Goal: Task Accomplishment & Management: Use online tool/utility

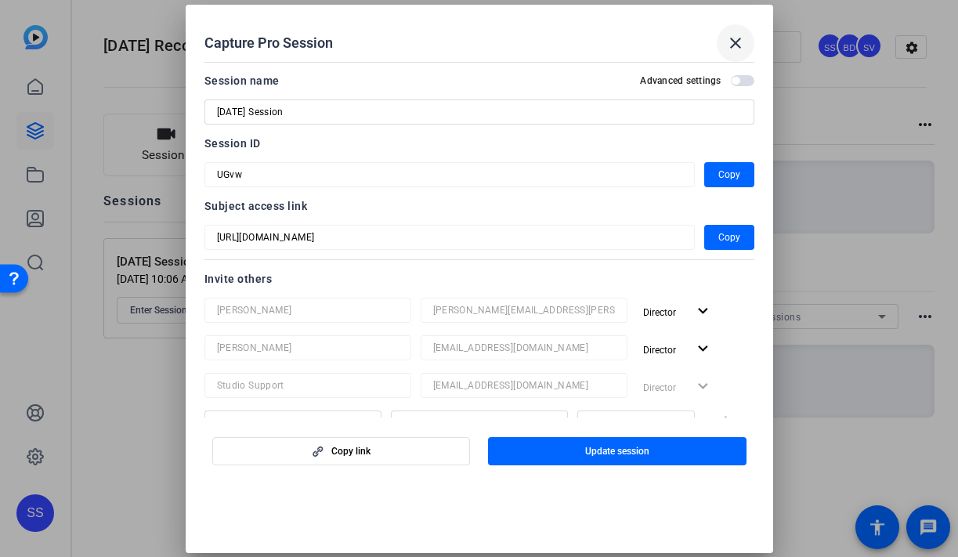
click at [738, 34] on mat-icon "close" at bounding box center [735, 43] width 19 height 19
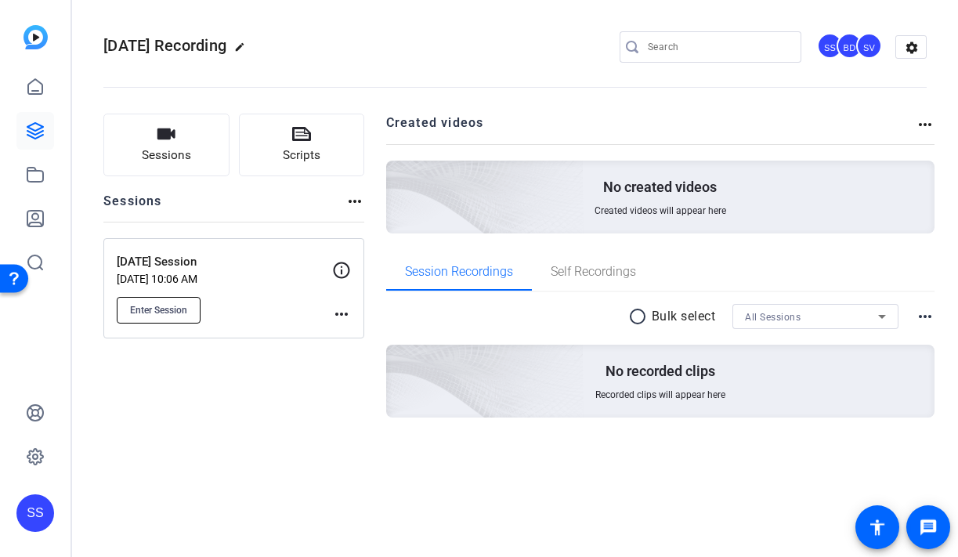
click at [169, 309] on span "Enter Session" at bounding box center [158, 310] width 57 height 13
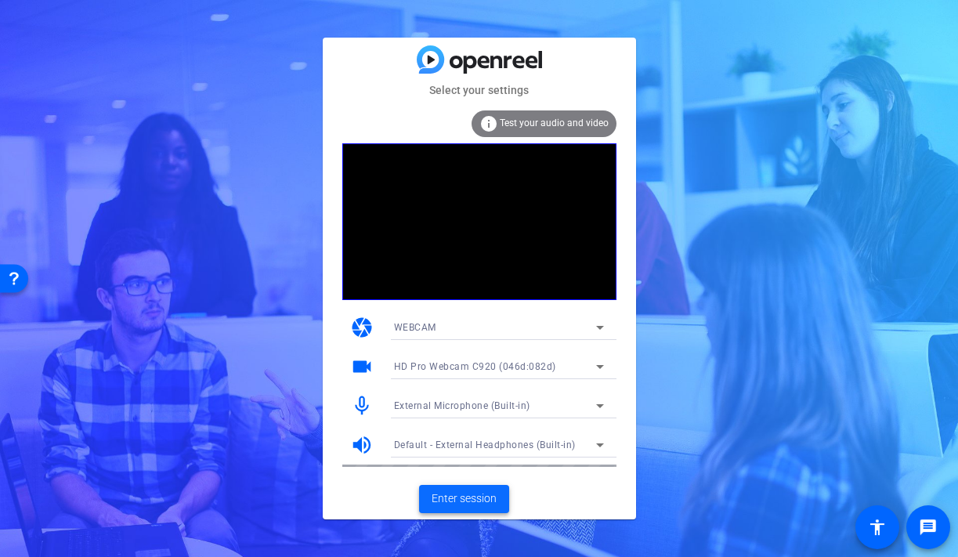
click at [460, 509] on span at bounding box center [464, 499] width 90 height 38
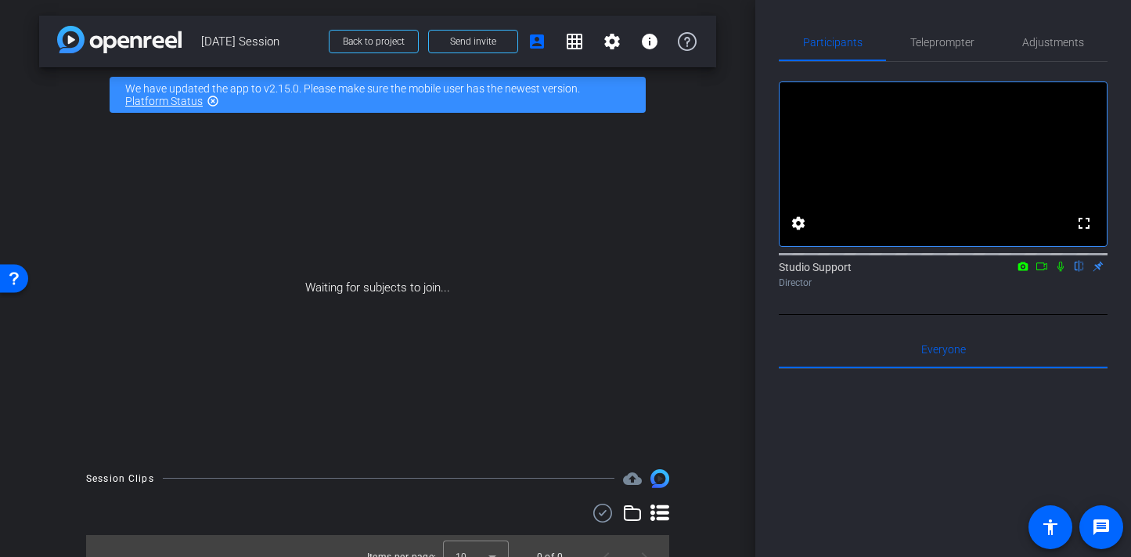
drag, startPoint x: 309, startPoint y: 40, endPoint x: 202, endPoint y: 42, distance: 107.3
click at [202, 42] on span "[DATE] Session" at bounding box center [260, 41] width 118 height 31
copy span "[DATE] Session"
click at [214, 103] on mat-icon "highlight_off" at bounding box center [213, 101] width 13 height 13
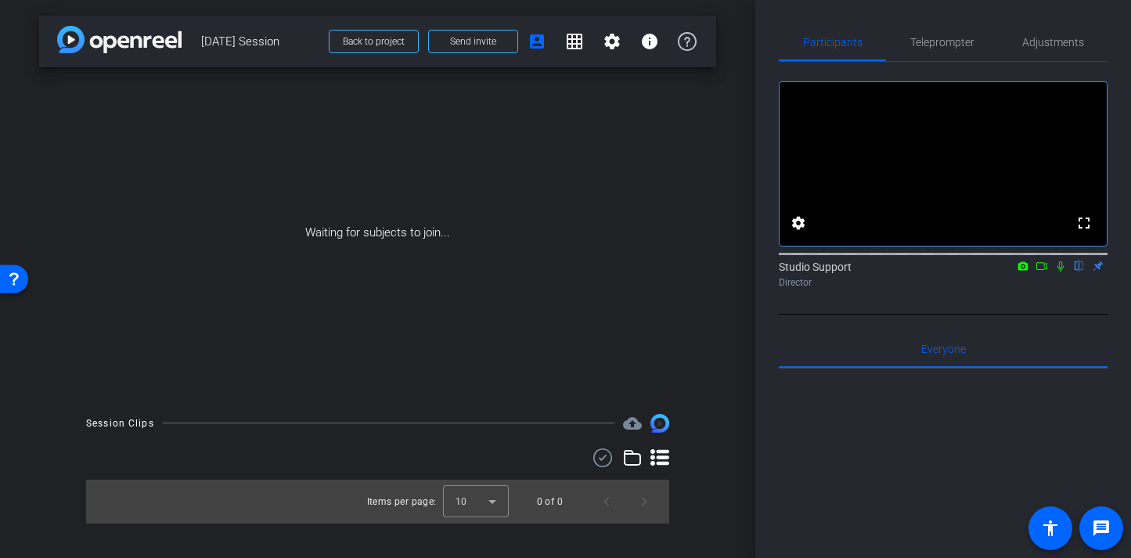
click at [957, 272] on icon at bounding box center [1061, 266] width 13 height 11
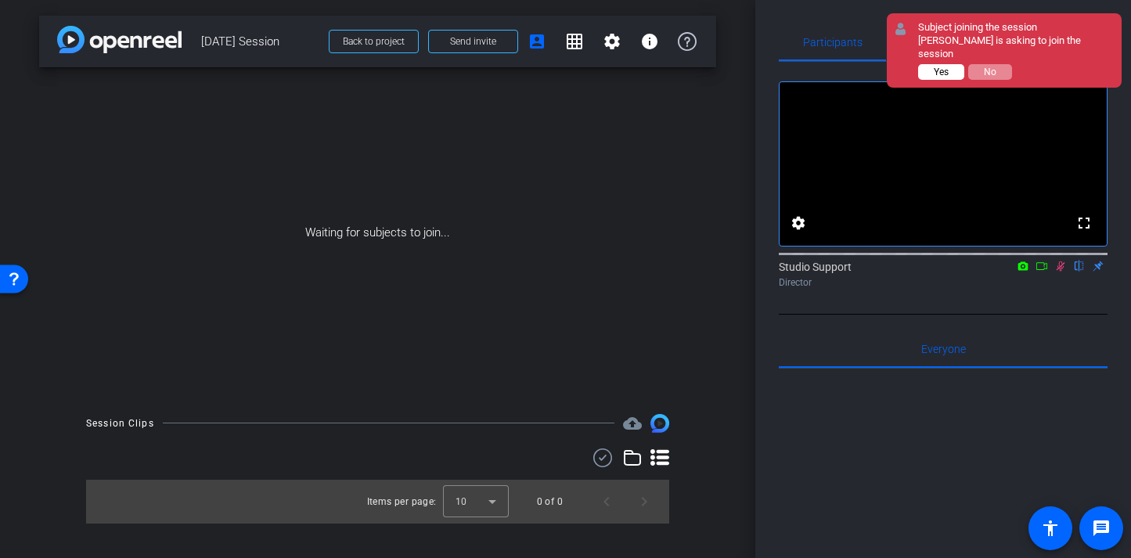
click at [950, 64] on button "Yes" at bounding box center [941, 72] width 46 height 16
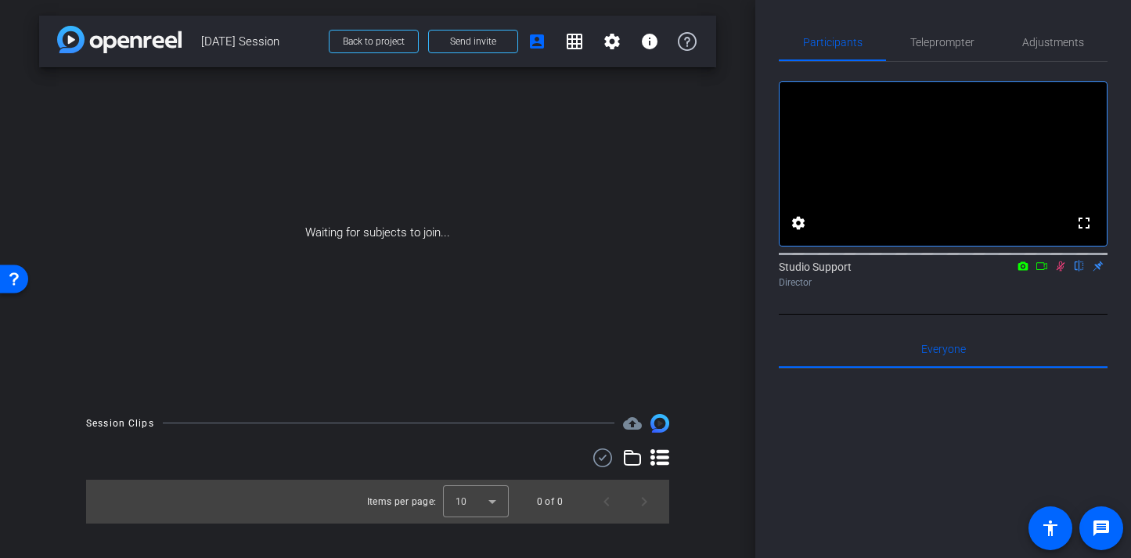
click at [957, 272] on icon at bounding box center [1061, 266] width 13 height 11
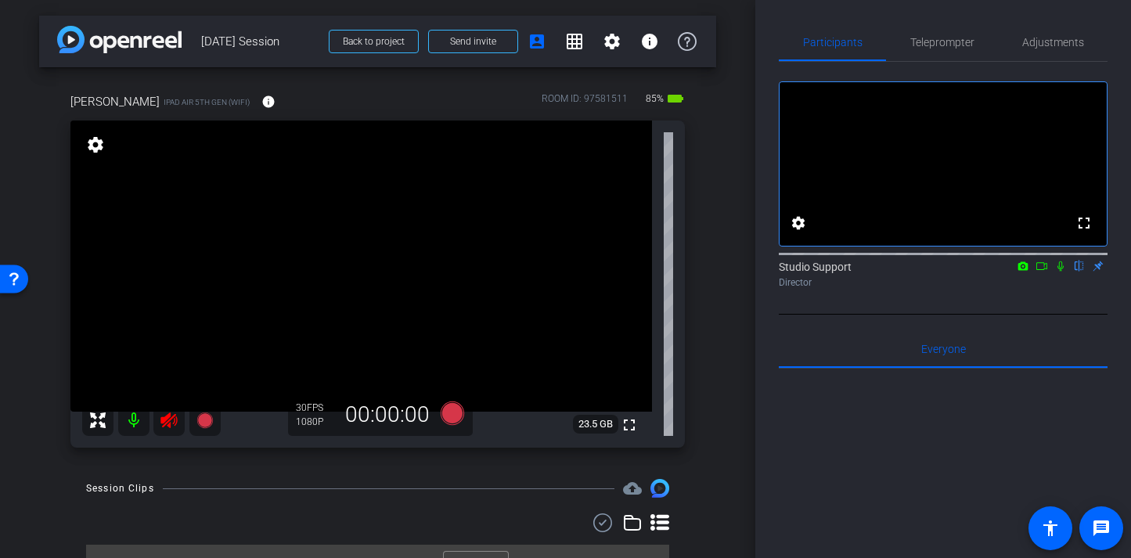
click at [170, 424] on icon at bounding box center [169, 421] width 16 height 16
click at [957, 47] on span "Adjustments" at bounding box center [1054, 42] width 62 height 11
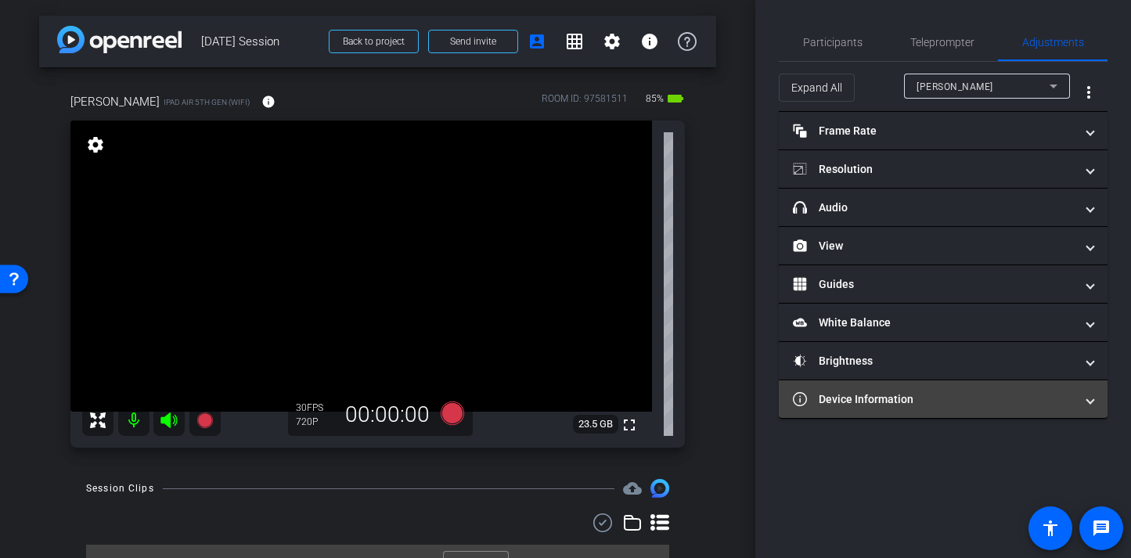
click at [879, 402] on mat-panel-title "Device Information" at bounding box center [934, 400] width 282 height 16
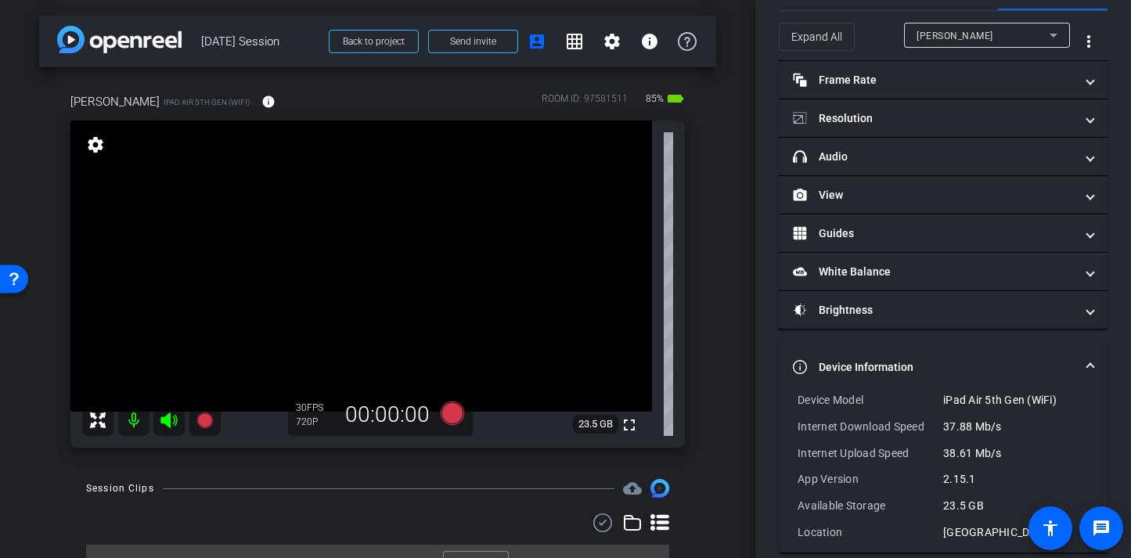
scroll to position [70, 0]
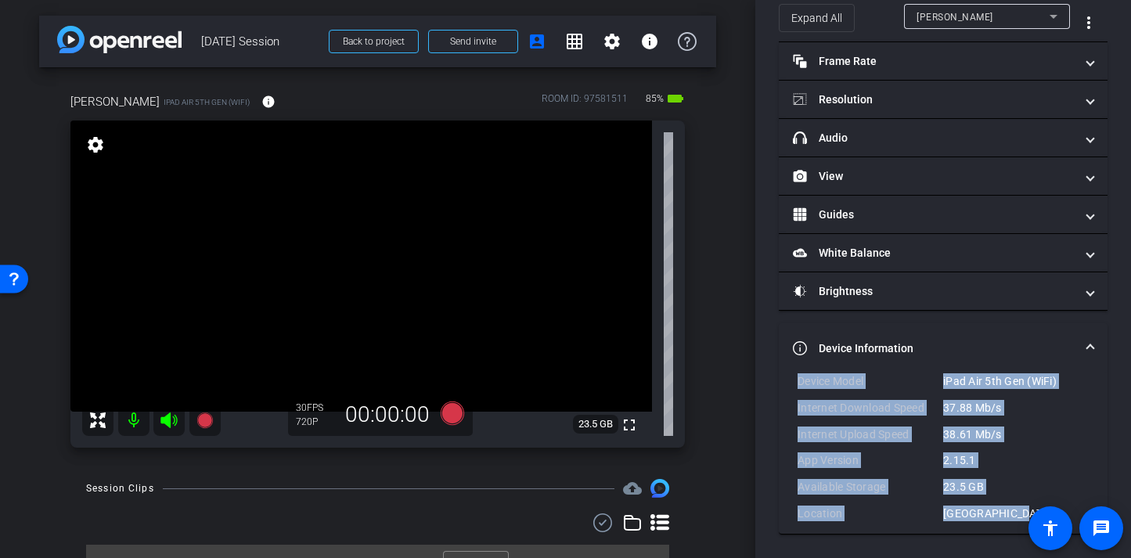
drag, startPoint x: 1012, startPoint y: 516, endPoint x: 774, endPoint y: 379, distance: 274.0
click at [774, 379] on div "Participants Teleprompter Adjustments settings Studio Support flip Director Eve…" at bounding box center [944, 279] width 376 height 558
copy div "Device Model iPad Air 5th Gen (WiFi) Internet Download Speed 37.88 Mb/s Interne…"
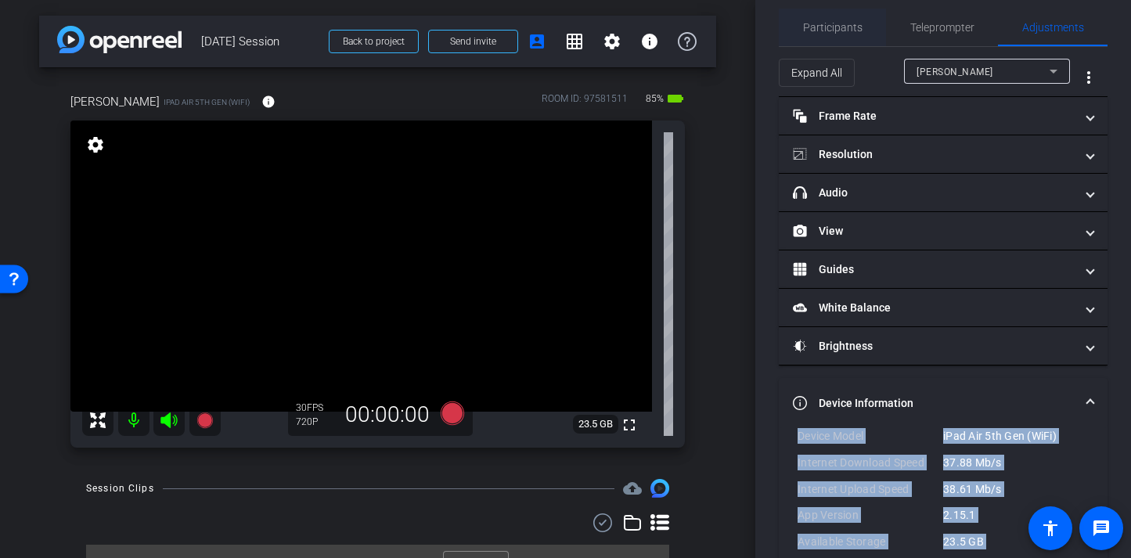
scroll to position [0, 0]
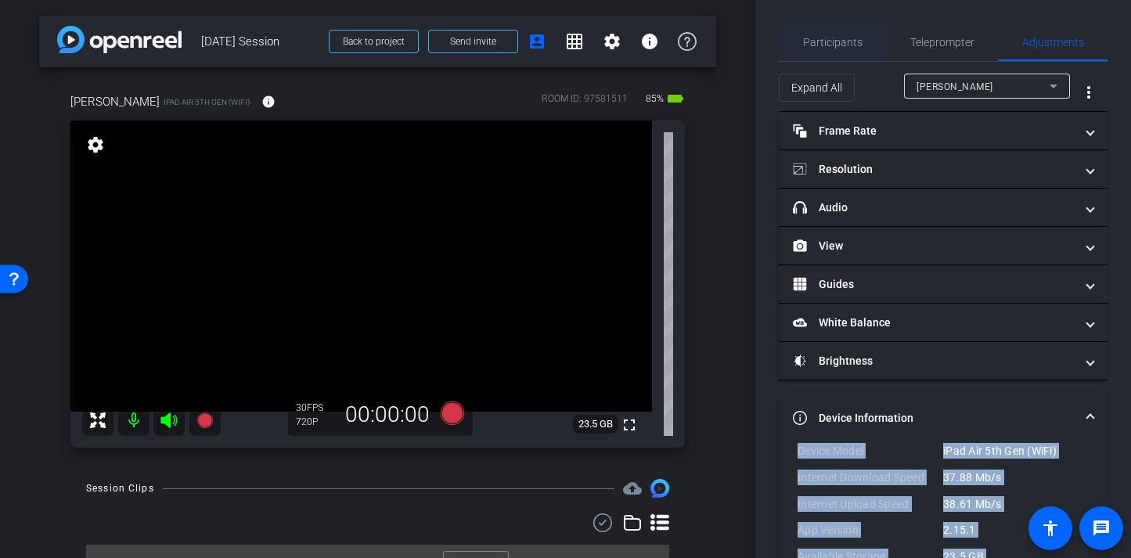
click at [849, 42] on span "Participants" at bounding box center [833, 42] width 60 height 11
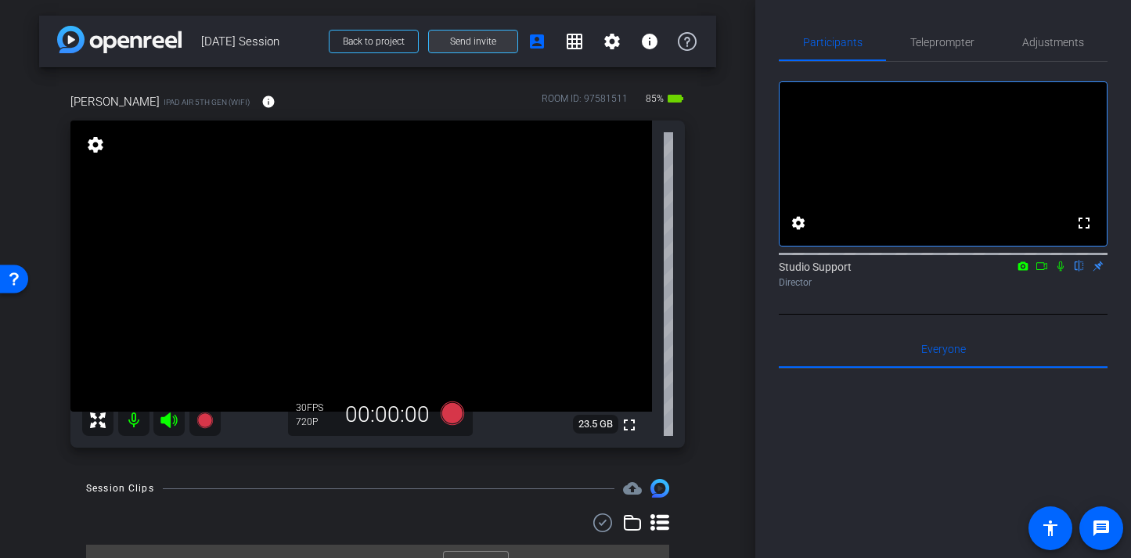
click at [478, 45] on span "Send invite" at bounding box center [473, 41] width 46 height 13
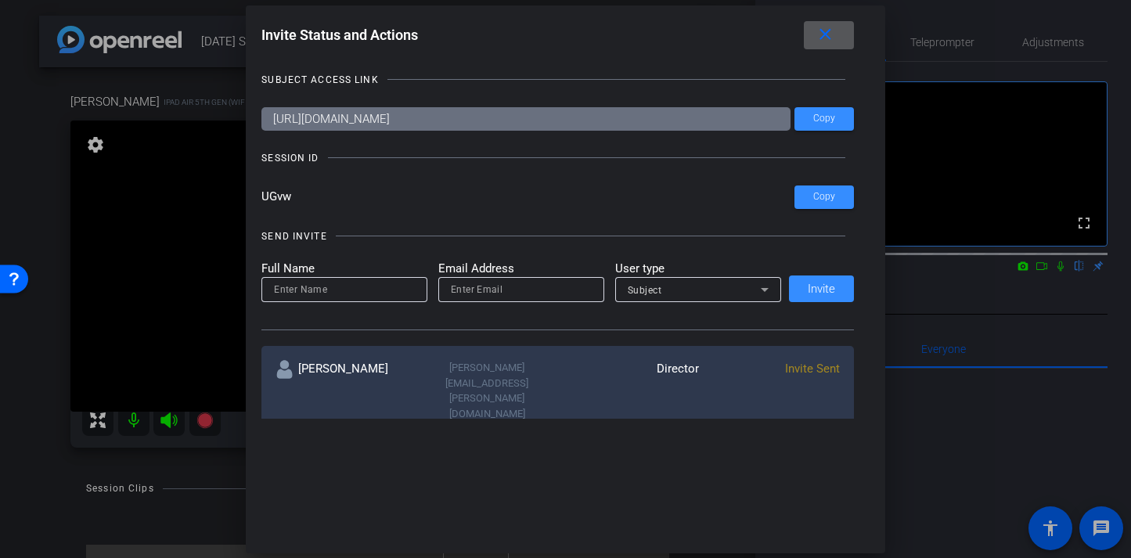
click at [856, 34] on h1 "Invite Status and Actions close" at bounding box center [566, 38] width 608 height 35
click at [839, 36] on span at bounding box center [829, 35] width 50 height 38
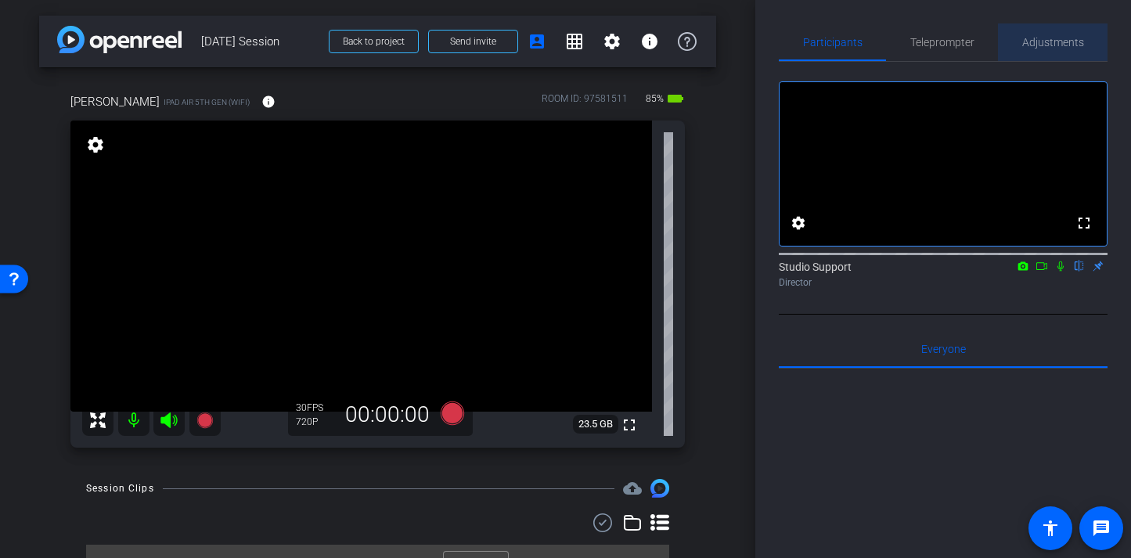
click at [957, 38] on span "Adjustments" at bounding box center [1054, 42] width 62 height 11
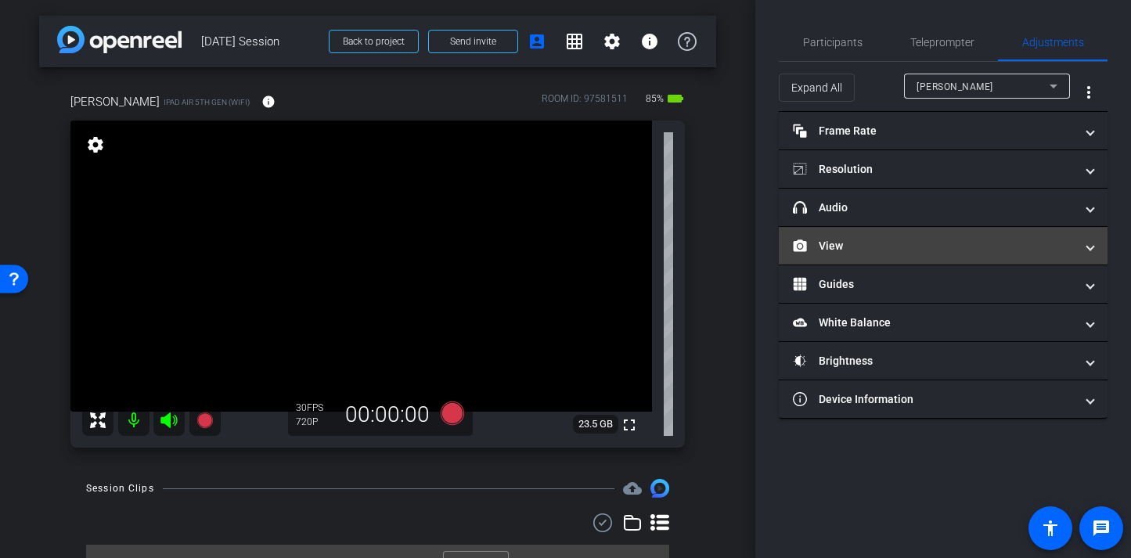
click at [862, 242] on mat-panel-title "View" at bounding box center [934, 246] width 282 height 16
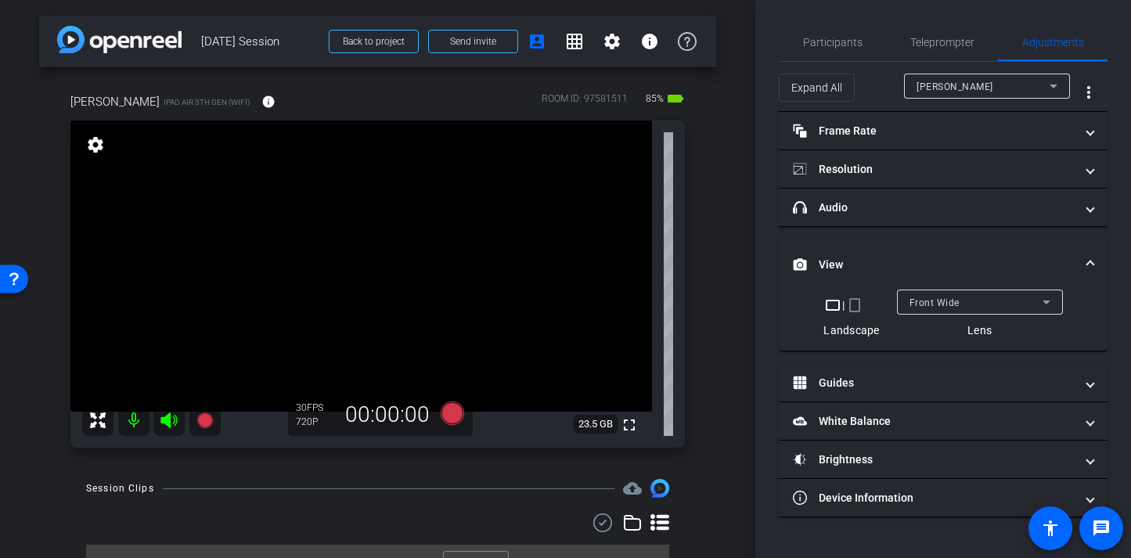
click at [856, 305] on mat-icon "crop_portrait" at bounding box center [855, 305] width 19 height 19
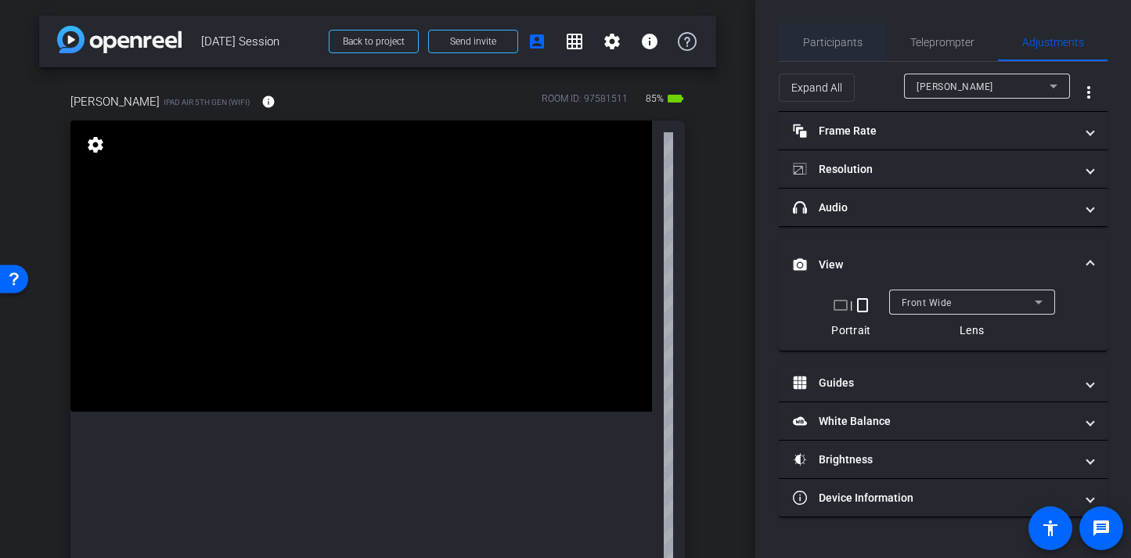
click at [814, 42] on span "Participants" at bounding box center [833, 42] width 60 height 11
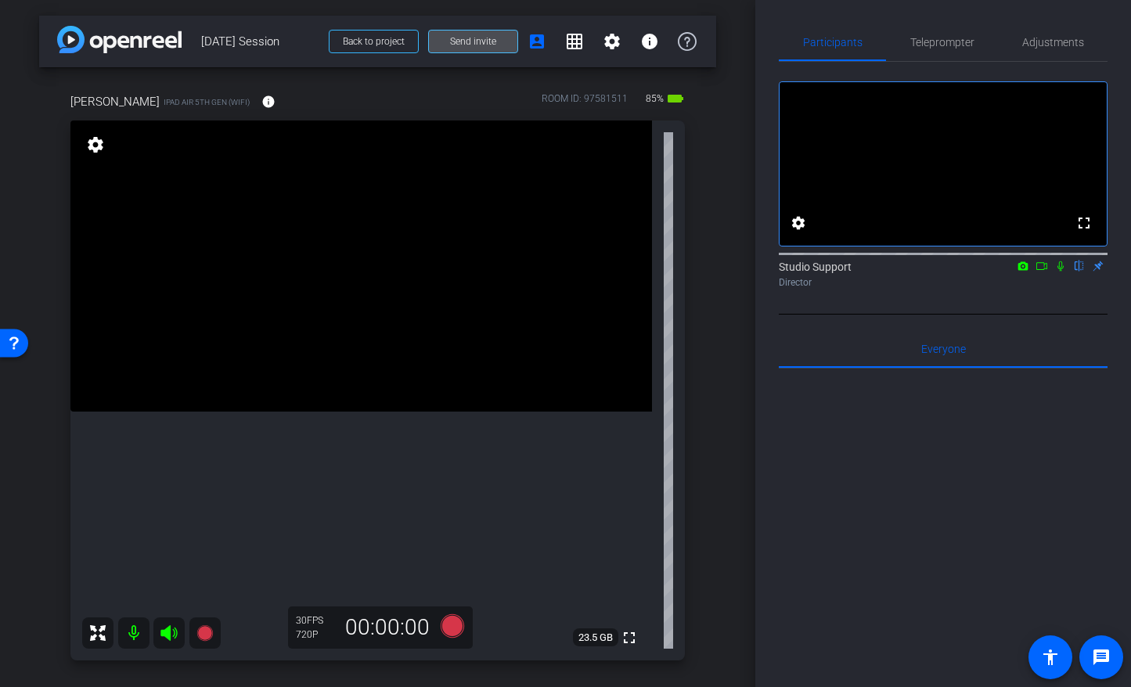
click at [475, 42] on span "Send invite" at bounding box center [473, 41] width 46 height 13
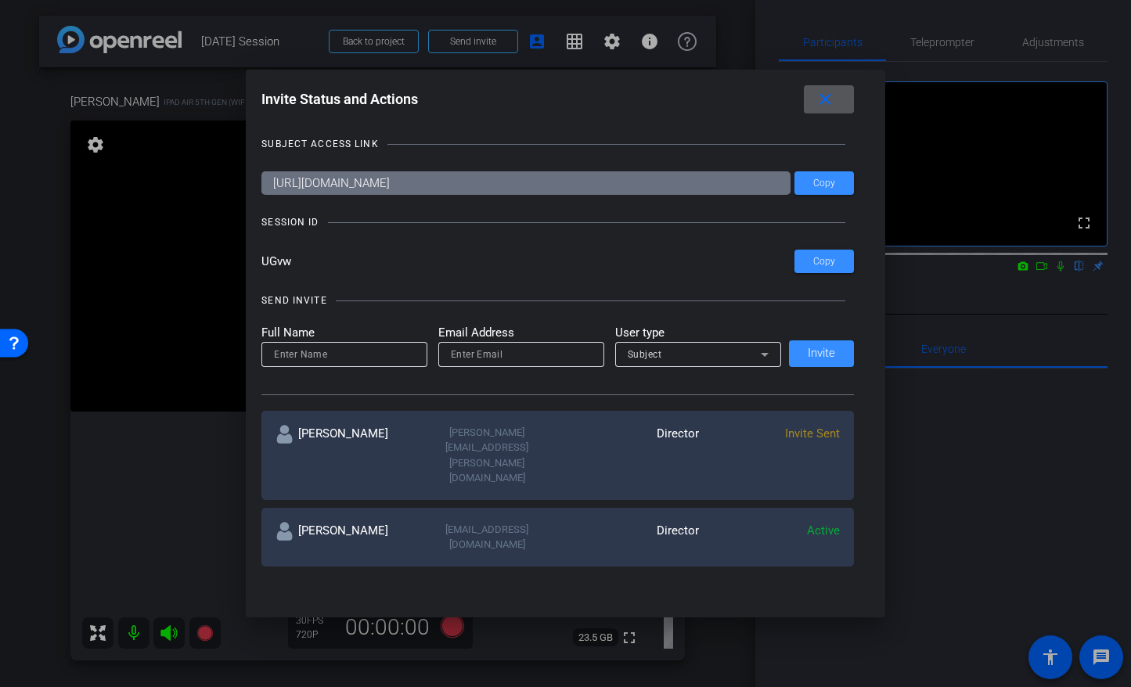
click at [825, 99] on mat-icon "close" at bounding box center [826, 100] width 20 height 20
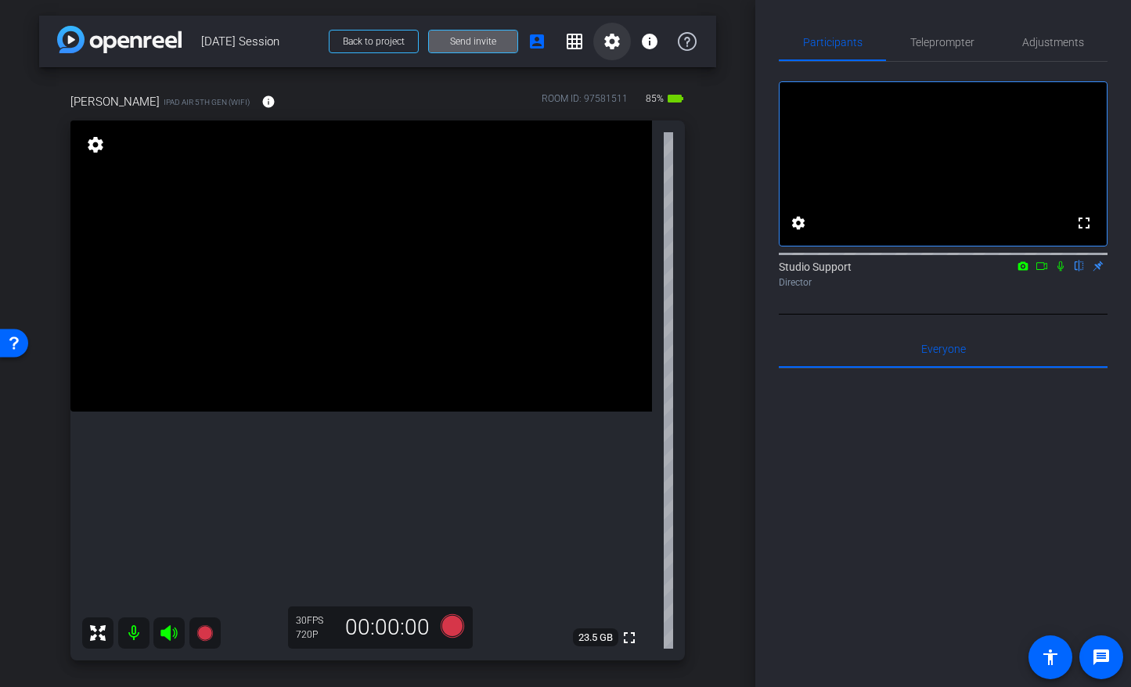
click at [604, 44] on mat-icon "settings" at bounding box center [612, 41] width 19 height 19
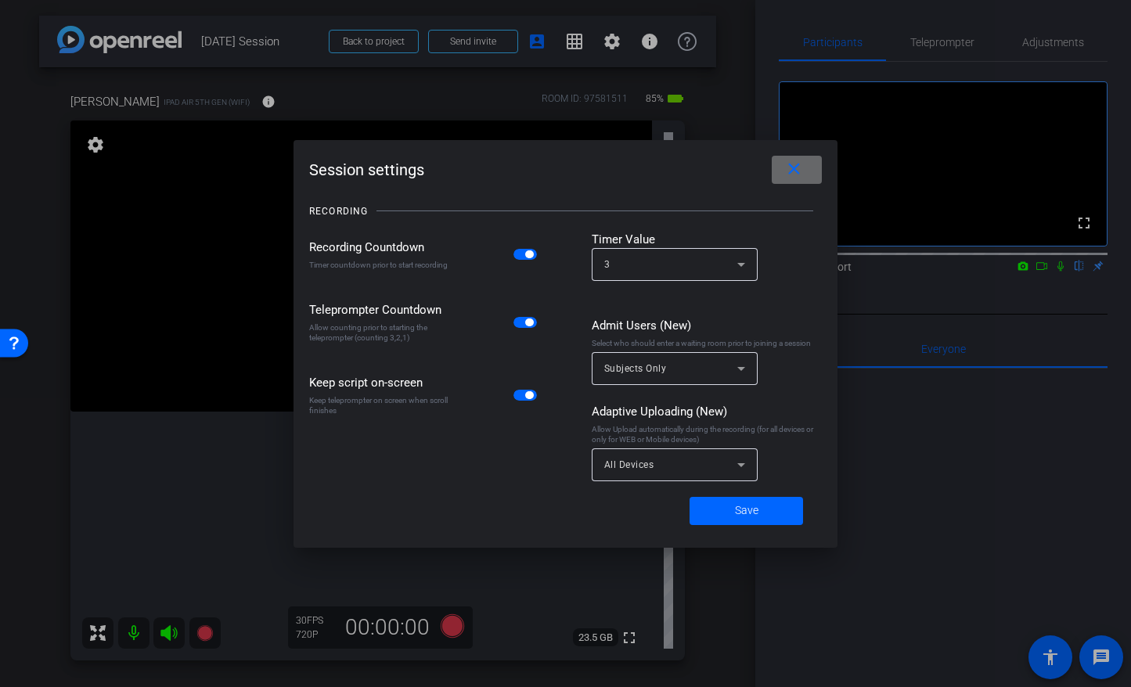
click at [796, 176] on mat-icon "close" at bounding box center [795, 170] width 20 height 20
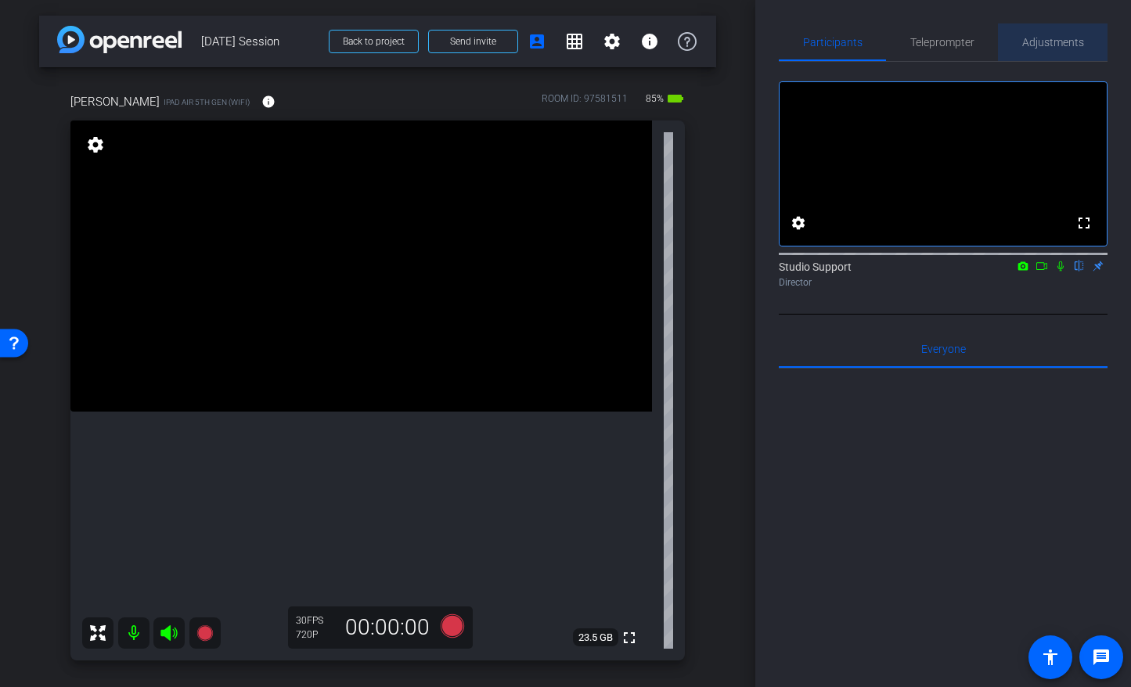
click at [957, 53] on span "Adjustments" at bounding box center [1054, 42] width 62 height 38
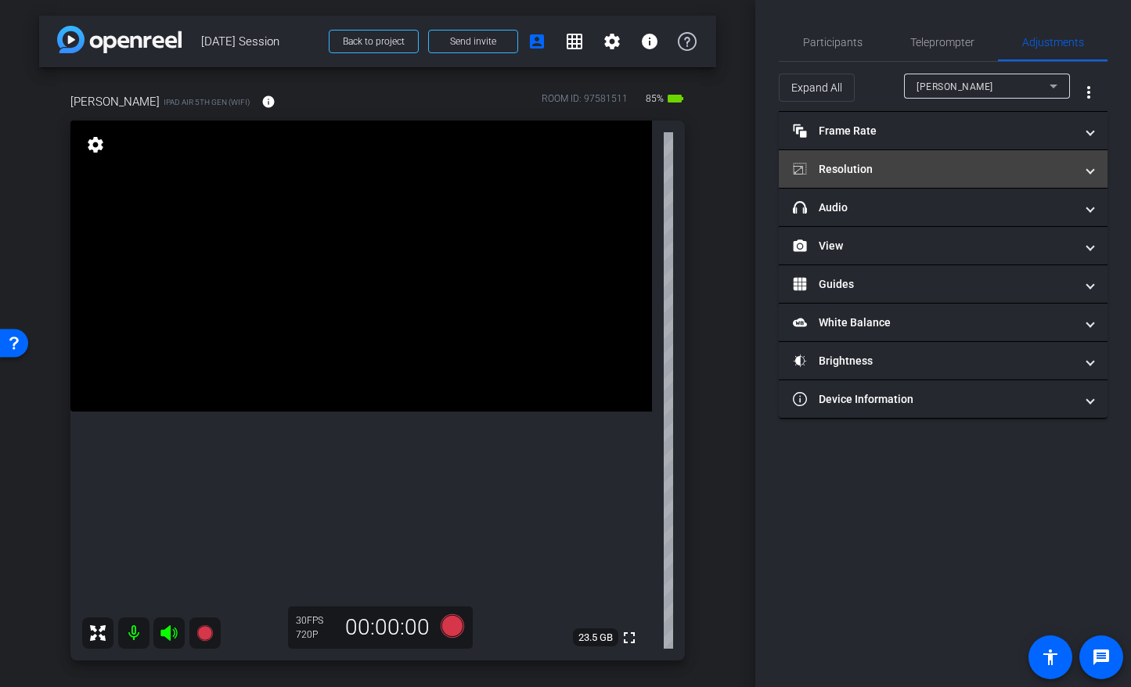
click at [898, 181] on mat-expansion-panel-header "Resolution" at bounding box center [943, 169] width 329 height 38
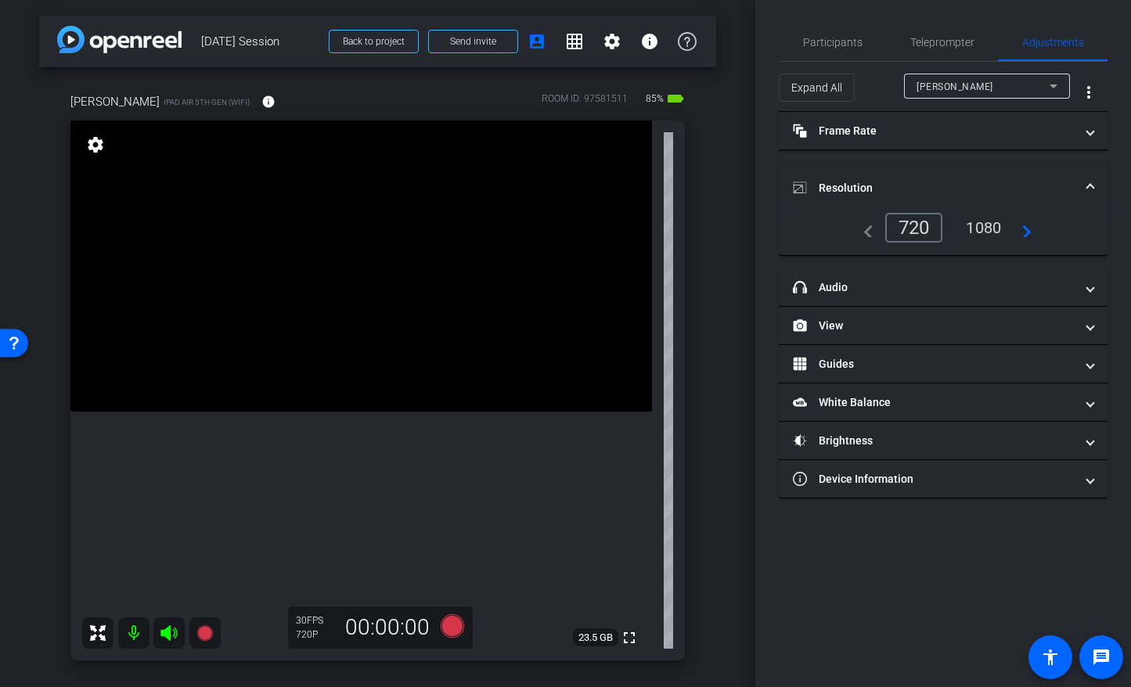
click at [957, 216] on div "1080" at bounding box center [984, 228] width 59 height 27
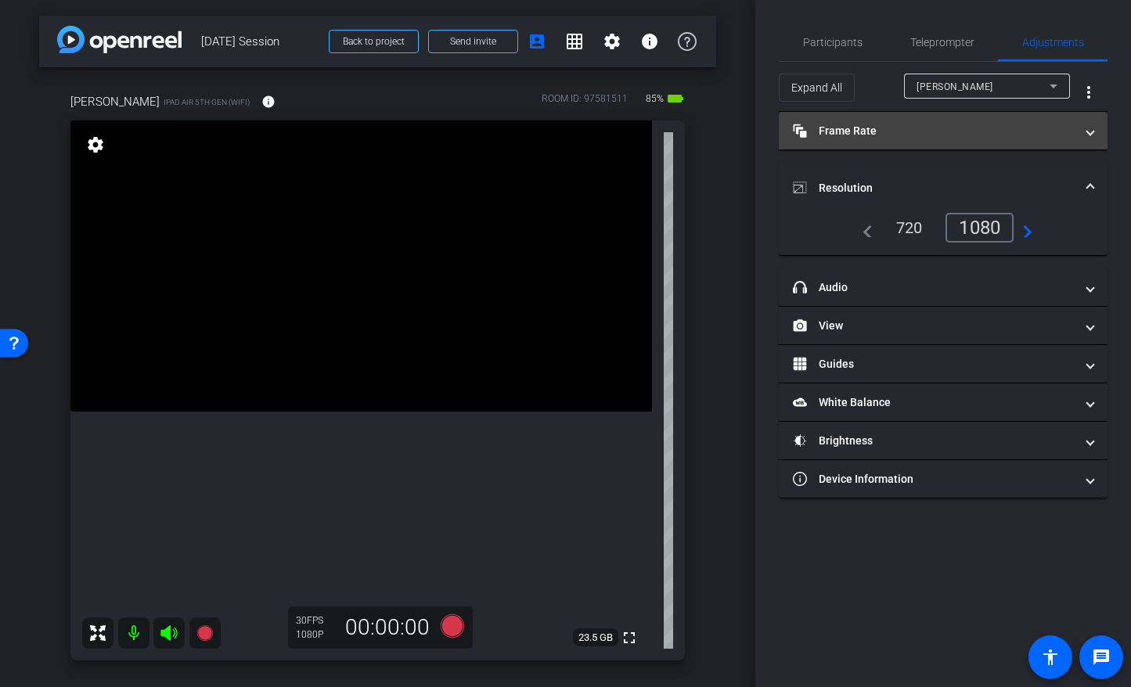
click at [886, 120] on mat-expansion-panel-header "Frame Rate Frame Rate" at bounding box center [943, 131] width 329 height 38
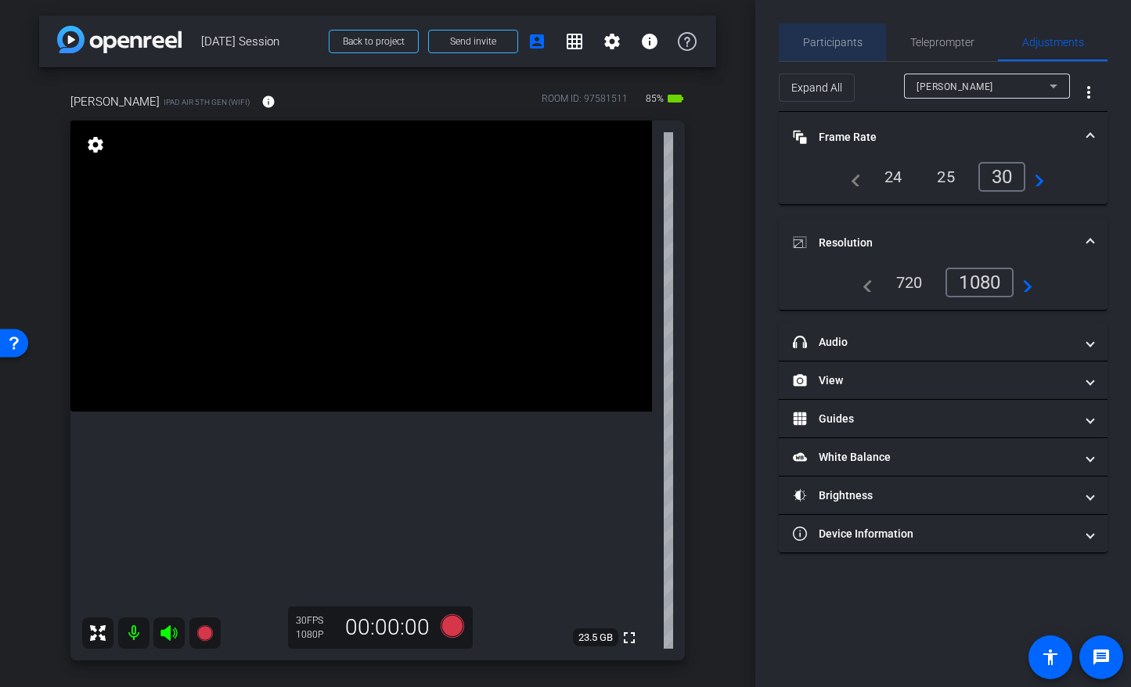
click at [821, 52] on span "Participants" at bounding box center [833, 42] width 60 height 38
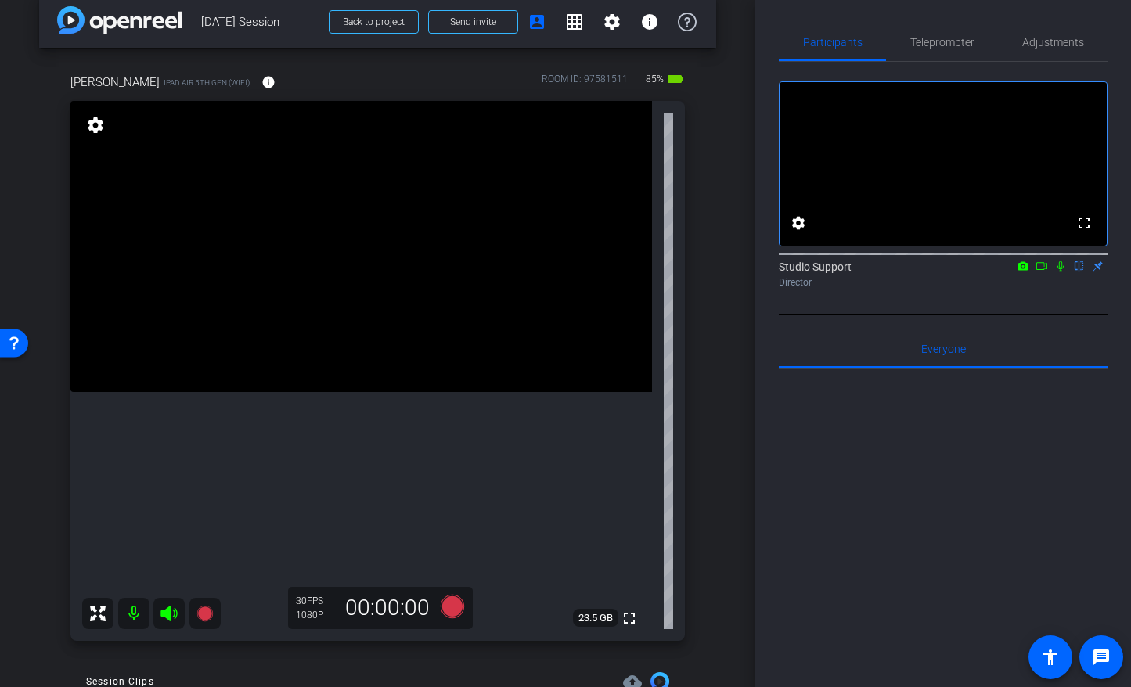
scroll to position [21, 0]
click at [453, 556] on icon at bounding box center [451, 605] width 23 height 23
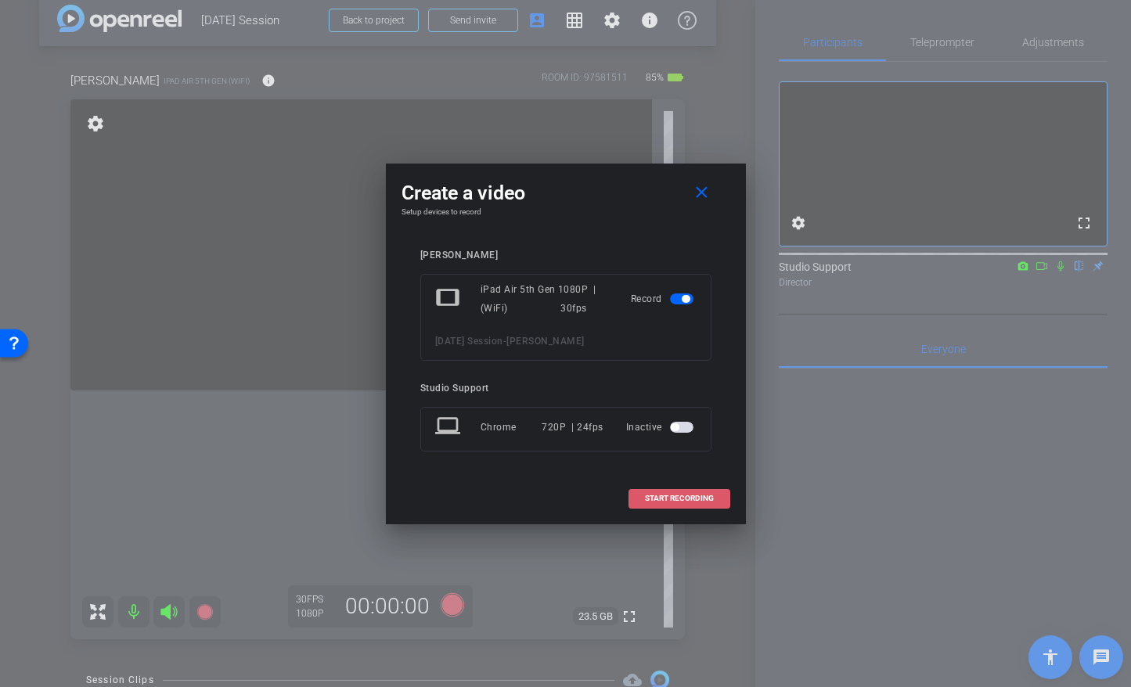
click at [694, 489] on span at bounding box center [680, 499] width 100 height 38
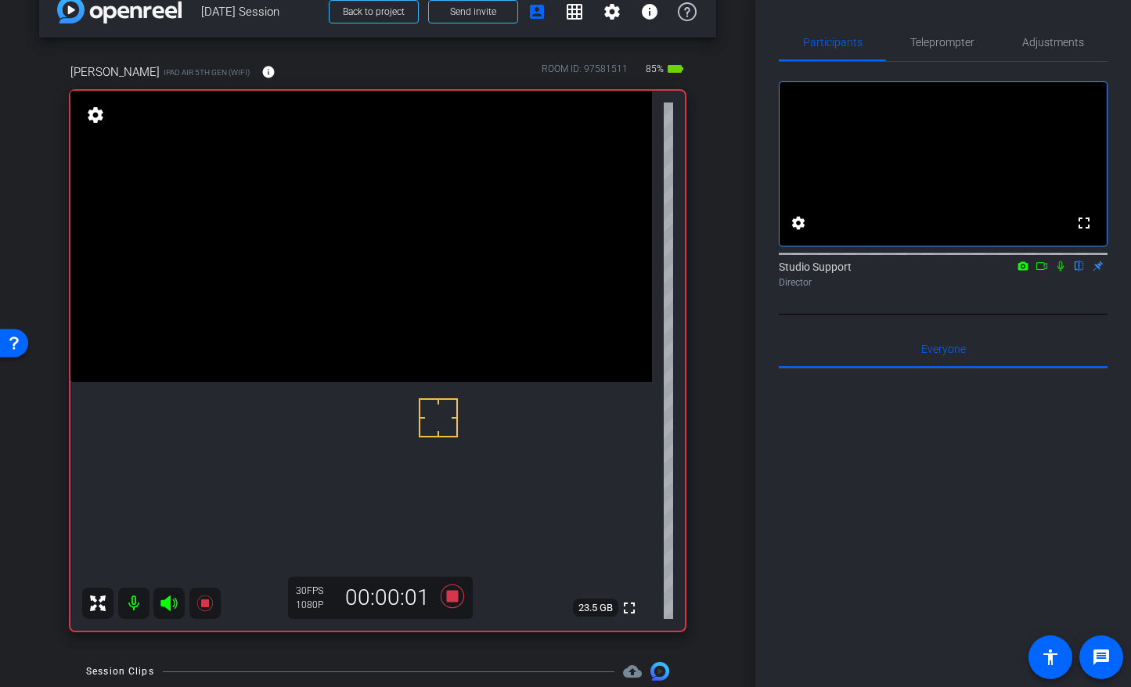
scroll to position [5, 0]
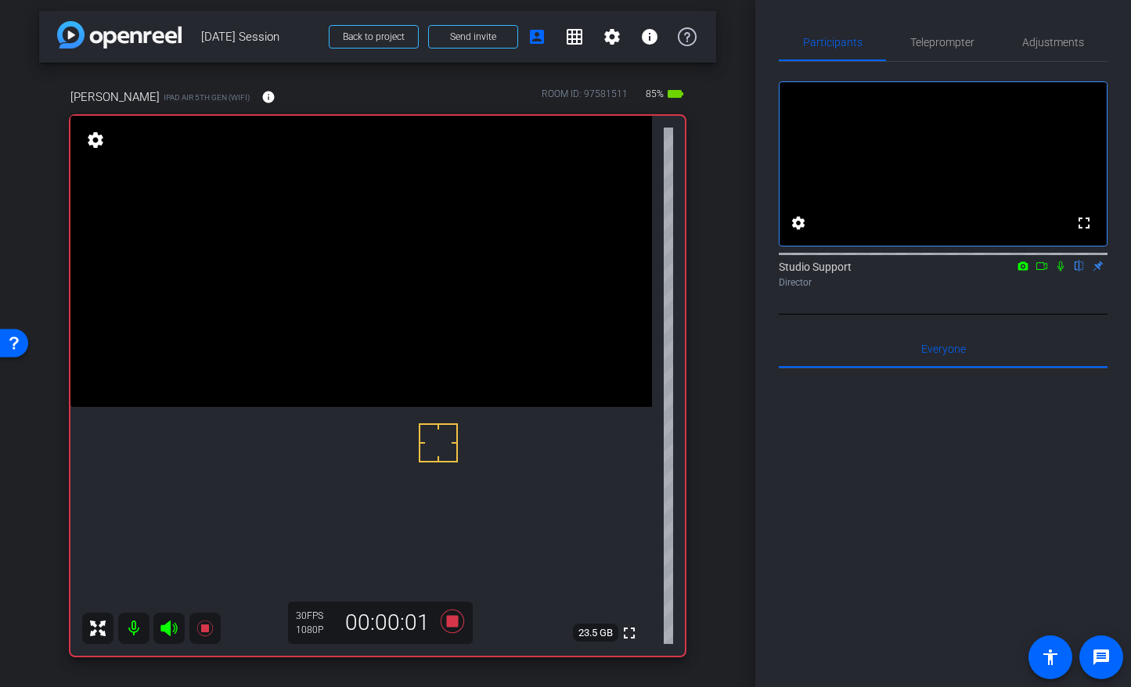
drag, startPoint x: 1052, startPoint y: 313, endPoint x: 1066, endPoint y: 287, distance: 29.4
click at [957, 294] on div "Studio Support flip Director" at bounding box center [943, 271] width 329 height 48
click at [957, 272] on icon at bounding box center [1061, 266] width 13 height 11
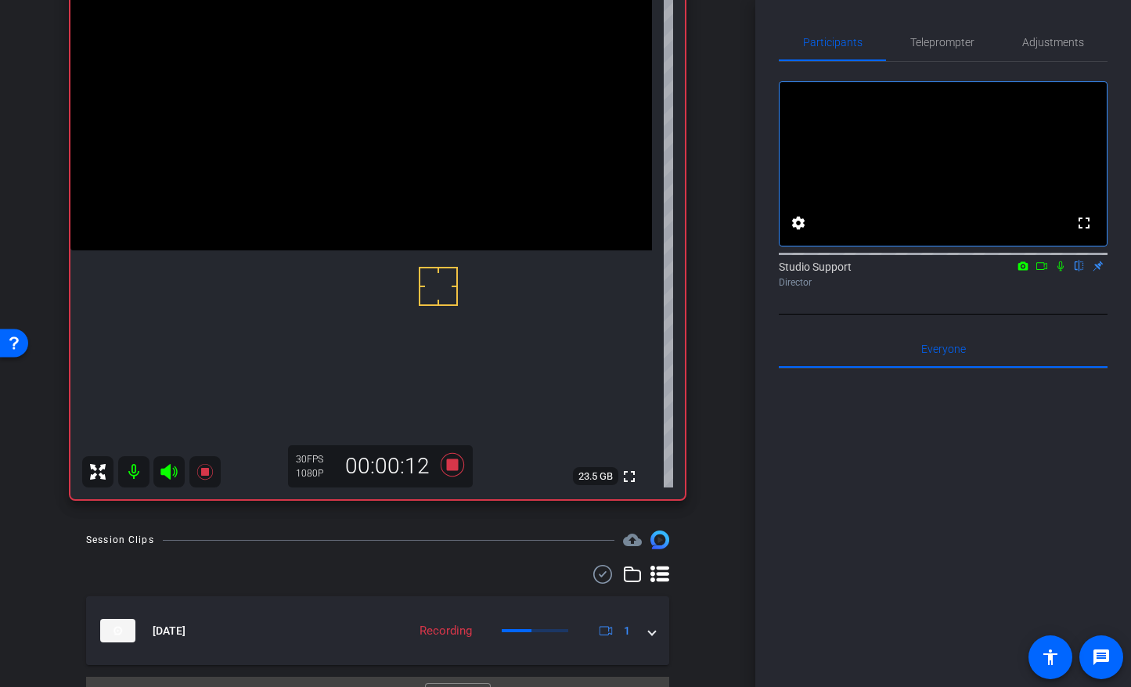
scroll to position [195, 0]
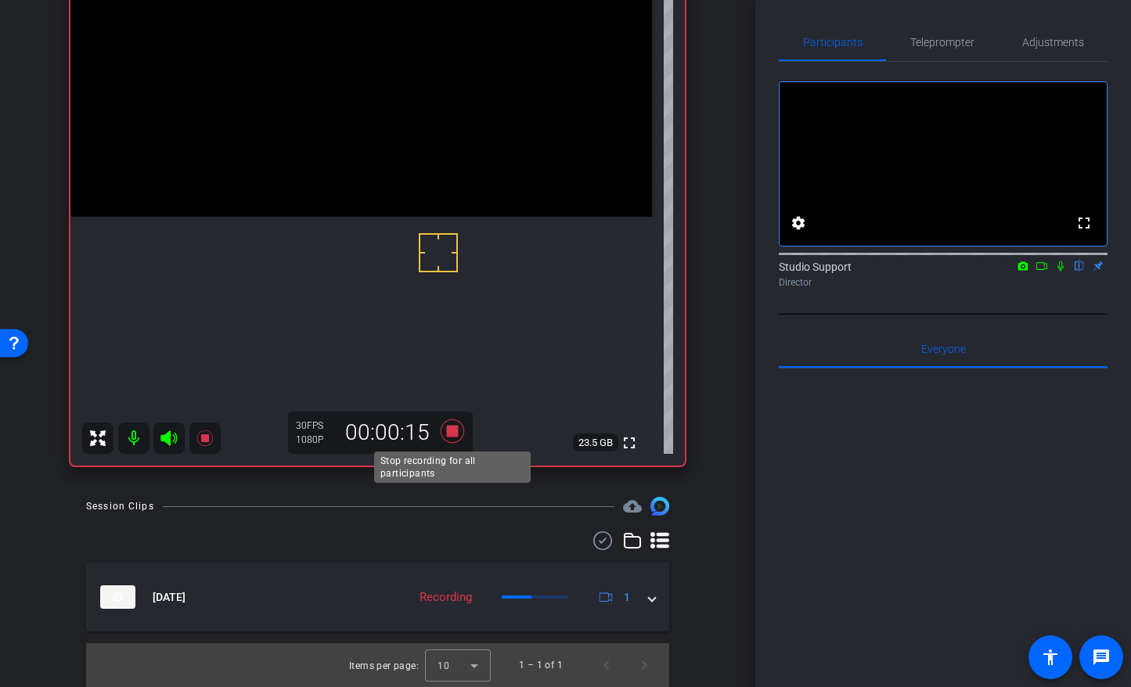
click at [457, 428] on icon at bounding box center [451, 431] width 23 height 23
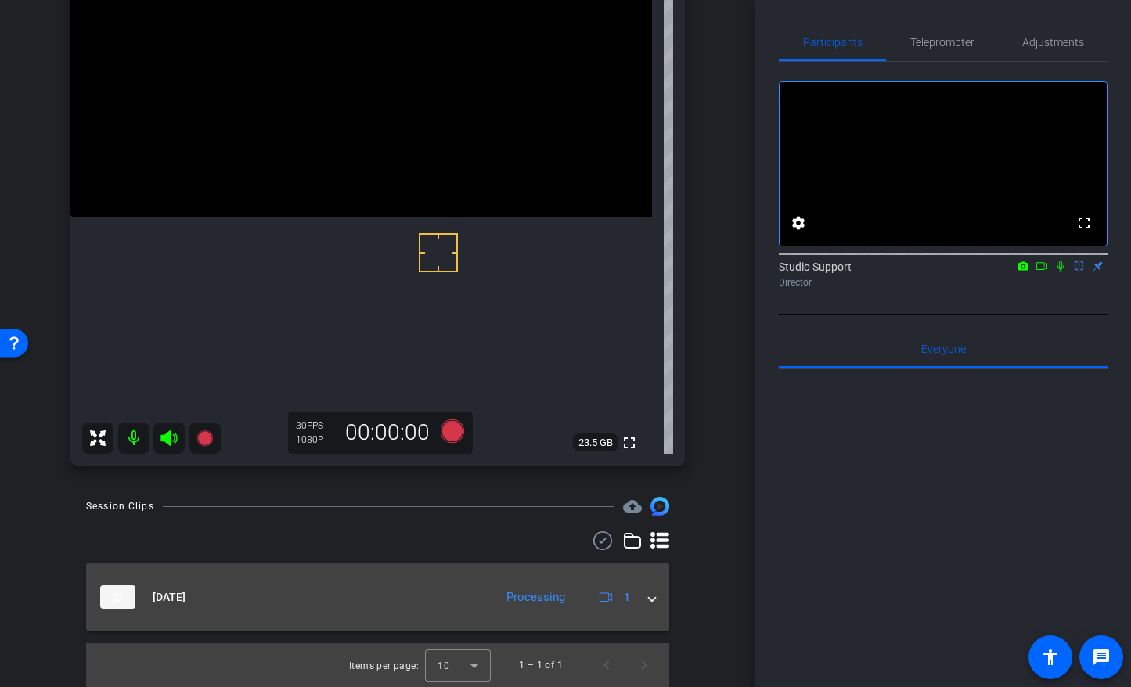
click at [656, 556] on mat-expansion-panel-header "Aug 13, 2025 Processing 1" at bounding box center [377, 597] width 583 height 69
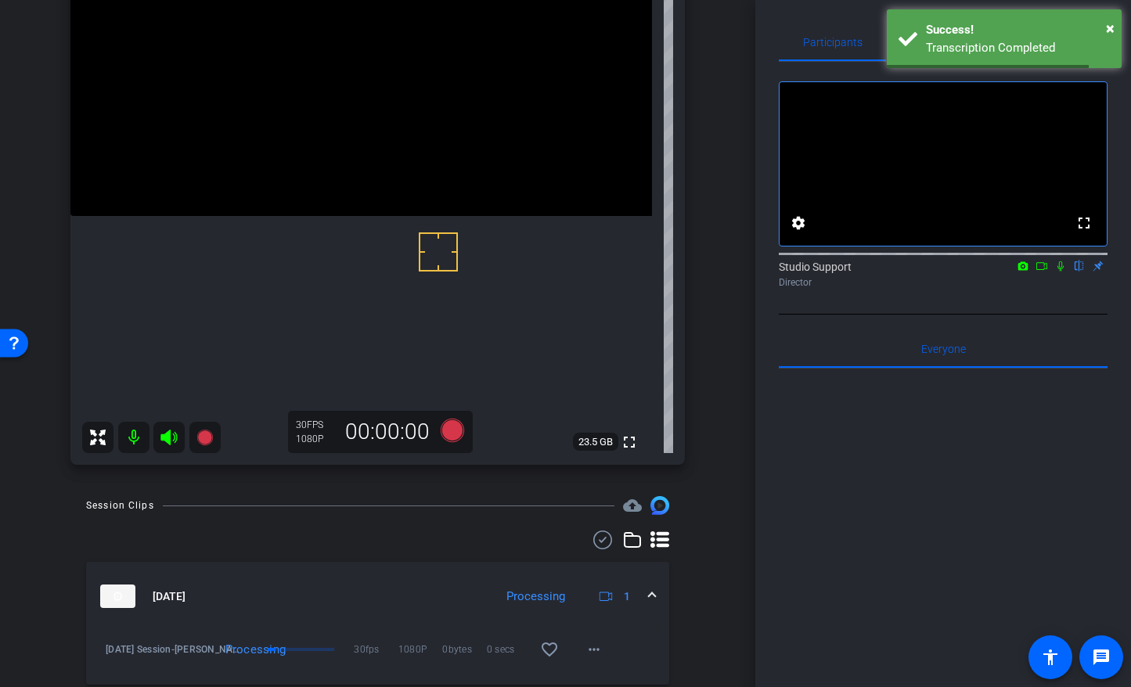
scroll to position [249, 0]
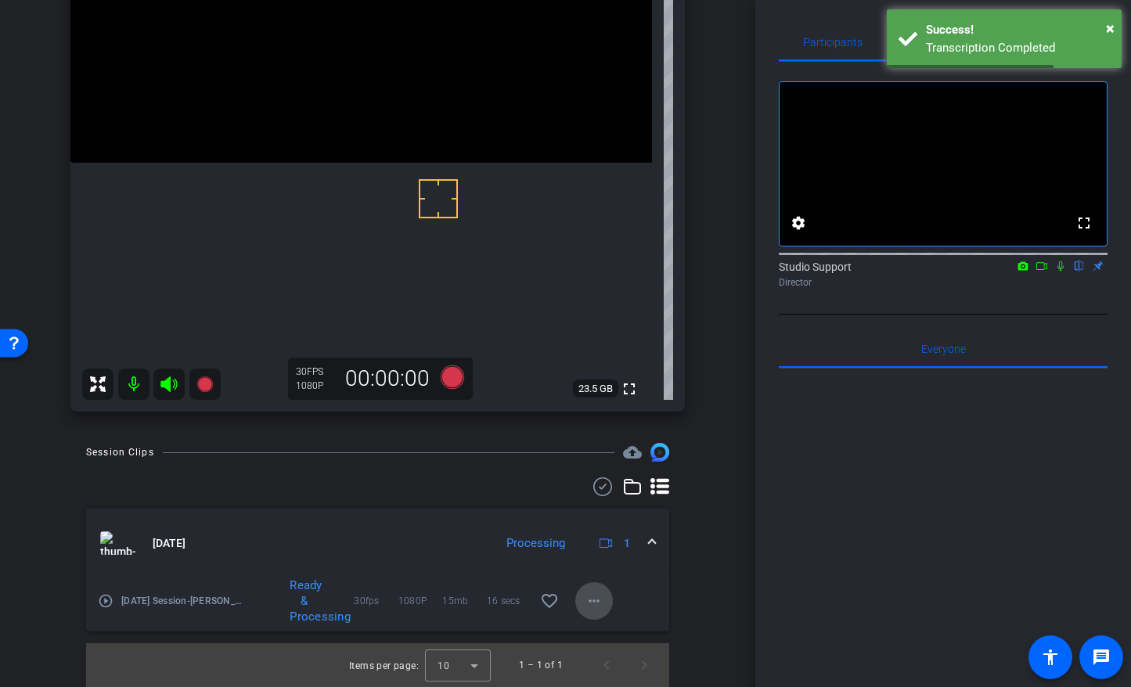
click at [608, 556] on span at bounding box center [595, 602] width 38 height 38
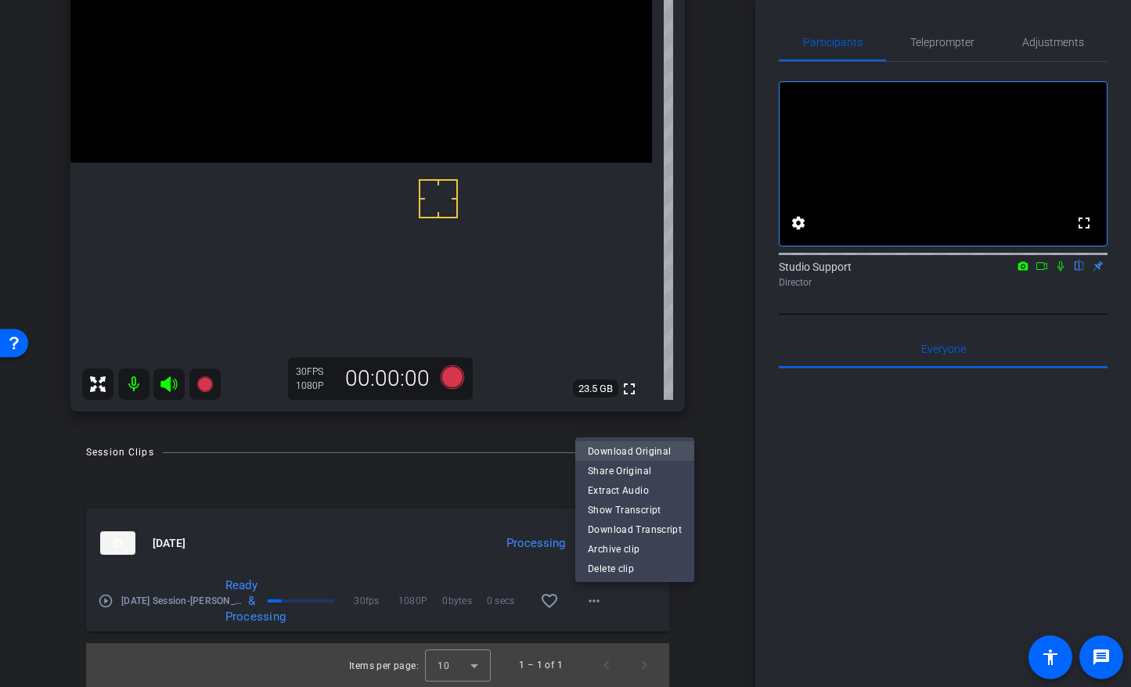
click at [633, 457] on span "Download Original" at bounding box center [635, 451] width 94 height 19
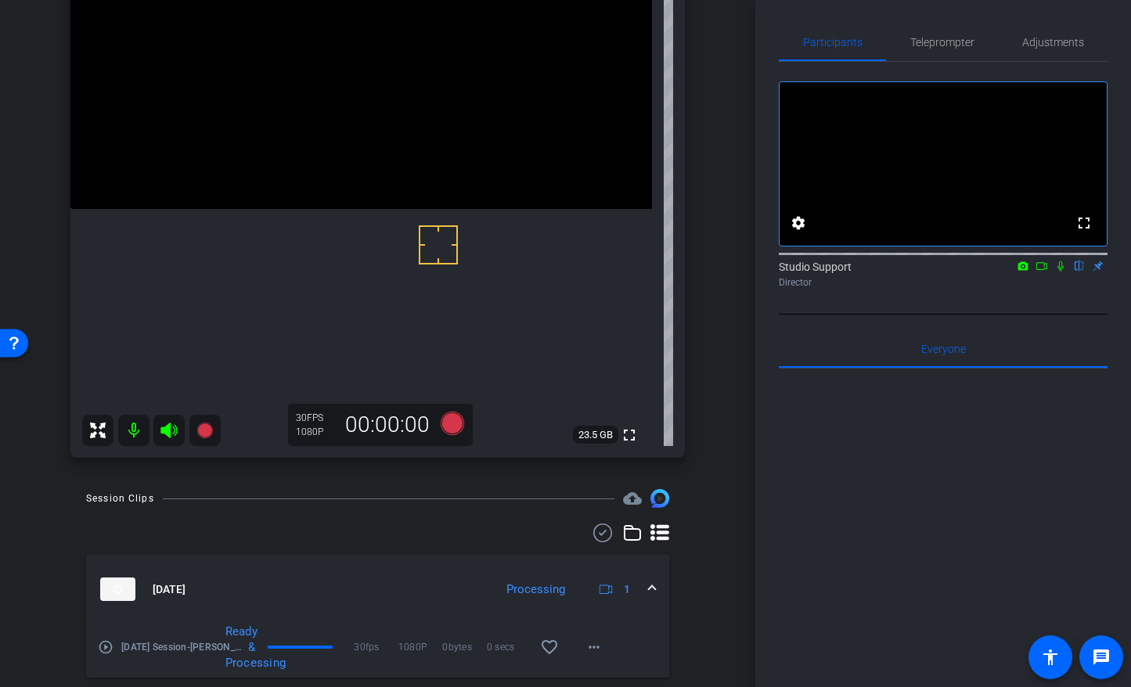
scroll to position [156, 0]
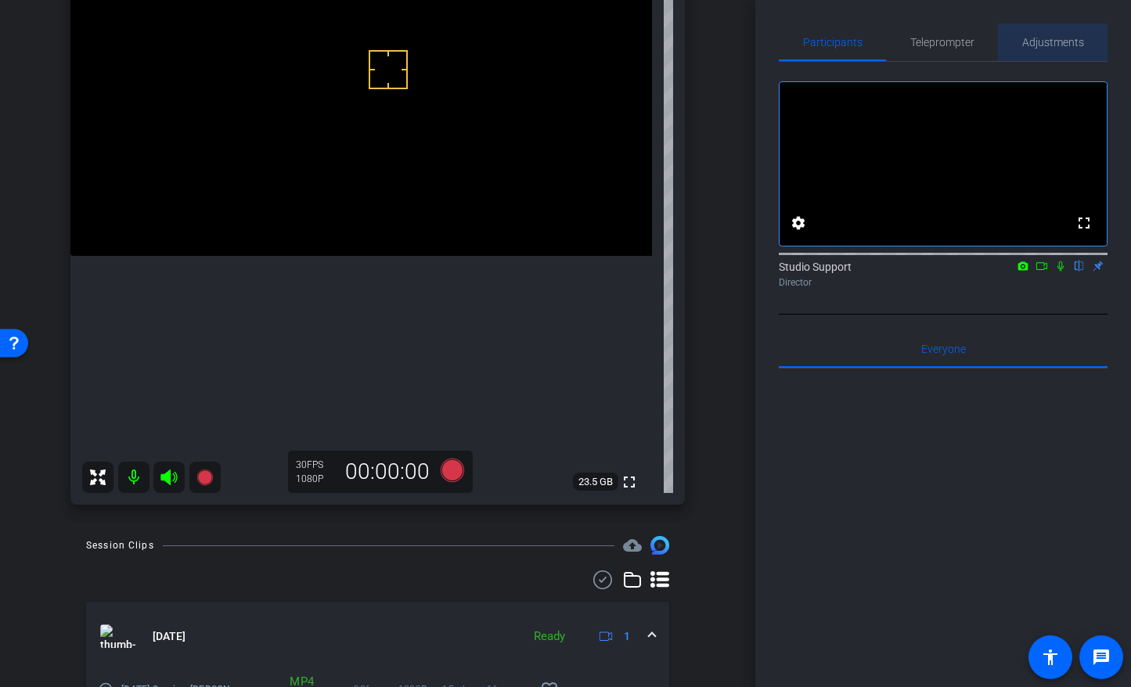
click at [957, 46] on span "Adjustments" at bounding box center [1054, 42] width 62 height 11
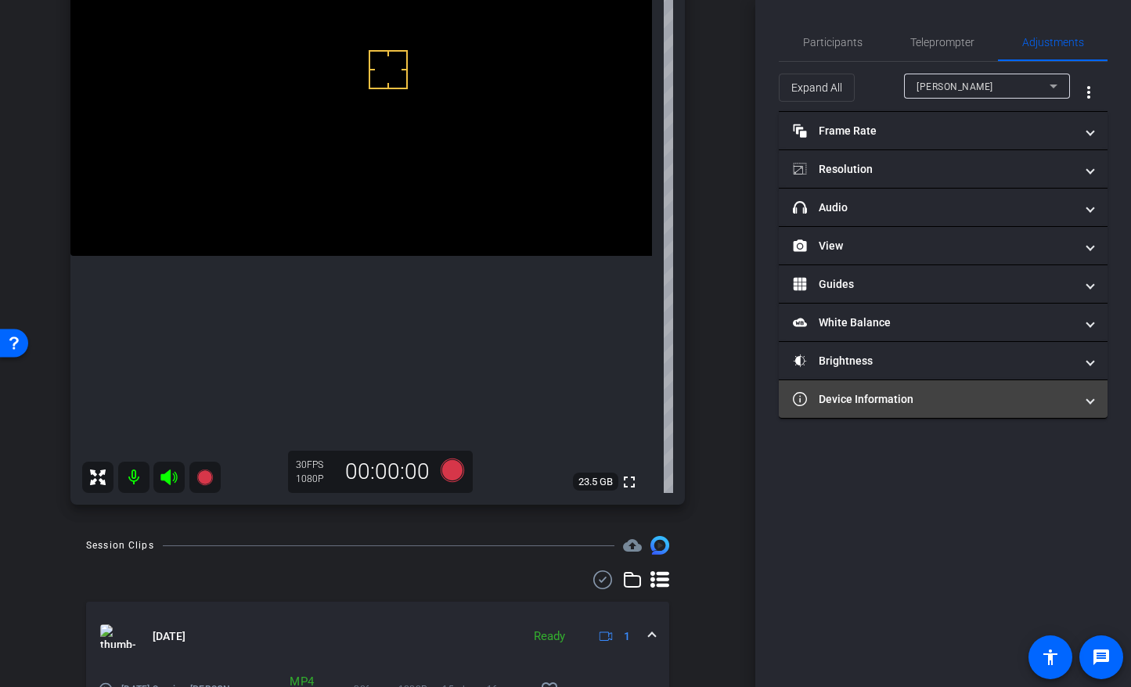
click at [862, 408] on mat-expansion-panel-header "Device Information" at bounding box center [943, 400] width 329 height 38
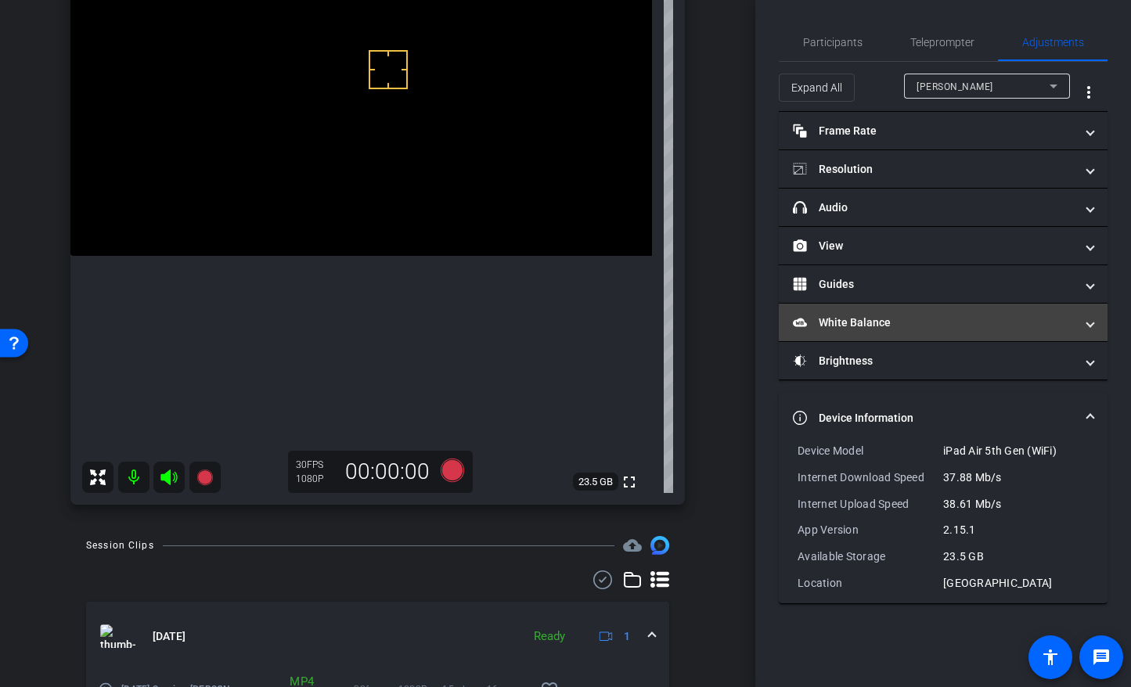
click at [904, 321] on mat-panel-title "White Balance White Balance" at bounding box center [934, 323] width 282 height 16
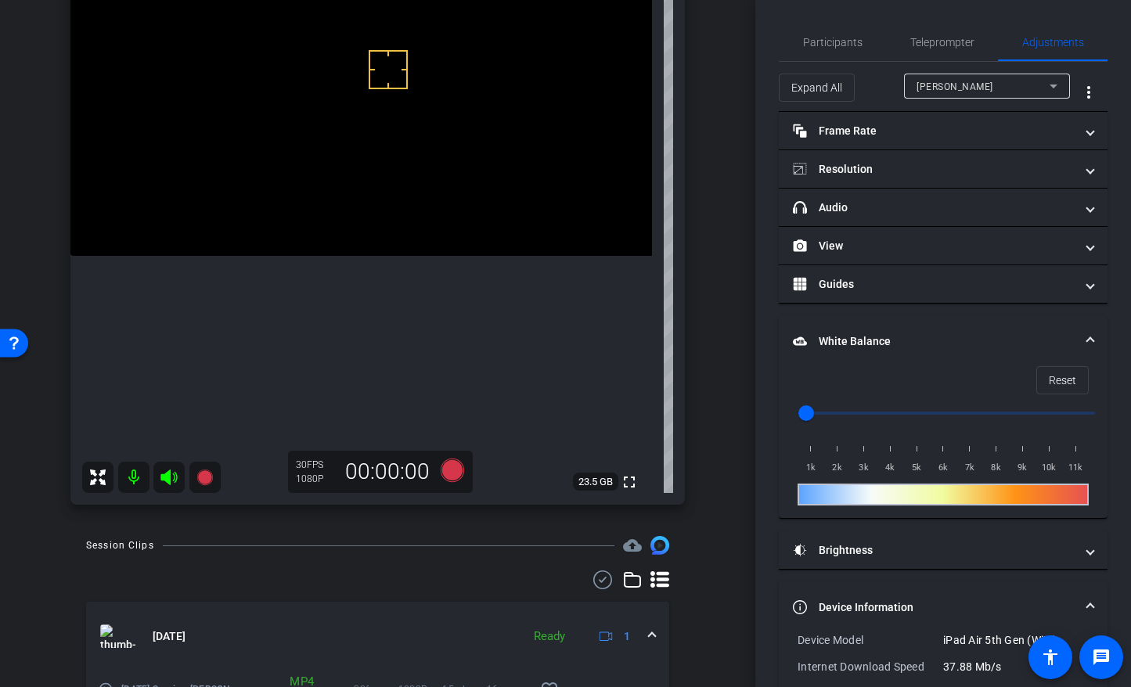
click at [902, 329] on mat-expansion-panel-header "White Balance White Balance" at bounding box center [943, 341] width 329 height 50
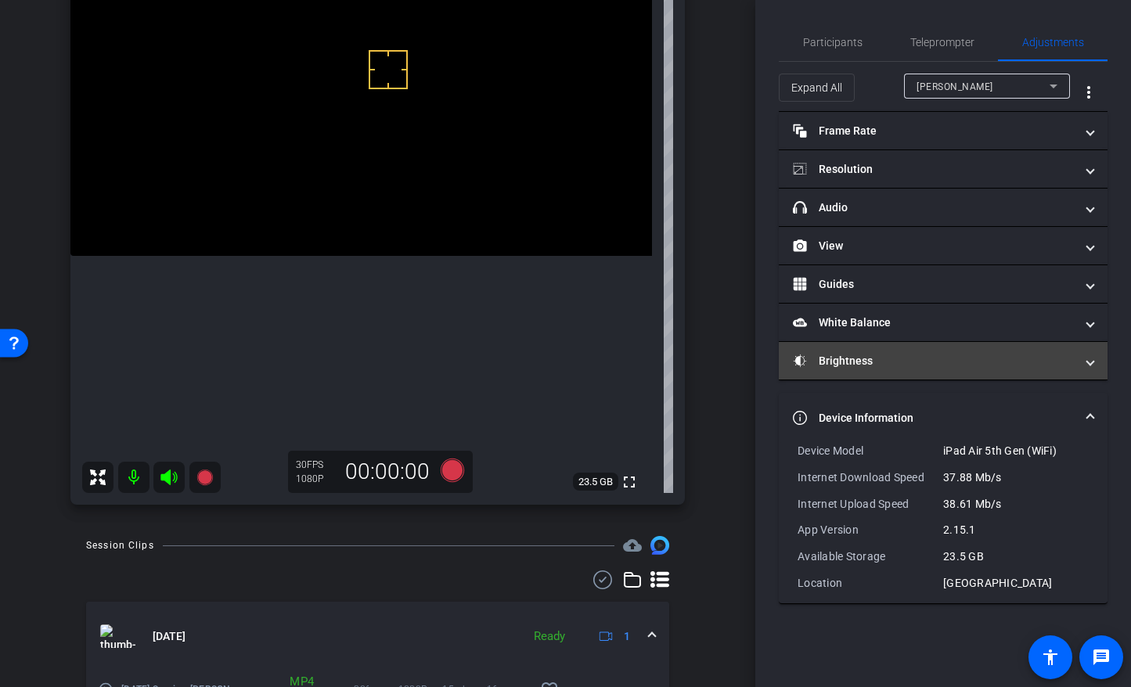
click at [893, 372] on mat-expansion-panel-header "Brightness" at bounding box center [943, 361] width 329 height 38
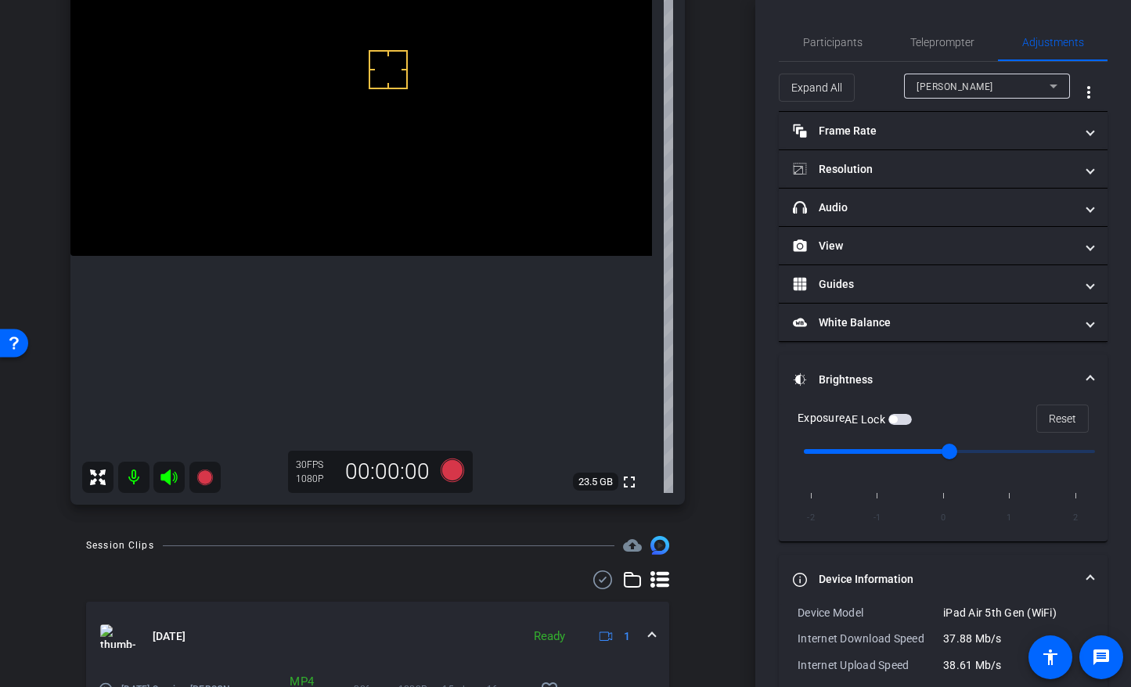
click at [909, 424] on span "button" at bounding box center [900, 419] width 23 height 11
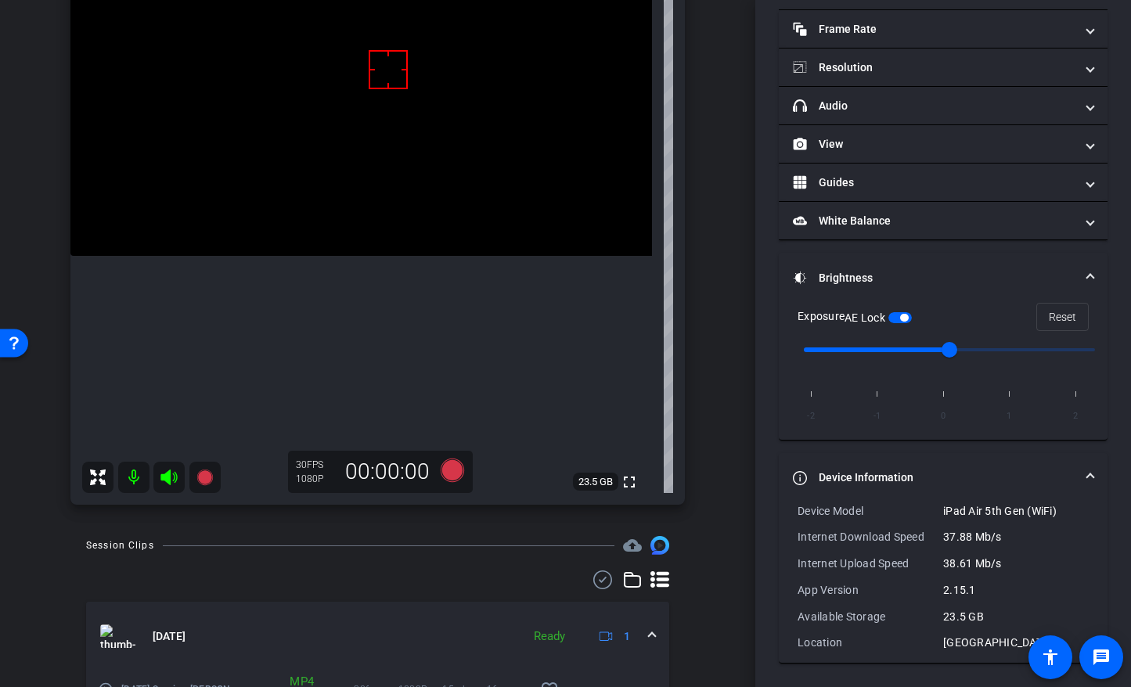
scroll to position [0, 0]
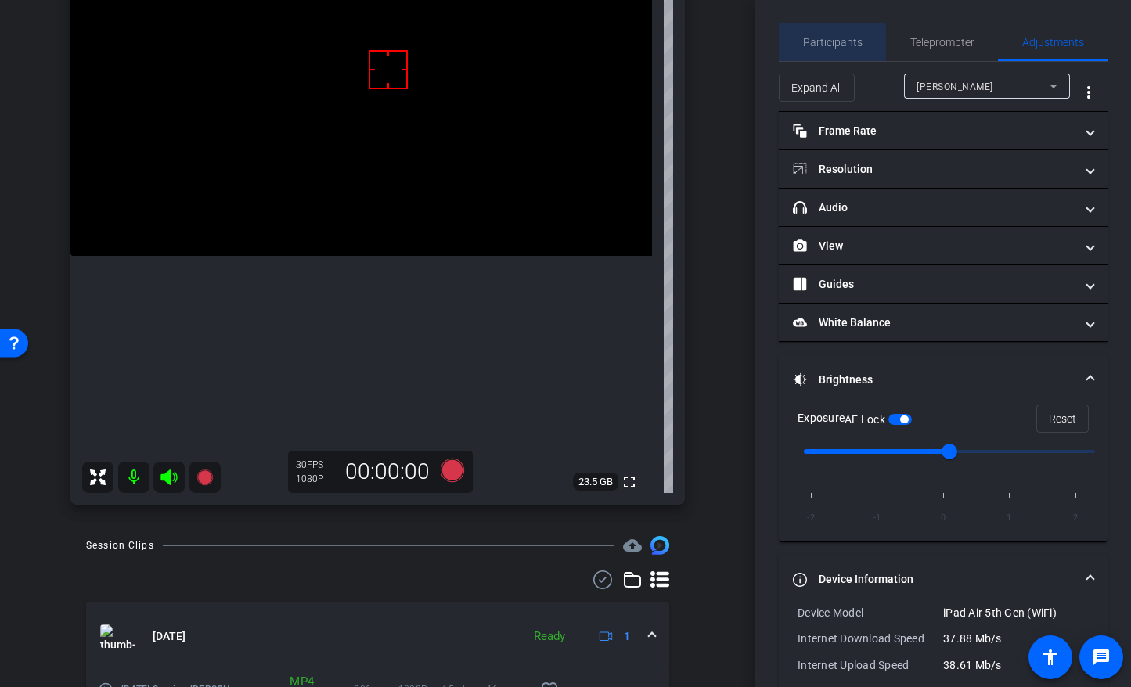
click at [814, 45] on span "Participants" at bounding box center [833, 42] width 60 height 11
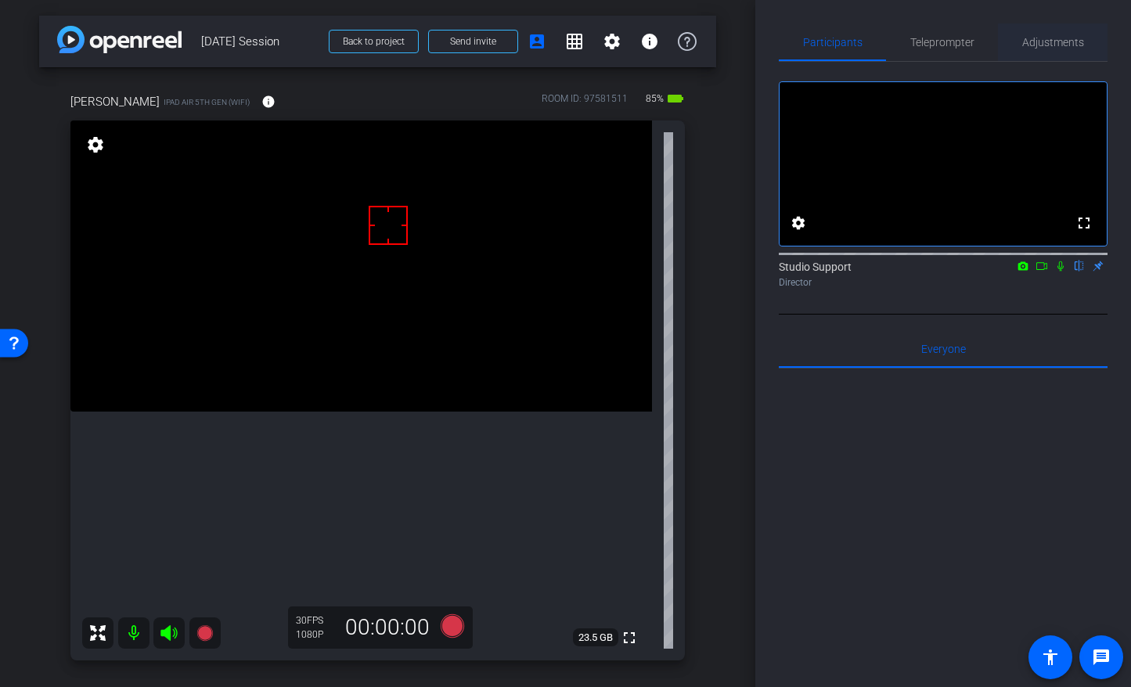
click at [957, 58] on span "Adjustments" at bounding box center [1054, 42] width 62 height 38
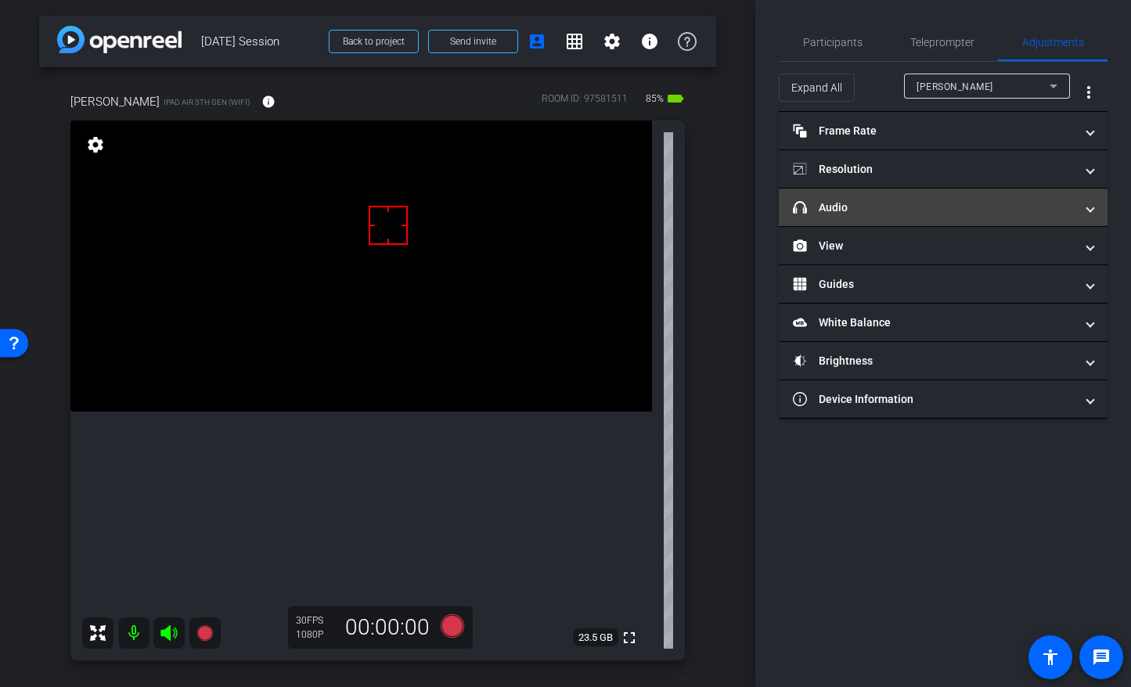
click at [951, 202] on mat-panel-title "headphone icon Audio" at bounding box center [934, 208] width 282 height 16
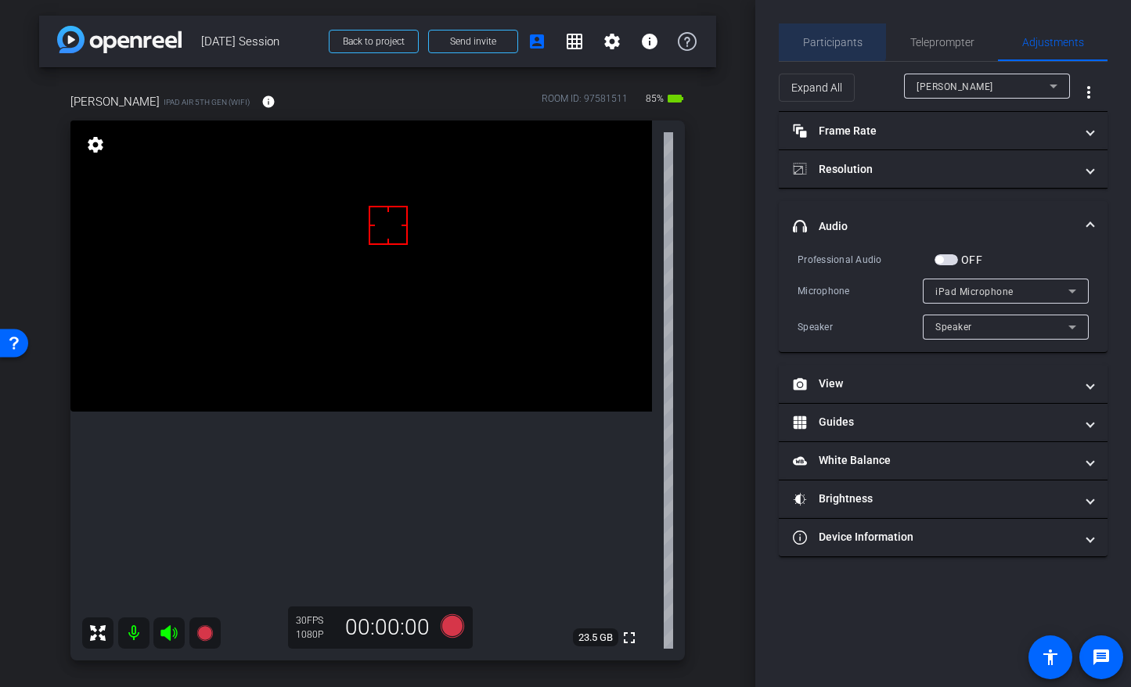
click at [832, 37] on span "Participants" at bounding box center [833, 42] width 60 height 11
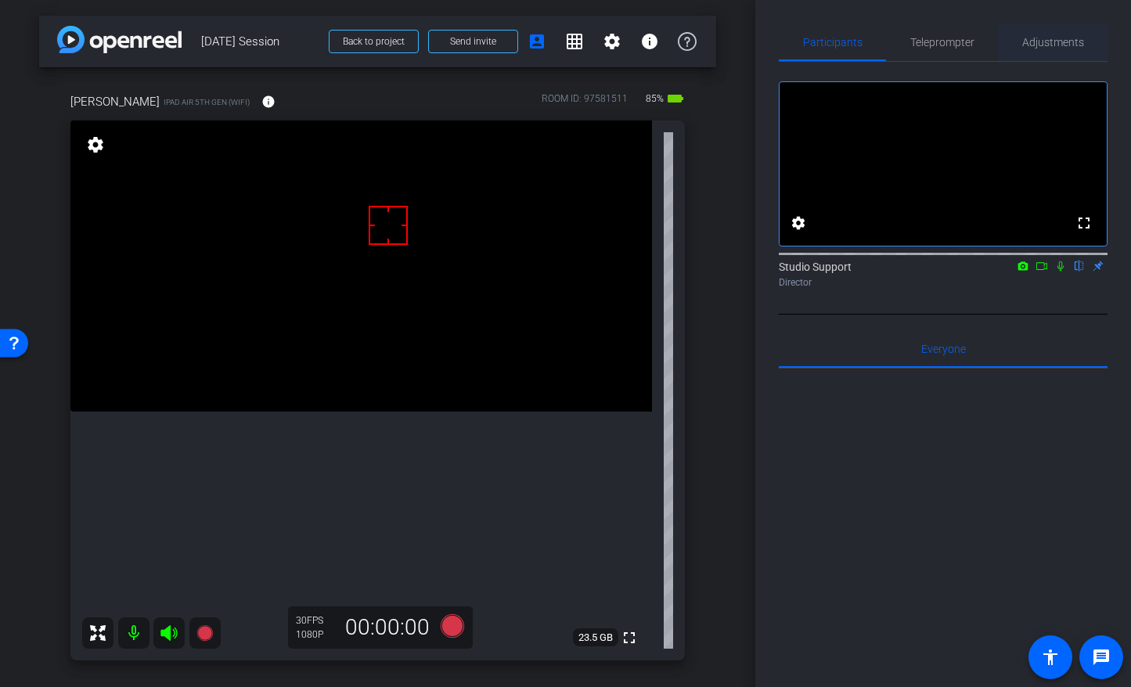
click at [957, 31] on span "Adjustments" at bounding box center [1054, 42] width 62 height 38
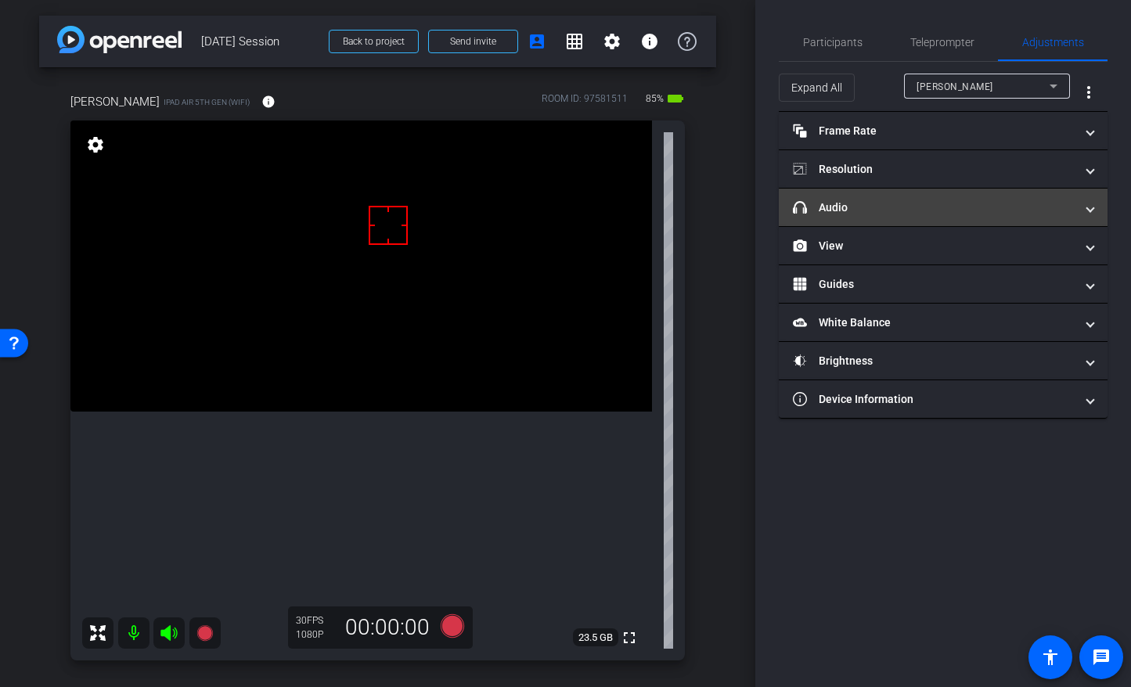
click at [913, 197] on mat-expansion-panel-header "headphone icon Audio" at bounding box center [943, 208] width 329 height 38
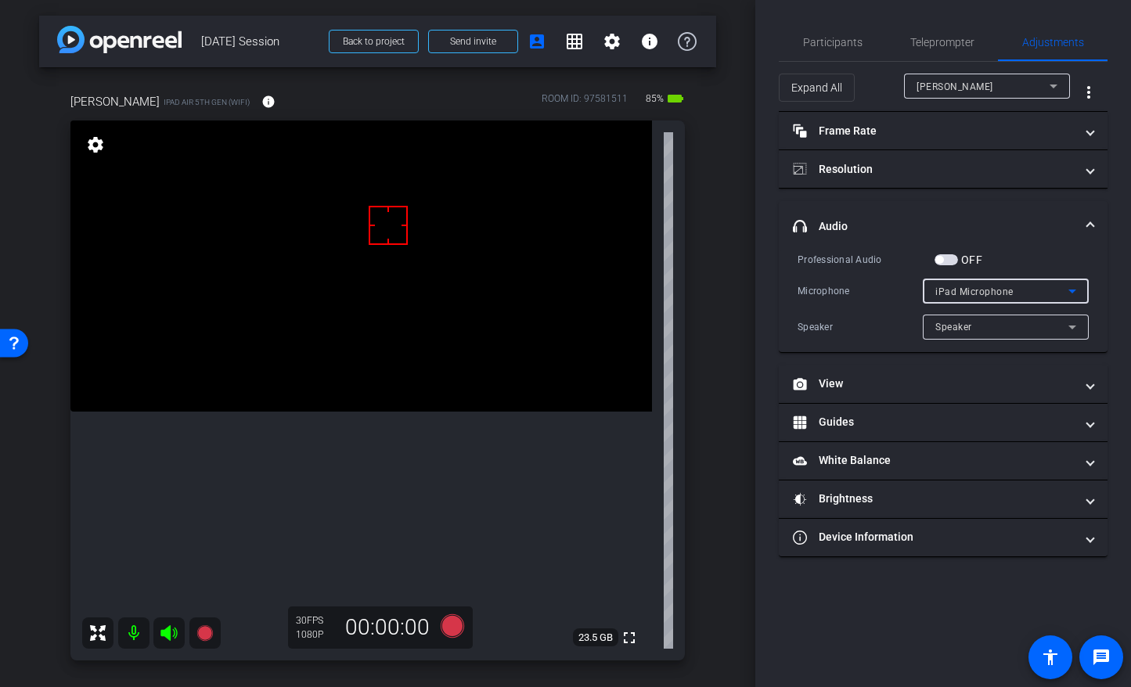
click at [957, 282] on mat-select "iPad Microphone" at bounding box center [1006, 292] width 141 height 20
click at [957, 199] on div at bounding box center [565, 343] width 1131 height 687
click at [851, 49] on span "Participants" at bounding box center [833, 42] width 60 height 38
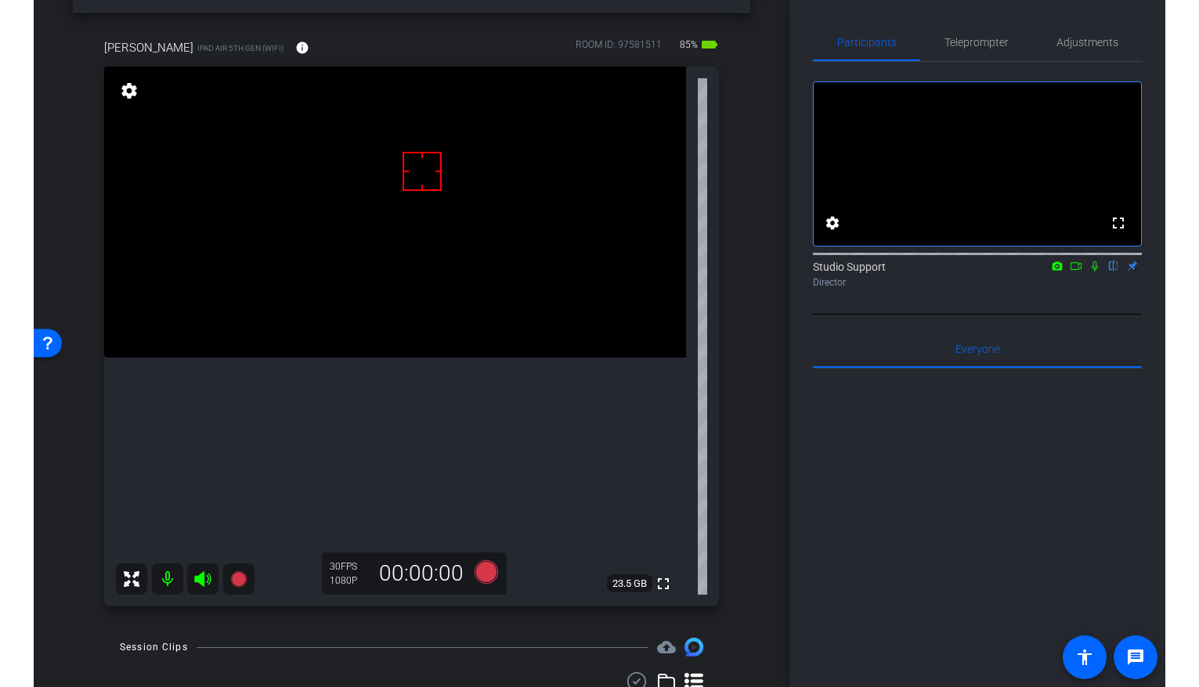
scroll to position [63, 0]
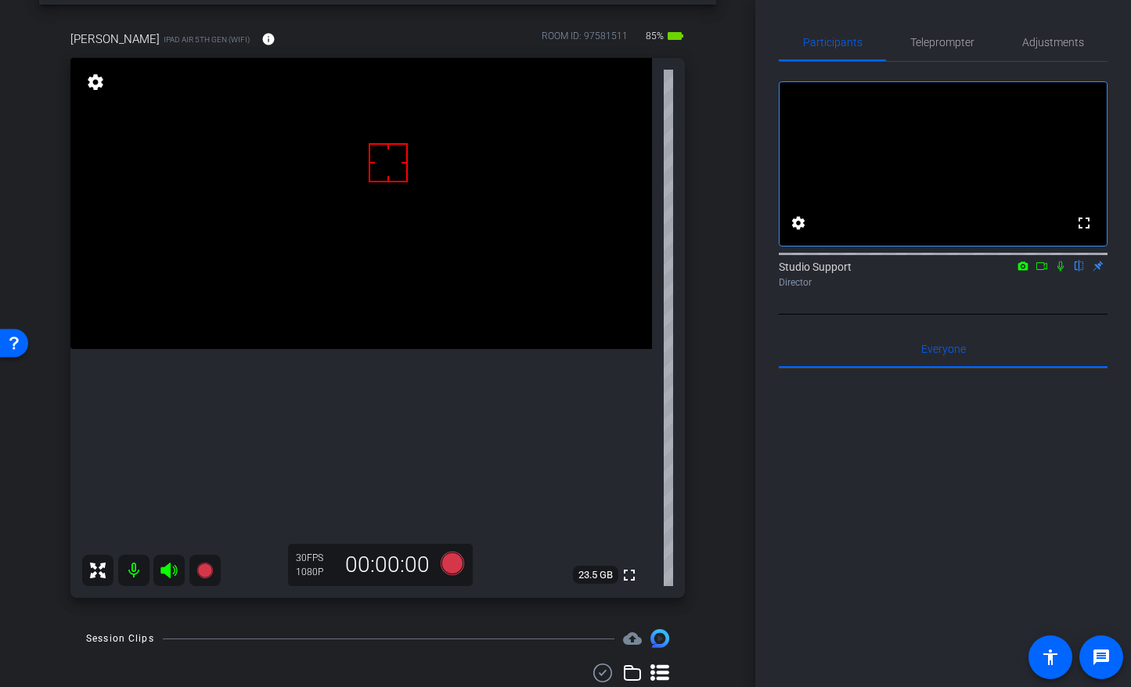
click at [957, 345] on div "fullscreen settings Studio Support flip Director Everyone 0 Mark all read To: E…" at bounding box center [943, 455] width 329 height 787
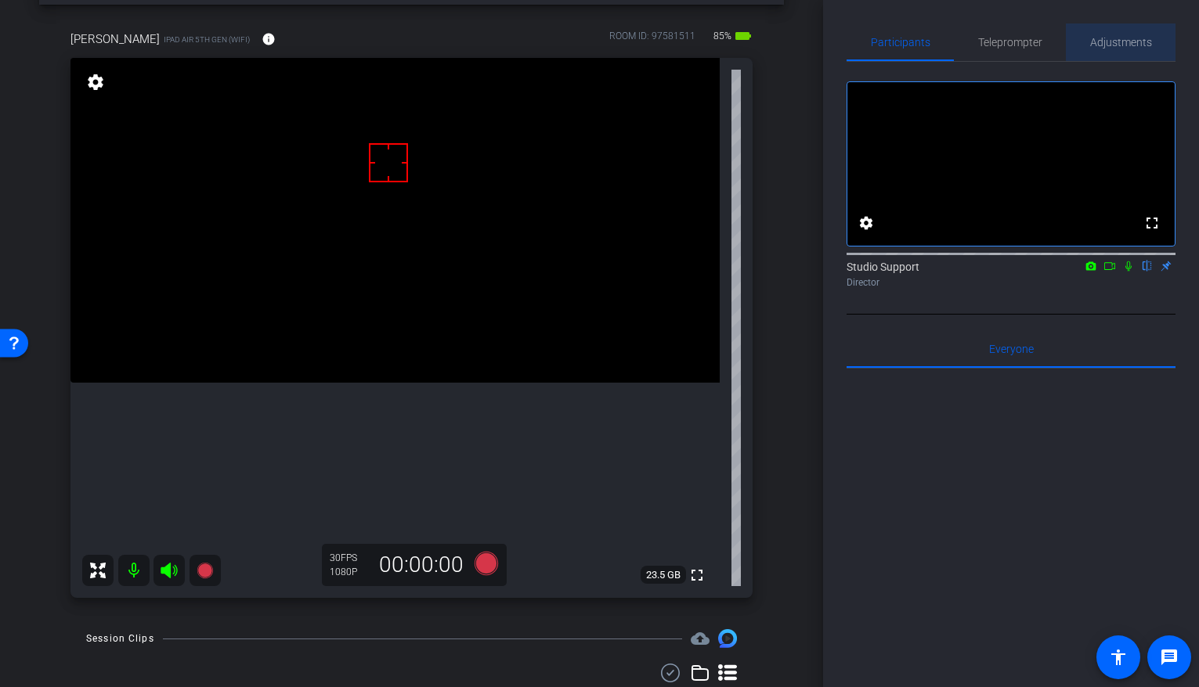
click at [957, 49] on span "Adjustments" at bounding box center [1121, 42] width 62 height 38
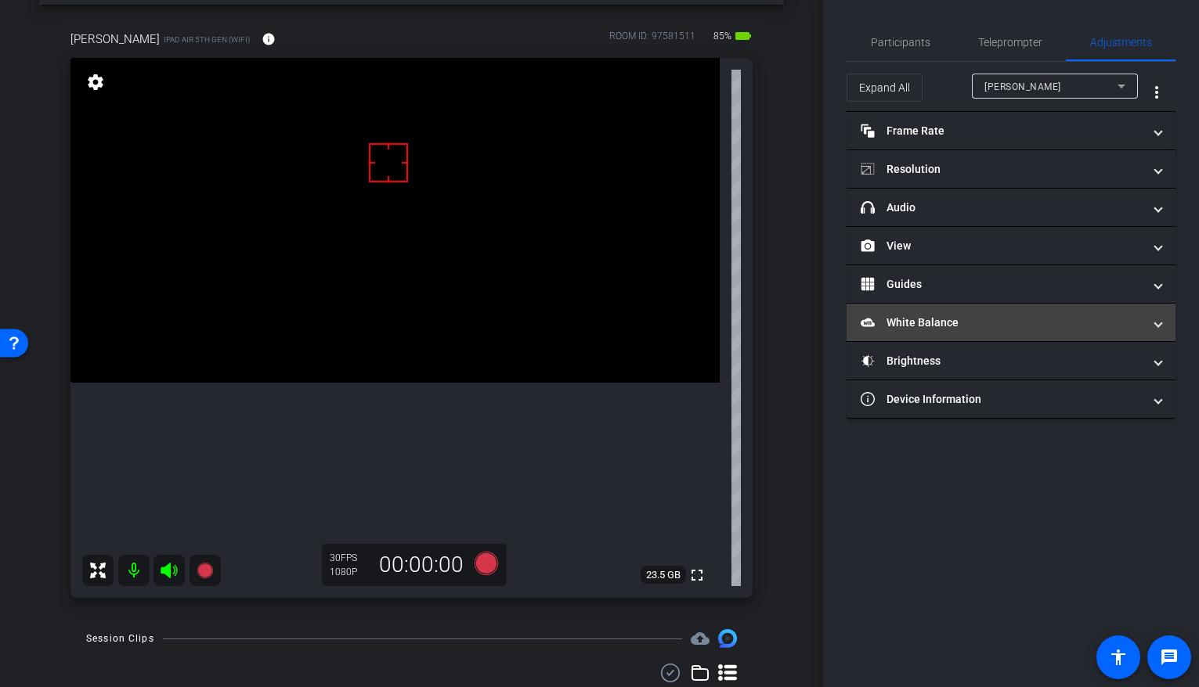
click at [950, 327] on mat-panel-title "White Balance White Balance" at bounding box center [1002, 323] width 282 height 16
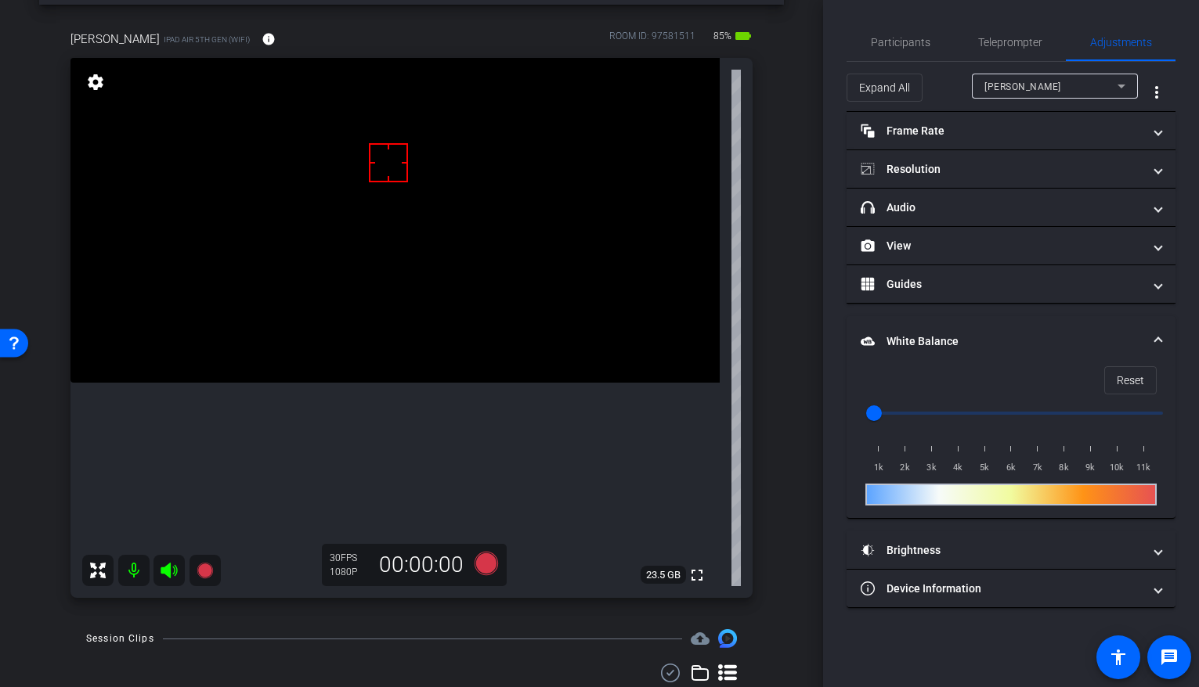
click at [929, 330] on mat-expansion-panel-header "White Balance White Balance" at bounding box center [1010, 341] width 329 height 50
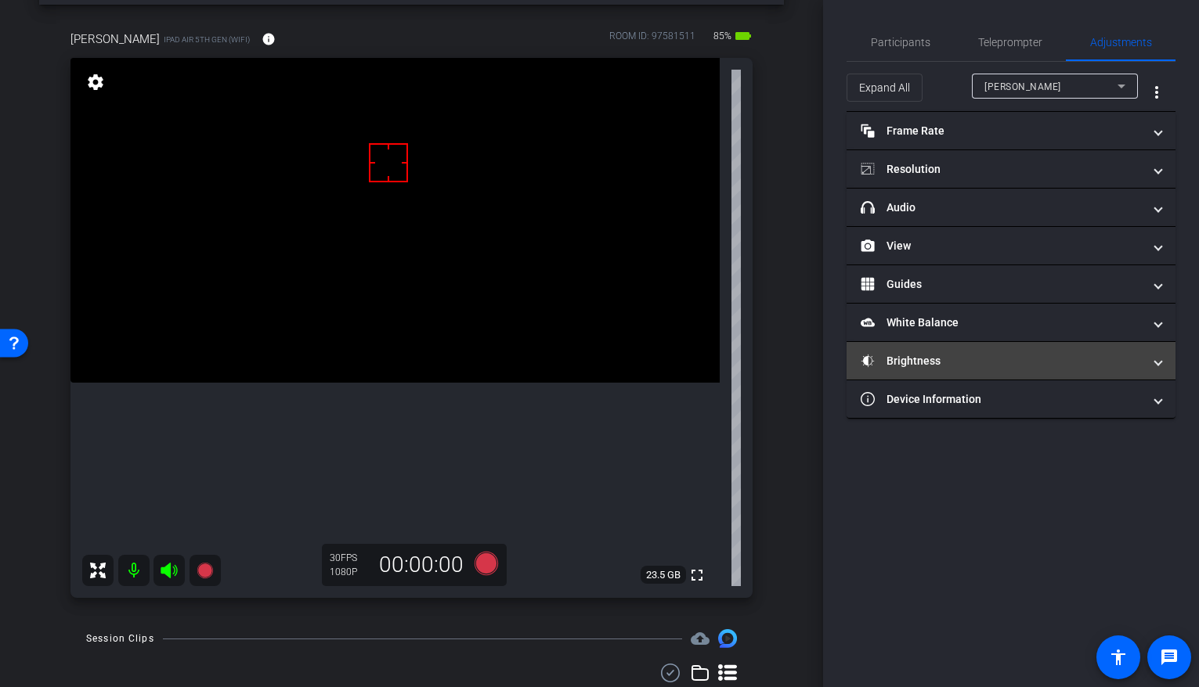
click at [904, 359] on mat-panel-title "Brightness" at bounding box center [1002, 361] width 282 height 16
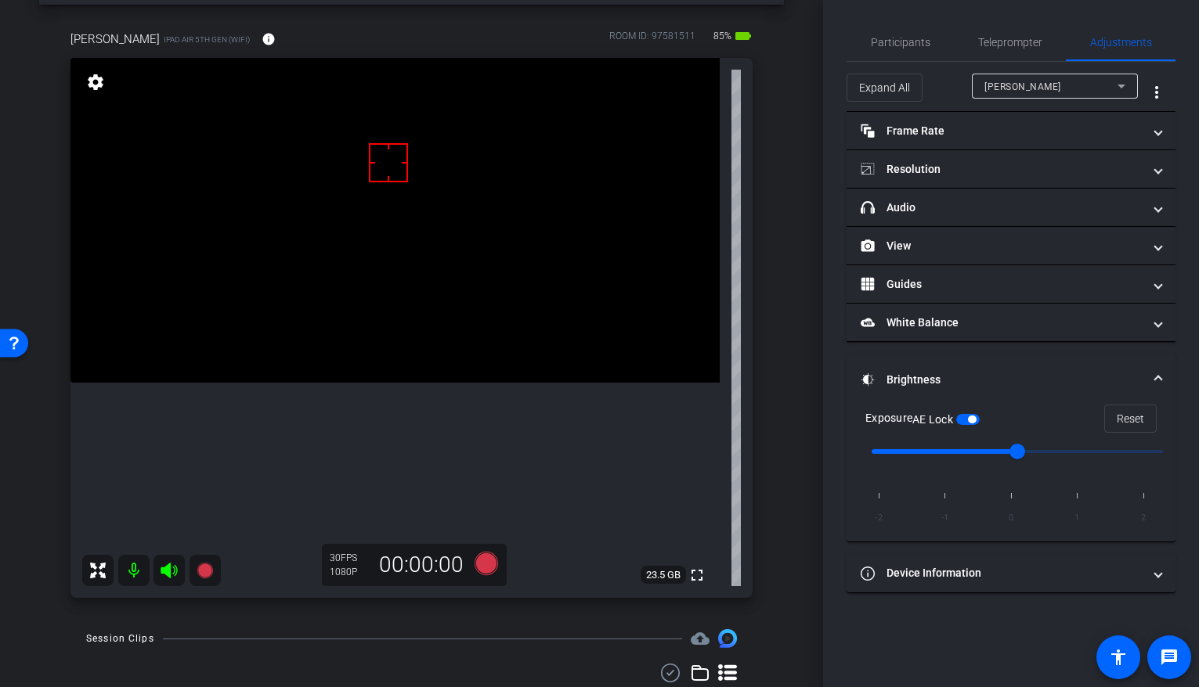
click at [957, 422] on span "button" at bounding box center [967, 419] width 23 height 11
click at [900, 34] on span "Participants" at bounding box center [901, 42] width 60 height 38
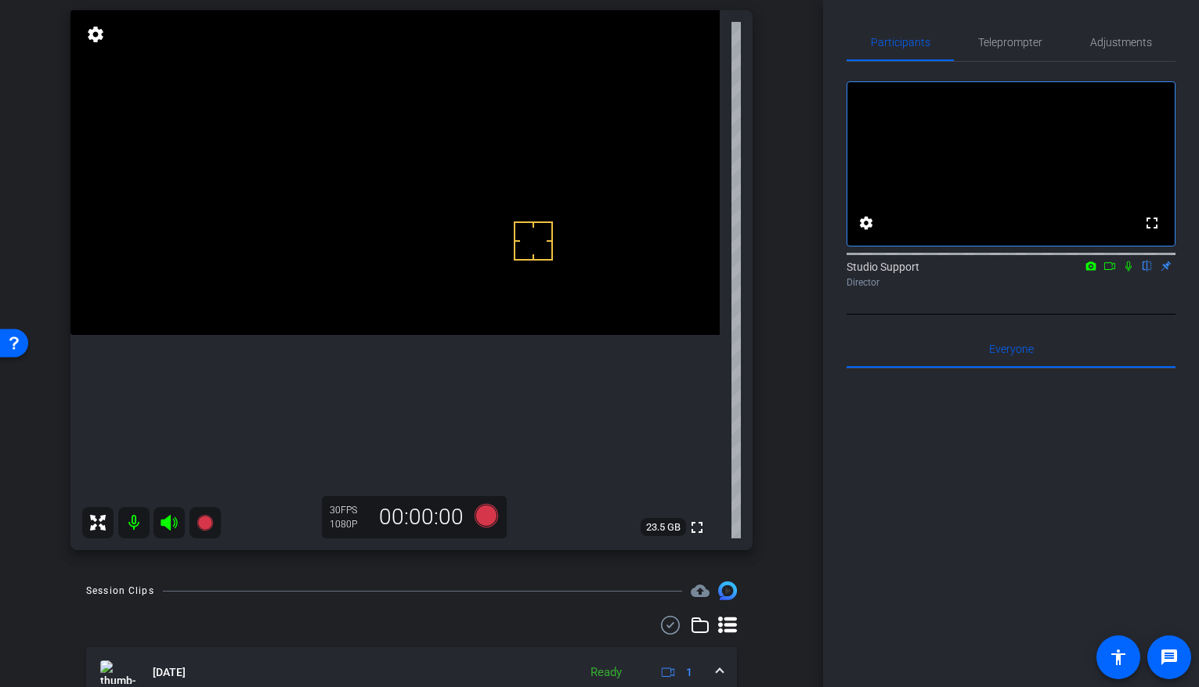
scroll to position [139, 0]
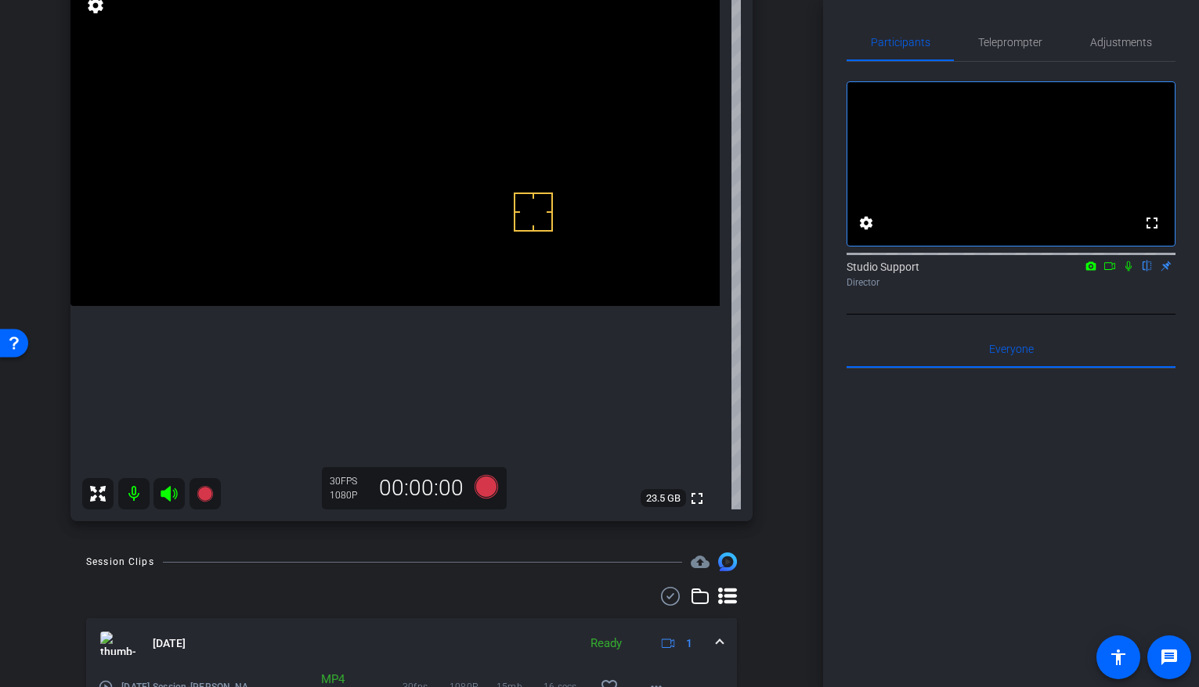
click at [493, 556] on div "Session Clips cloud_upload Aug 13, 2025 Ready 1 play_circle_outline August 13th…" at bounding box center [411, 666] width 745 height 226
click at [957, 315] on div "fullscreen settings Studio Support flip Director" at bounding box center [1010, 188] width 329 height 253
click at [957, 40] on span "Adjustments" at bounding box center [1121, 42] width 62 height 11
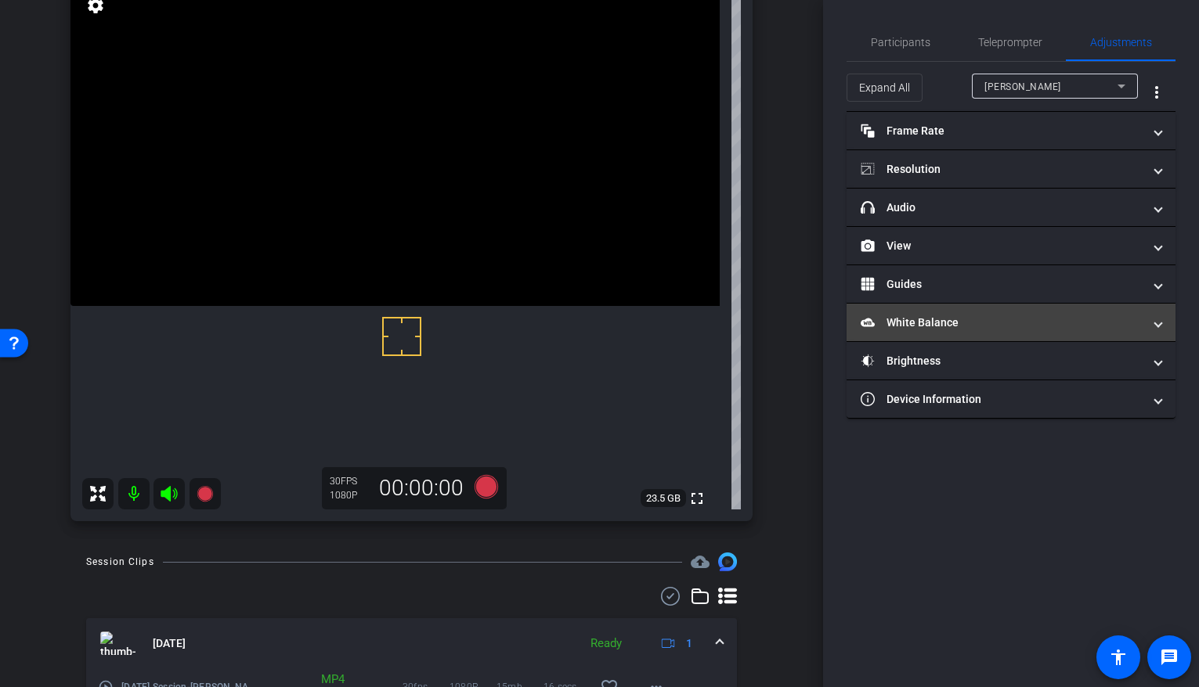
click at [951, 318] on mat-panel-title "White Balance White Balance" at bounding box center [1002, 323] width 282 height 16
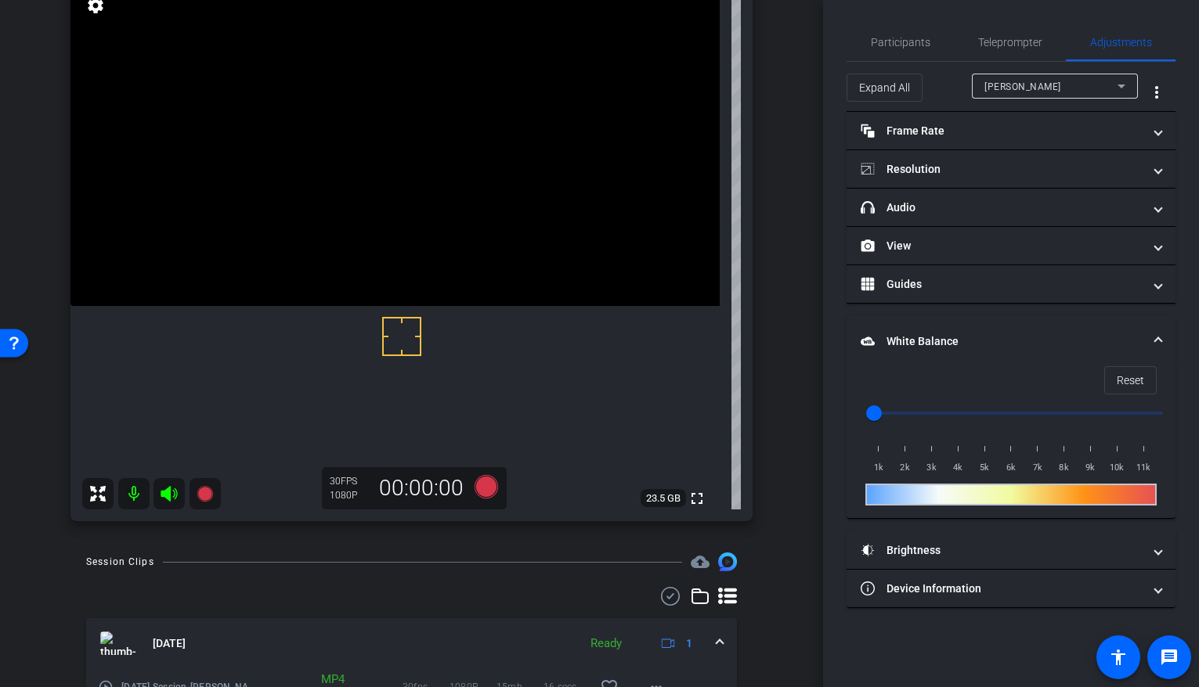
click at [935, 345] on mat-panel-title "White Balance White Balance" at bounding box center [1002, 342] width 282 height 16
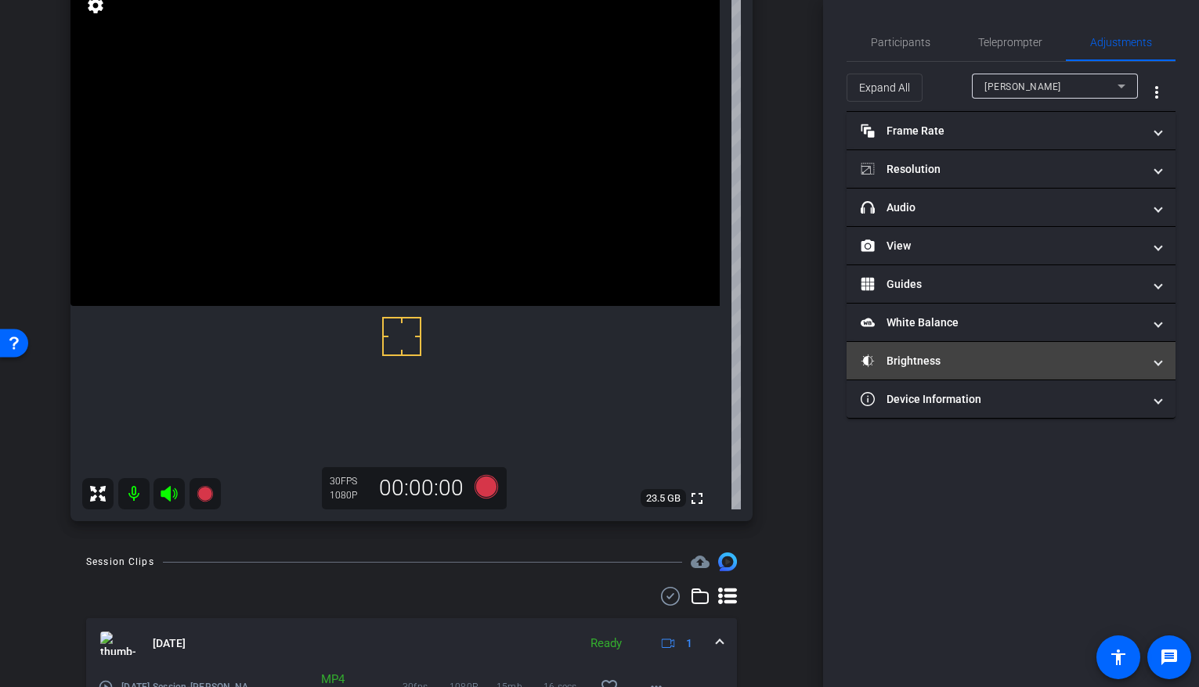
click at [932, 368] on mat-panel-title "Brightness" at bounding box center [1002, 361] width 282 height 16
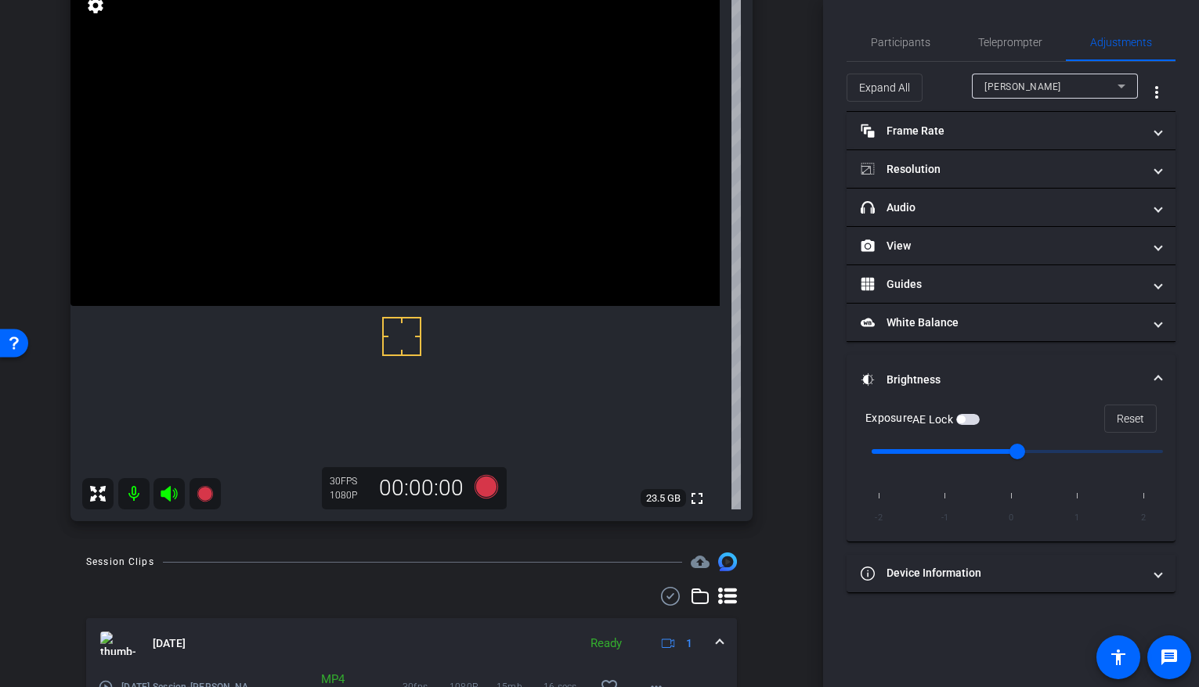
click at [957, 422] on span "button" at bounding box center [967, 419] width 23 height 11
click at [957, 424] on span "button" at bounding box center [967, 419] width 23 height 11
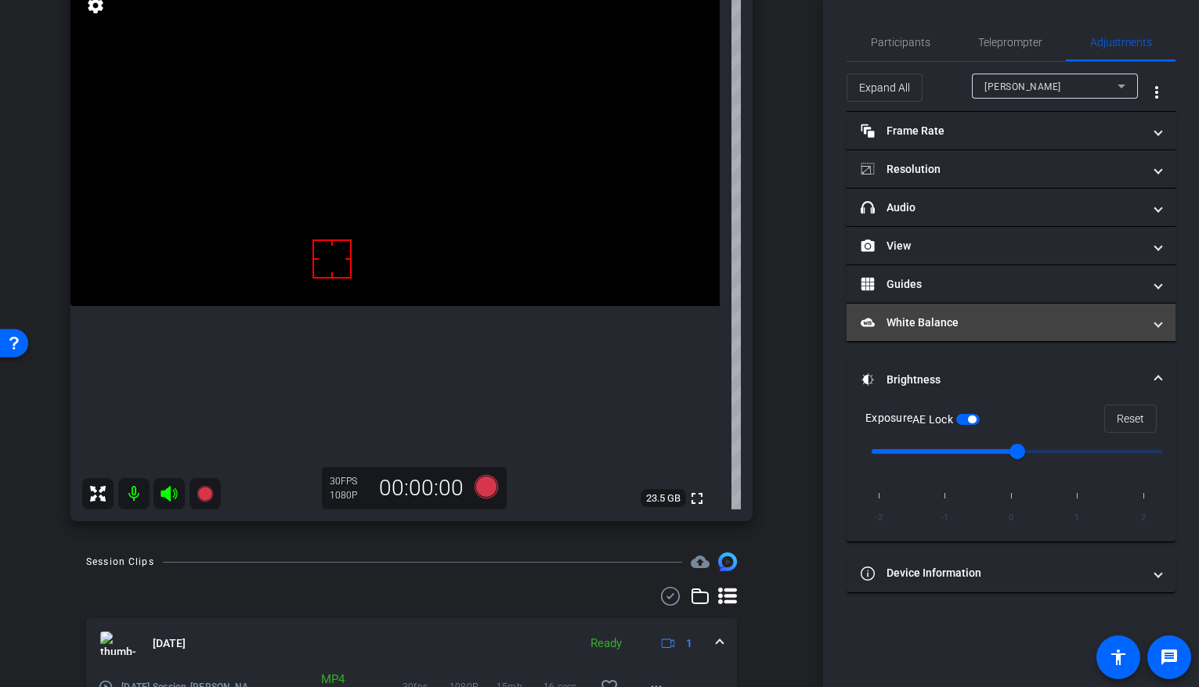
click at [957, 320] on mat-panel-title "White Balance White Balance" at bounding box center [1002, 323] width 282 height 16
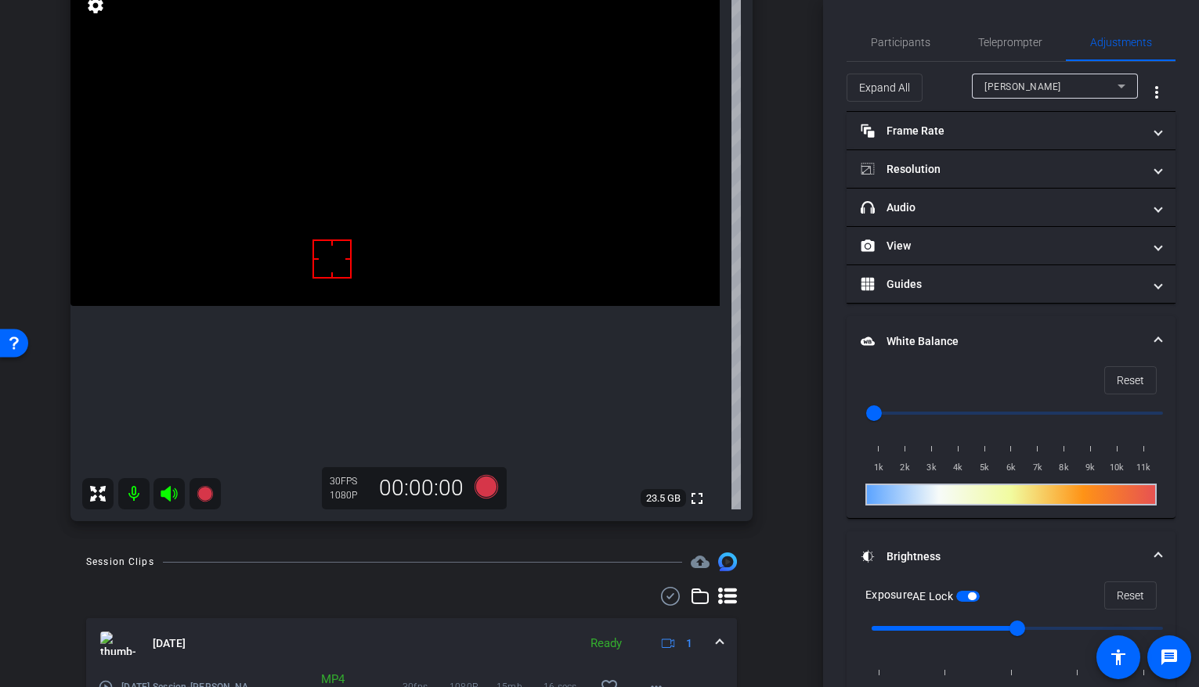
click at [929, 363] on mat-expansion-panel-header "White Balance White Balance" at bounding box center [1010, 341] width 329 height 50
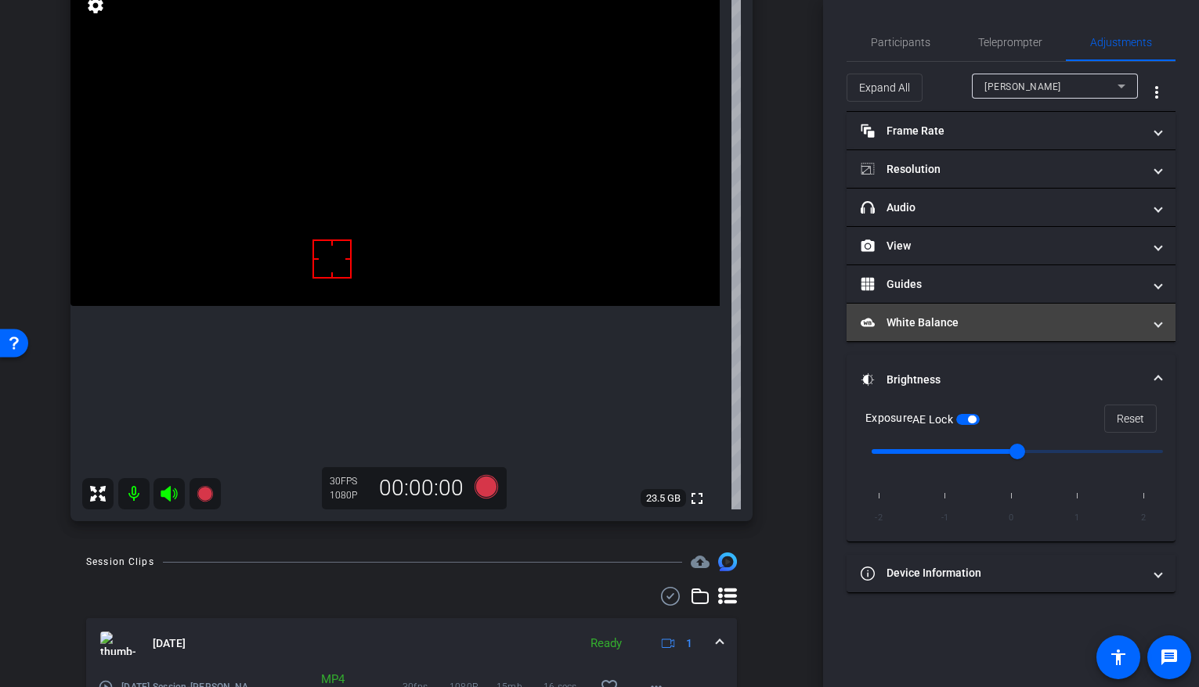
click at [908, 322] on mat-panel-title "White Balance White Balance" at bounding box center [1002, 323] width 282 height 16
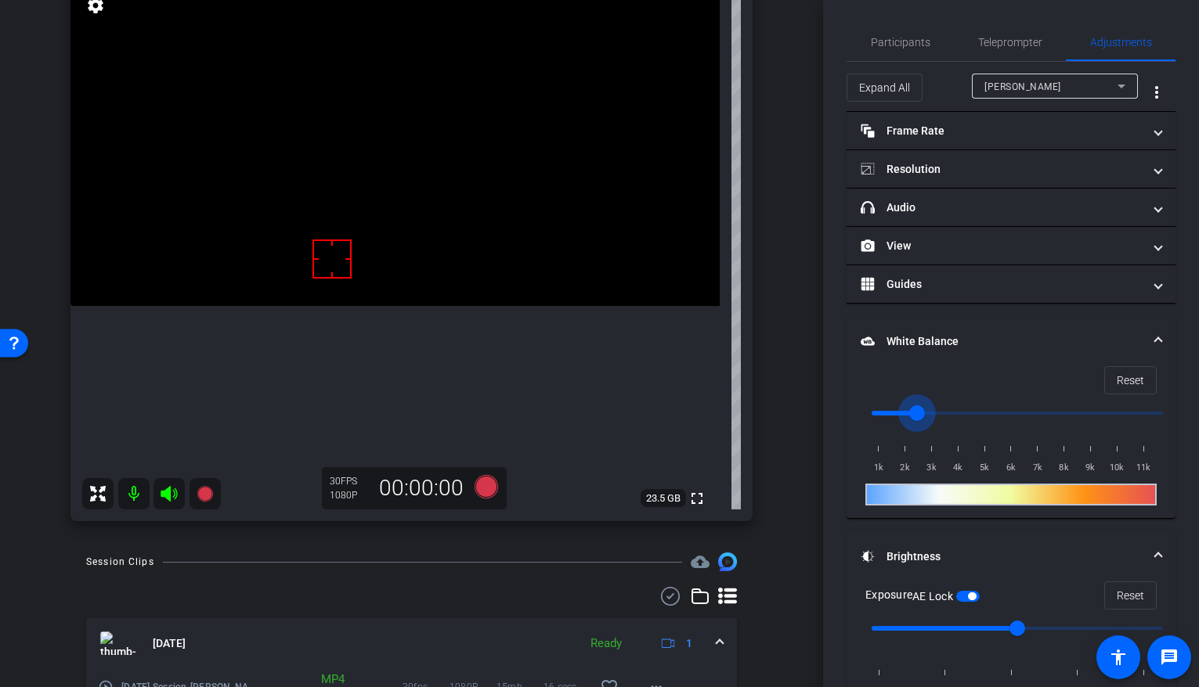
drag, startPoint x: 877, startPoint y: 417, endPoint x: 913, endPoint y: 414, distance: 36.2
click at [913, 414] on input "range" at bounding box center [1017, 413] width 324 height 34
drag, startPoint x: 917, startPoint y: 415, endPoint x: 933, endPoint y: 415, distance: 15.7
click at [933, 415] on input "range" at bounding box center [1017, 413] width 324 height 34
drag, startPoint x: 933, startPoint y: 415, endPoint x: 944, endPoint y: 416, distance: 11.8
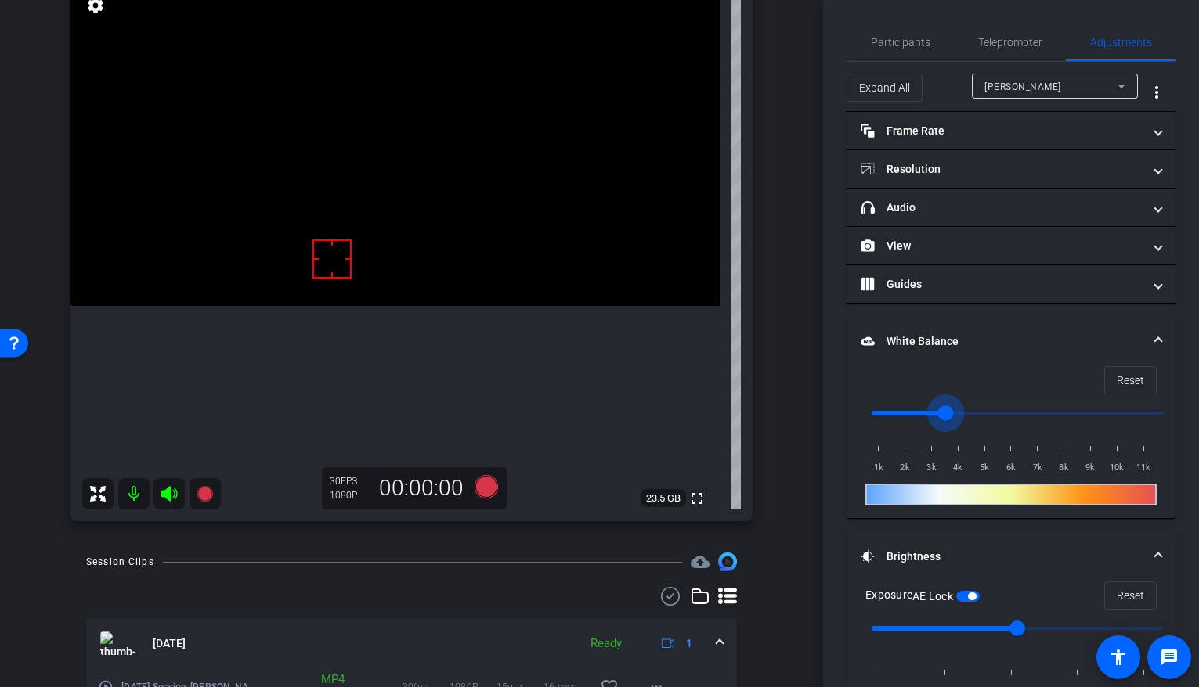
click at [945, 416] on input "range" at bounding box center [1017, 413] width 324 height 34
drag, startPoint x: 944, startPoint y: 416, endPoint x: 935, endPoint y: 417, distance: 9.5
type input "3000"
click at [935, 417] on input "range" at bounding box center [1017, 413] width 324 height 34
click at [904, 52] on span "Participants" at bounding box center [901, 42] width 60 height 38
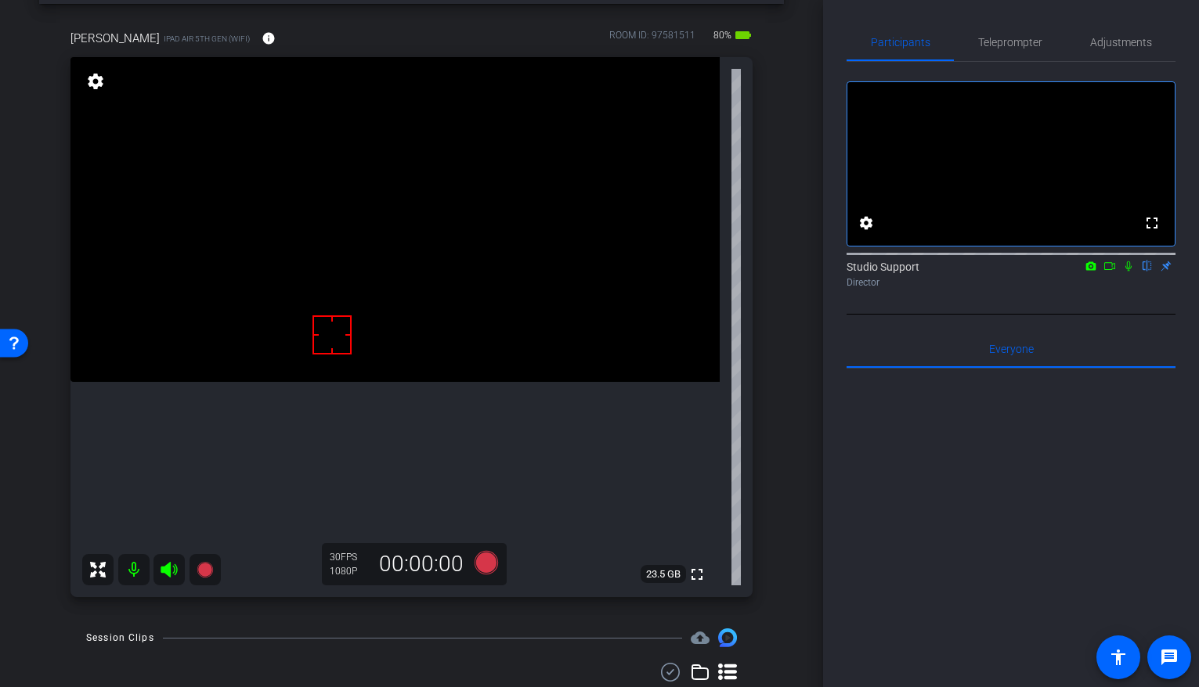
scroll to position [71, 0]
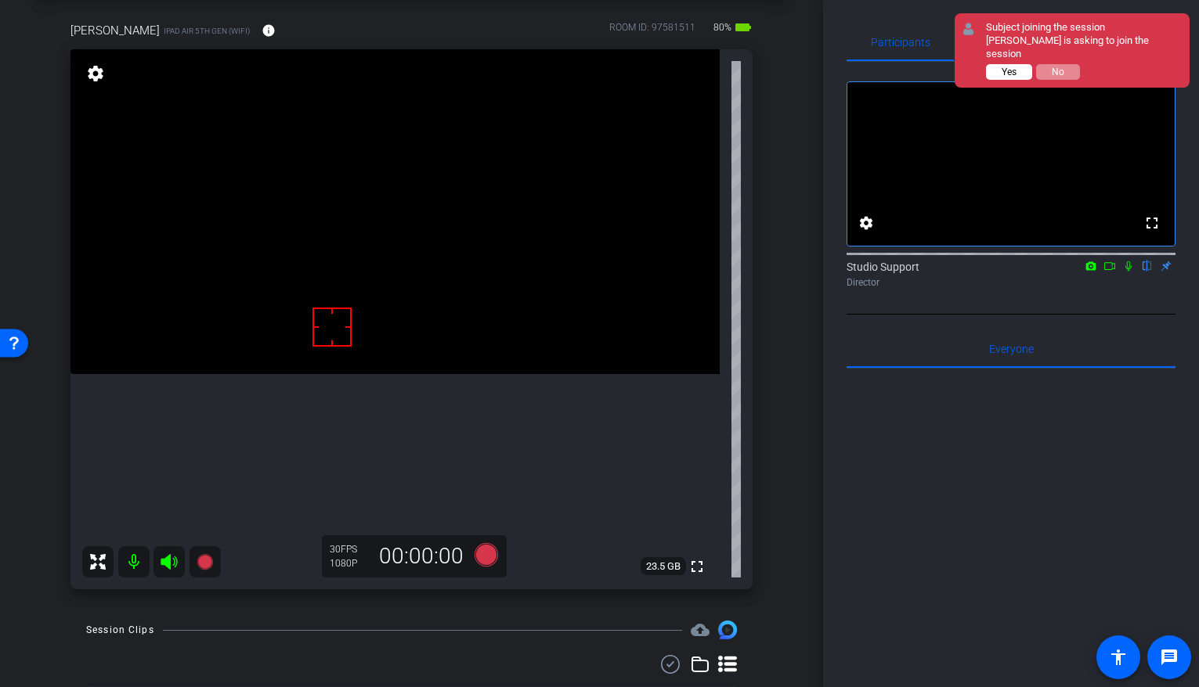
click at [957, 67] on span "Yes" at bounding box center [1008, 72] width 15 height 11
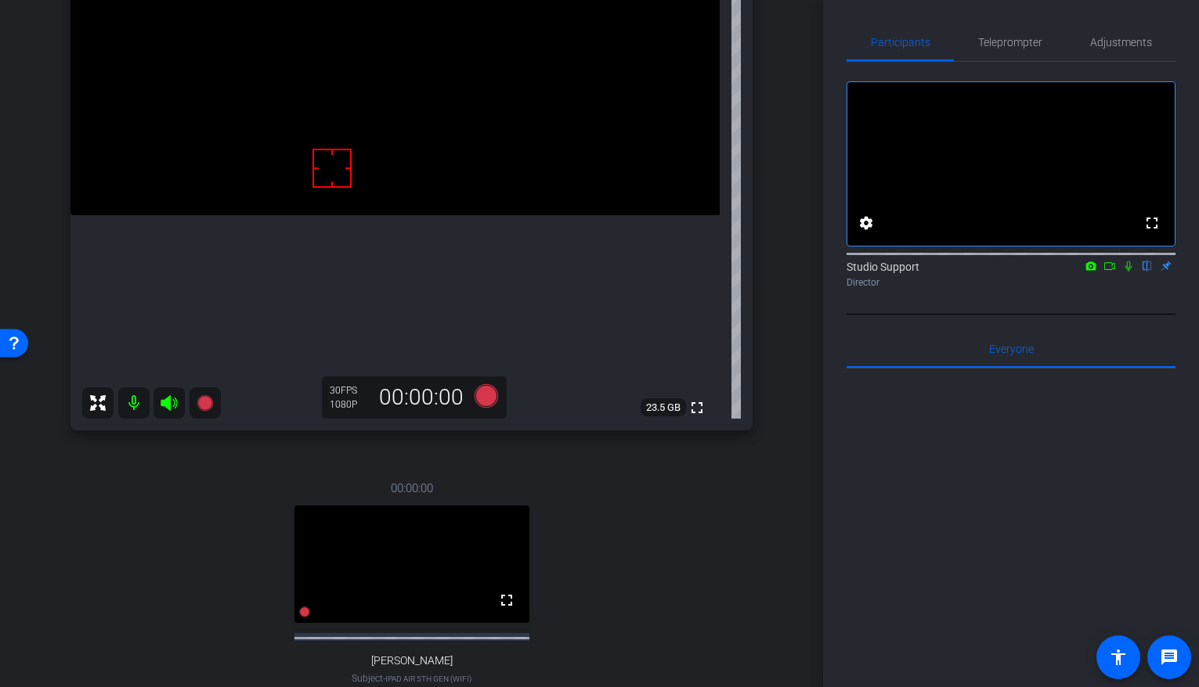
scroll to position [576, 0]
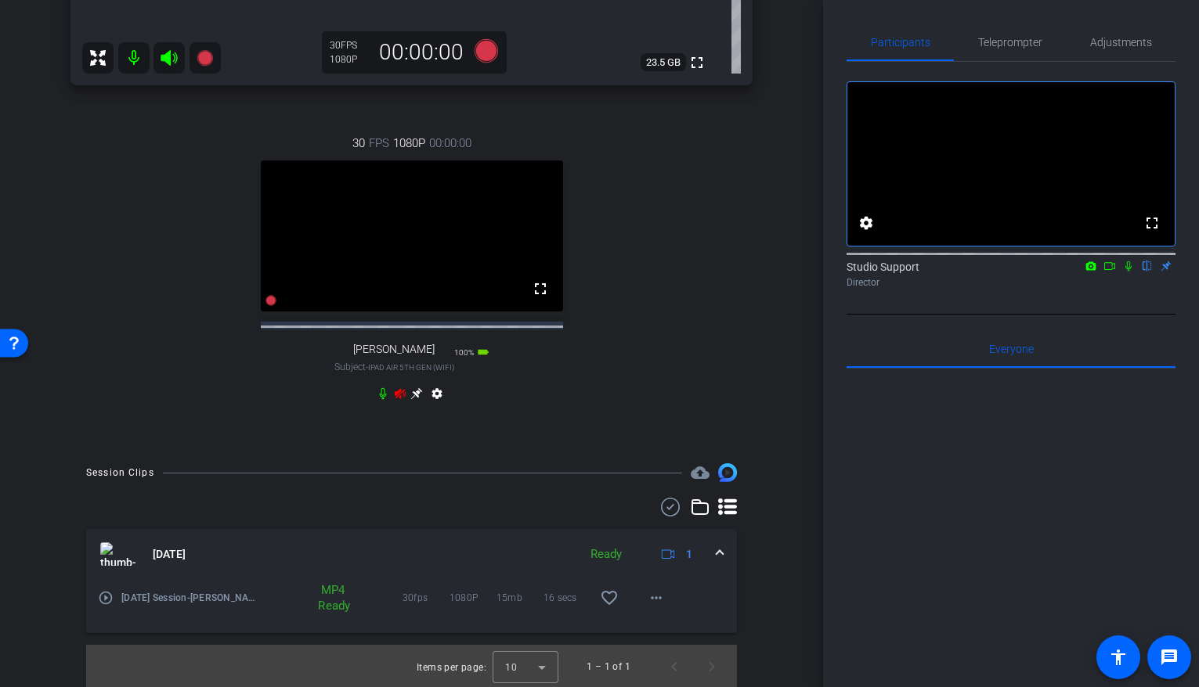
click at [403, 400] on icon at bounding box center [400, 394] width 13 height 13
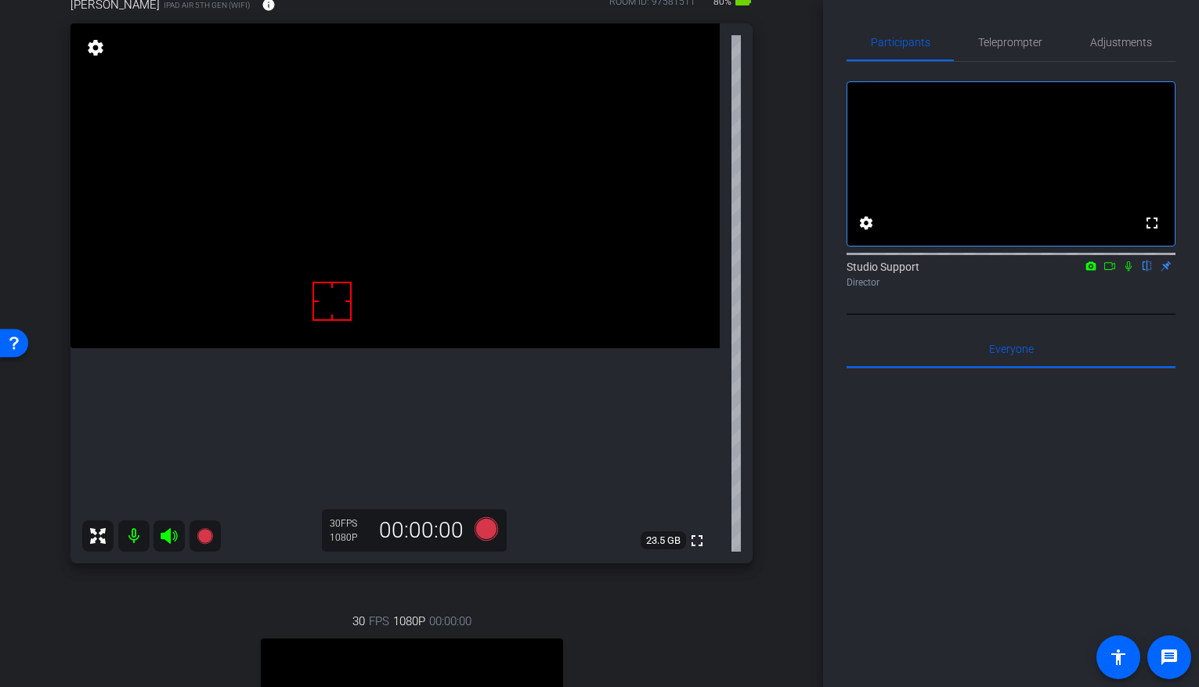
scroll to position [52, 0]
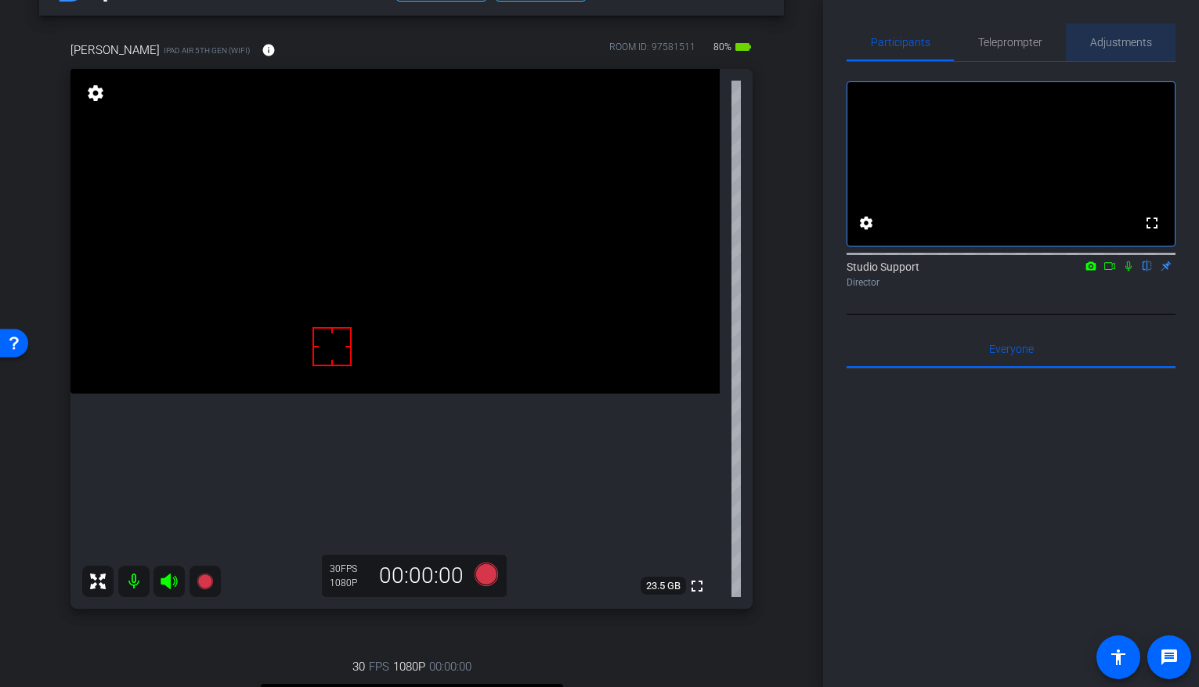
click at [957, 36] on div "Adjustments" at bounding box center [1121, 42] width 110 height 38
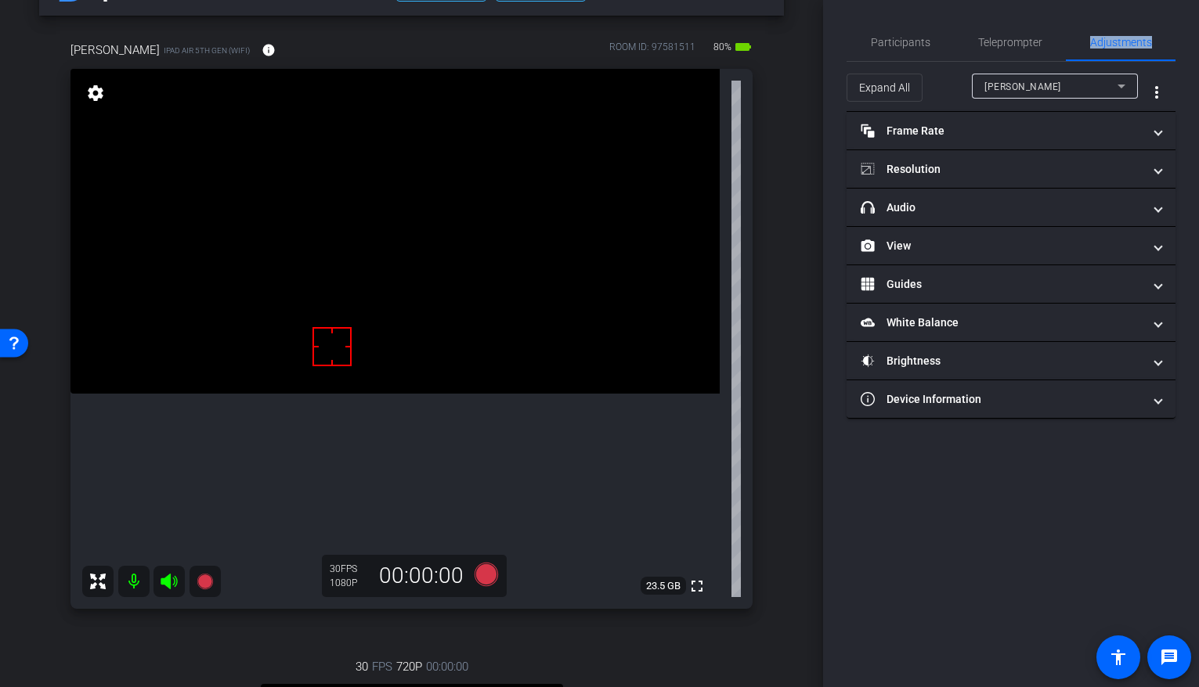
click at [957, 81] on div "[PERSON_NAME]" at bounding box center [1050, 87] width 133 height 20
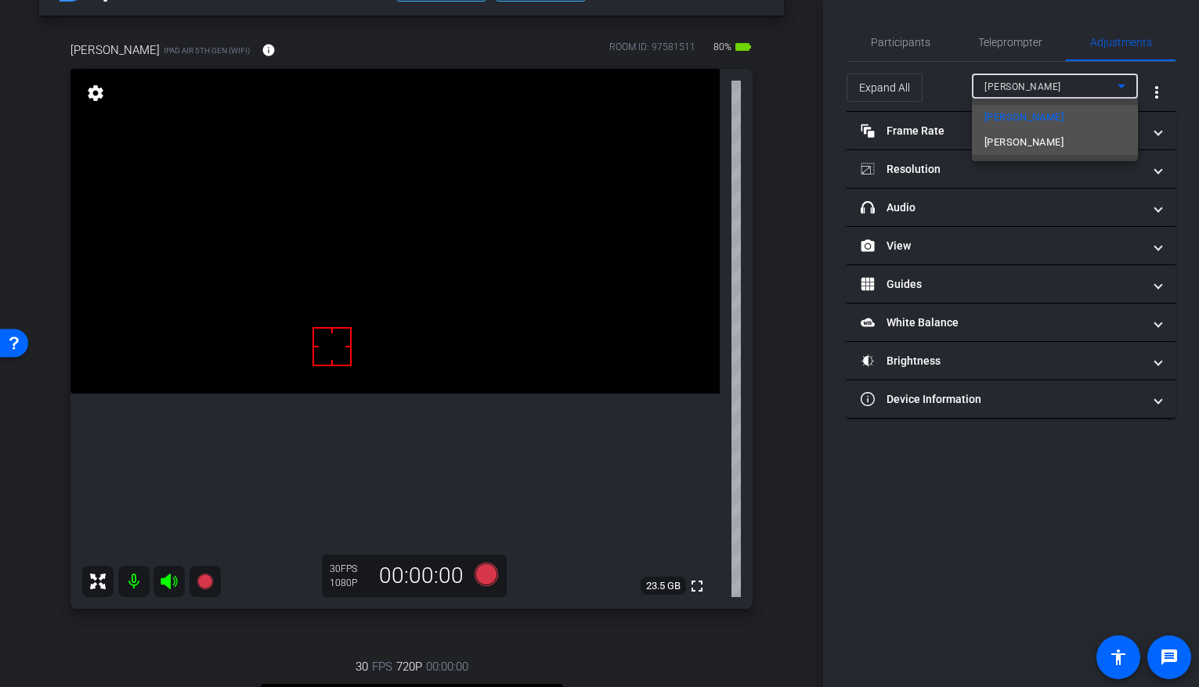
click at [957, 139] on span "[PERSON_NAME]" at bounding box center [1023, 142] width 79 height 19
type input "1000"
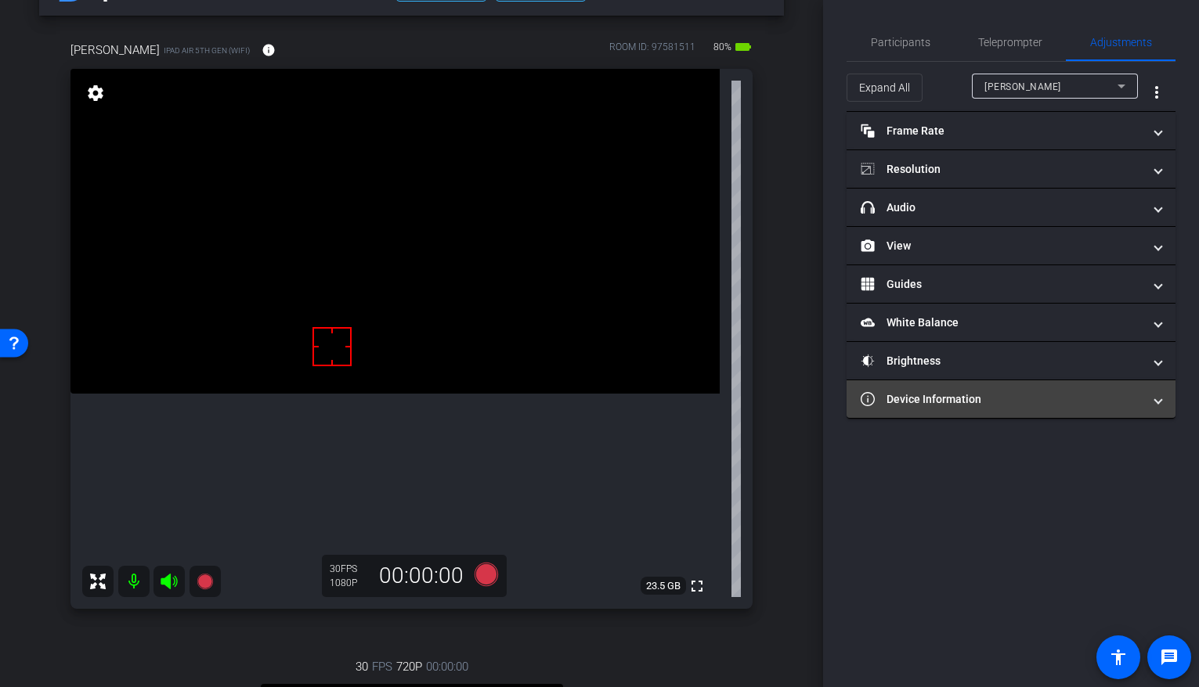
click at [957, 410] on mat-expansion-panel-header "Device Information" at bounding box center [1010, 400] width 329 height 38
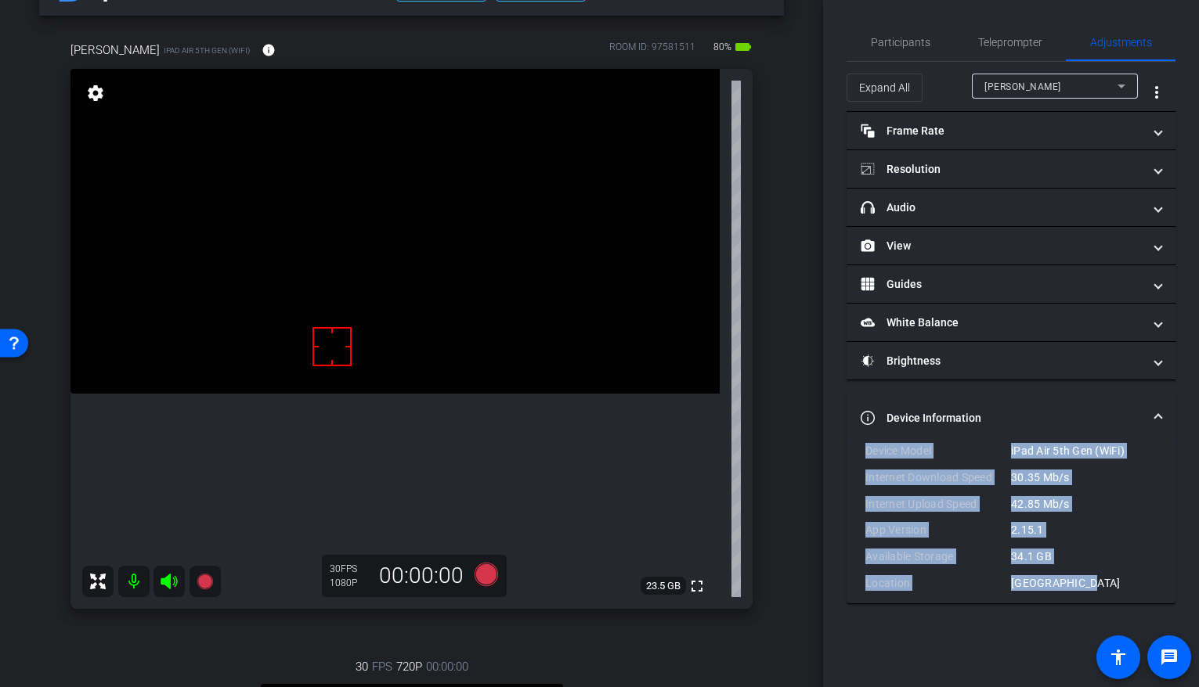
drag, startPoint x: 1082, startPoint y: 582, endPoint x: 864, endPoint y: 450, distance: 254.3
click at [865, 450] on div "Device Model iPad Air 5th Gen (WiFi) Internet Download Speed 30.35 Mb/s Interne…" at bounding box center [1010, 517] width 291 height 148
copy div "Device Model iPad Air 5th Gen (WiFi) Internet Download Speed 30.35 Mb/s Interne…"
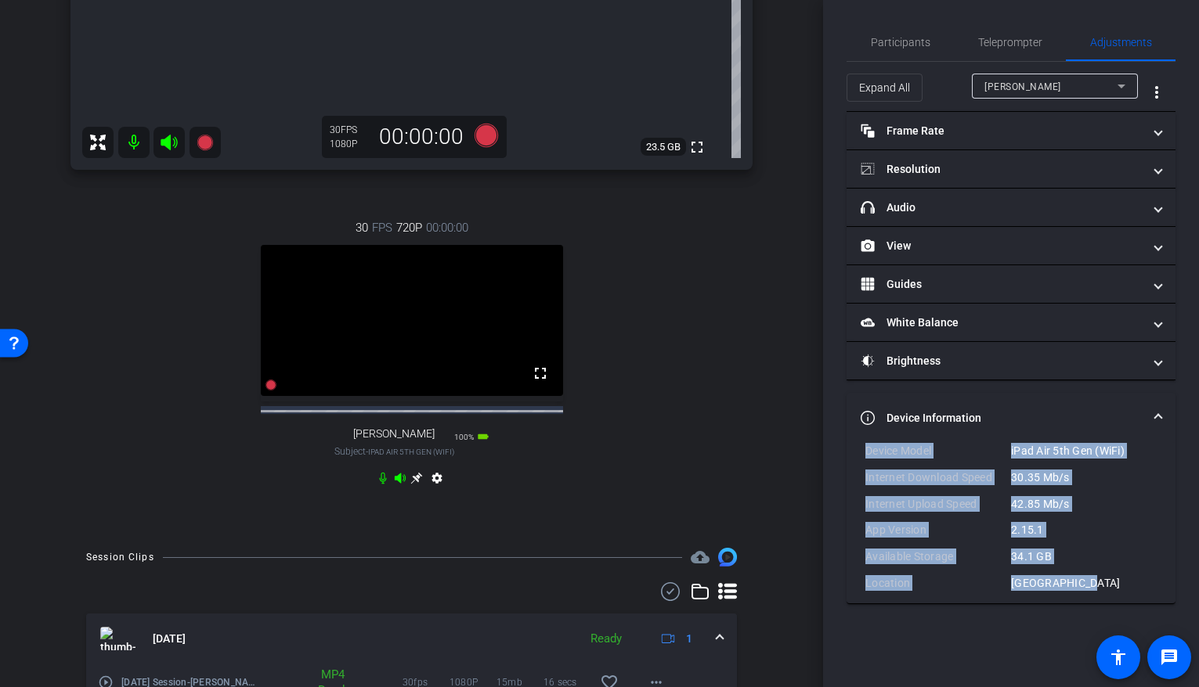
scroll to position [428, 0]
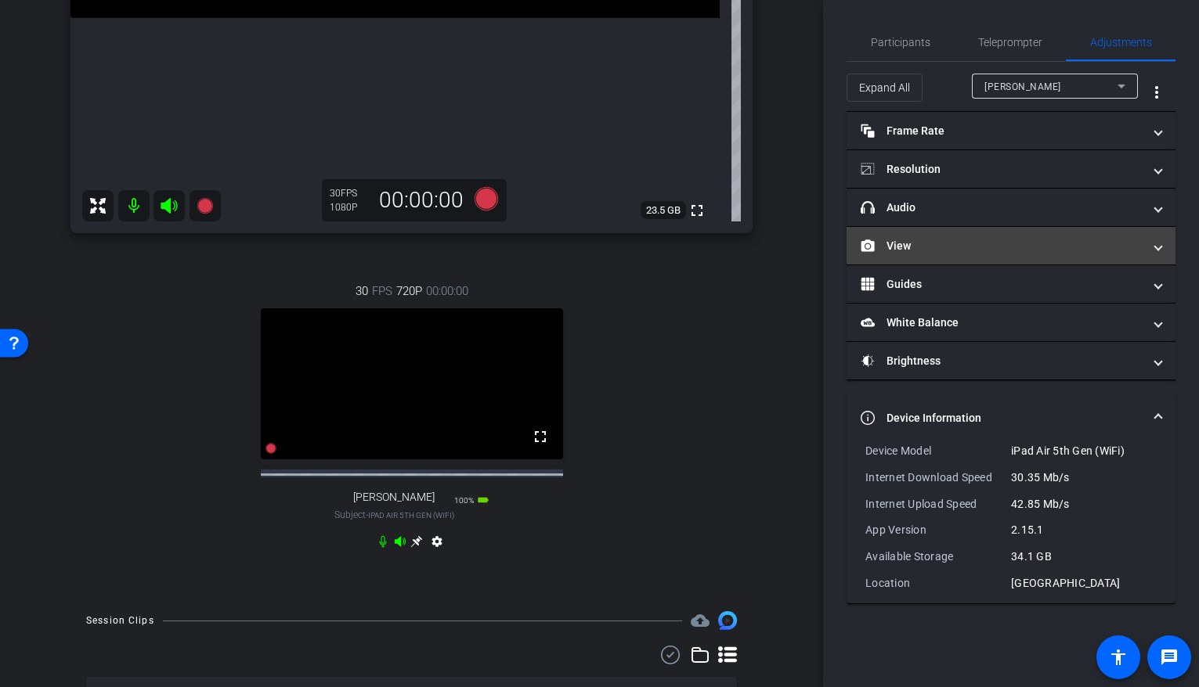
click at [918, 256] on mat-expansion-panel-header "View" at bounding box center [1010, 246] width 329 height 38
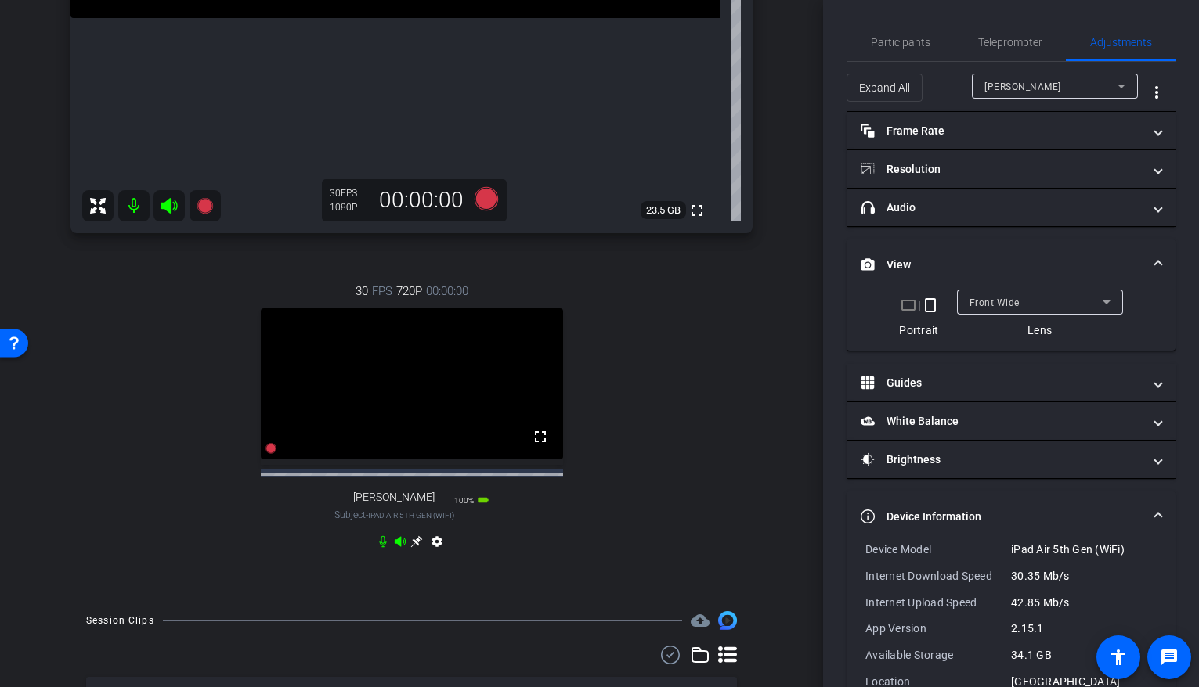
click at [469, 556] on div "30 FPS 720P 00:00:00 fullscreen Brock Dowdle Subject - iPad Air 5th Gen (WiFi) …" at bounding box center [411, 418] width 682 height 323
click at [414, 548] on icon at bounding box center [416, 542] width 13 height 13
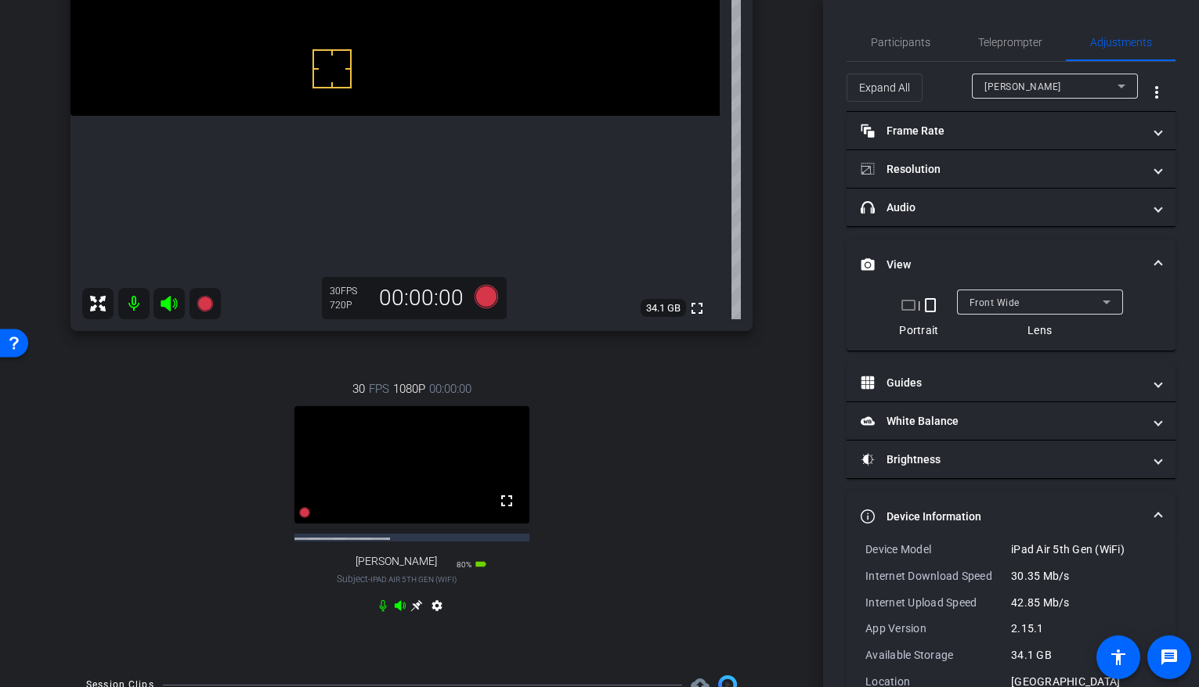
scroll to position [327, 0]
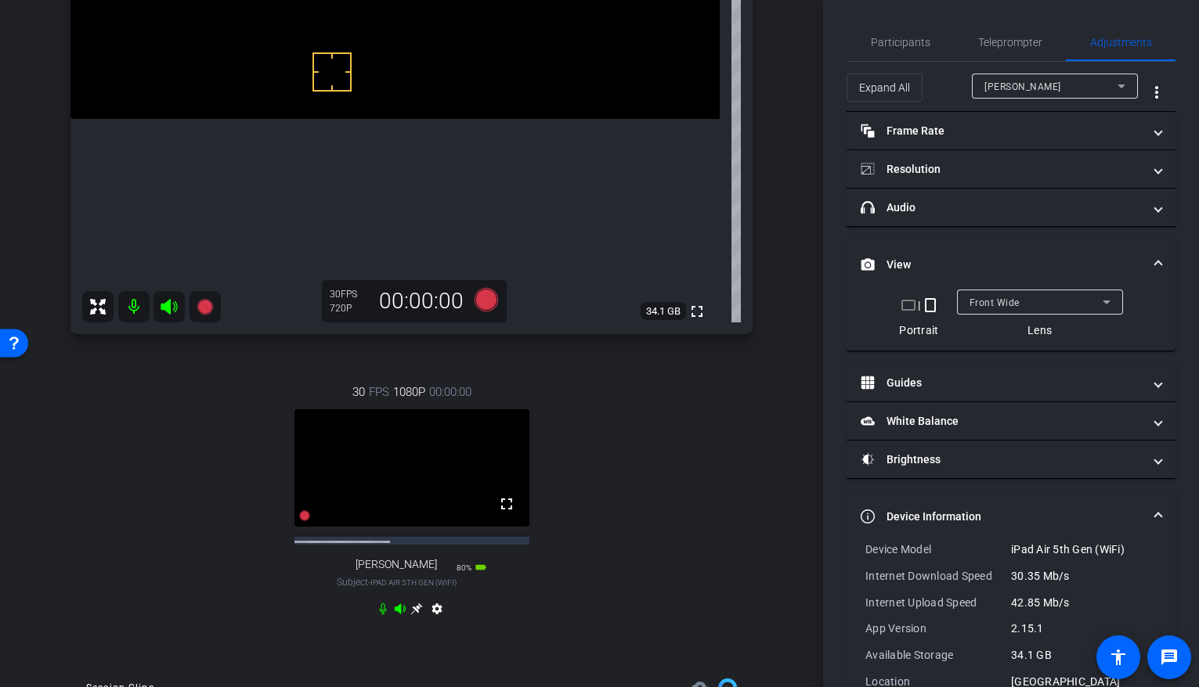
click at [414, 556] on div "30 FPS 1080P 00:00:00 fullscreen Sergio Valdez Subject - iPad Air 5th Gen (WiFi…" at bounding box center [411, 503] width 682 height 290
click at [416, 556] on icon at bounding box center [416, 609] width 13 height 13
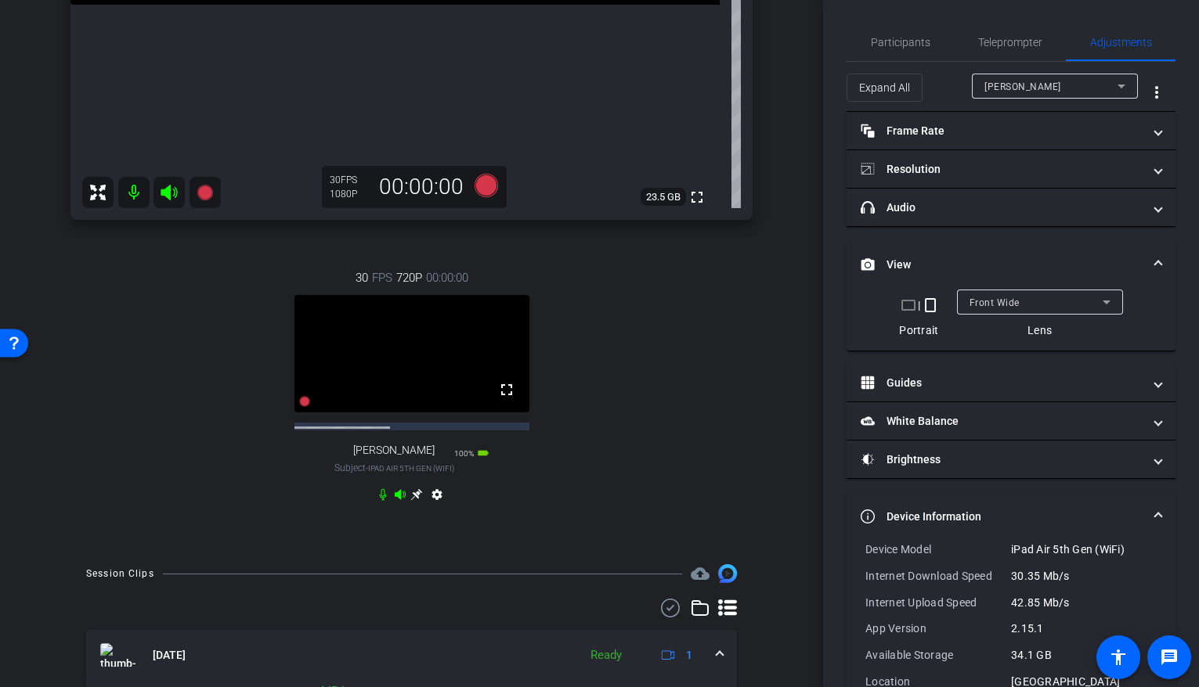
scroll to position [423, 0]
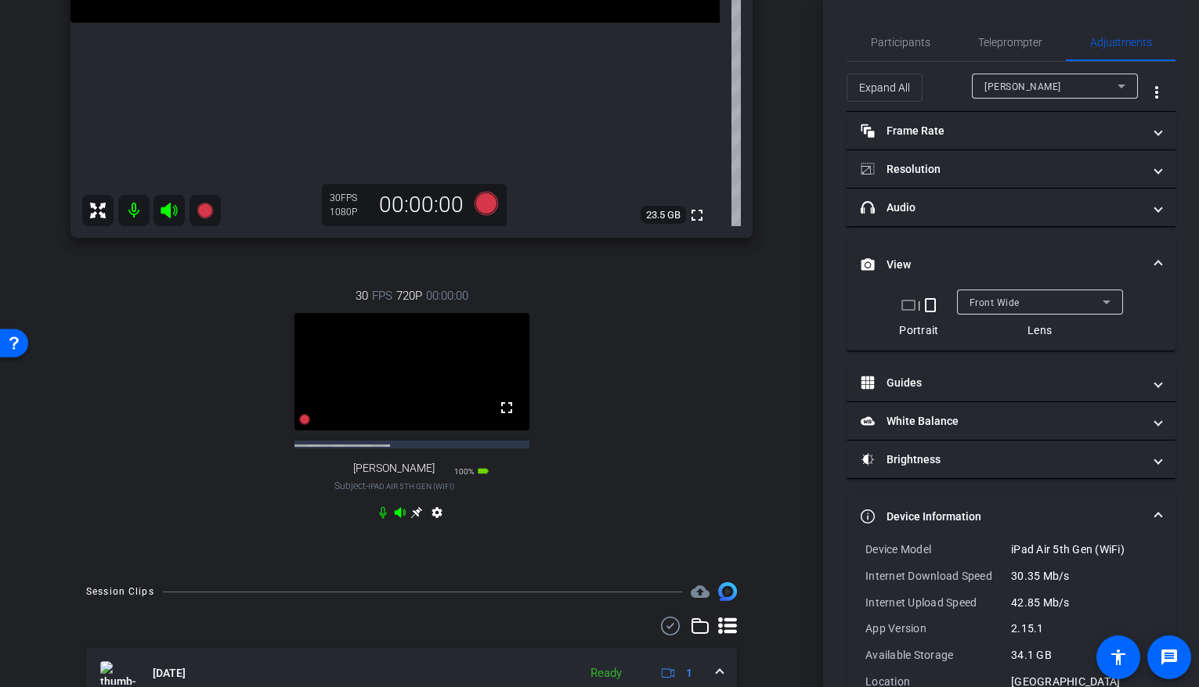
click at [416, 519] on icon at bounding box center [416, 513] width 13 height 13
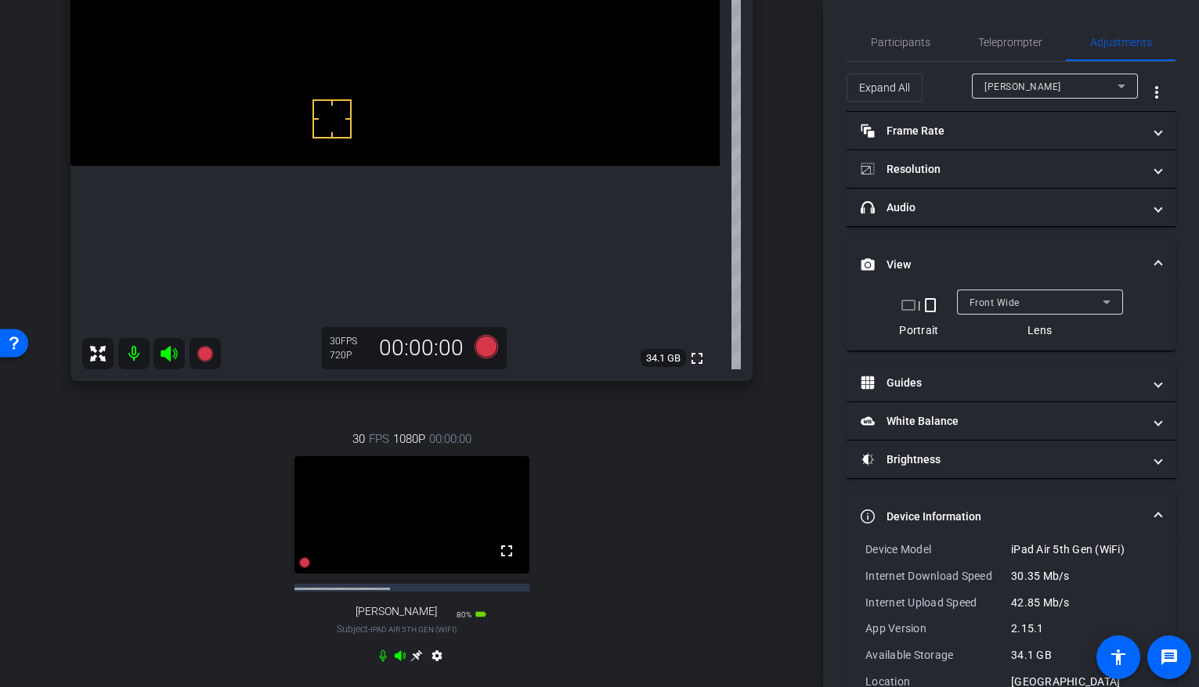
scroll to position [0, 0]
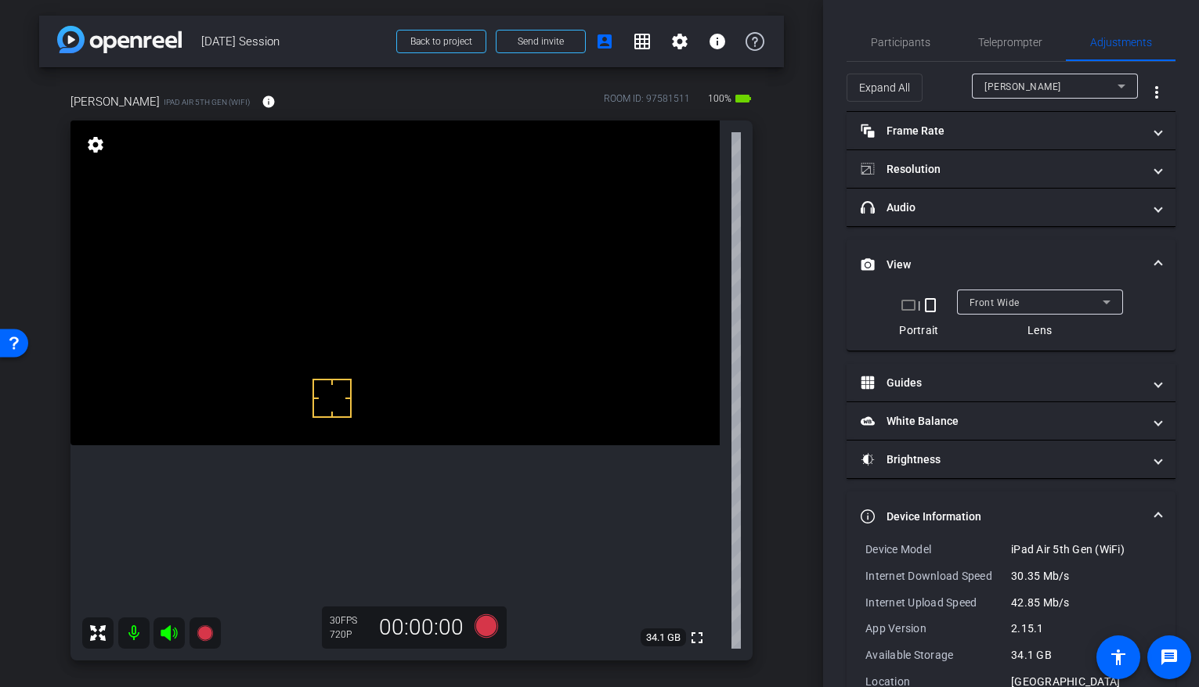
click at [887, 61] on div "Participants Teleprompter Adjustments" at bounding box center [1010, 42] width 329 height 38
click at [893, 48] on span "Participants" at bounding box center [901, 42] width 60 height 11
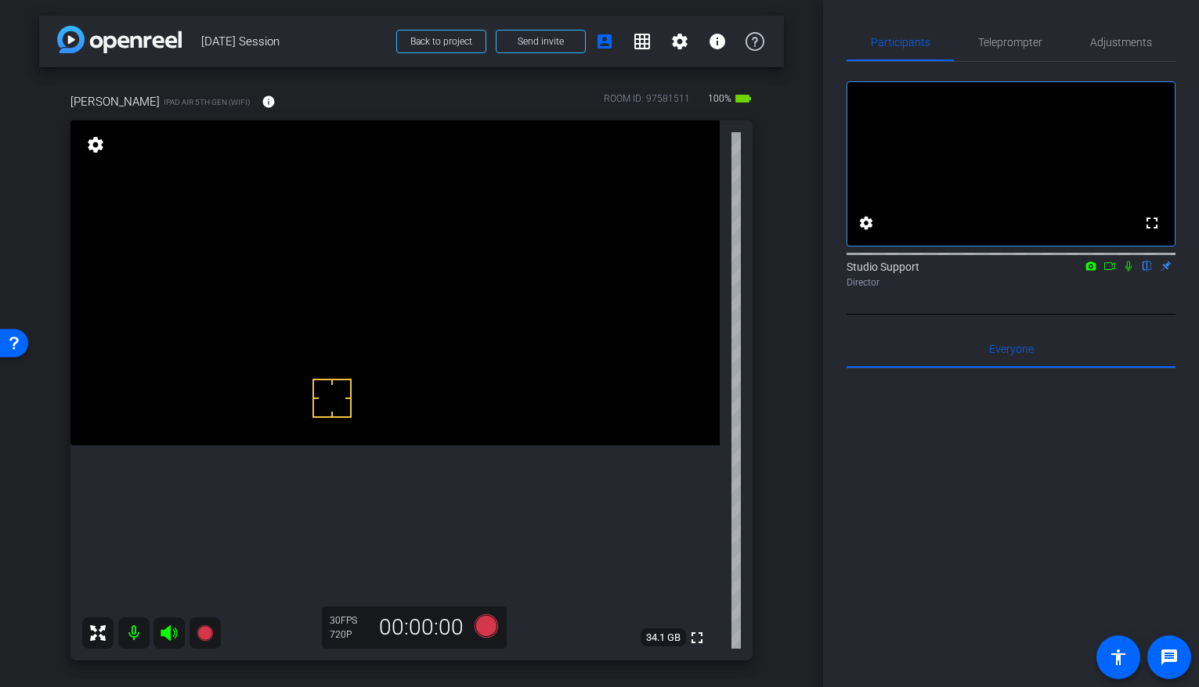
scroll to position [547, 0]
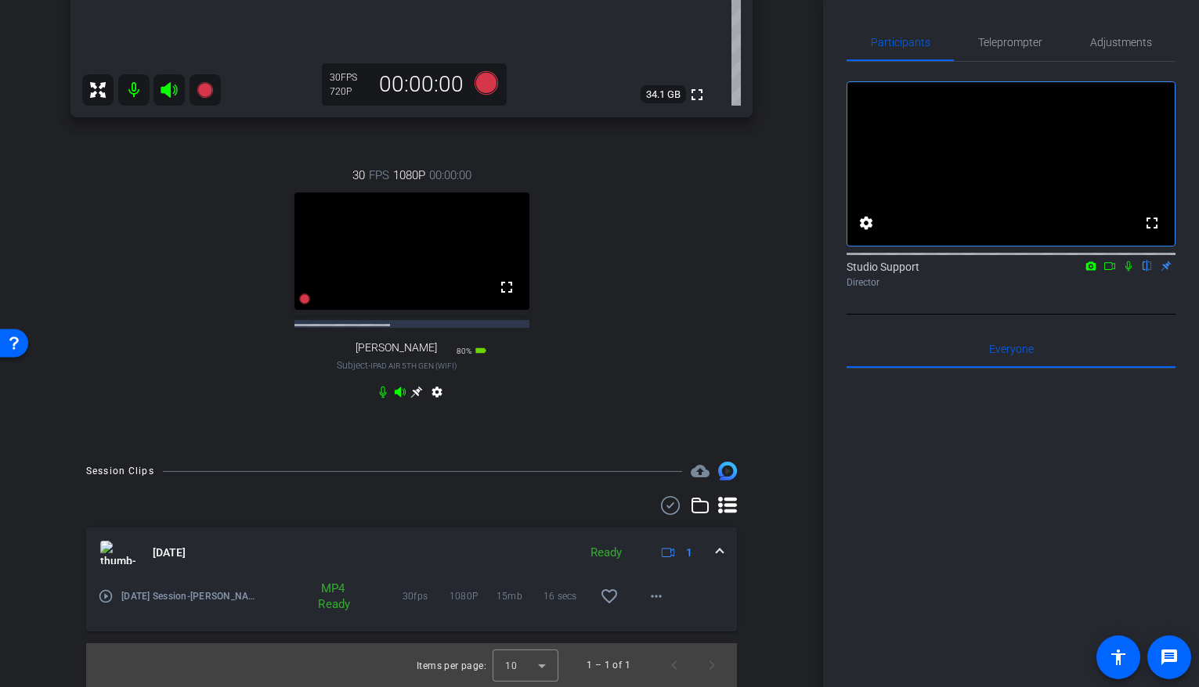
click at [419, 399] on icon at bounding box center [416, 392] width 13 height 13
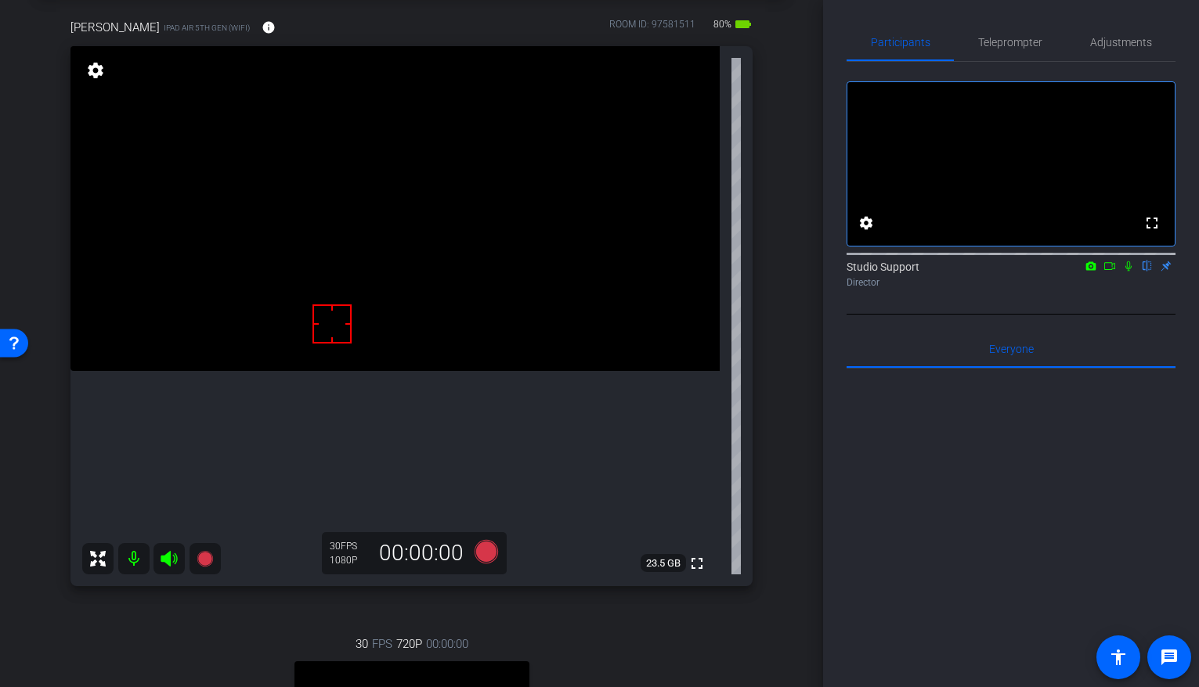
scroll to position [138, 0]
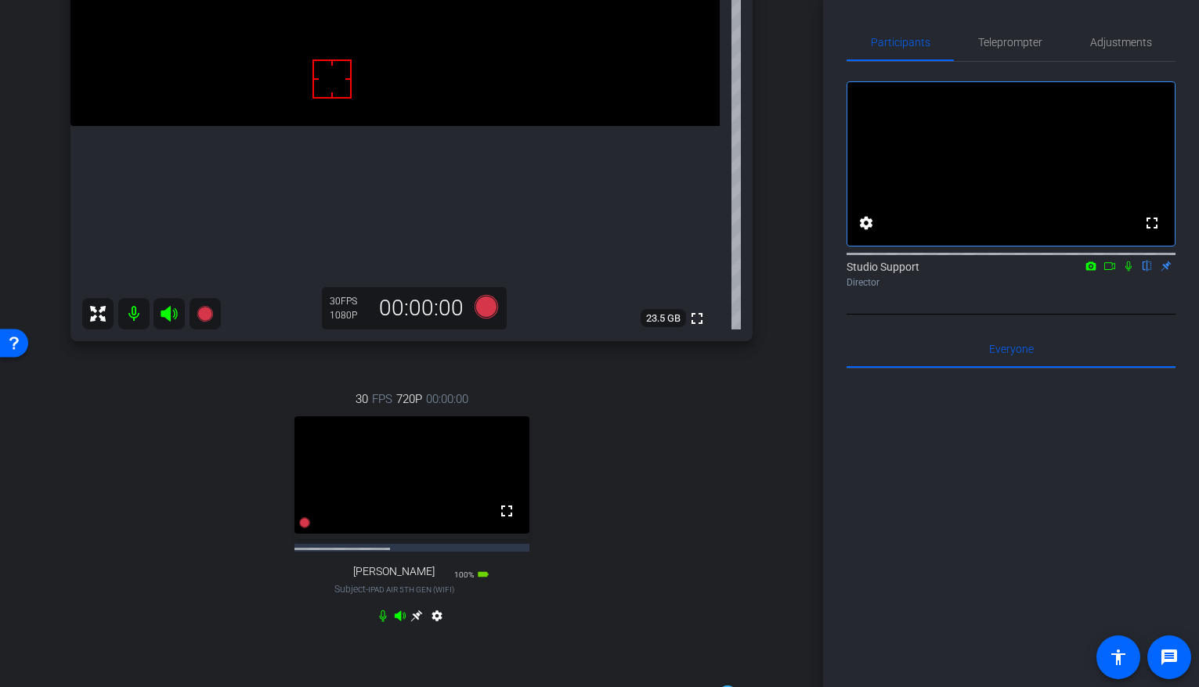
click at [417, 556] on icon at bounding box center [417, 617] width 12 height 12
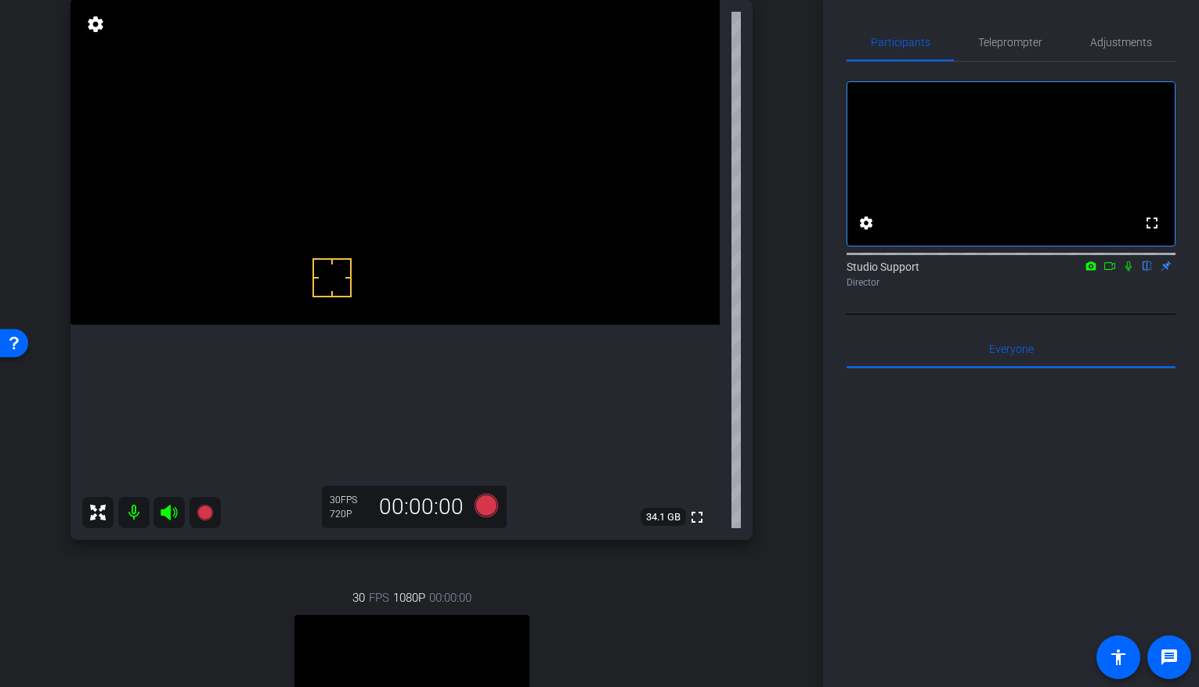
scroll to position [0, 0]
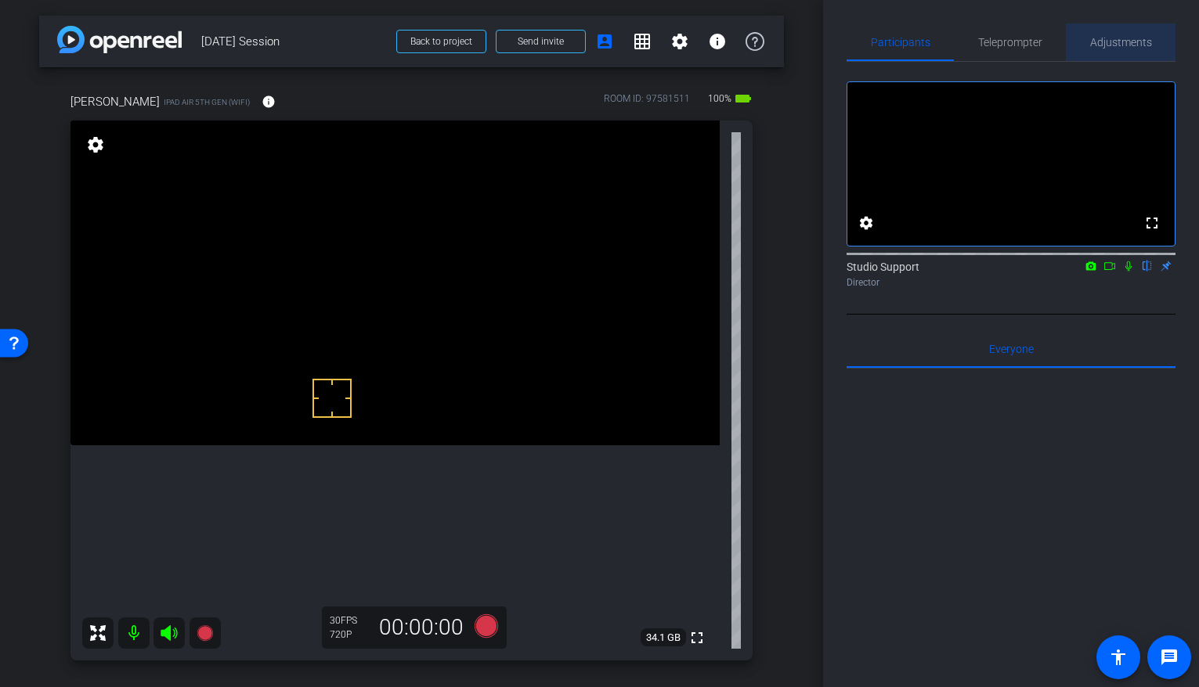
click at [957, 39] on span "Adjustments" at bounding box center [1121, 42] width 62 height 11
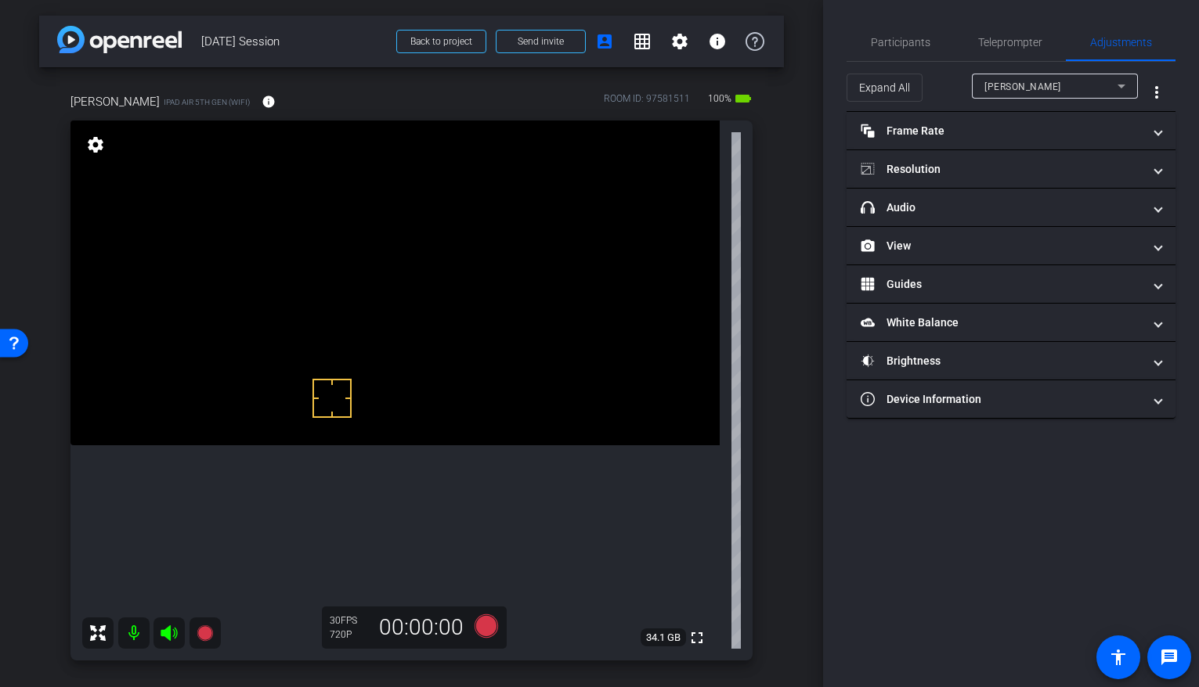
click at [957, 88] on div "[PERSON_NAME]" at bounding box center [1050, 87] width 133 height 20
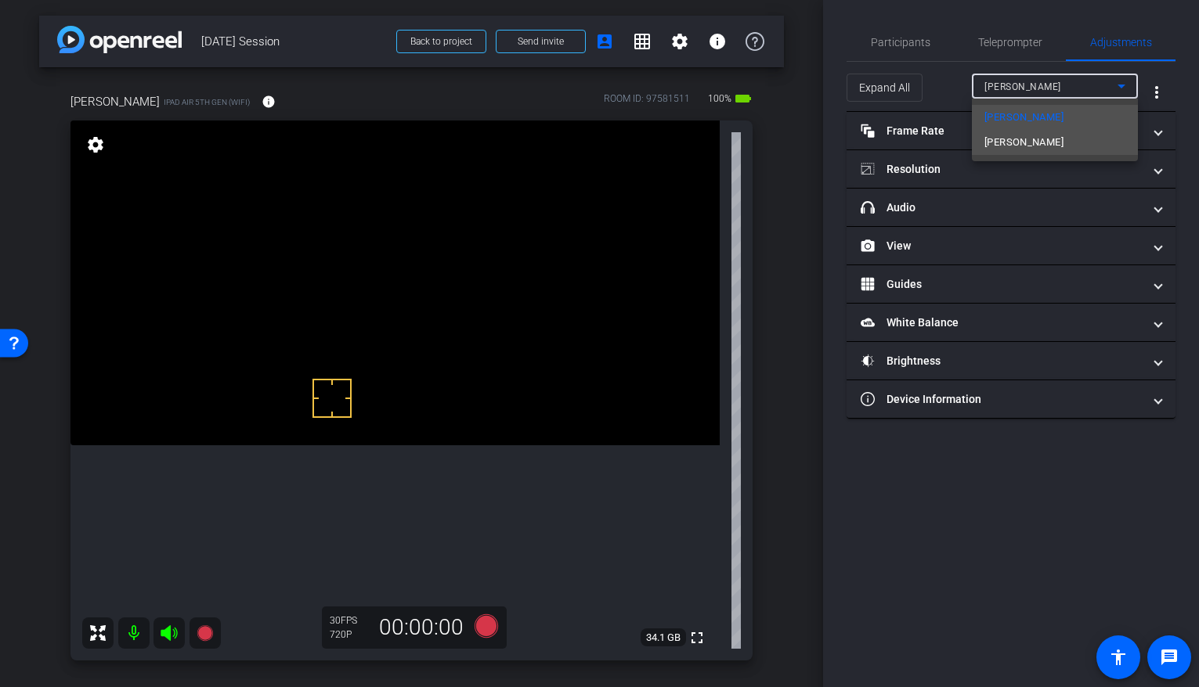
click at [957, 153] on mat-option "[PERSON_NAME]" at bounding box center [1055, 142] width 166 height 25
type input "1000"
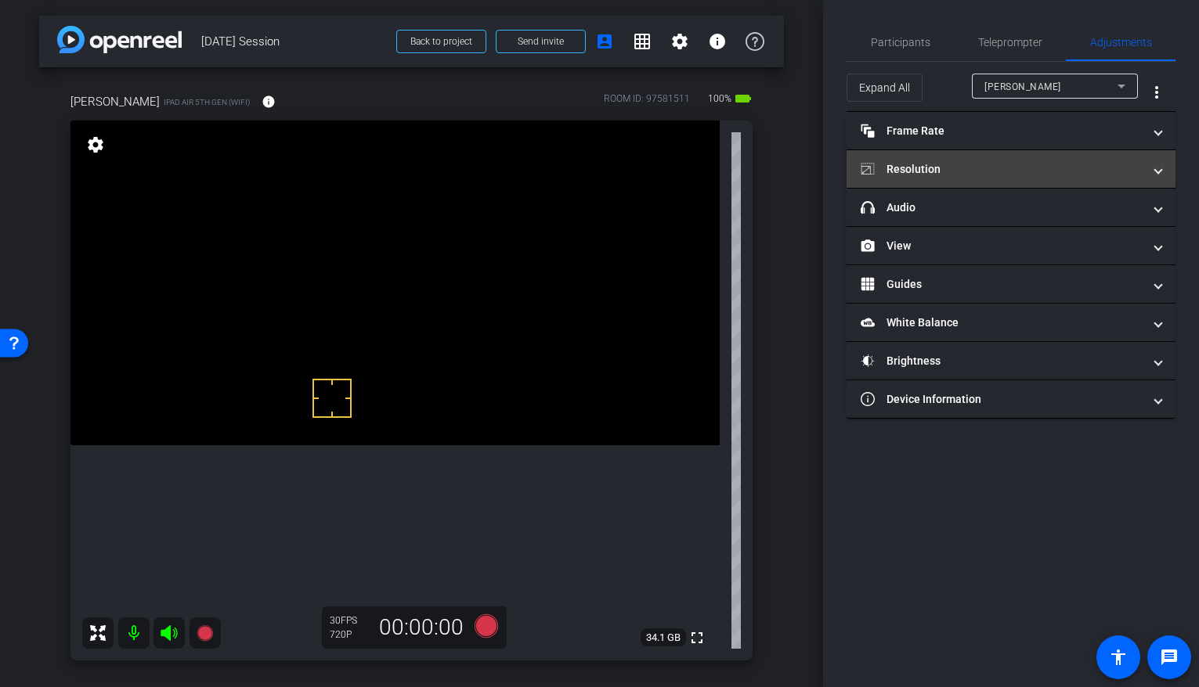
click at [957, 171] on mat-panel-title "Resolution" at bounding box center [1002, 169] width 282 height 16
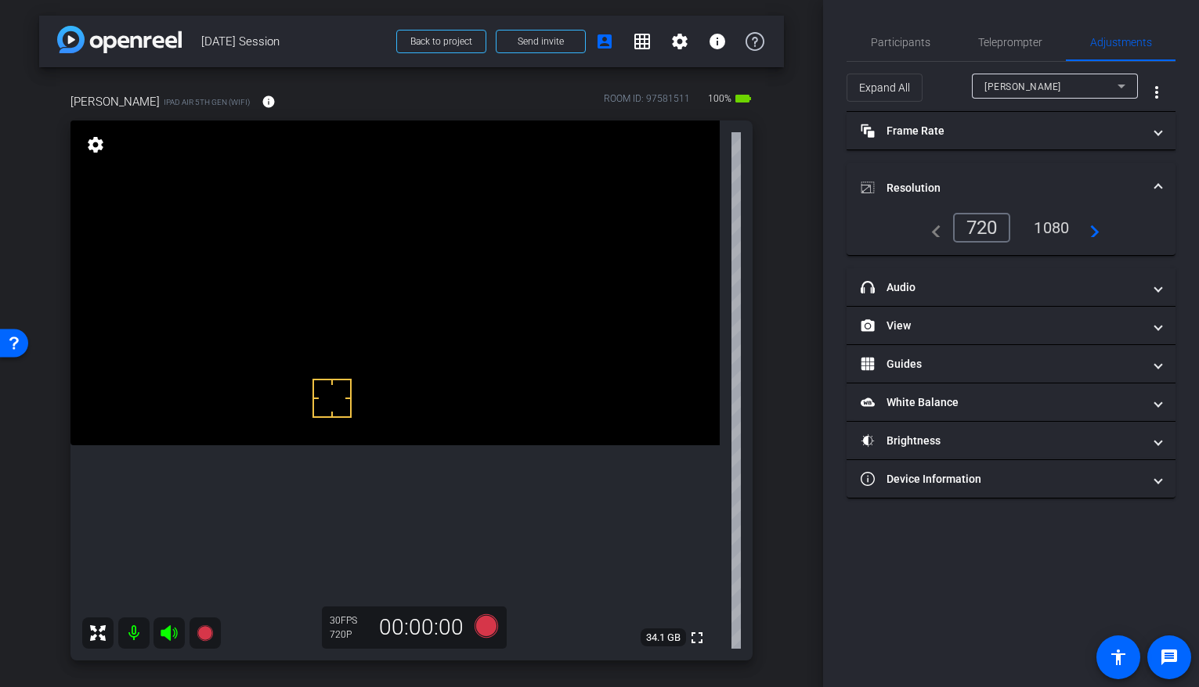
click at [957, 224] on div "1080" at bounding box center [1051, 228] width 59 height 27
click at [890, 38] on span "Participants" at bounding box center [901, 42] width 60 height 11
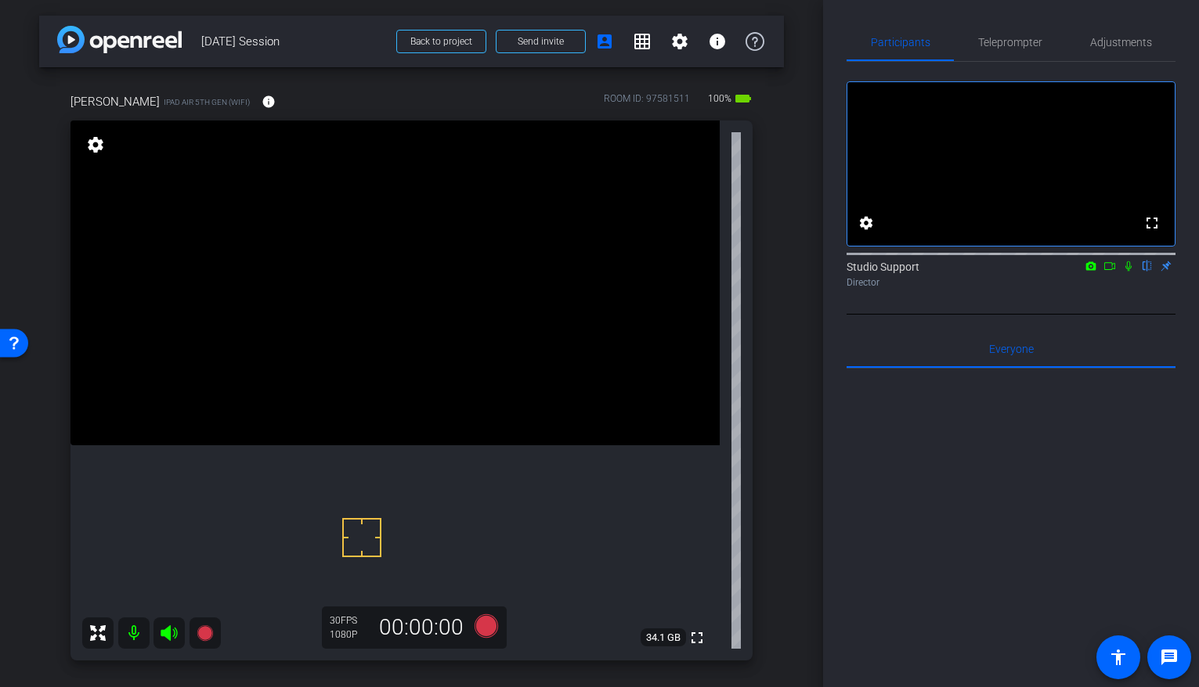
click at [96, 147] on mat-icon "settings" at bounding box center [96, 144] width 22 height 19
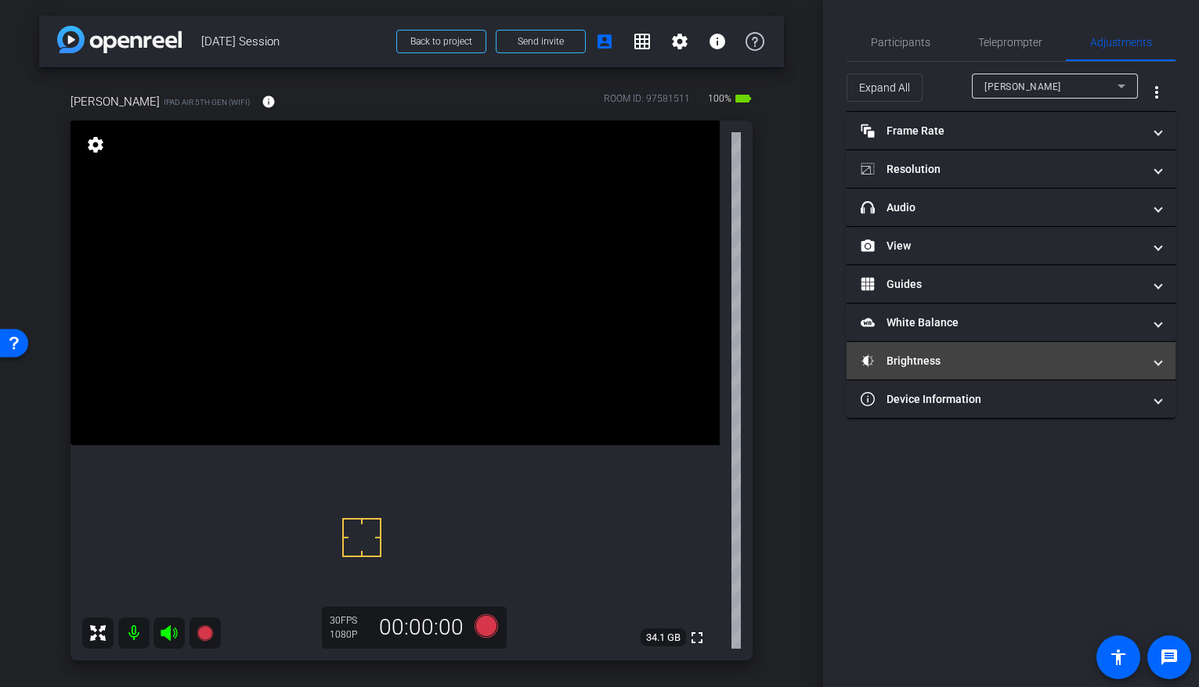
click at [957, 355] on mat-panel-title "Brightness" at bounding box center [1002, 361] width 282 height 16
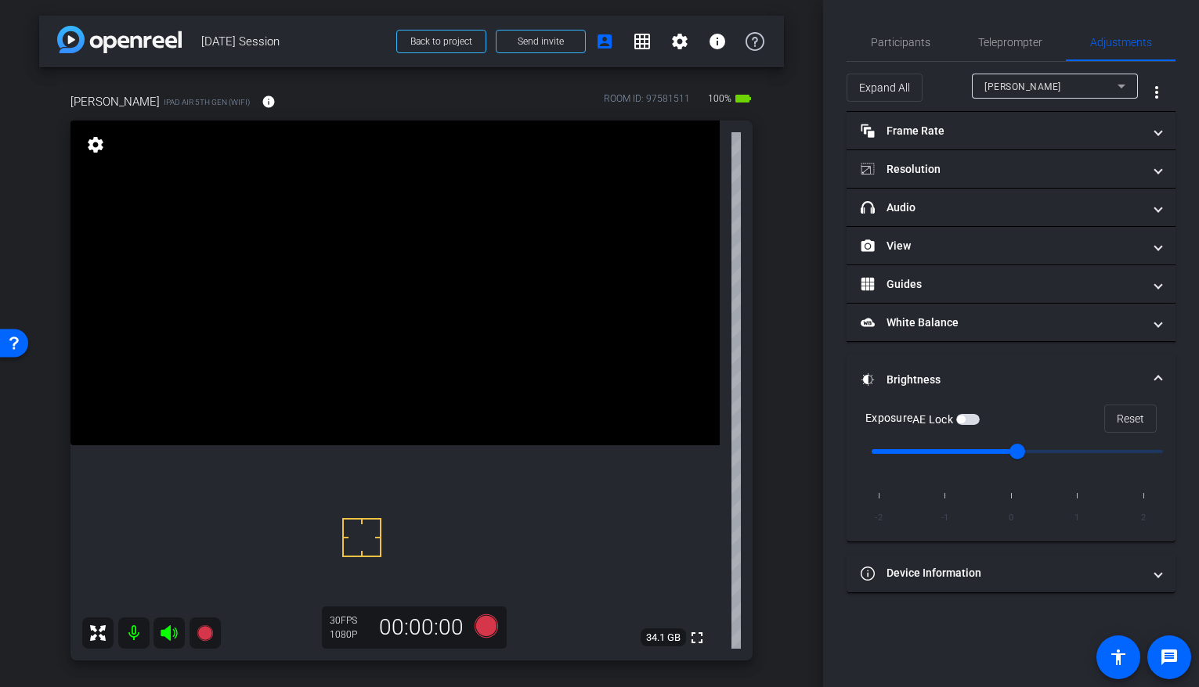
click at [957, 420] on span "button" at bounding box center [967, 419] width 23 height 11
click at [871, 42] on span "Participants" at bounding box center [901, 42] width 60 height 11
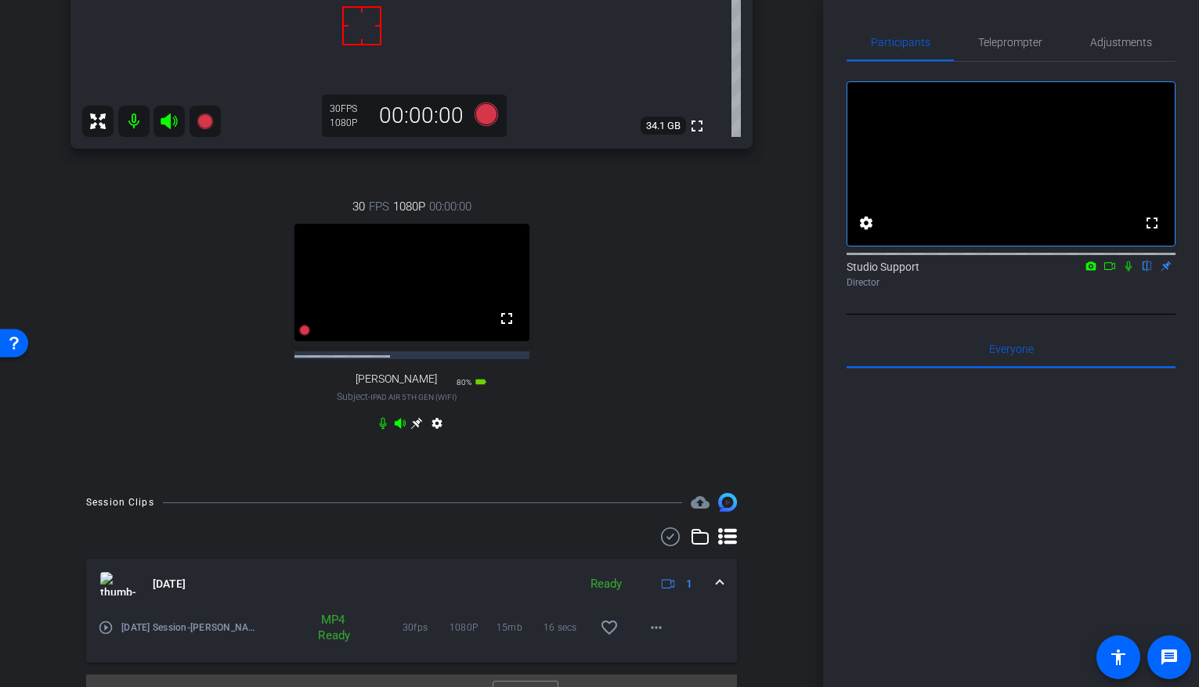
scroll to position [543, 0]
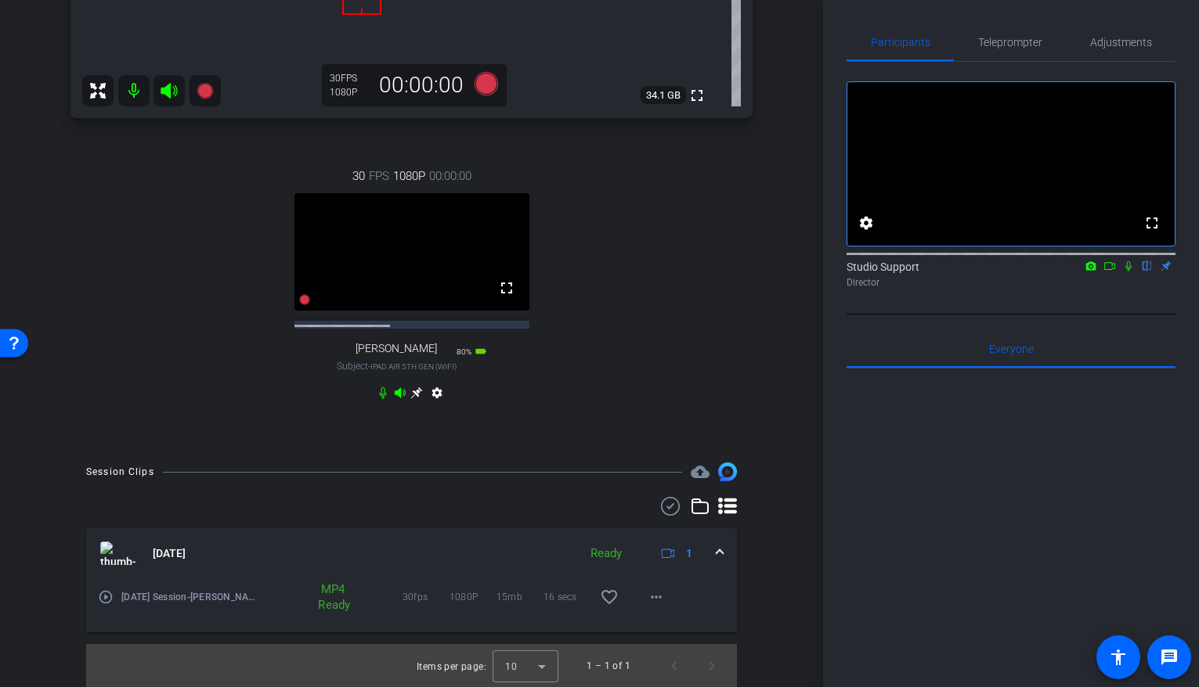
click at [414, 399] on icon at bounding box center [416, 393] width 13 height 13
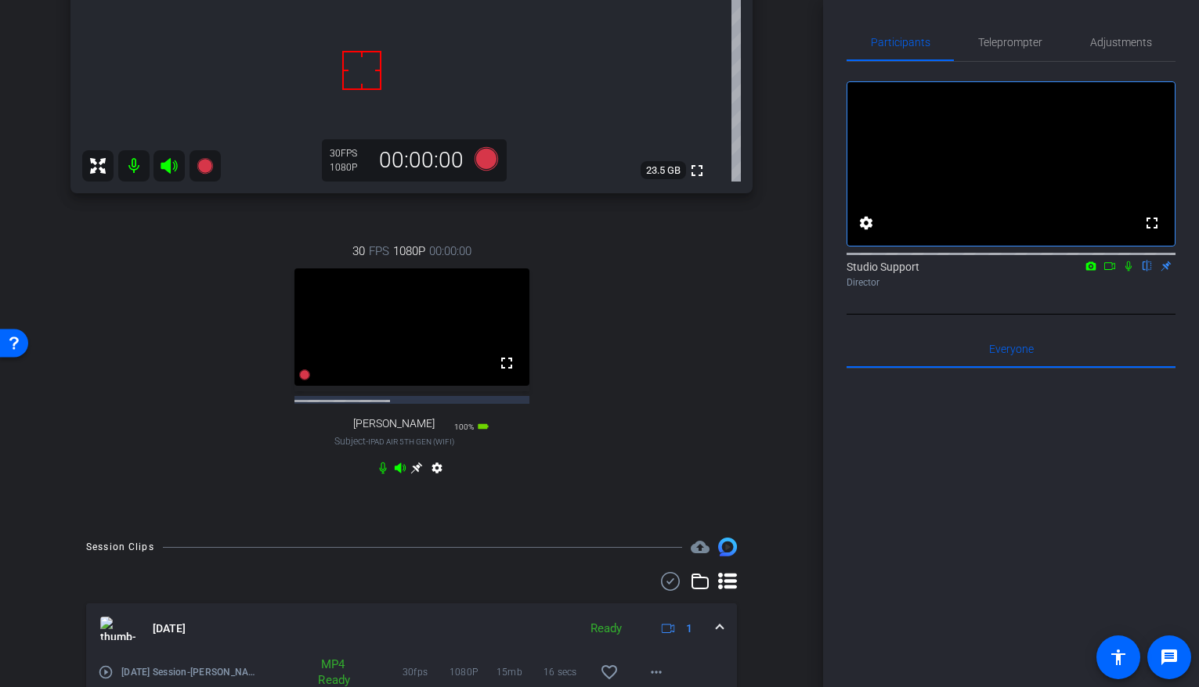
scroll to position [506, 0]
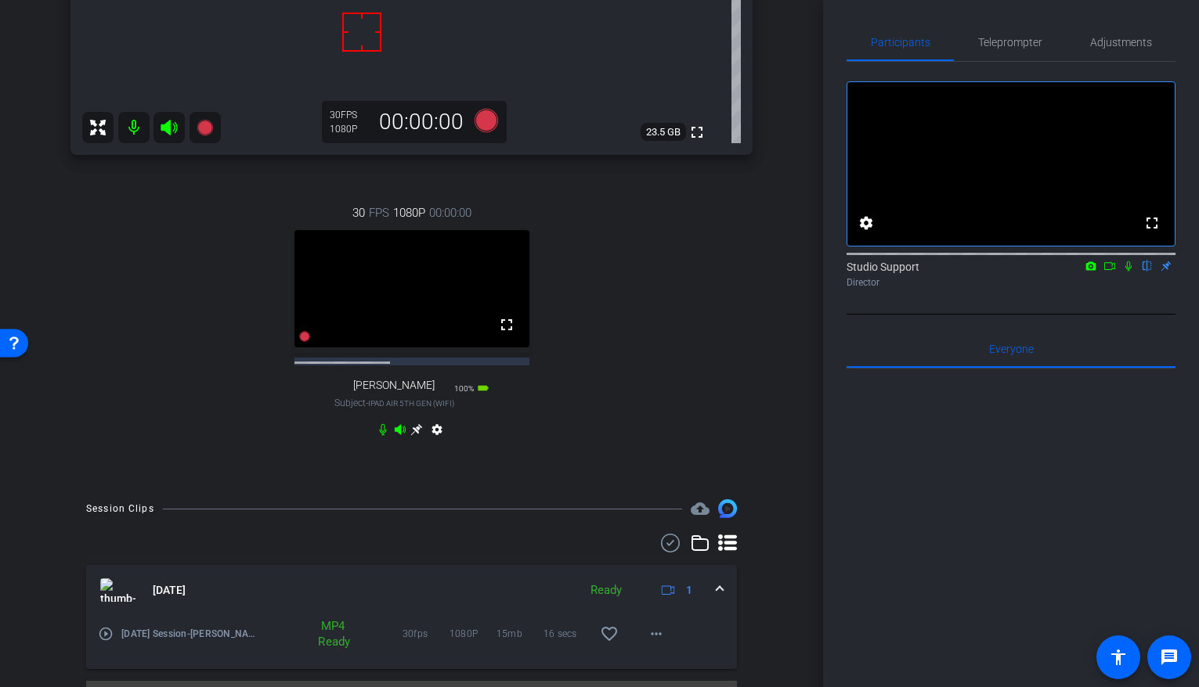
click at [414, 436] on icon at bounding box center [416, 430] width 13 height 13
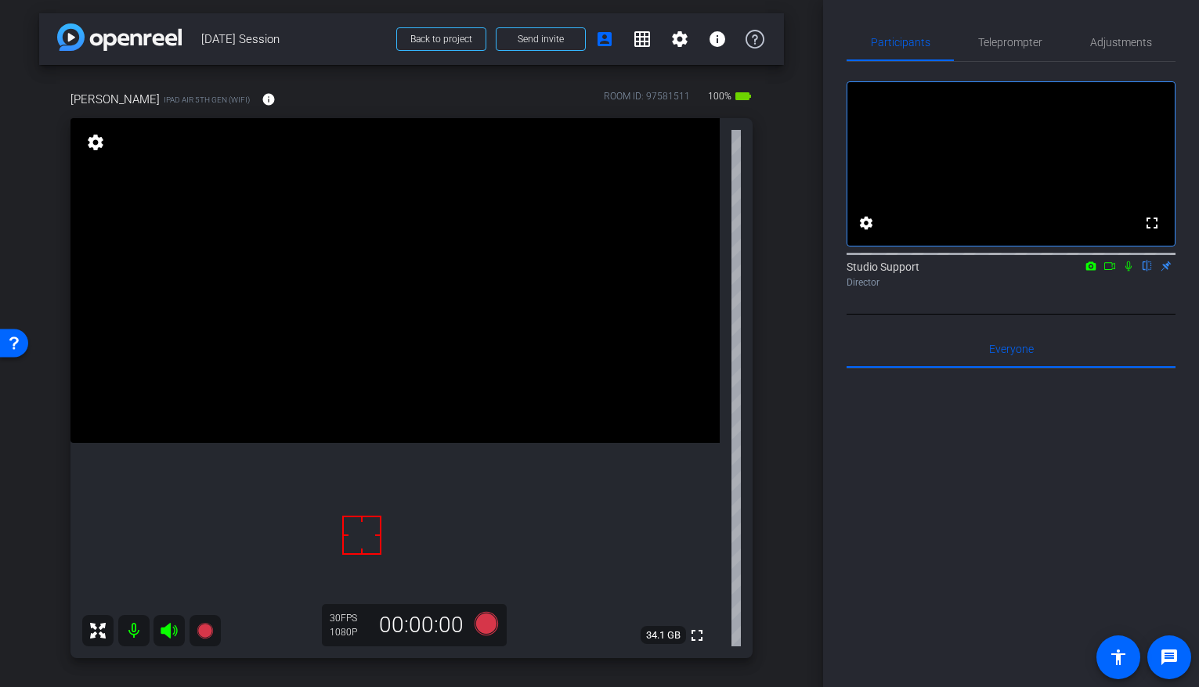
scroll to position [0, 0]
click at [957, 315] on div "fullscreen settings Studio Support flip Director" at bounding box center [1010, 188] width 329 height 253
click at [957, 272] on icon at bounding box center [1109, 266] width 13 height 11
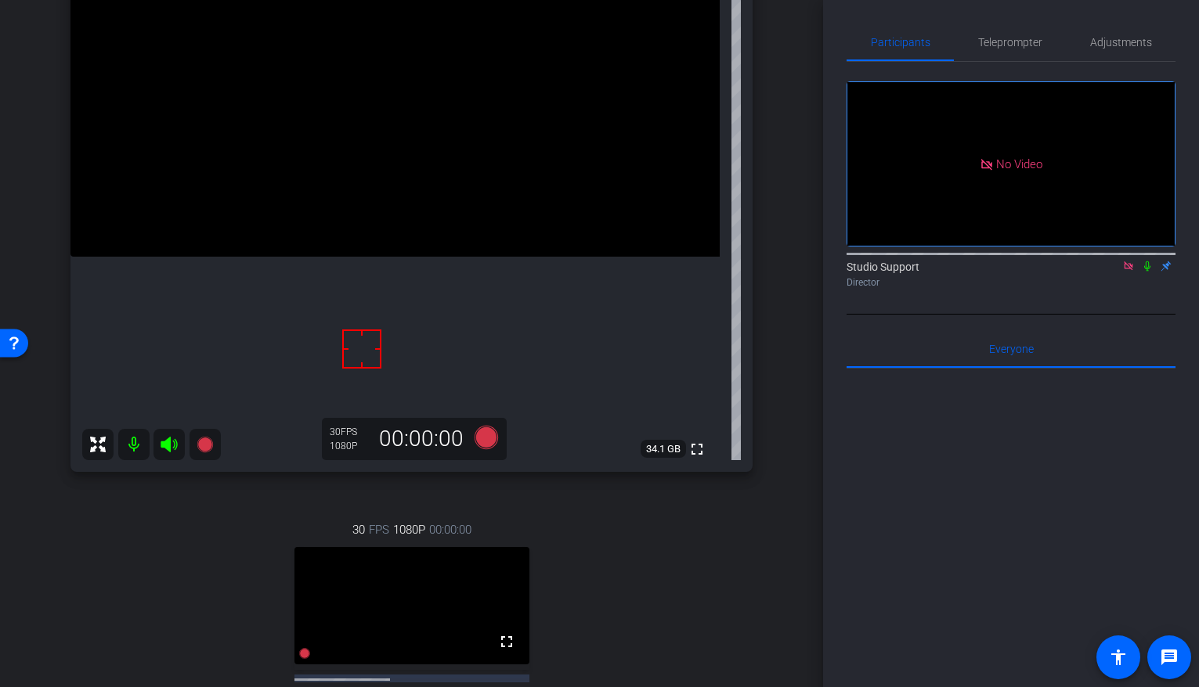
scroll to position [132, 0]
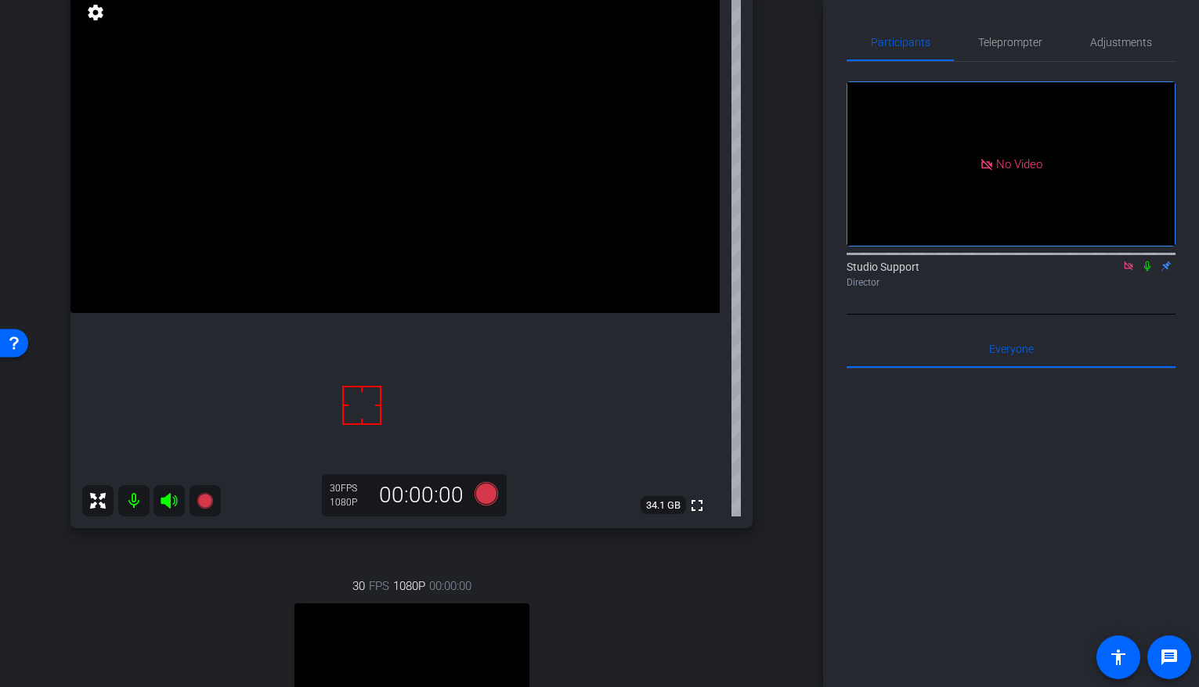
click at [957, 272] on icon at bounding box center [1128, 266] width 13 height 11
click at [686, 556] on div "30 FPS 1080P 00:00:00 fullscreen Sergio Valdez Subject - iPad Air 5th Gen (WiFi…" at bounding box center [411, 697] width 682 height 290
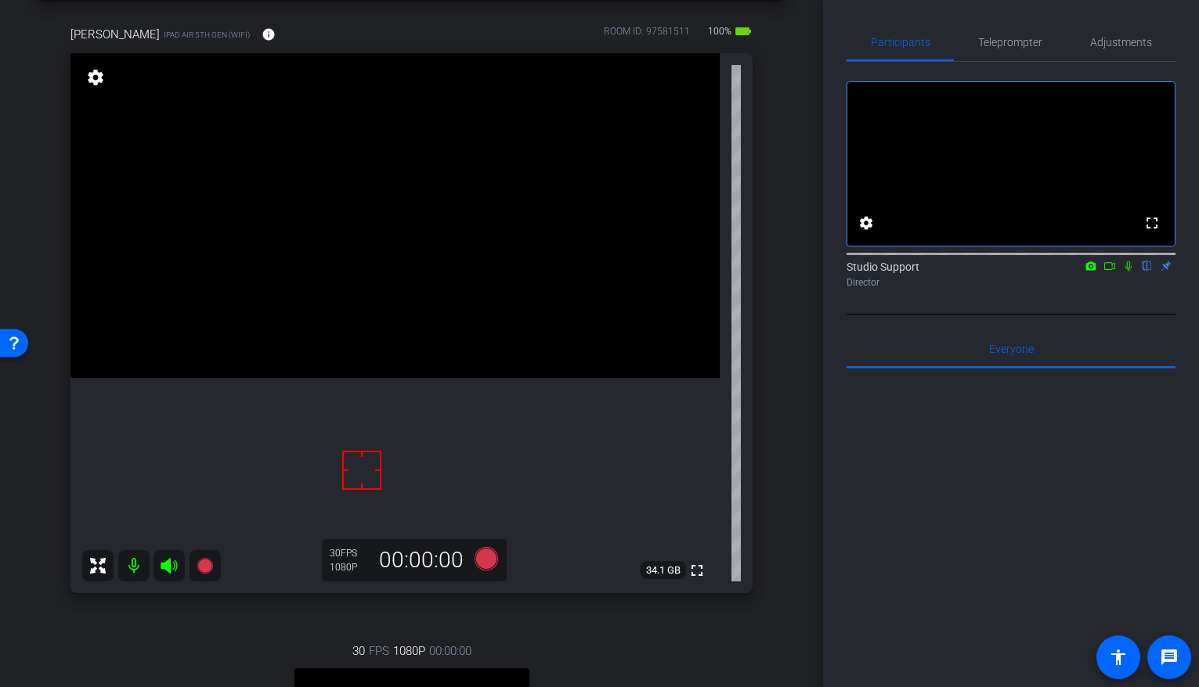
scroll to position [233, 0]
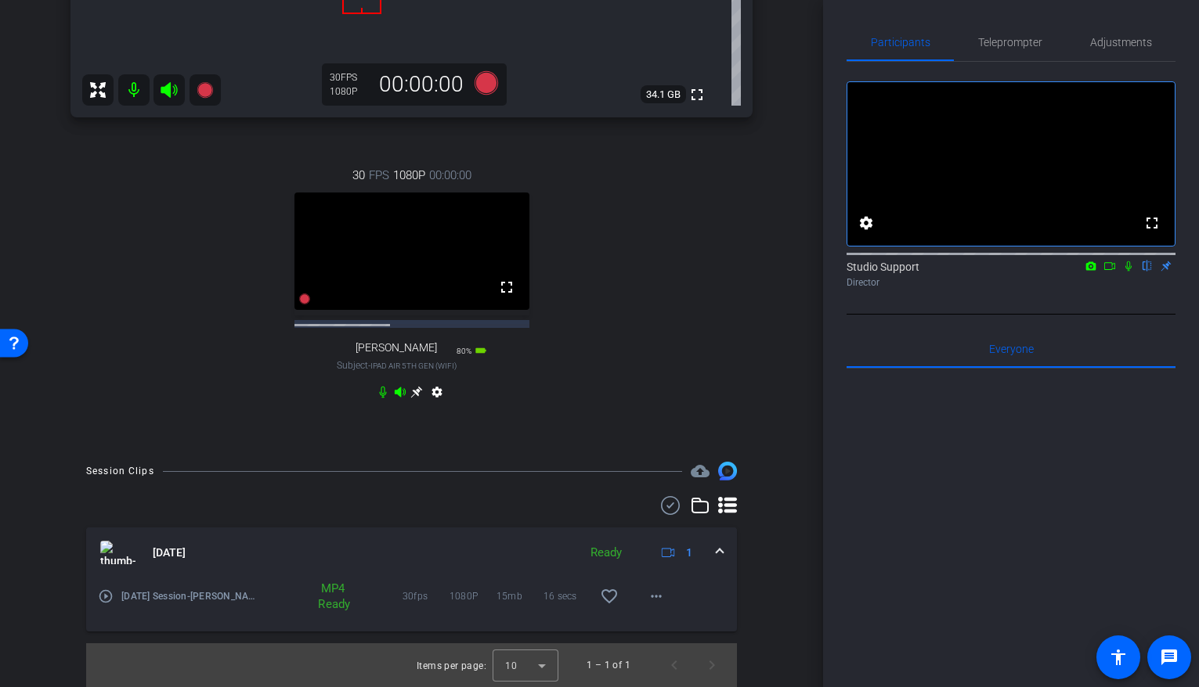
click at [414, 399] on icon at bounding box center [416, 392] width 13 height 13
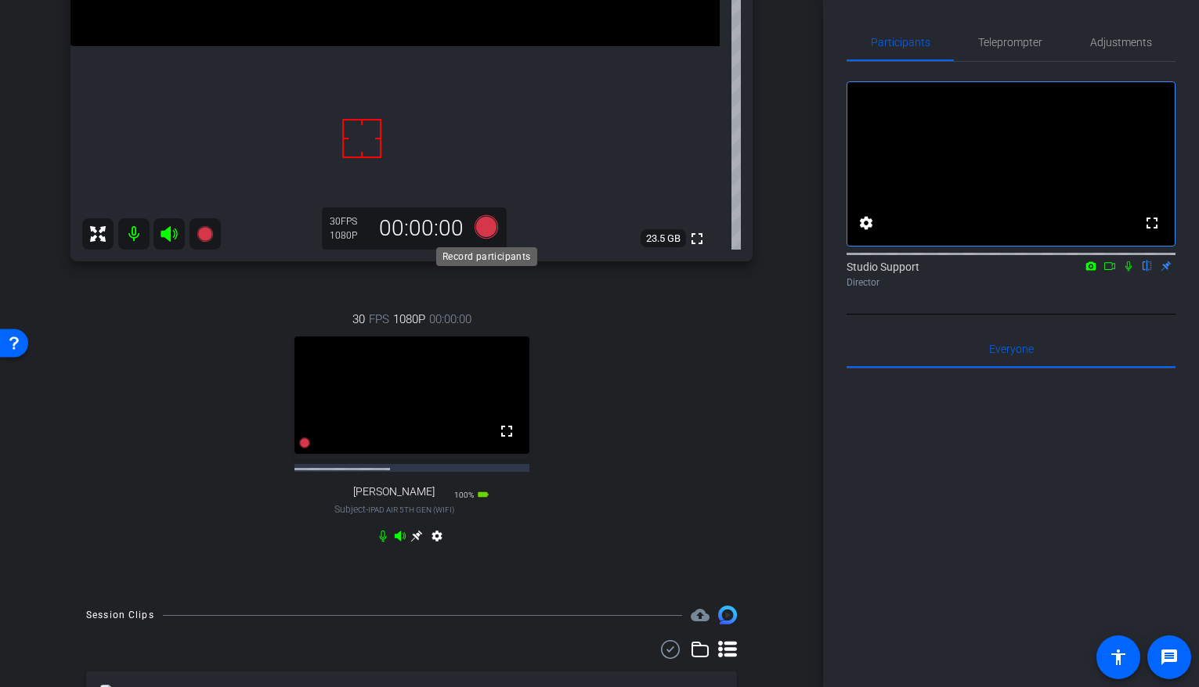
click at [479, 231] on icon at bounding box center [485, 226] width 23 height 23
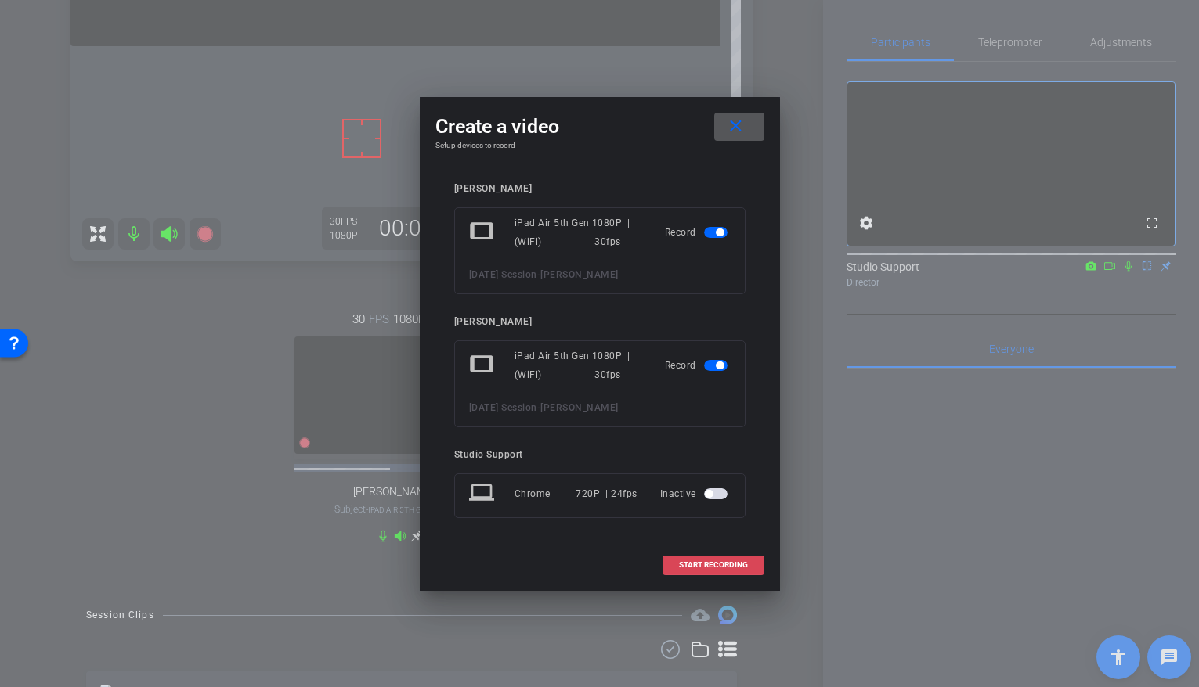
click at [704, 556] on span "START RECORDING" at bounding box center [713, 565] width 69 height 8
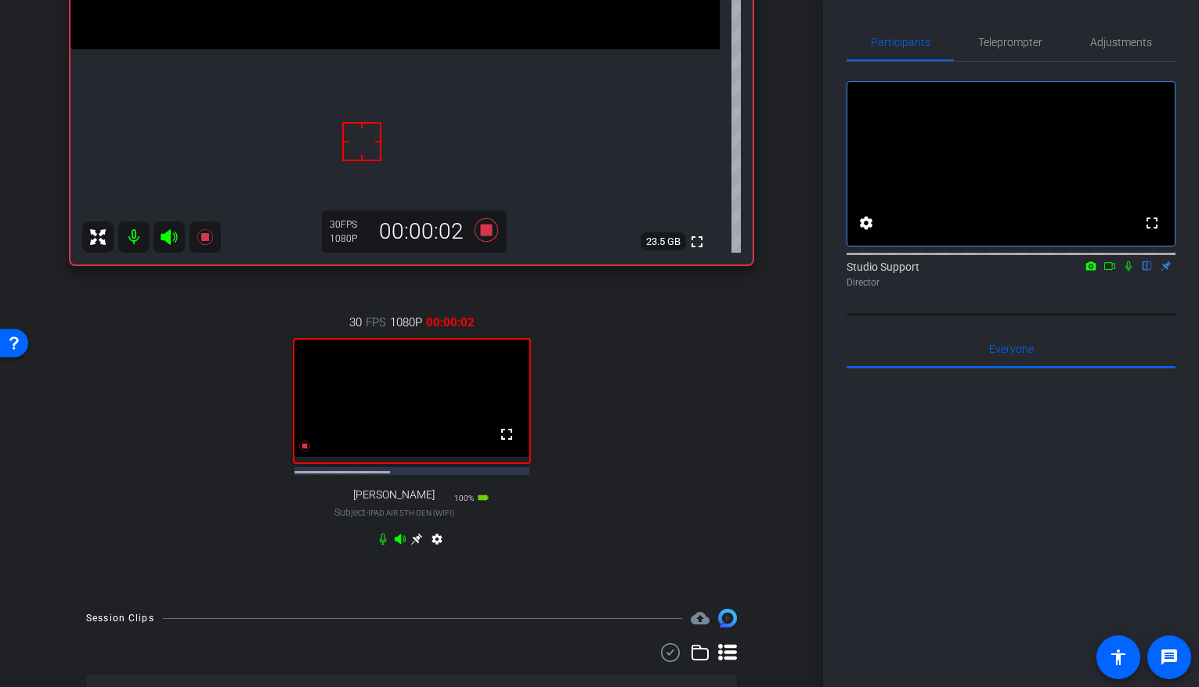
scroll to position [410, 0]
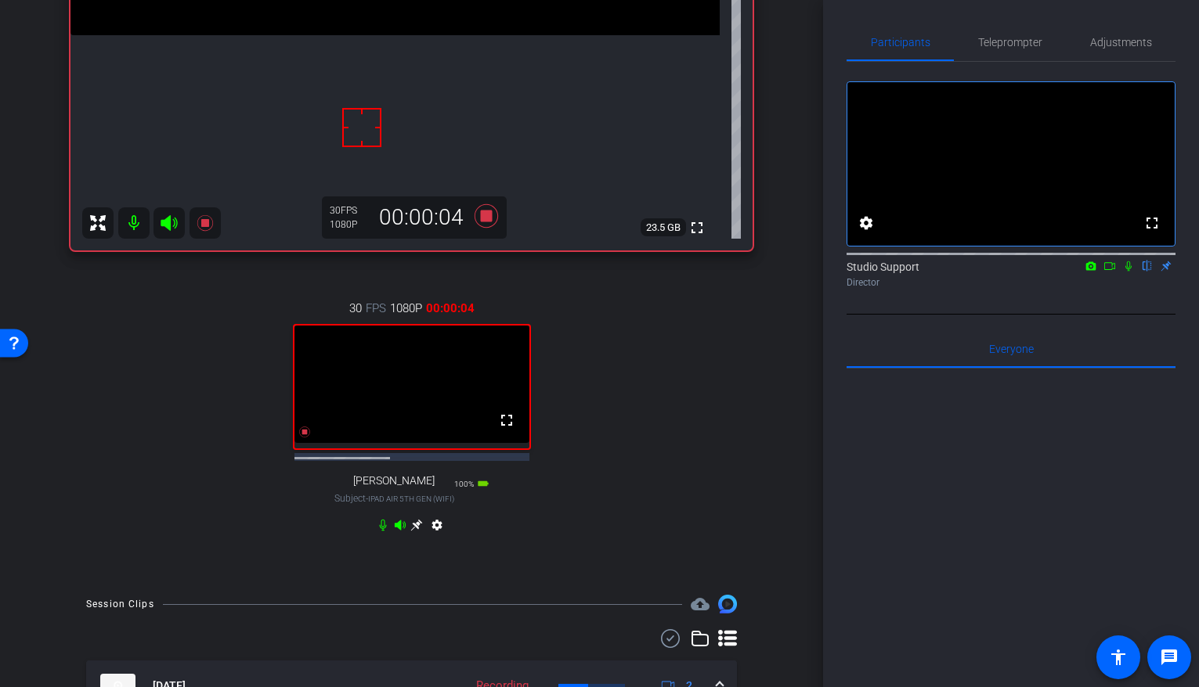
click at [413, 532] on icon at bounding box center [416, 525] width 13 height 13
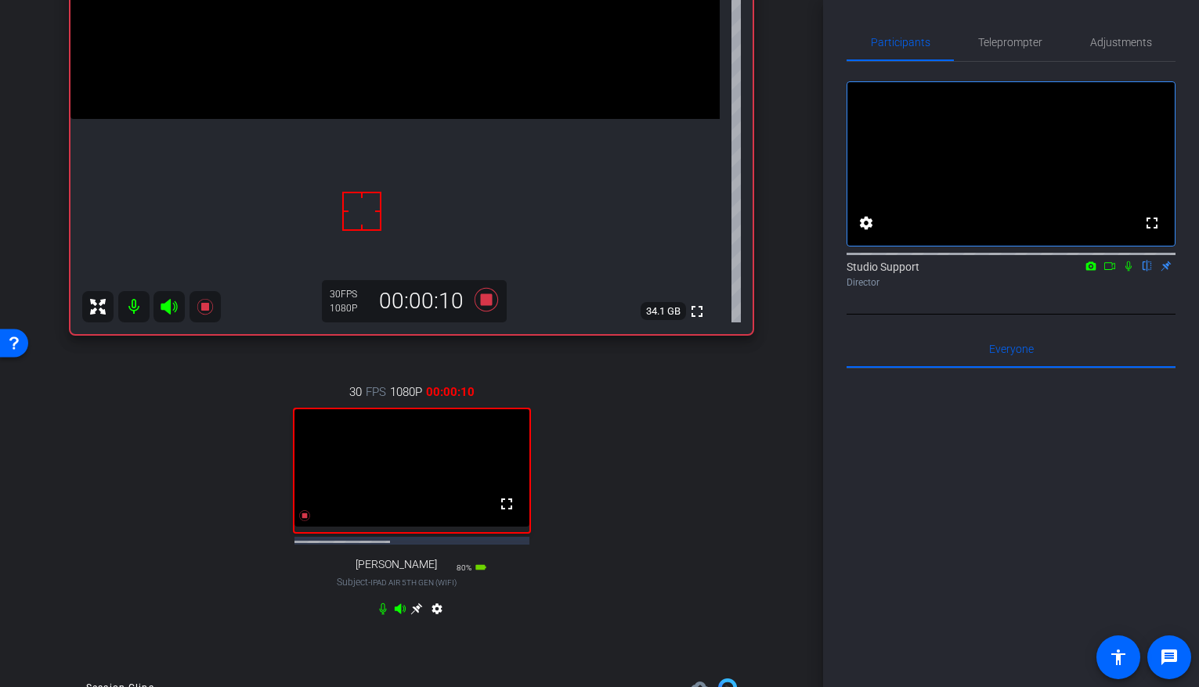
scroll to position [366, 0]
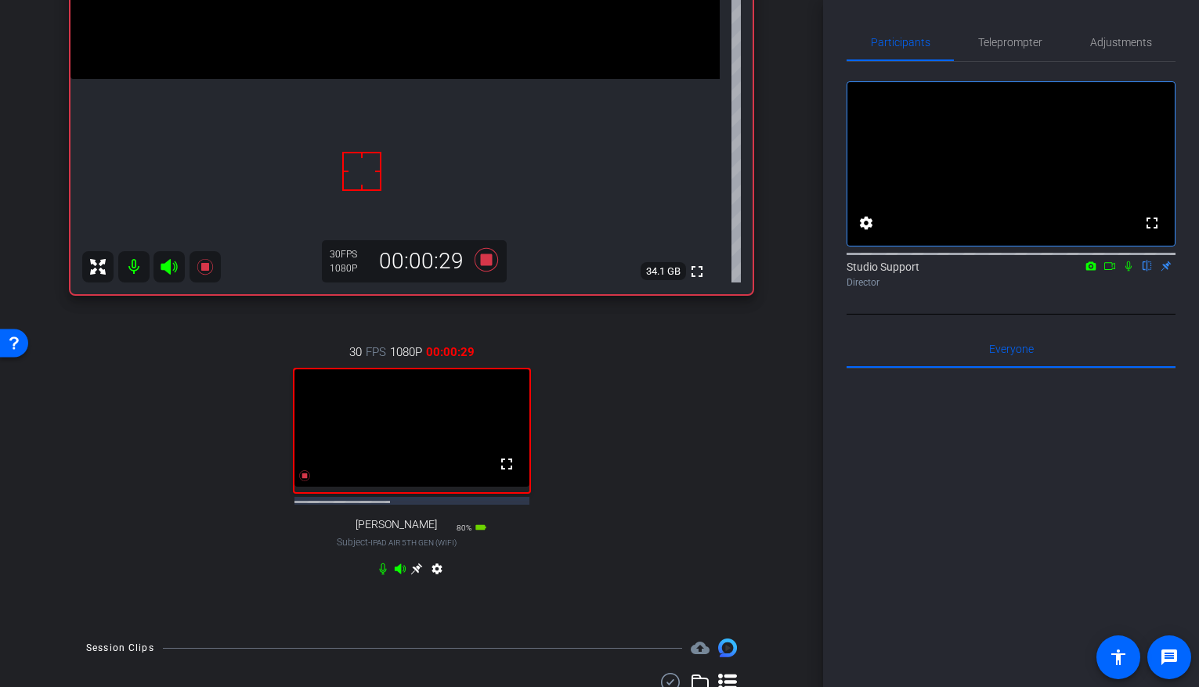
click at [417, 556] on icon at bounding box center [417, 570] width 12 height 12
click at [418, 556] on icon at bounding box center [417, 570] width 12 height 12
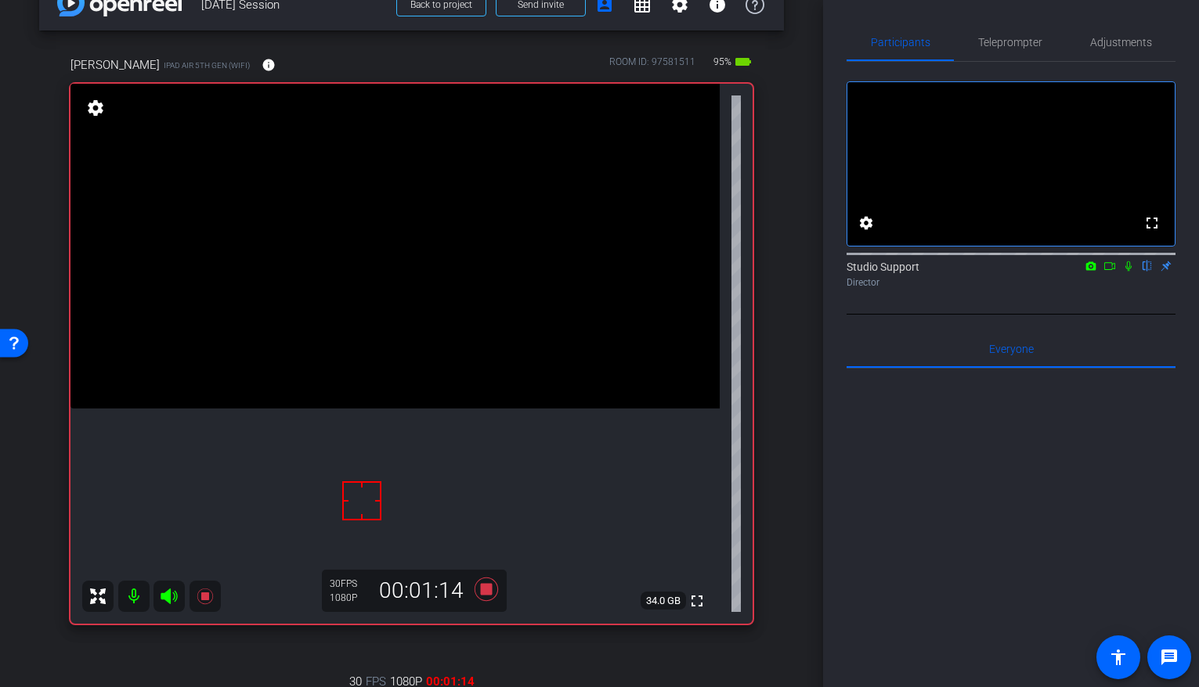
scroll to position [0, 0]
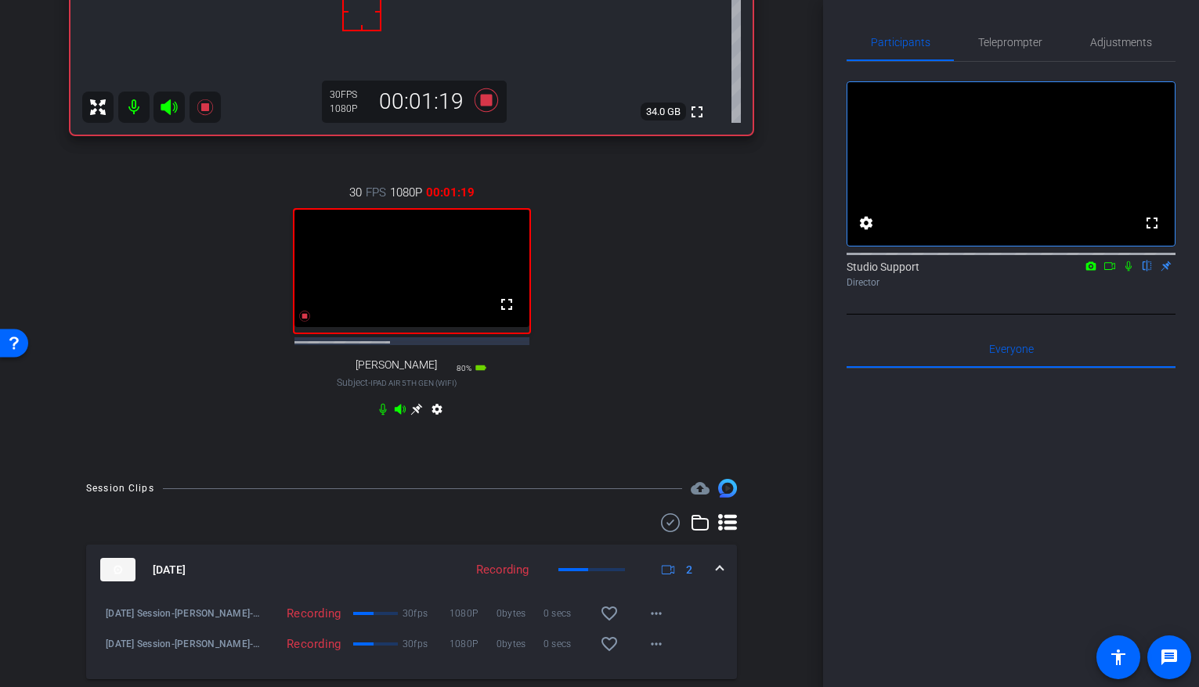
click at [418, 416] on icon at bounding box center [417, 410] width 12 height 12
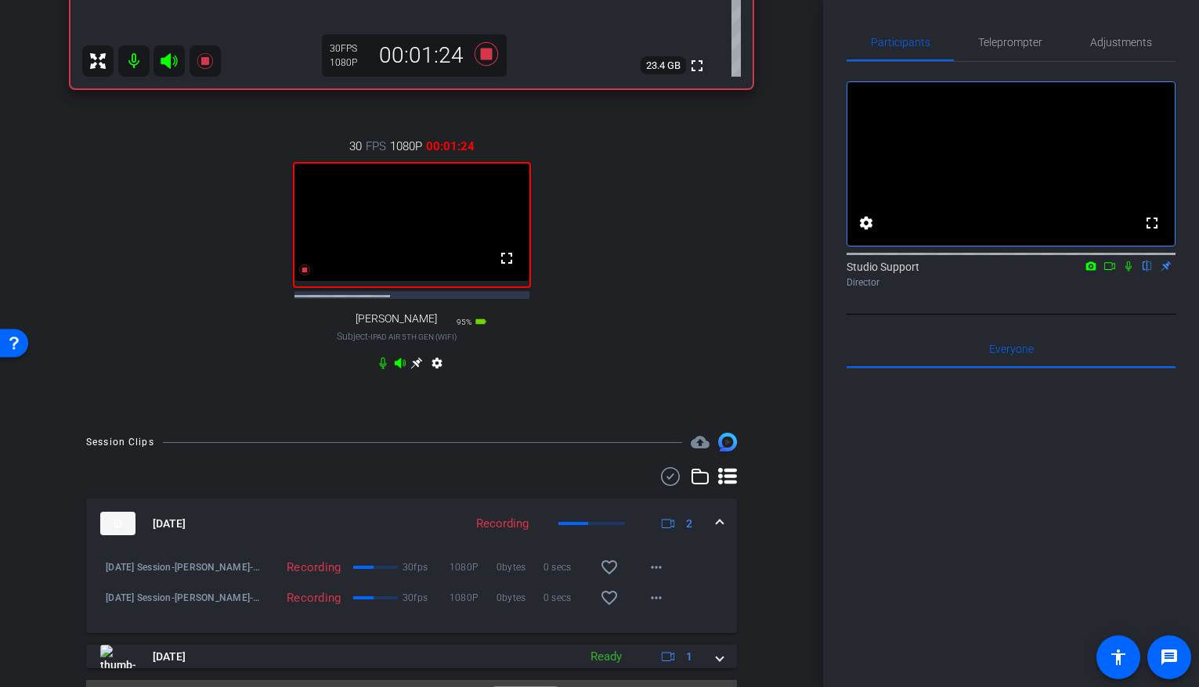
scroll to position [654, 0]
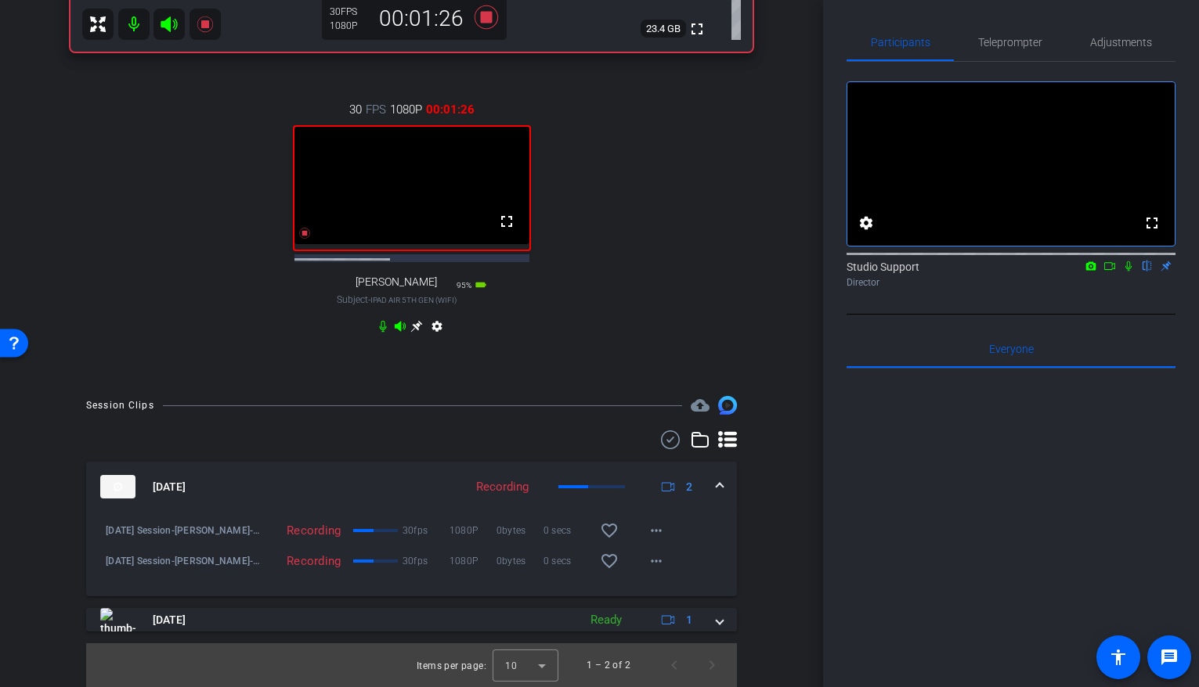
click at [419, 329] on icon at bounding box center [416, 326] width 13 height 13
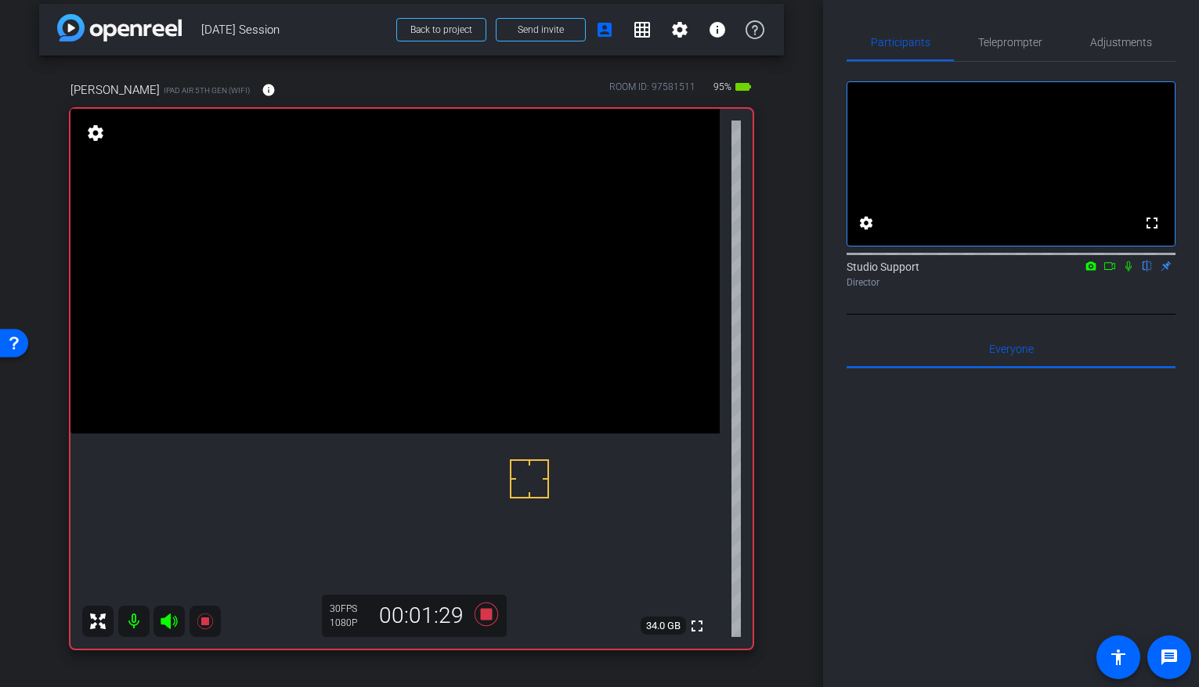
scroll to position [0, 0]
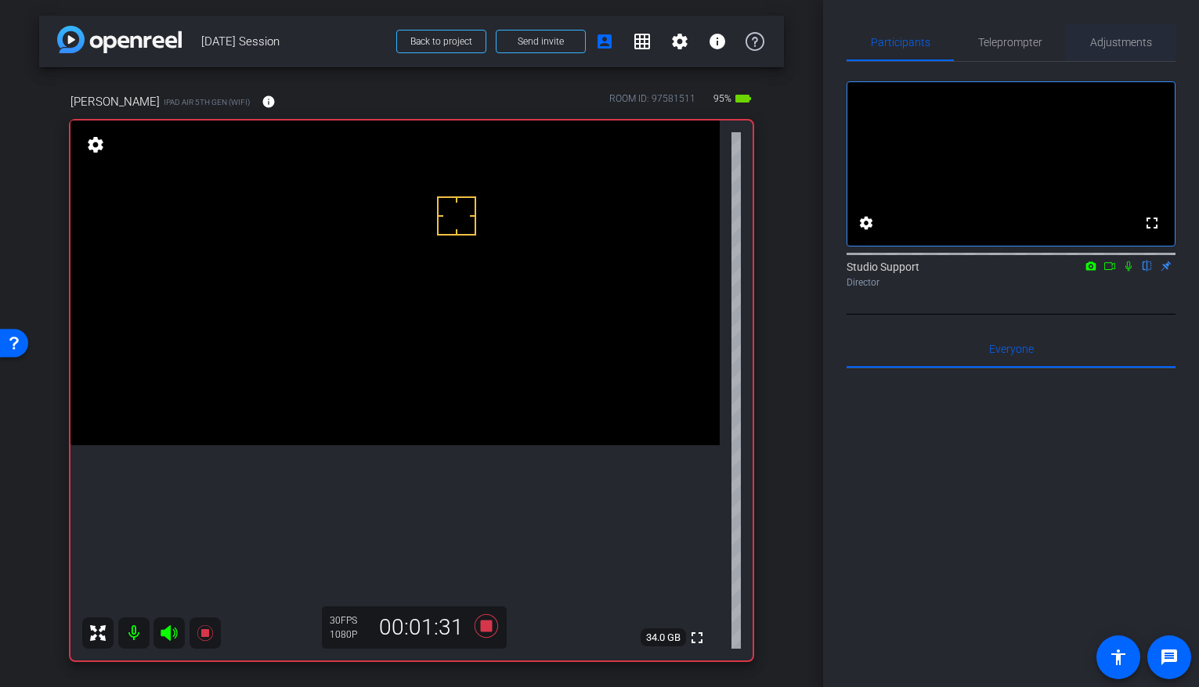
click at [957, 27] on span "Adjustments" at bounding box center [1121, 42] width 62 height 38
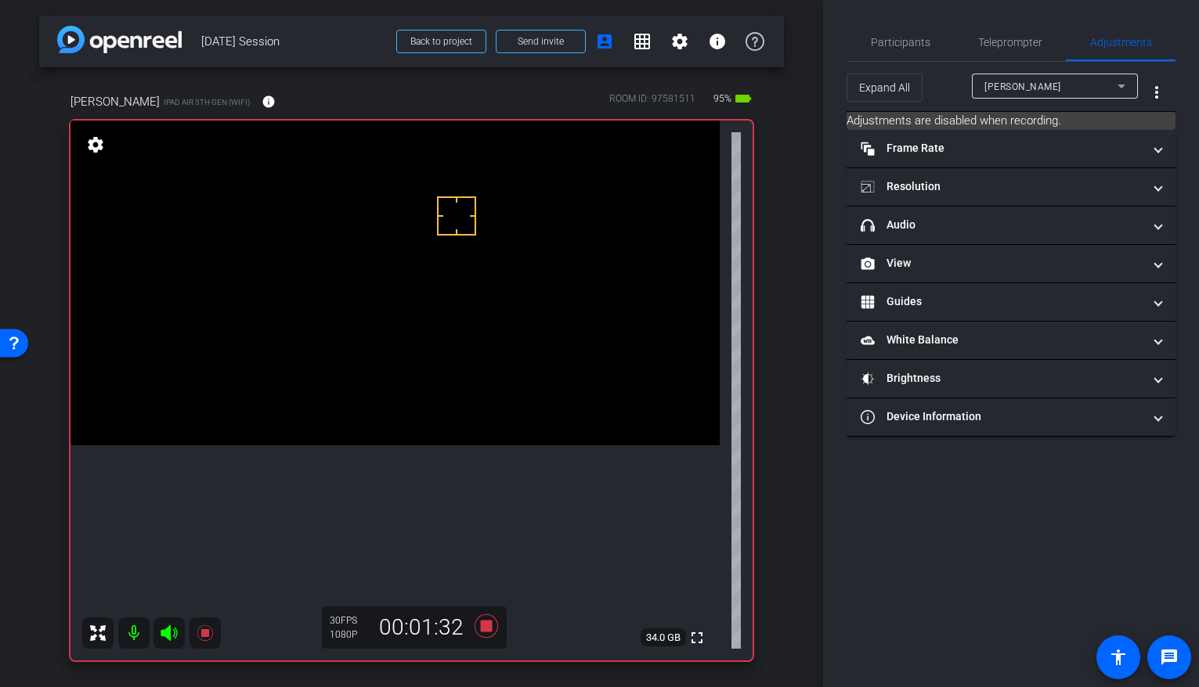
click at [94, 143] on mat-icon "settings" at bounding box center [96, 144] width 22 height 19
type input "1000"
click at [918, 386] on mat-panel-title "Brightness" at bounding box center [1002, 378] width 282 height 16
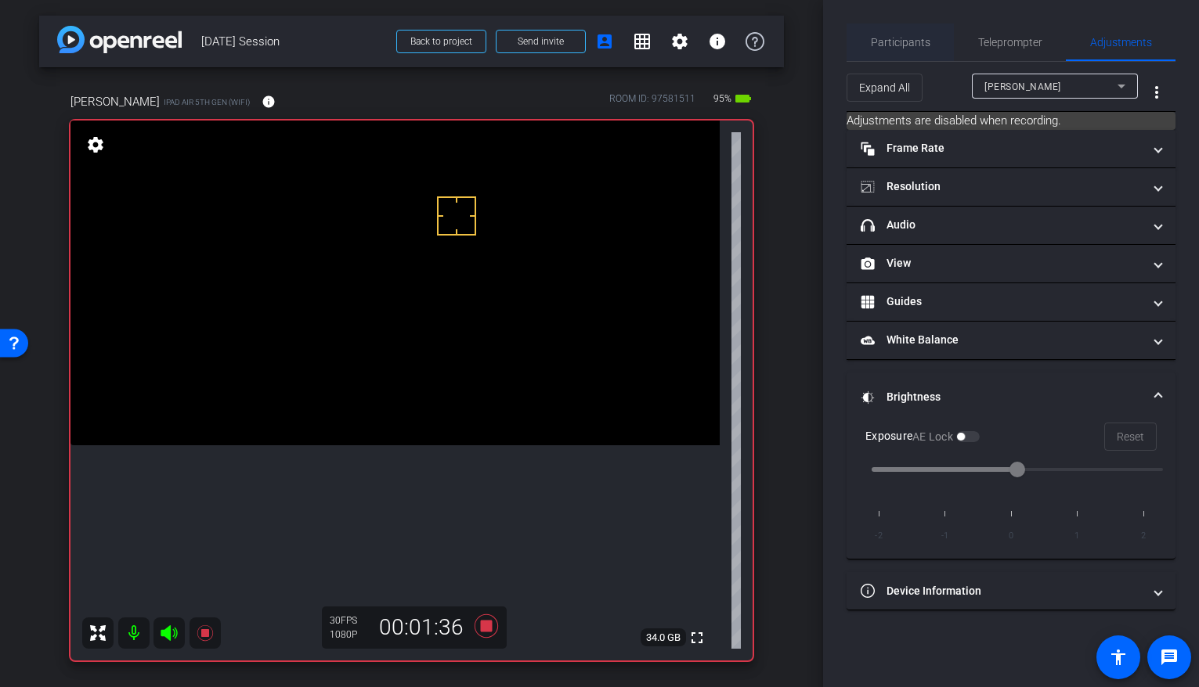
click at [898, 34] on span "Participants" at bounding box center [901, 42] width 60 height 38
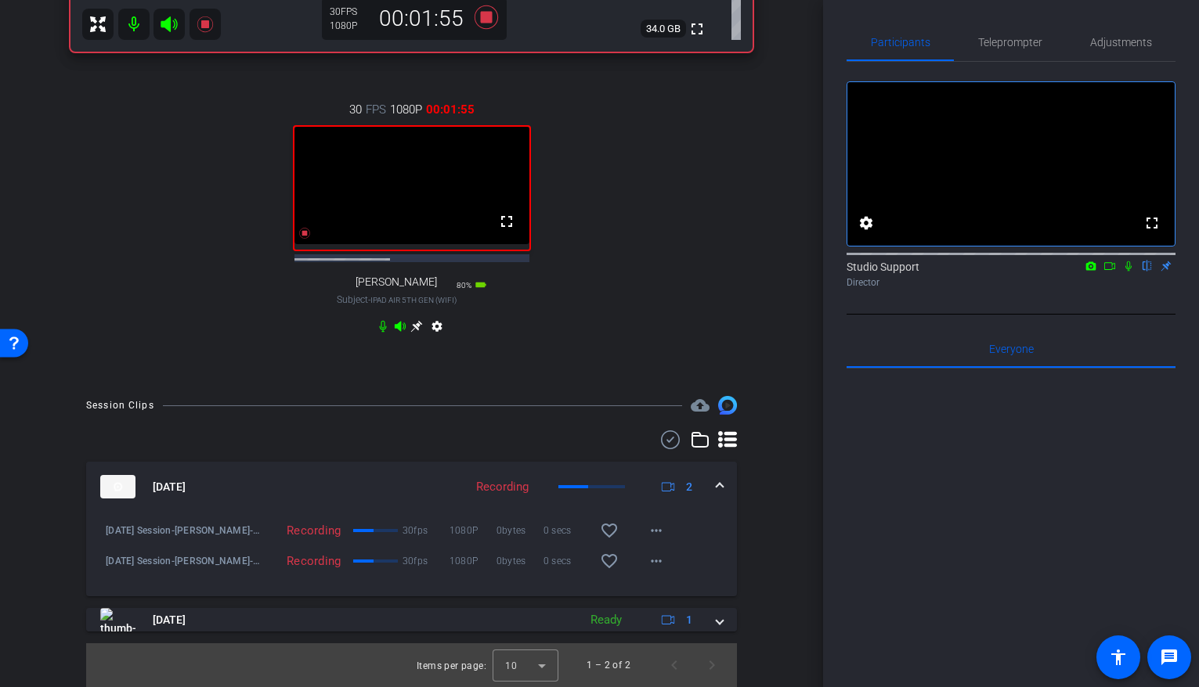
scroll to position [345, 0]
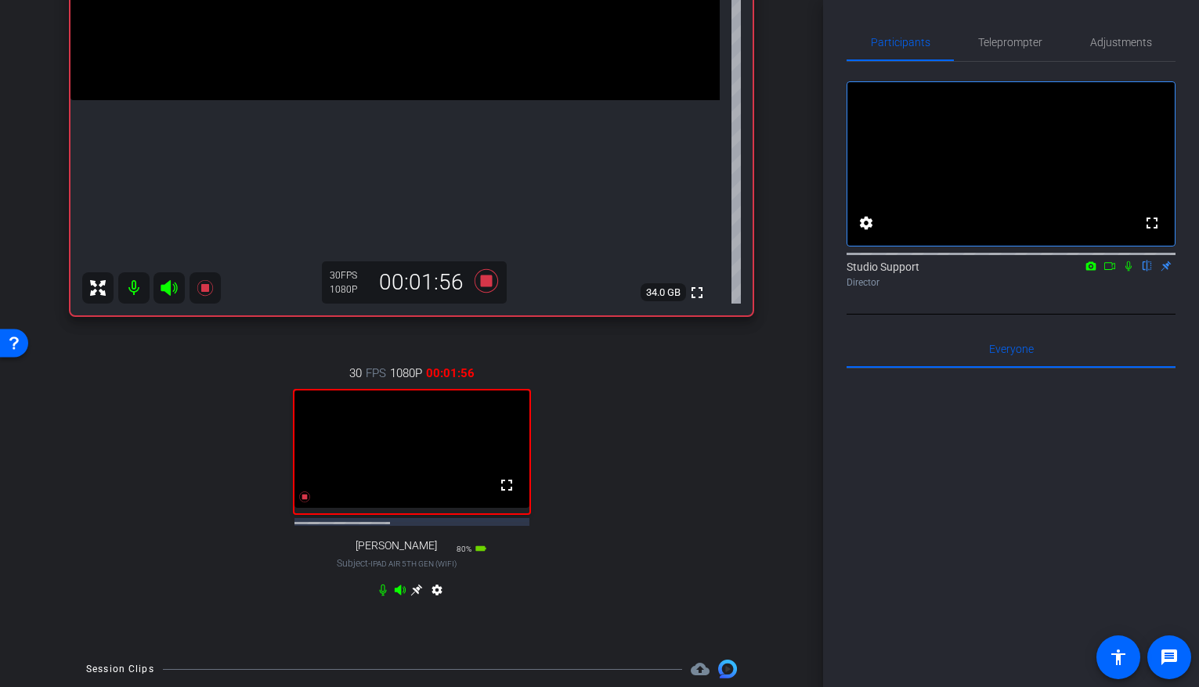
click at [416, 556] on icon at bounding box center [416, 590] width 13 height 13
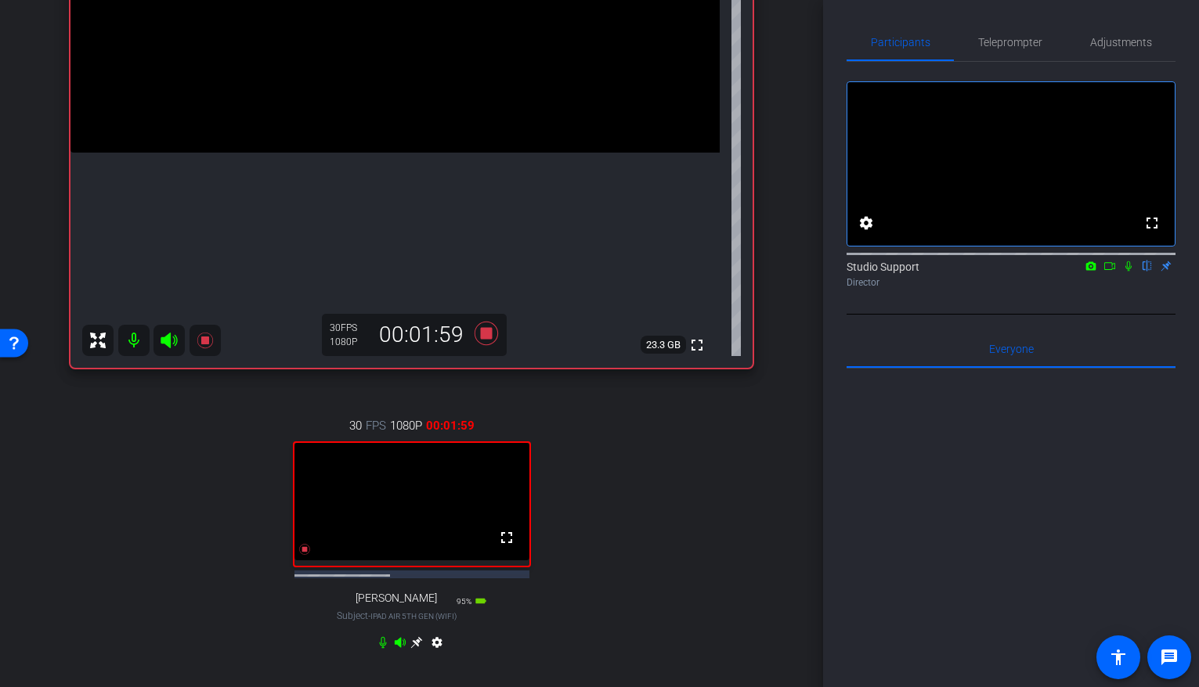
scroll to position [290, 0]
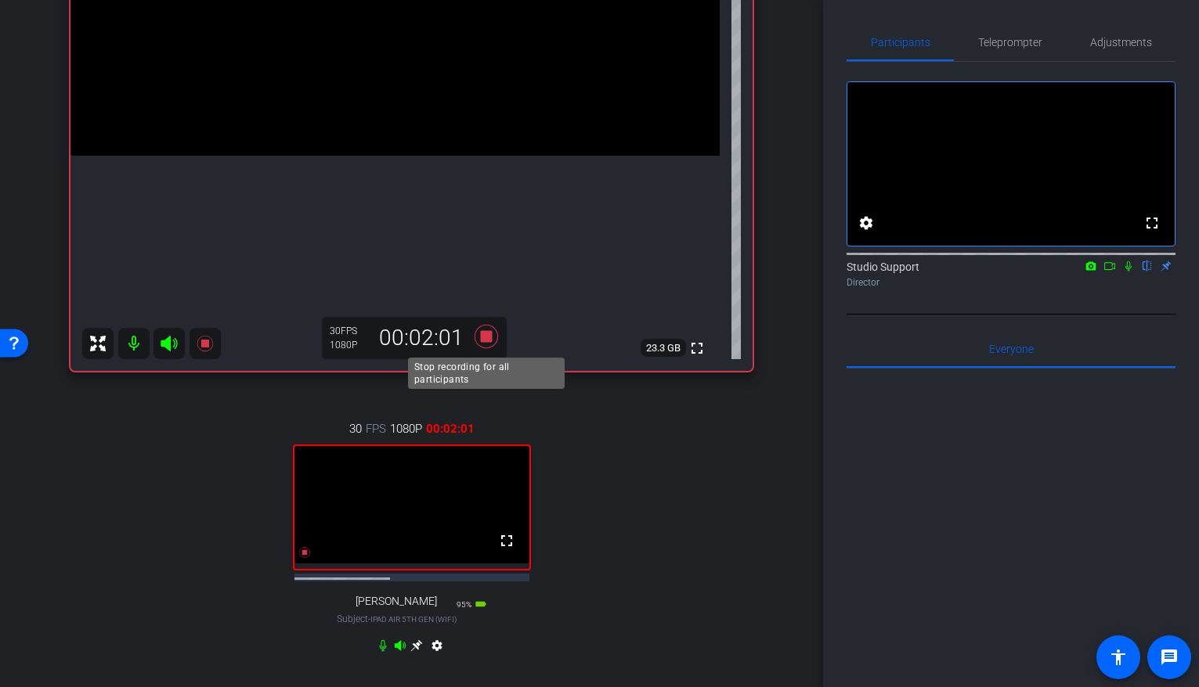
click at [482, 343] on icon at bounding box center [486, 337] width 38 height 28
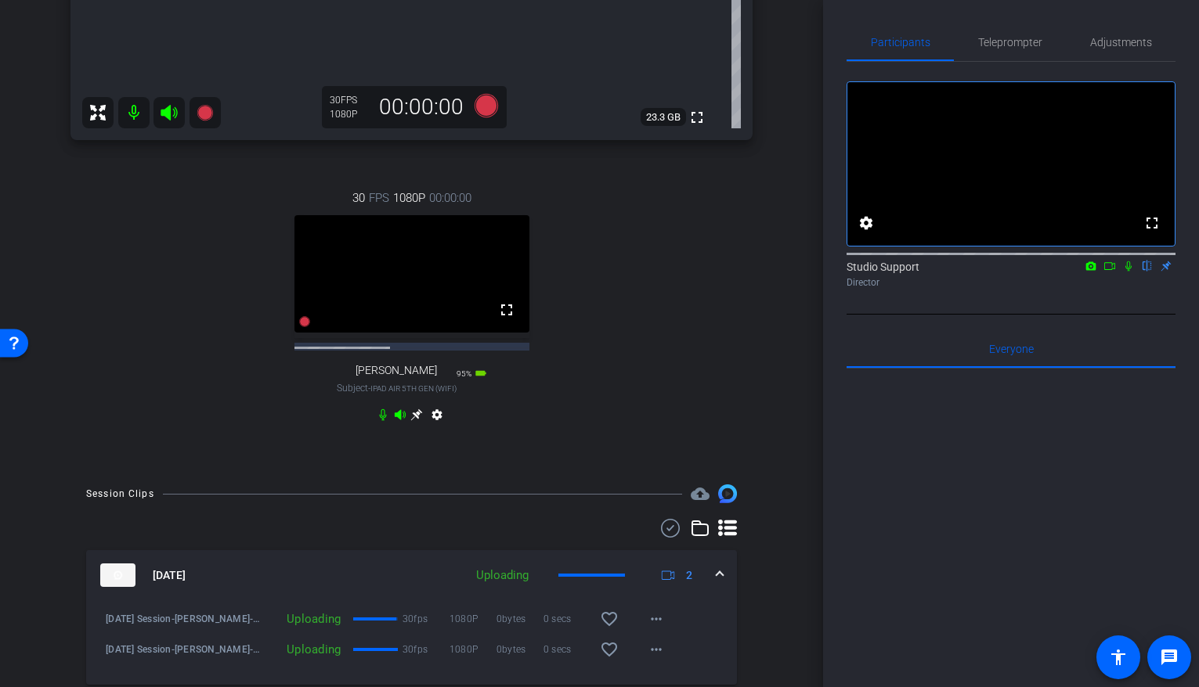
scroll to position [568, 0]
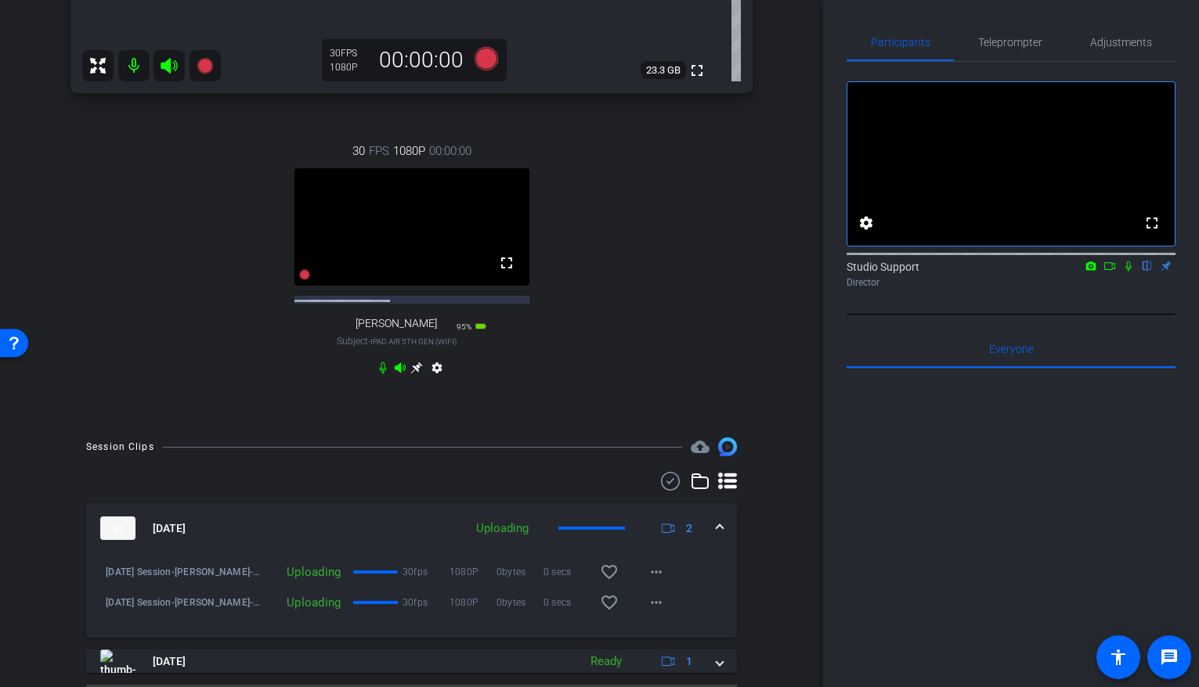
click at [415, 374] on icon at bounding box center [416, 368] width 13 height 13
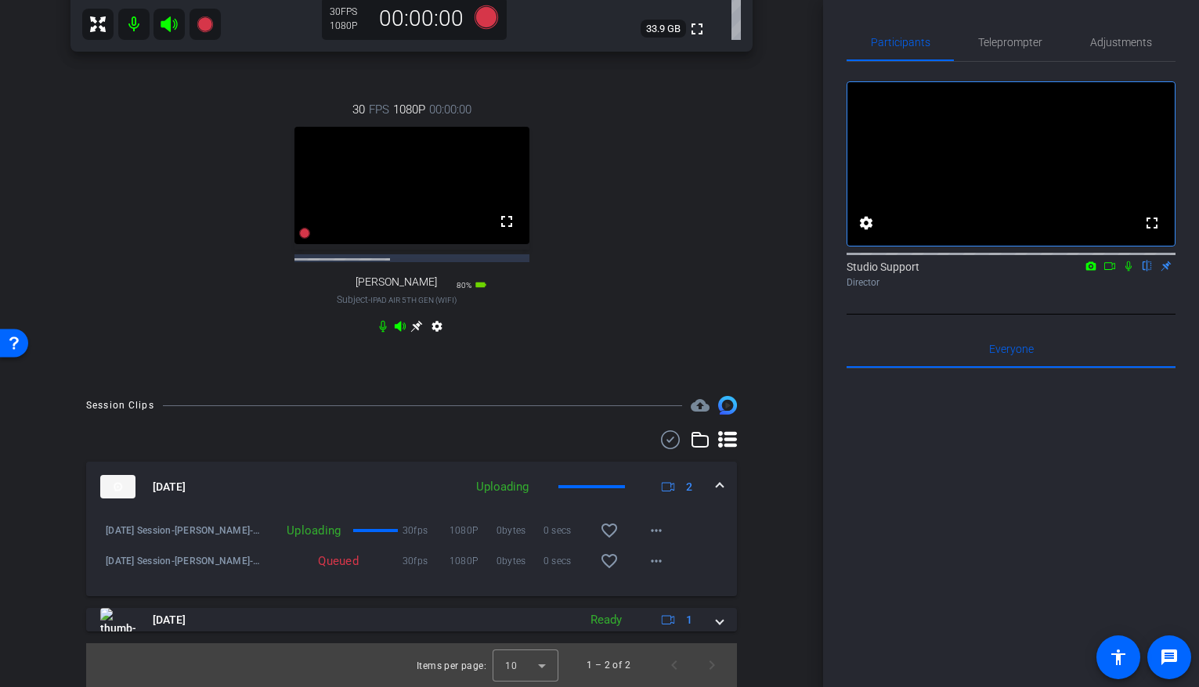
scroll to position [657, 0]
click at [666, 556] on span at bounding box center [656, 562] width 38 height 38
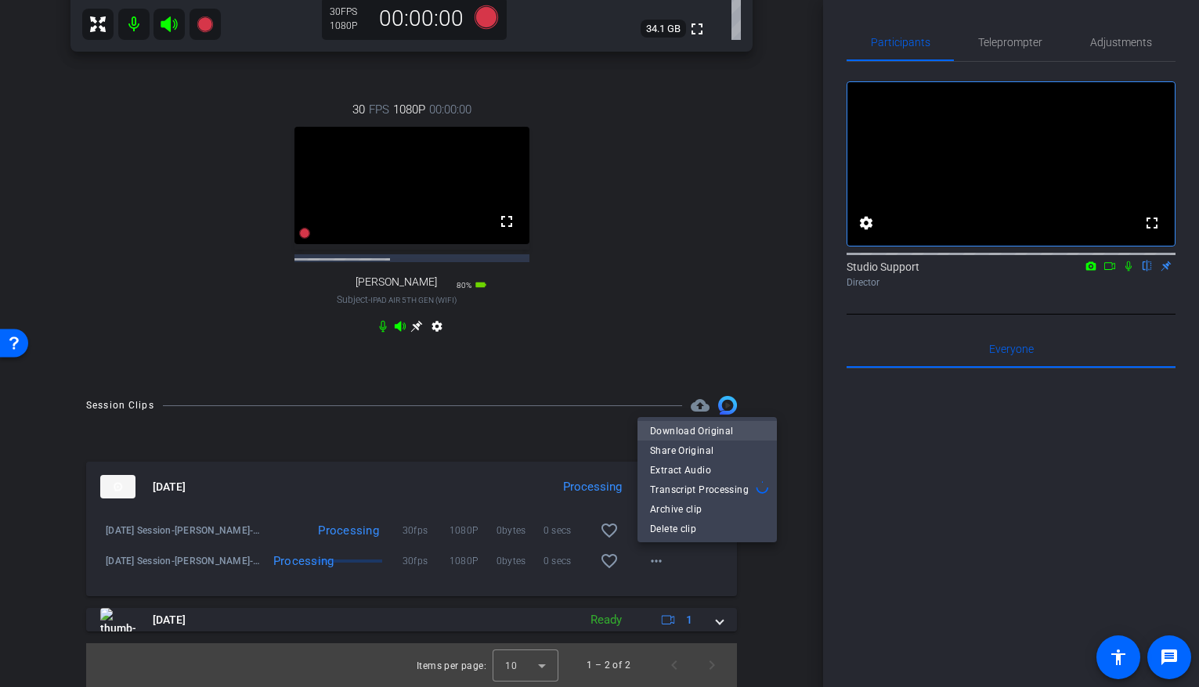
click at [703, 429] on span "Download Original" at bounding box center [707, 431] width 114 height 19
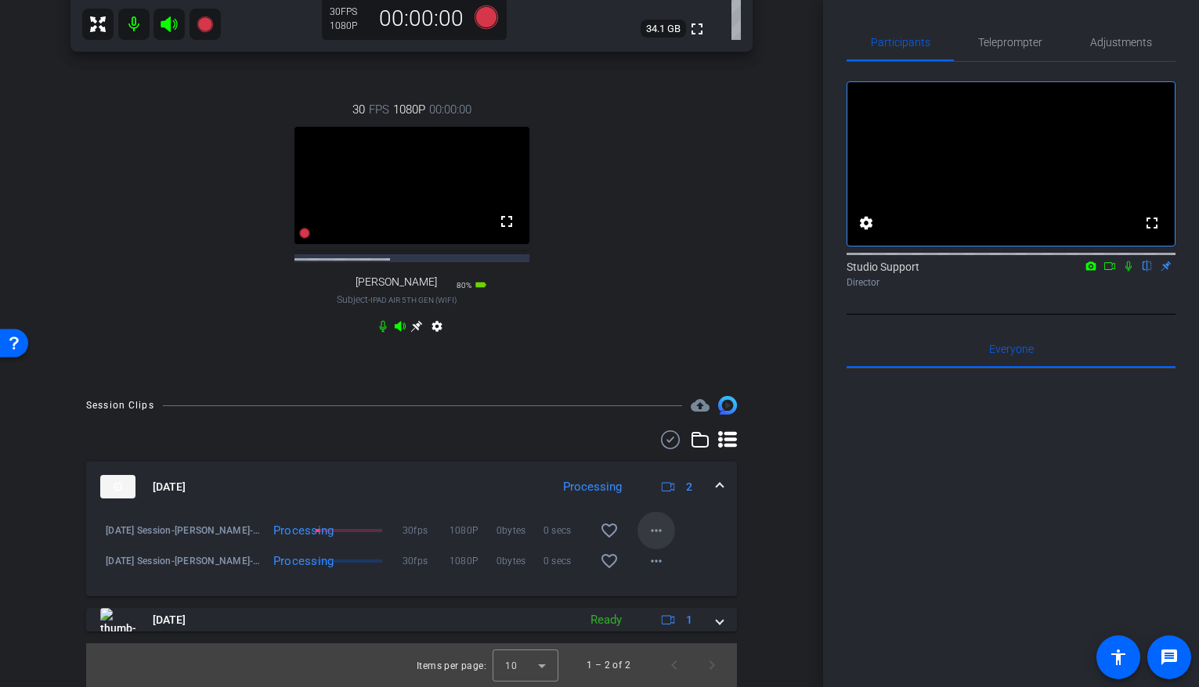
click at [655, 525] on mat-icon "more_horiz" at bounding box center [656, 530] width 19 height 19
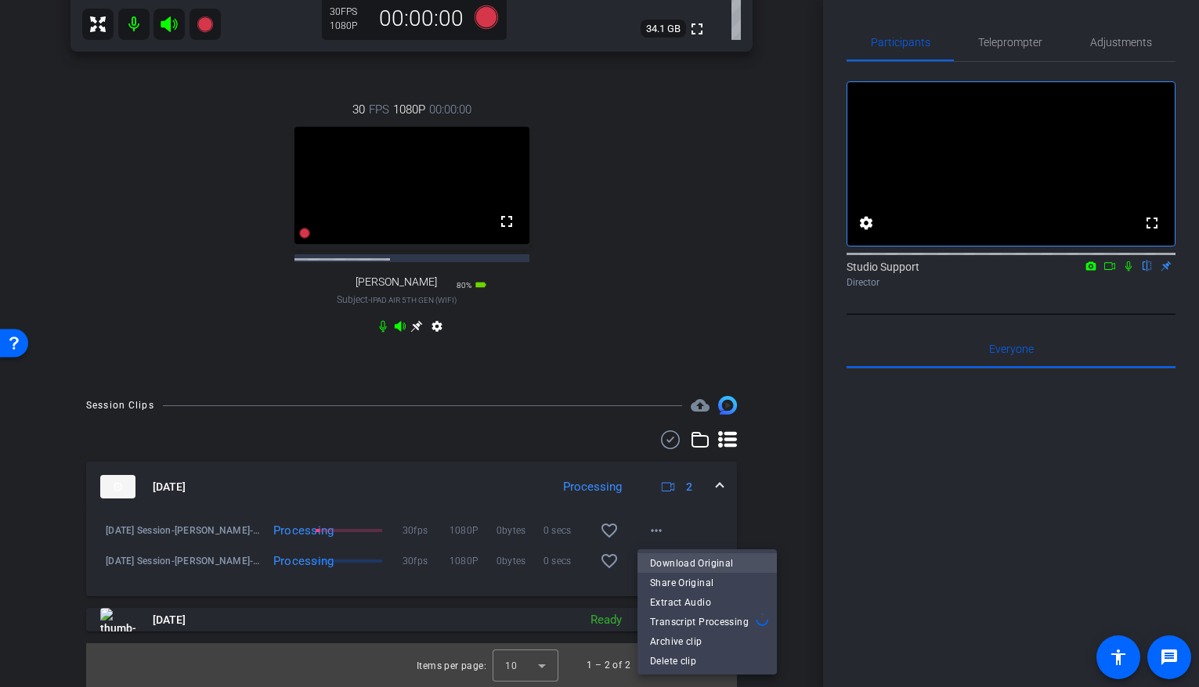
click at [693, 556] on span "Download Original" at bounding box center [707, 563] width 114 height 19
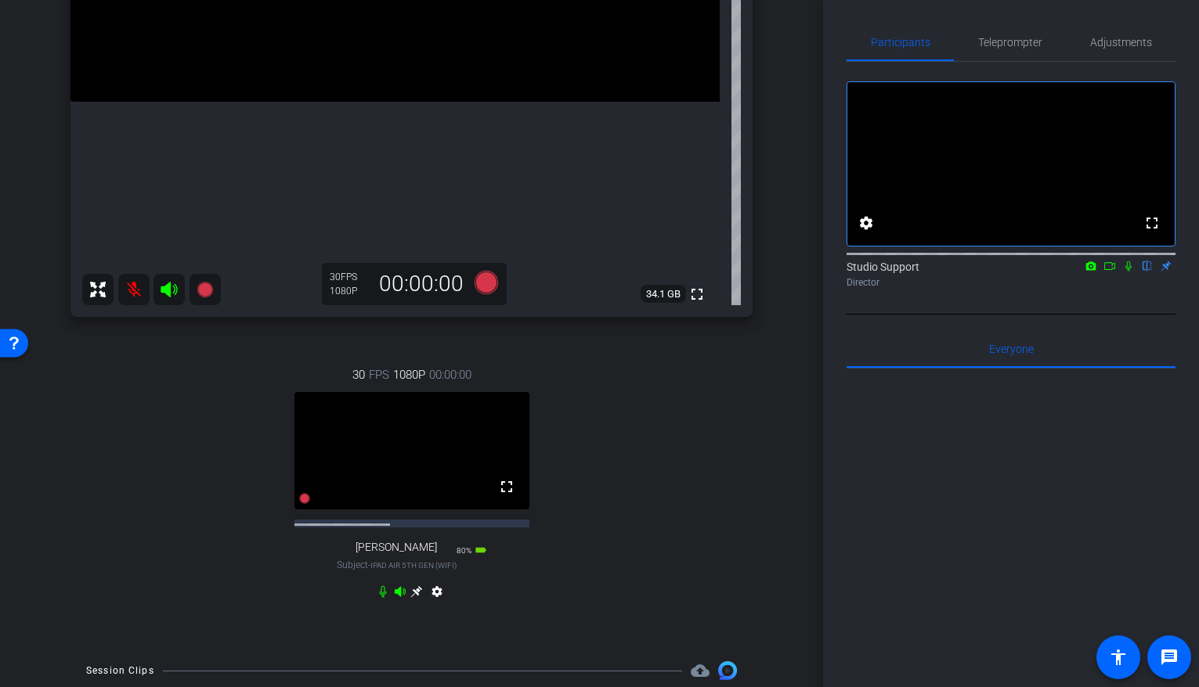
scroll to position [345, 0]
click at [415, 556] on icon at bounding box center [416, 591] width 13 height 13
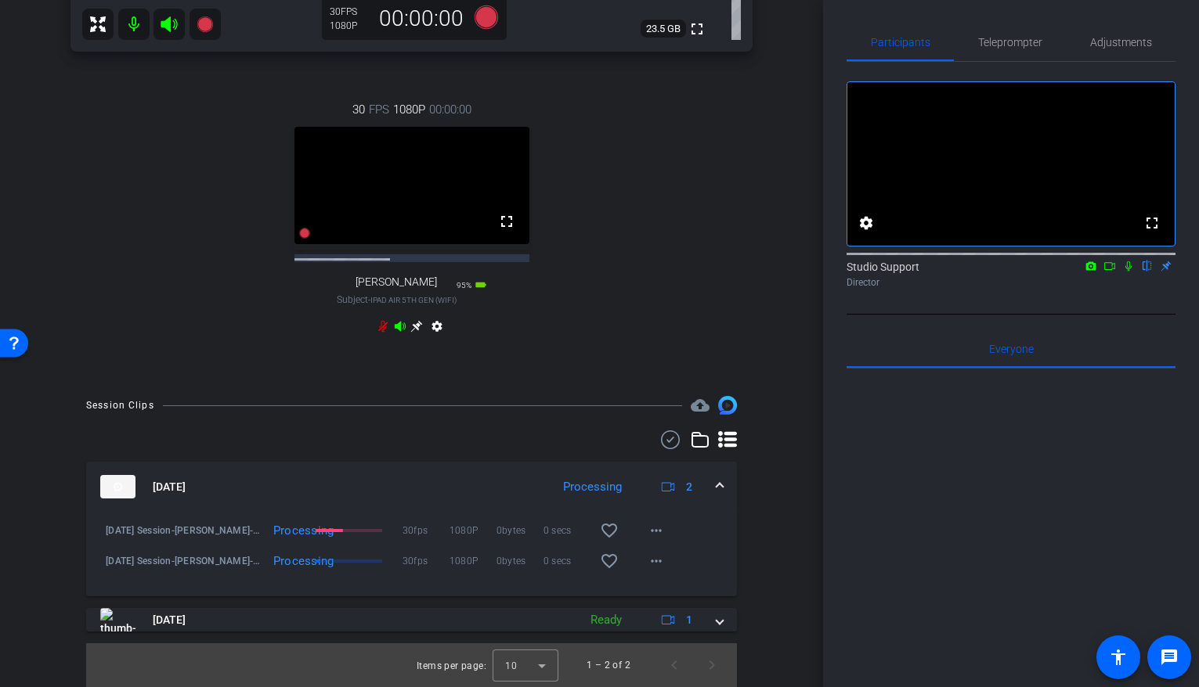
scroll to position [335, 0]
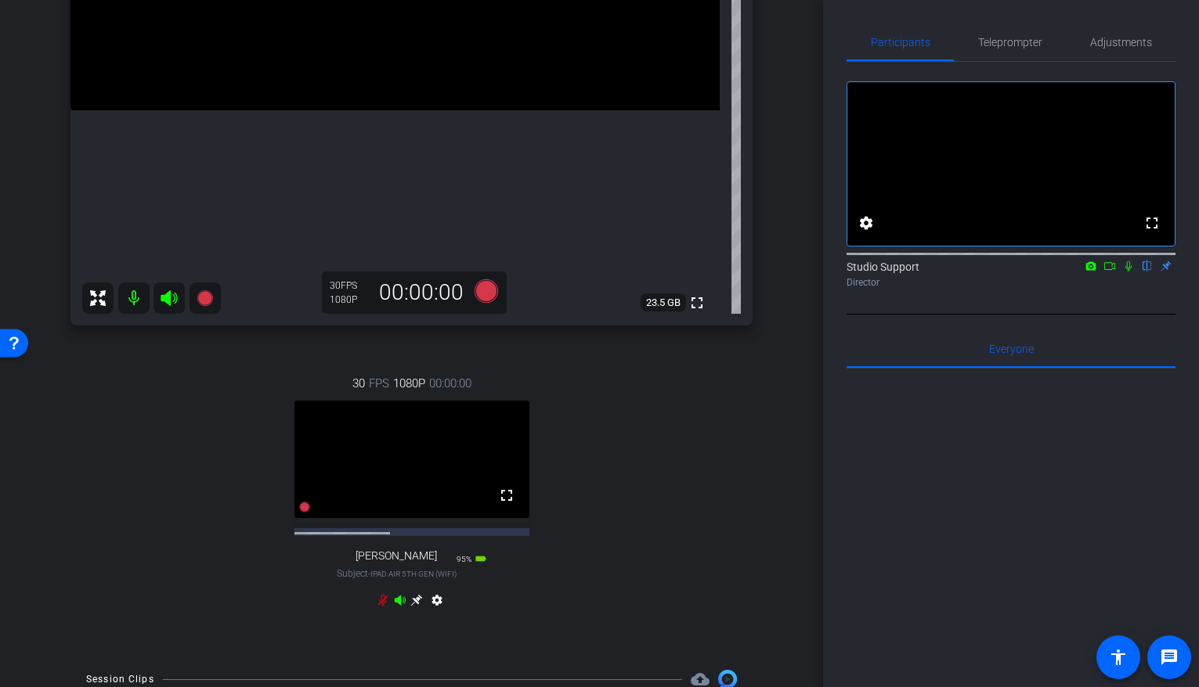
click at [413, 556] on icon at bounding box center [417, 601] width 12 height 12
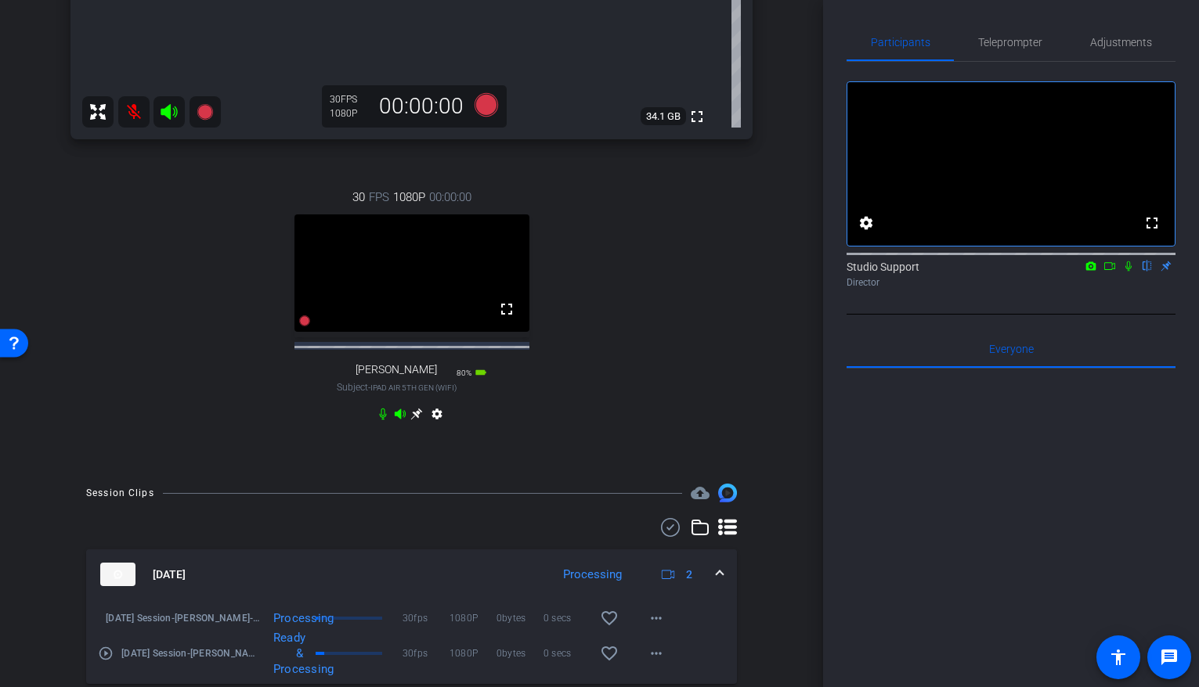
scroll to position [518, 0]
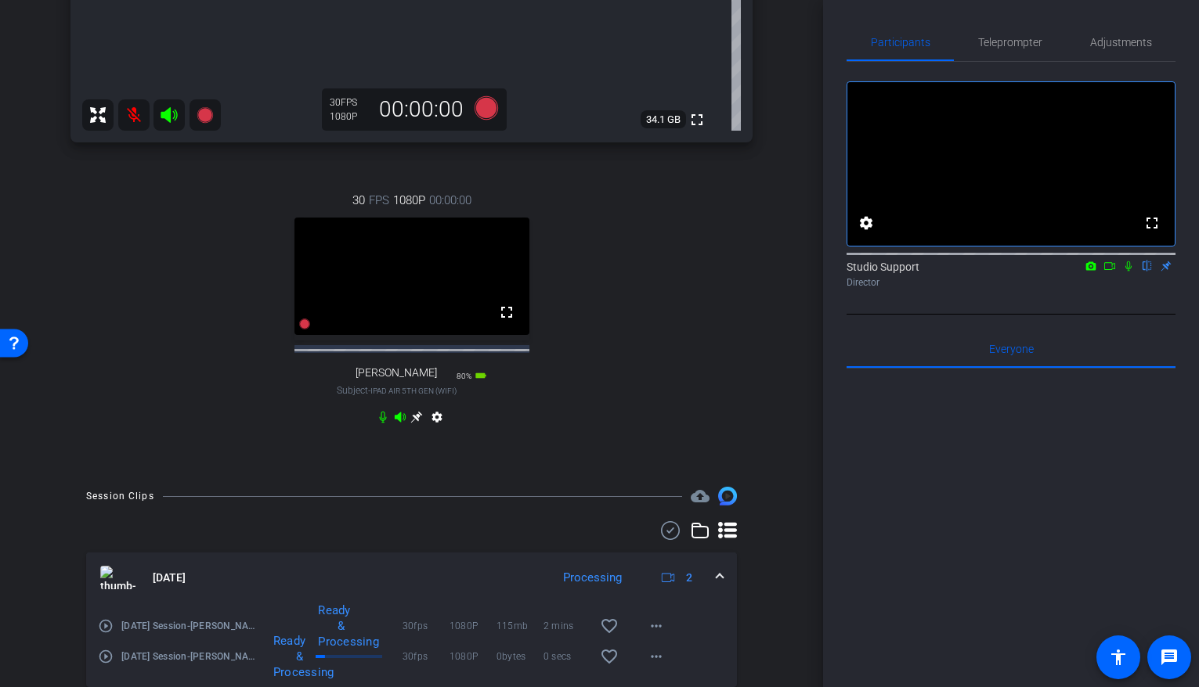
click at [413, 424] on icon at bounding box center [416, 417] width 13 height 13
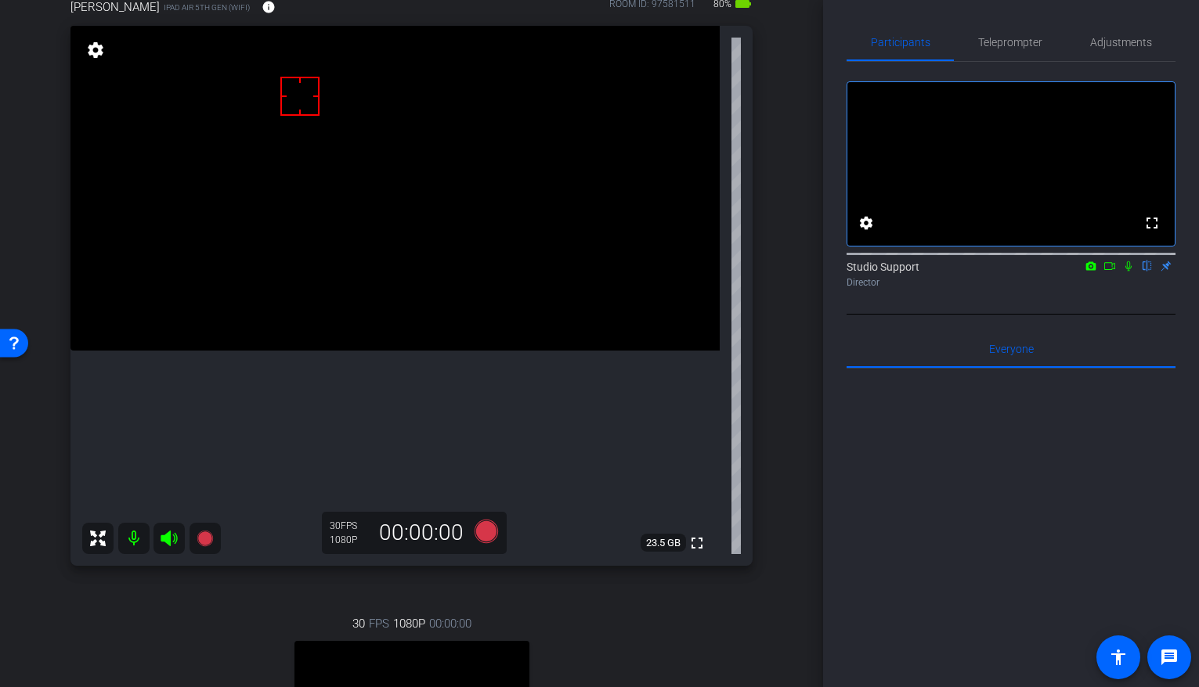
scroll to position [174, 0]
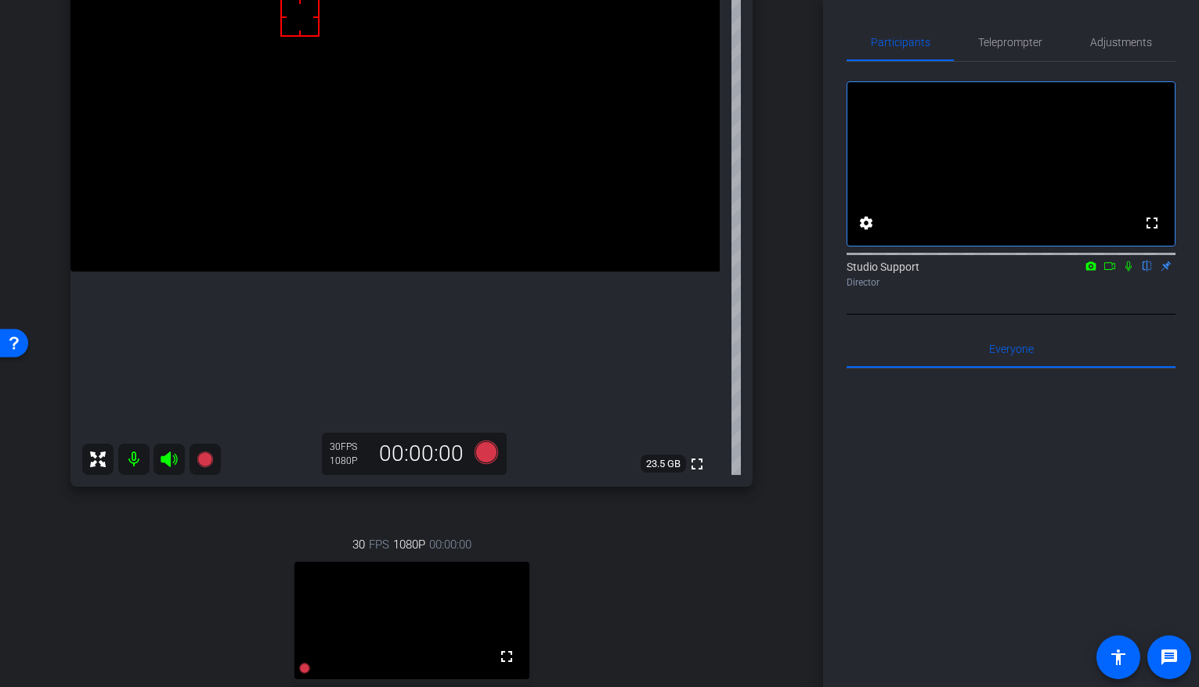
click at [529, 556] on div "30 FPS 1080P 00:00:00 fullscreen Brock Dowdle Subject - iPad Air 5th Gen (WiFi)…" at bounding box center [411, 656] width 682 height 290
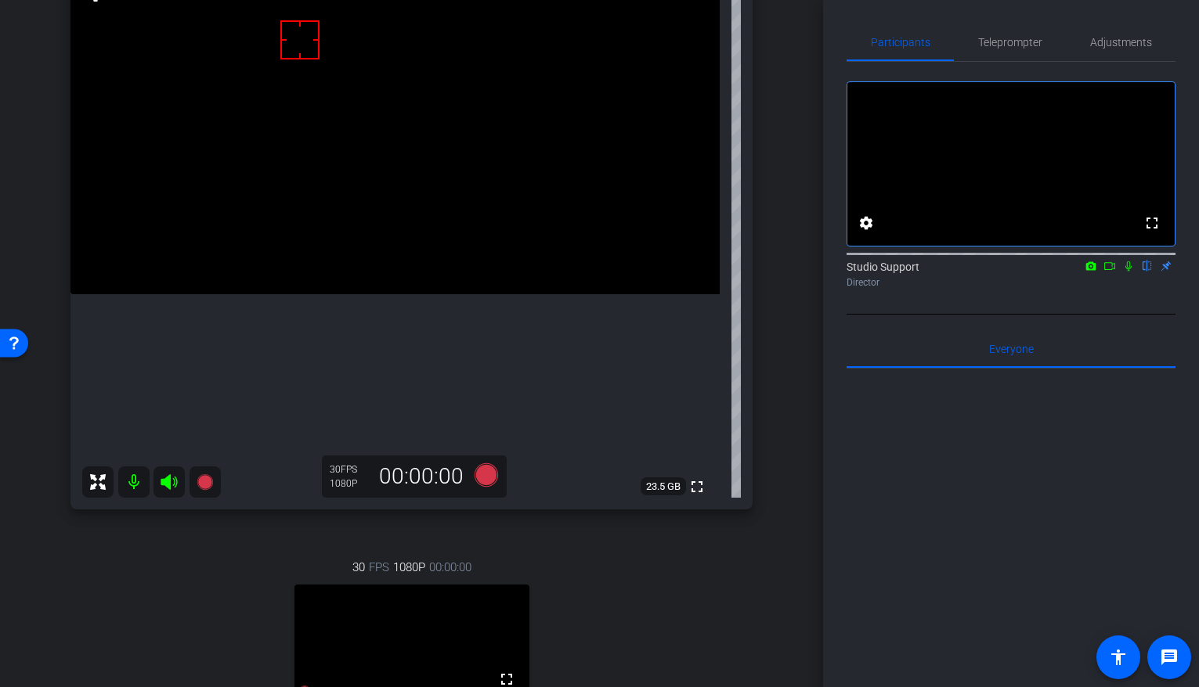
scroll to position [85, 0]
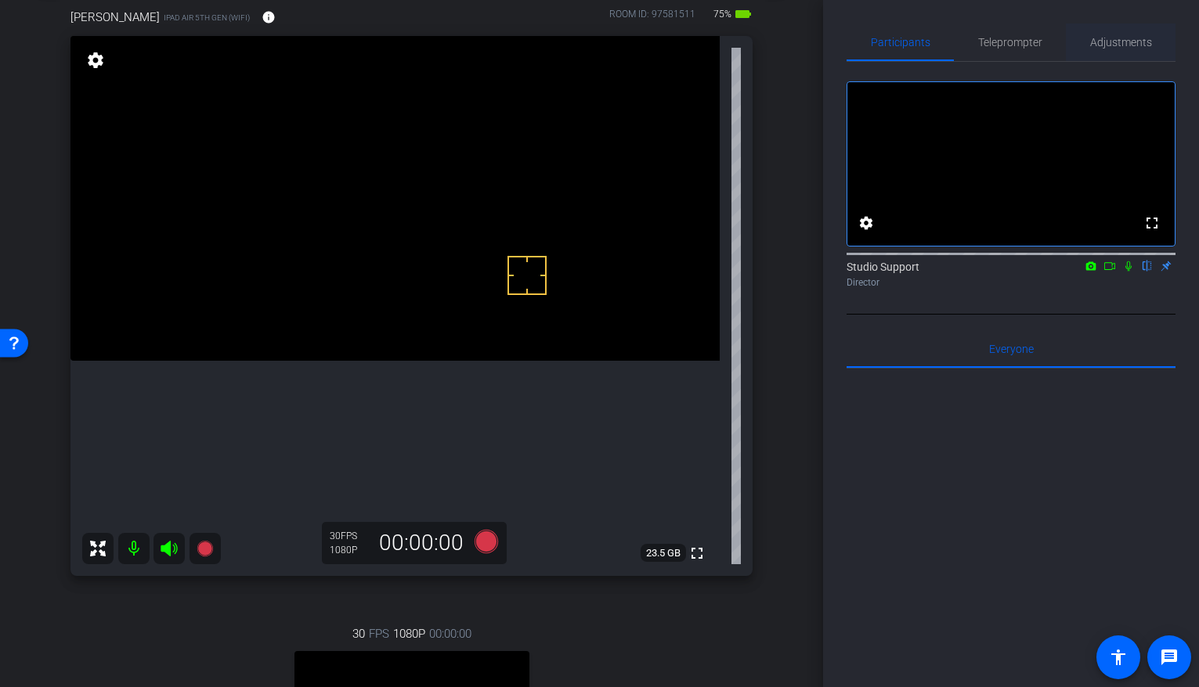
click at [957, 45] on span "Adjustments" at bounding box center [1121, 42] width 62 height 11
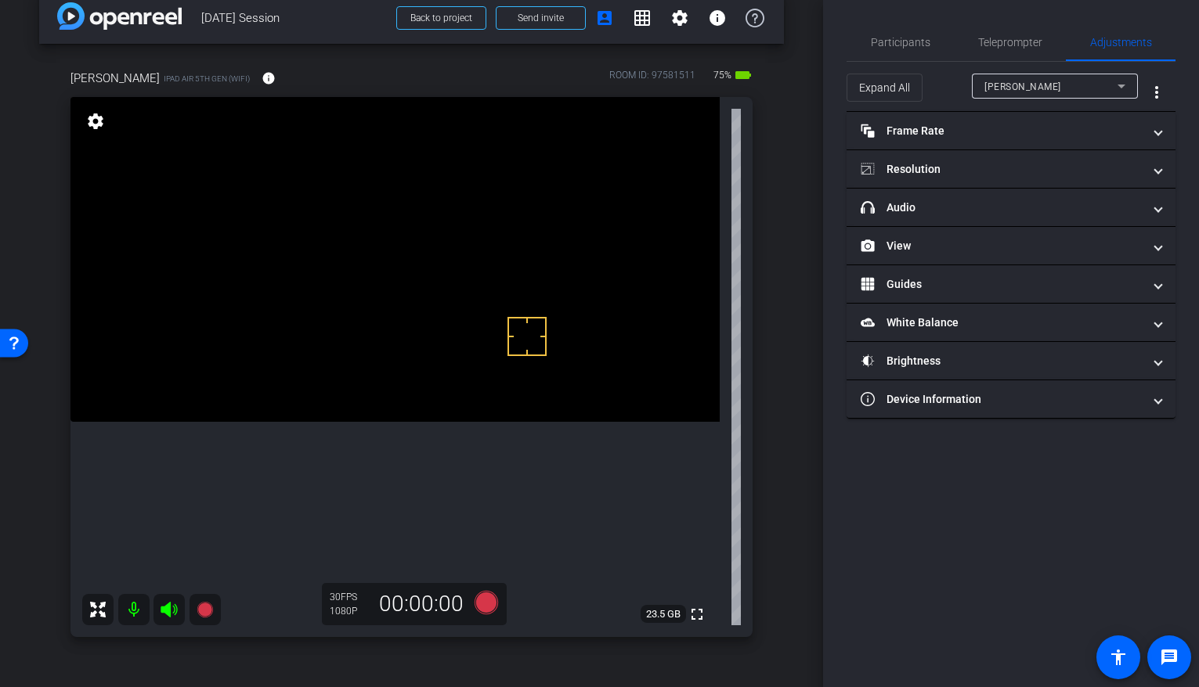
scroll to position [0, 0]
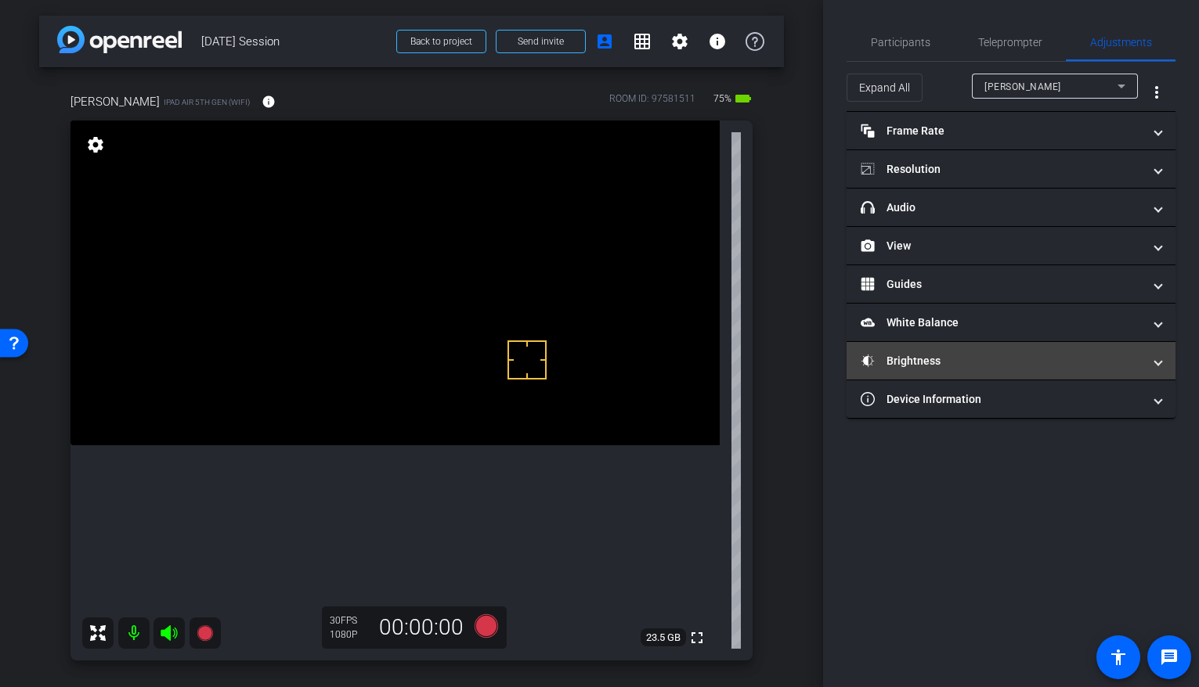
click at [957, 363] on mat-panel-title "Brightness" at bounding box center [1002, 361] width 282 height 16
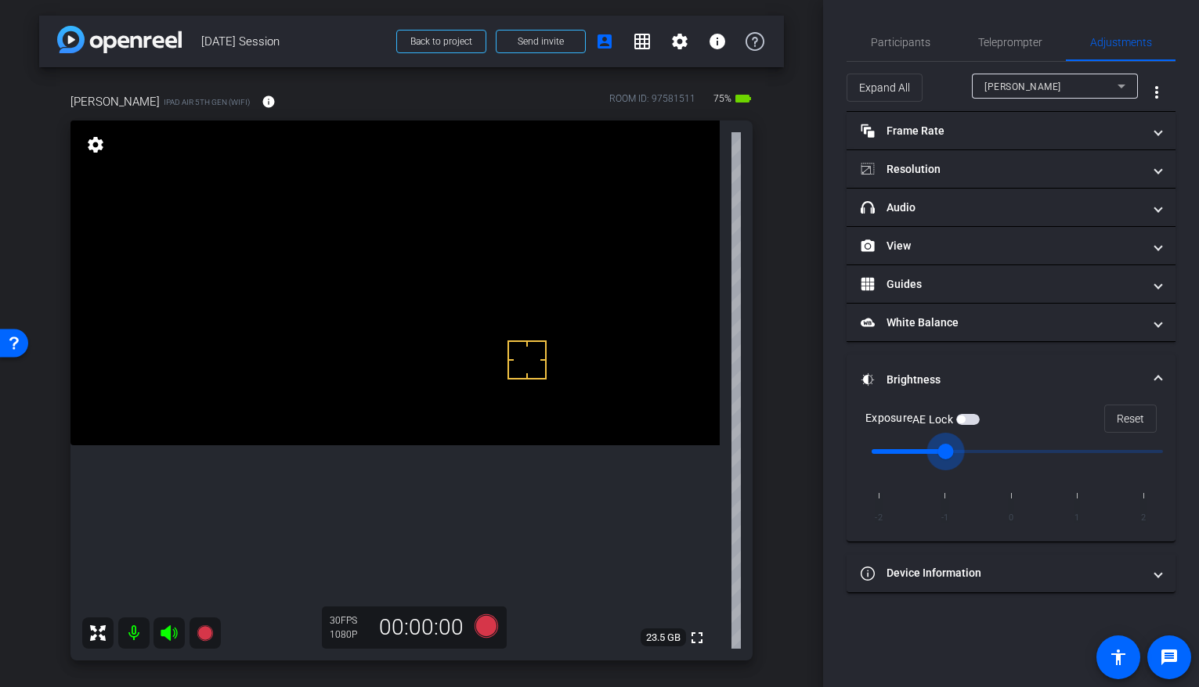
drag, startPoint x: 1011, startPoint y: 453, endPoint x: 941, endPoint y: 449, distance: 69.8
click at [941, 449] on input "range" at bounding box center [1017, 452] width 324 height 34
drag, startPoint x: 940, startPoint y: 452, endPoint x: 991, endPoint y: 455, distance: 51.0
type input "0"
click at [957, 455] on input "range" at bounding box center [1017, 452] width 324 height 34
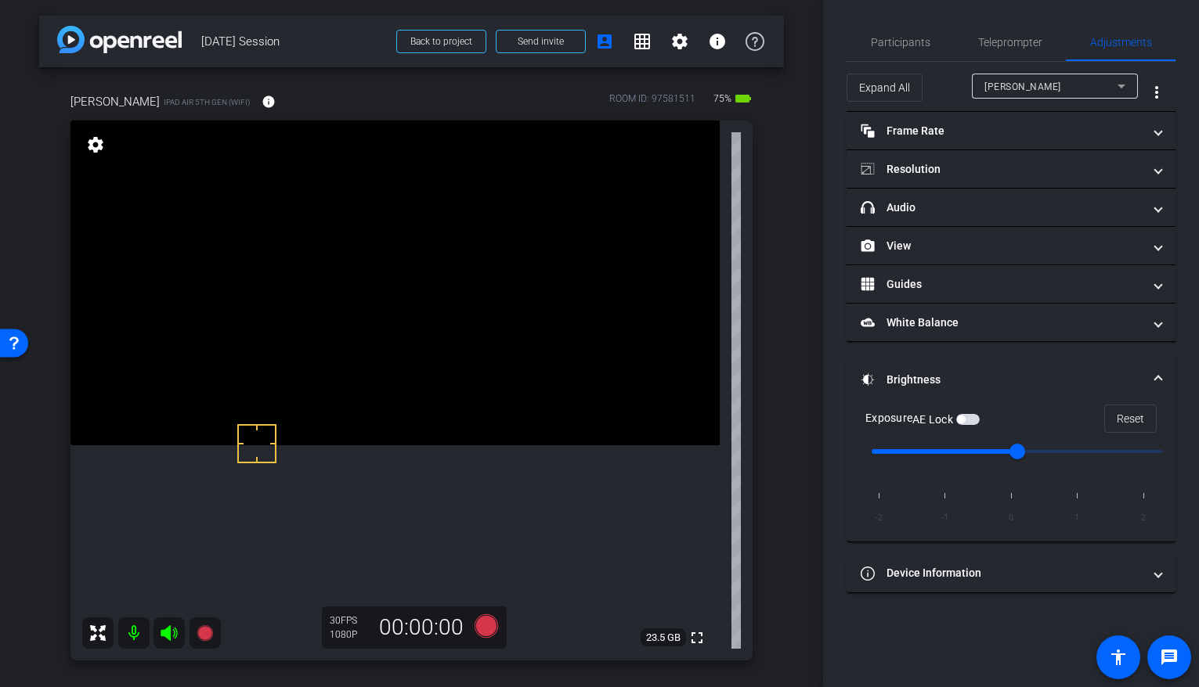
click at [957, 414] on button "AE Lock" at bounding box center [967, 419] width 23 height 11
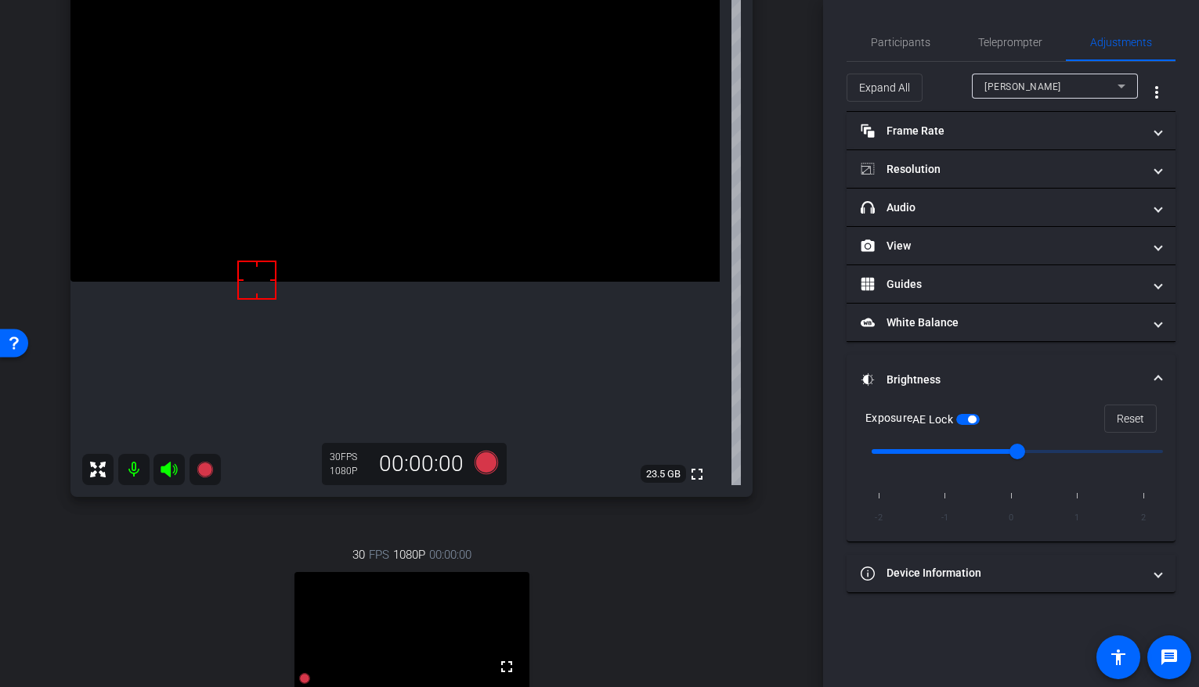
scroll to position [180, 0]
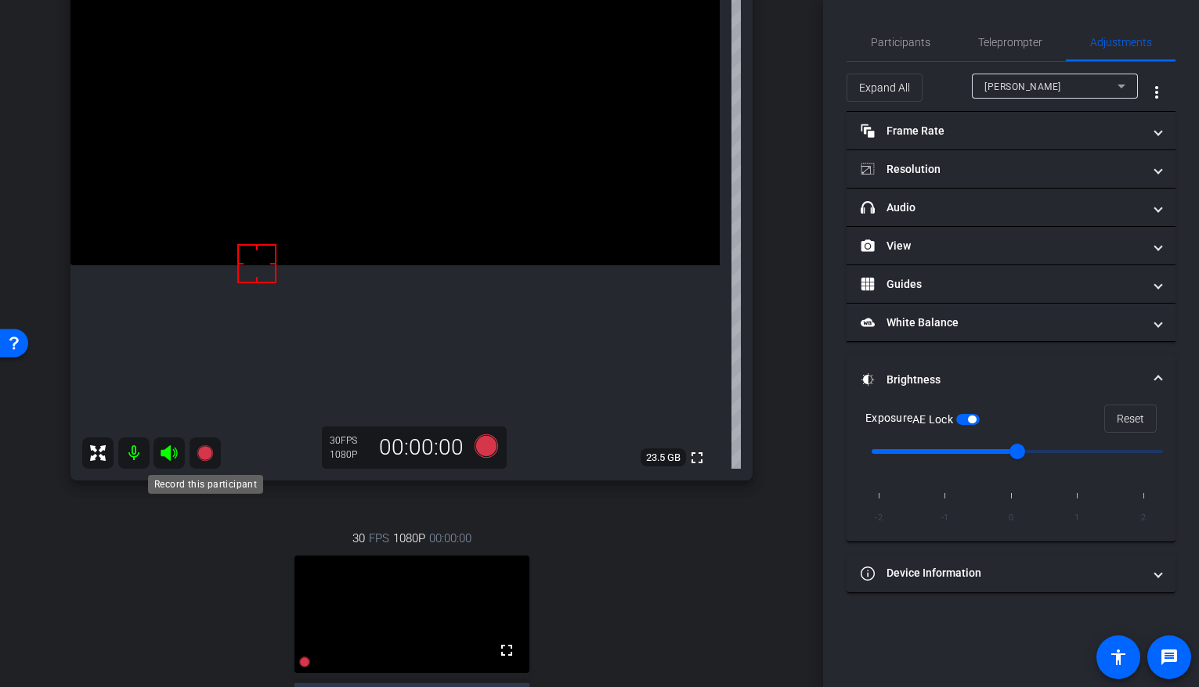
click at [211, 458] on icon at bounding box center [205, 453] width 19 height 19
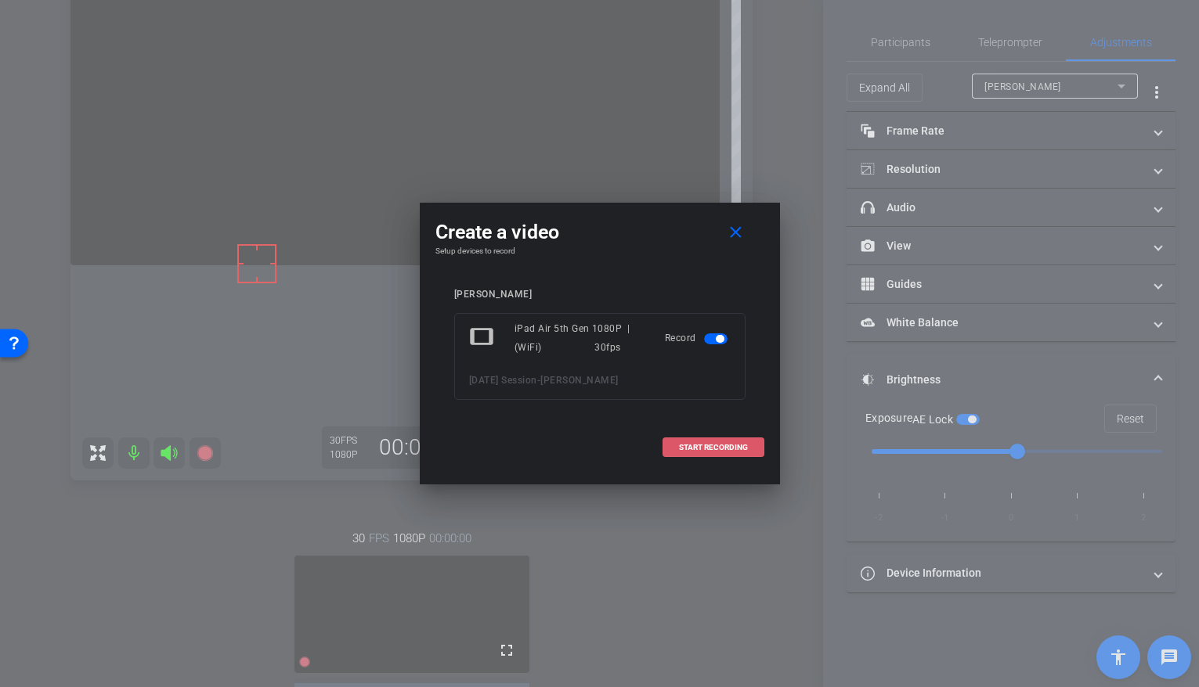
click at [745, 450] on span "START RECORDING" at bounding box center [713, 448] width 69 height 8
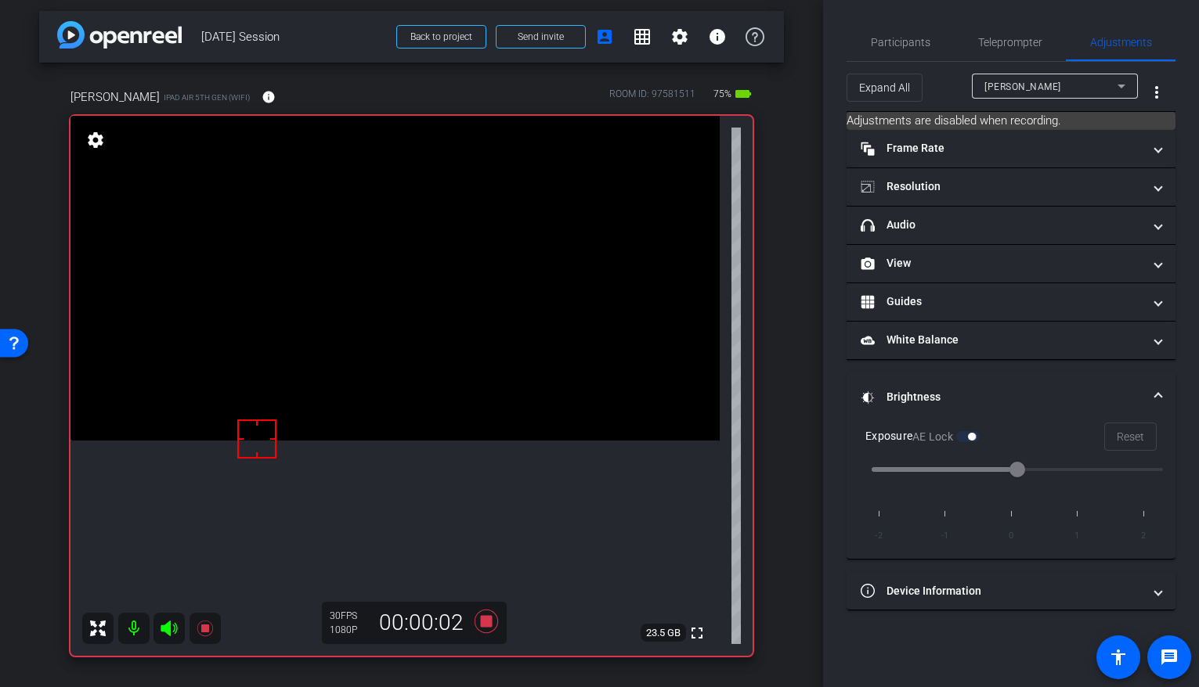
scroll to position [0, 0]
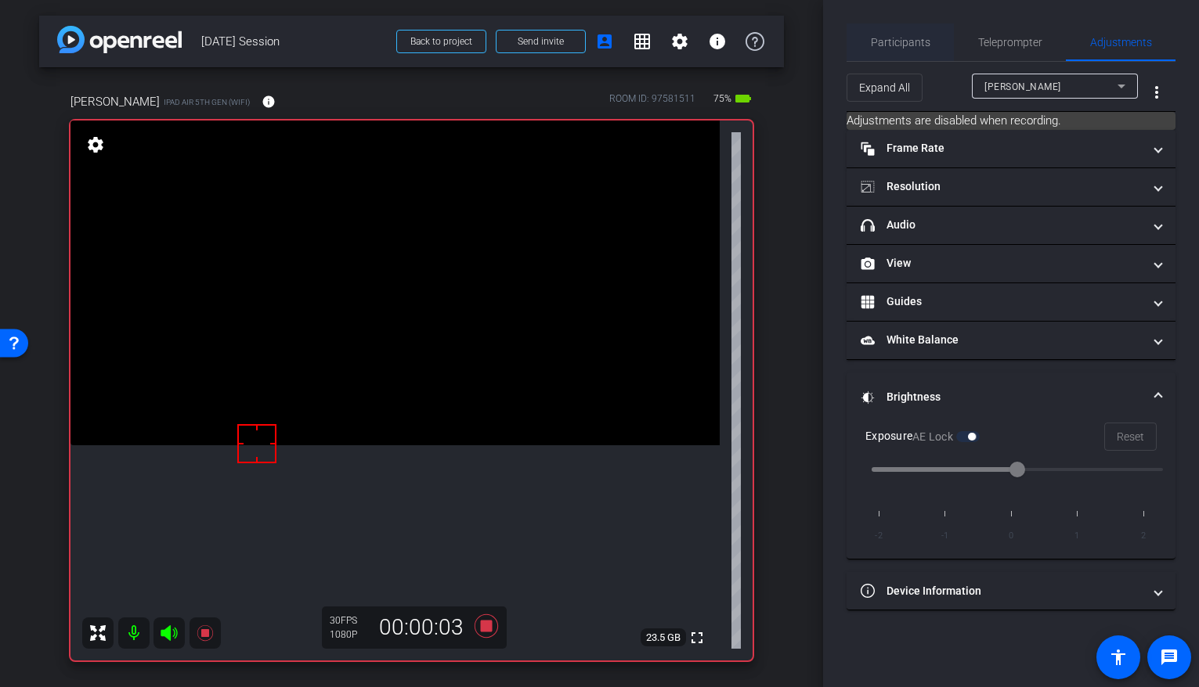
click at [889, 60] on span "Participants" at bounding box center [901, 42] width 60 height 38
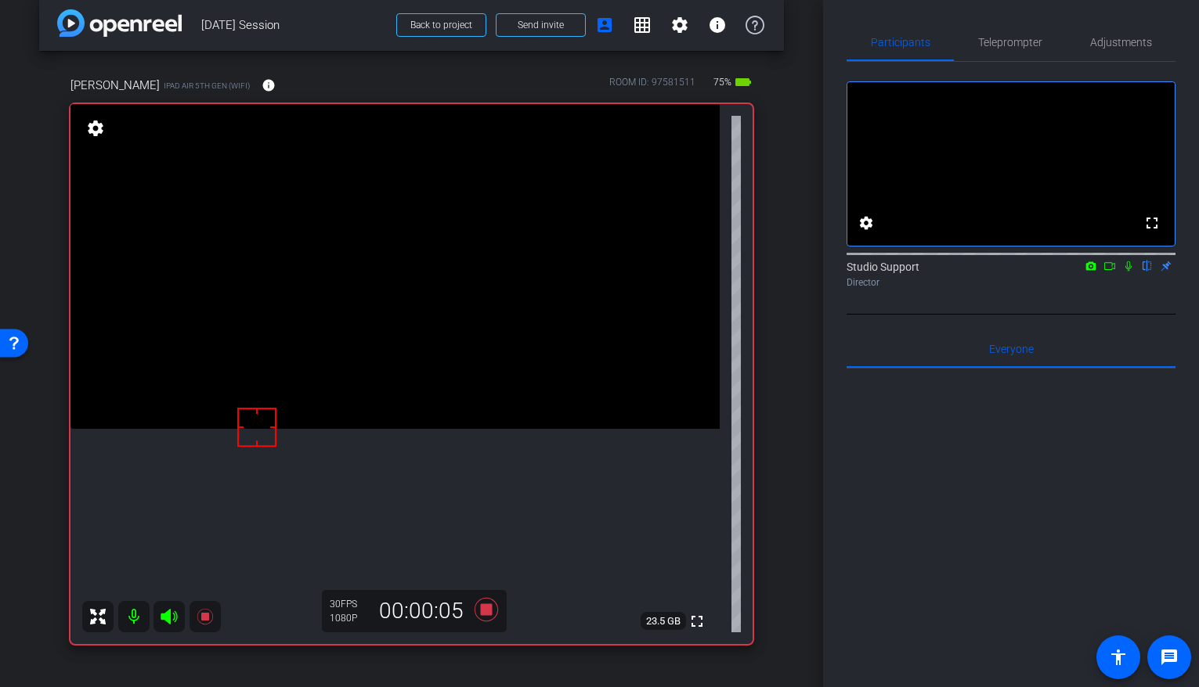
scroll to position [208, 0]
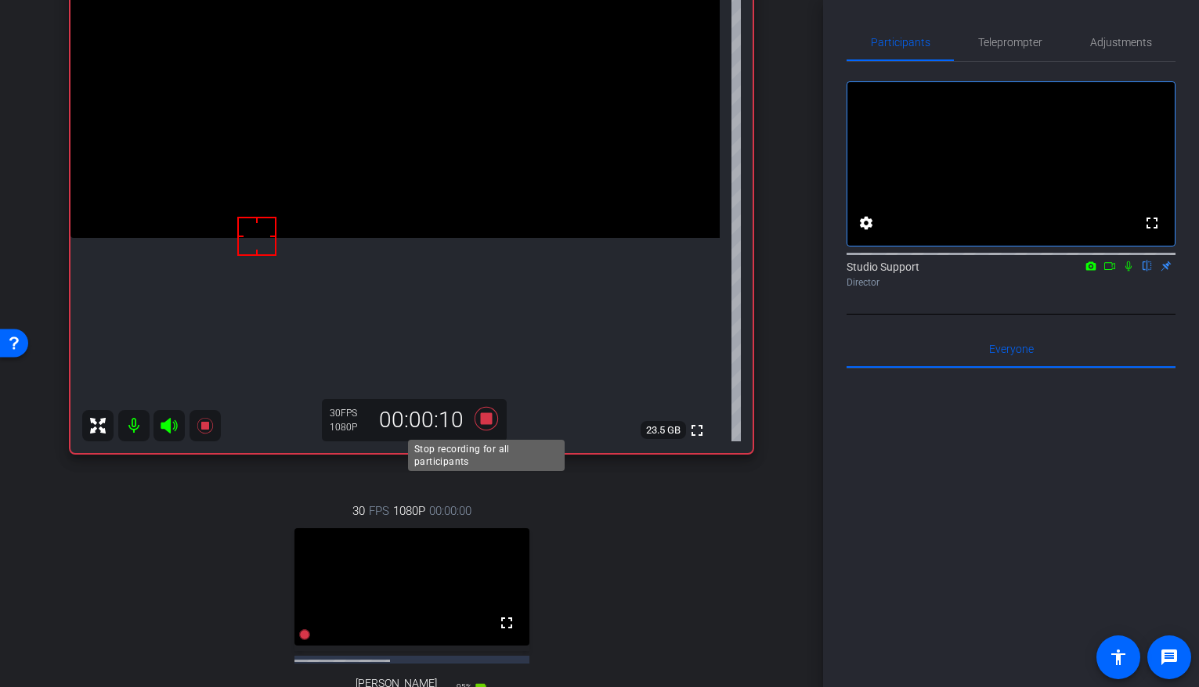
click at [490, 420] on icon at bounding box center [485, 418] width 23 height 23
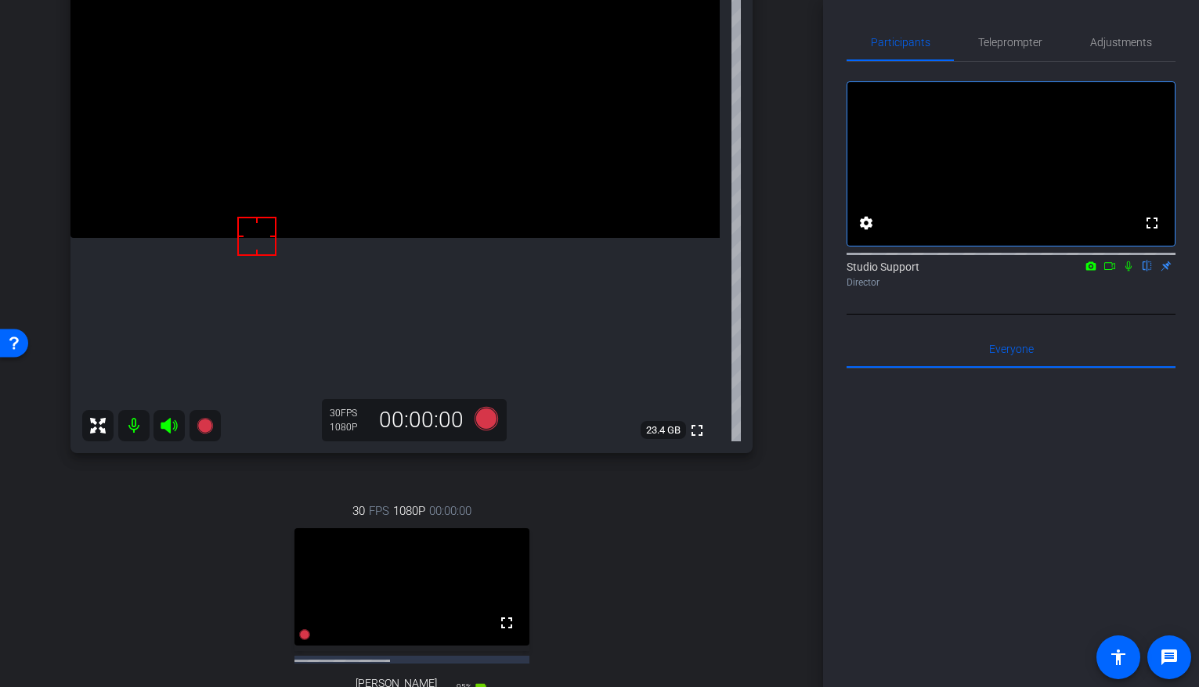
scroll to position [527, 0]
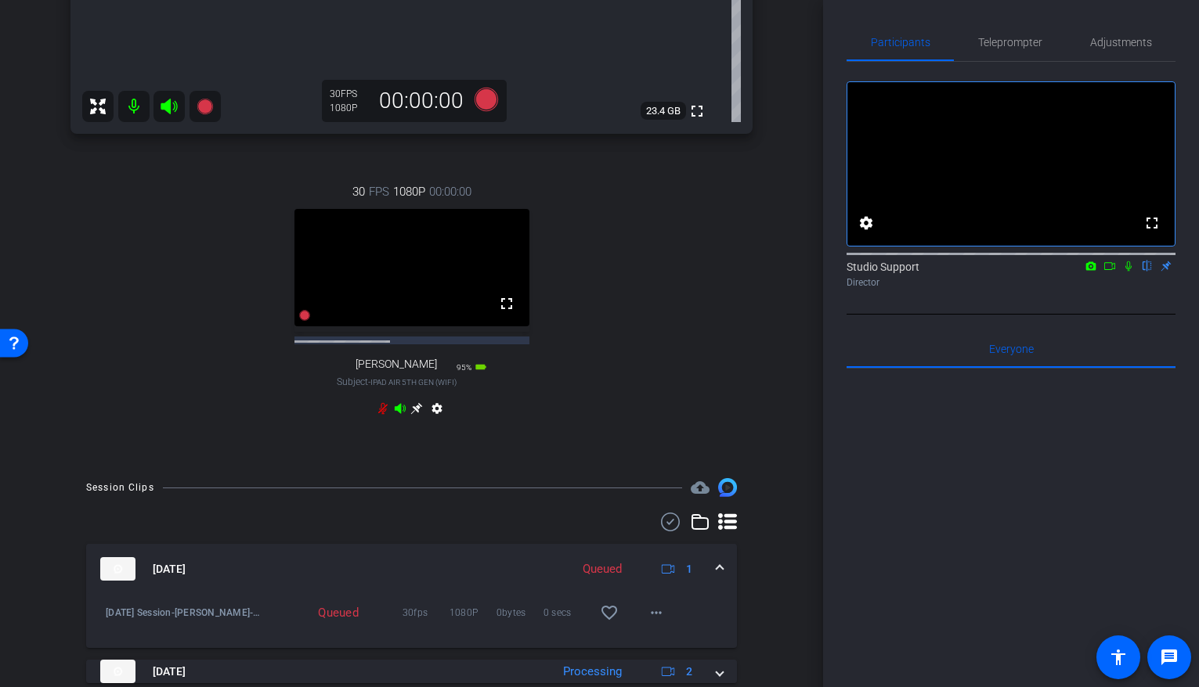
click at [413, 421] on div "settings" at bounding box center [412, 411] width 70 height 19
click at [414, 415] on icon at bounding box center [416, 408] width 13 height 13
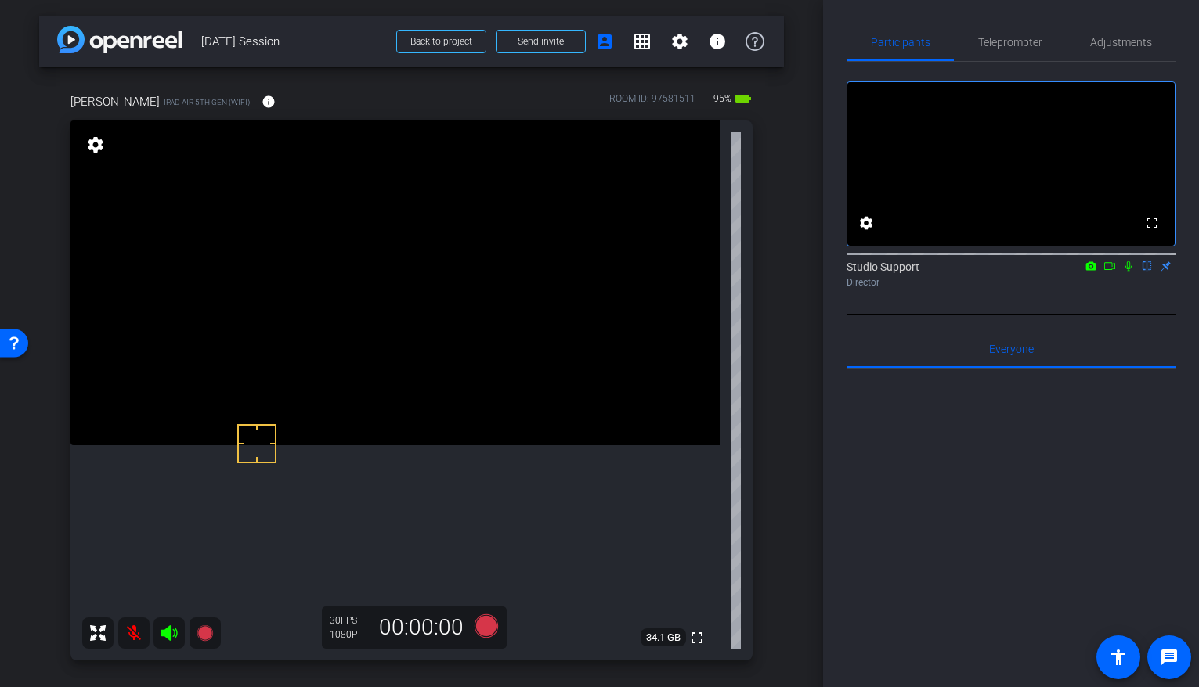
drag, startPoint x: 323, startPoint y: 389, endPoint x: 323, endPoint y: 381, distance: 8.6
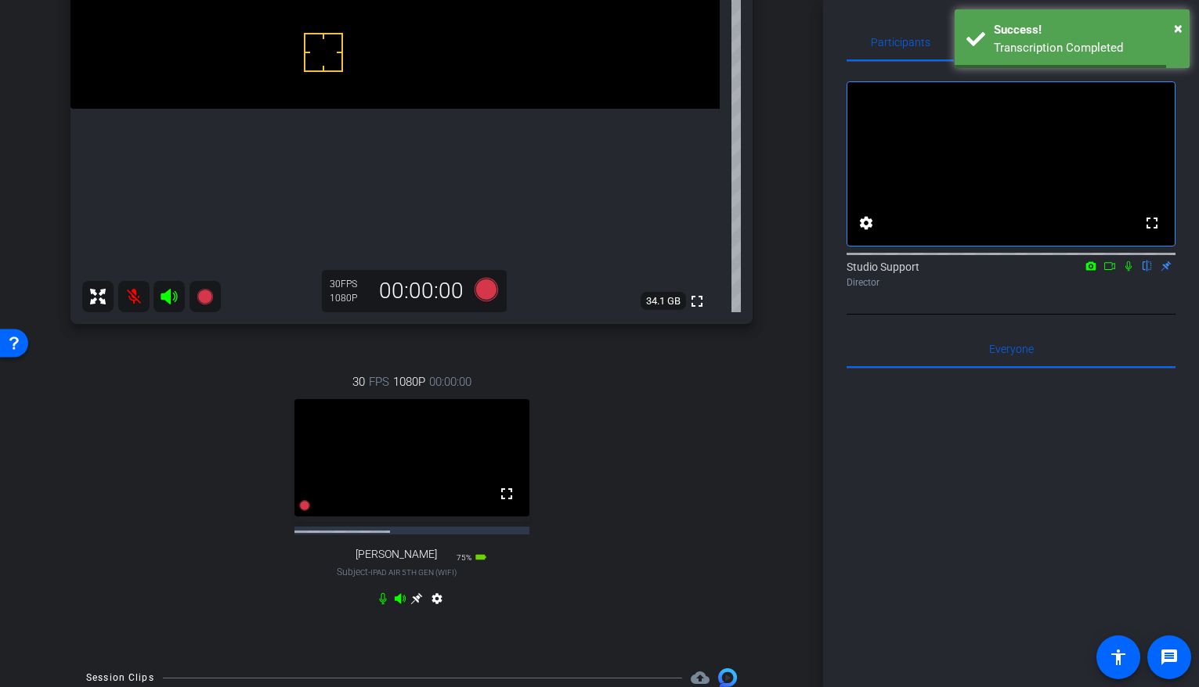
click at [417, 556] on icon at bounding box center [417, 600] width 12 height 12
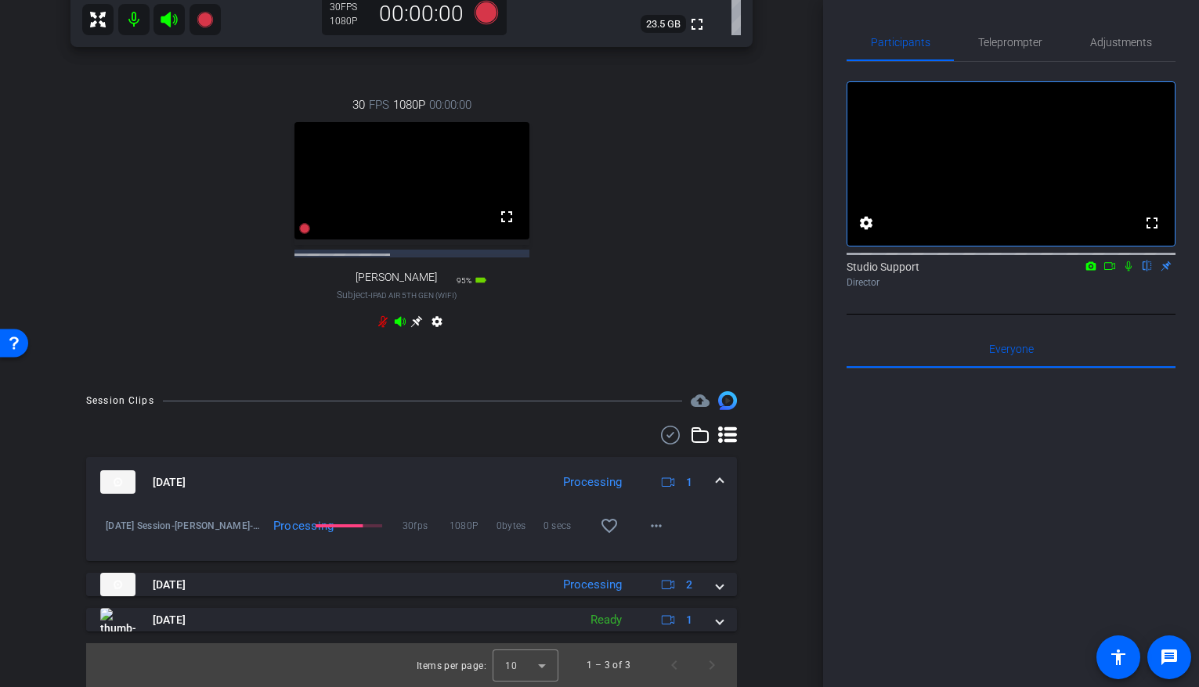
scroll to position [611, 0]
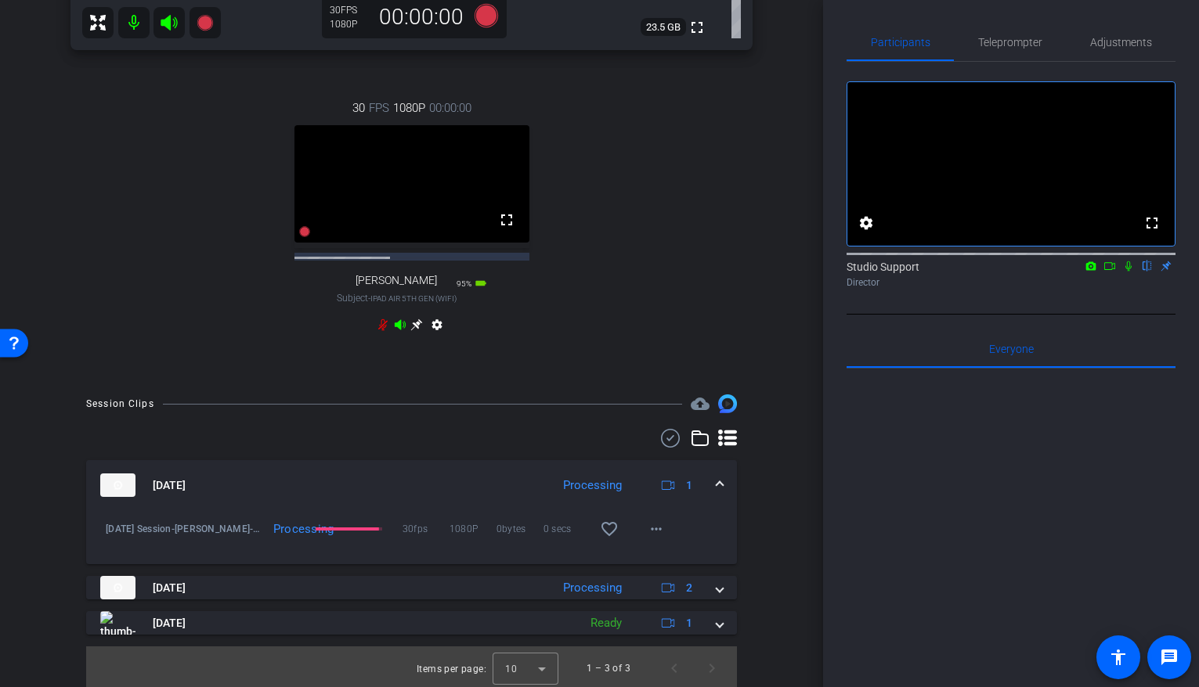
click at [414, 331] on icon at bounding box center [416, 325] width 13 height 13
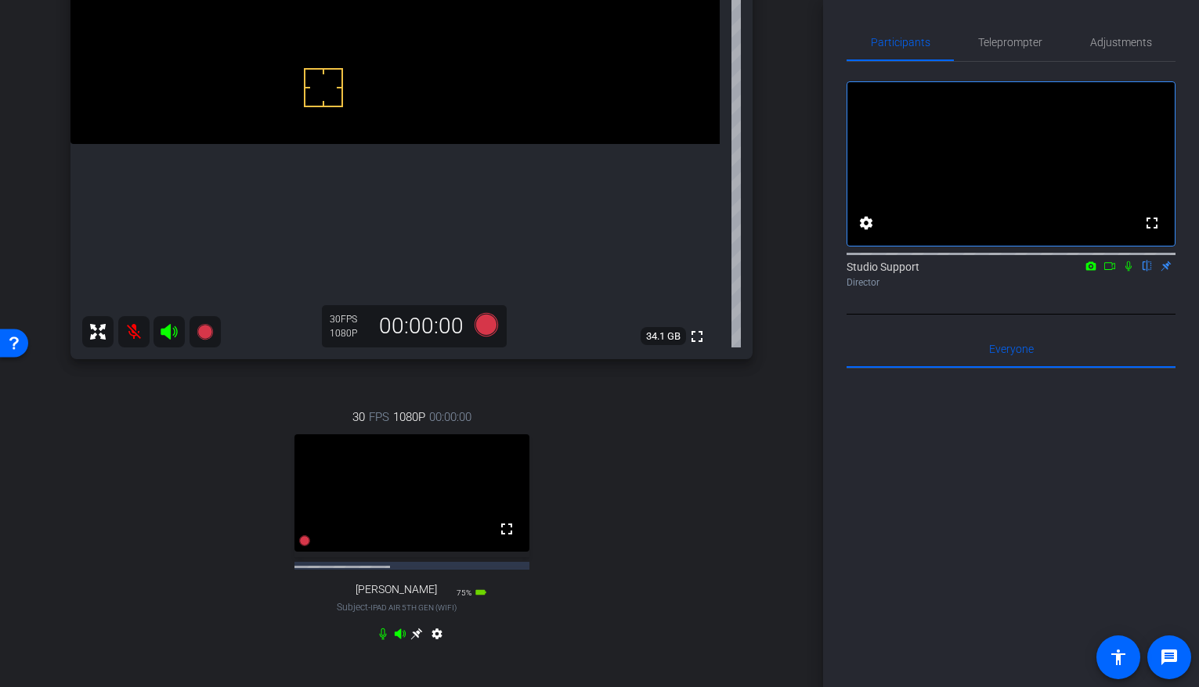
scroll to position [139, 0]
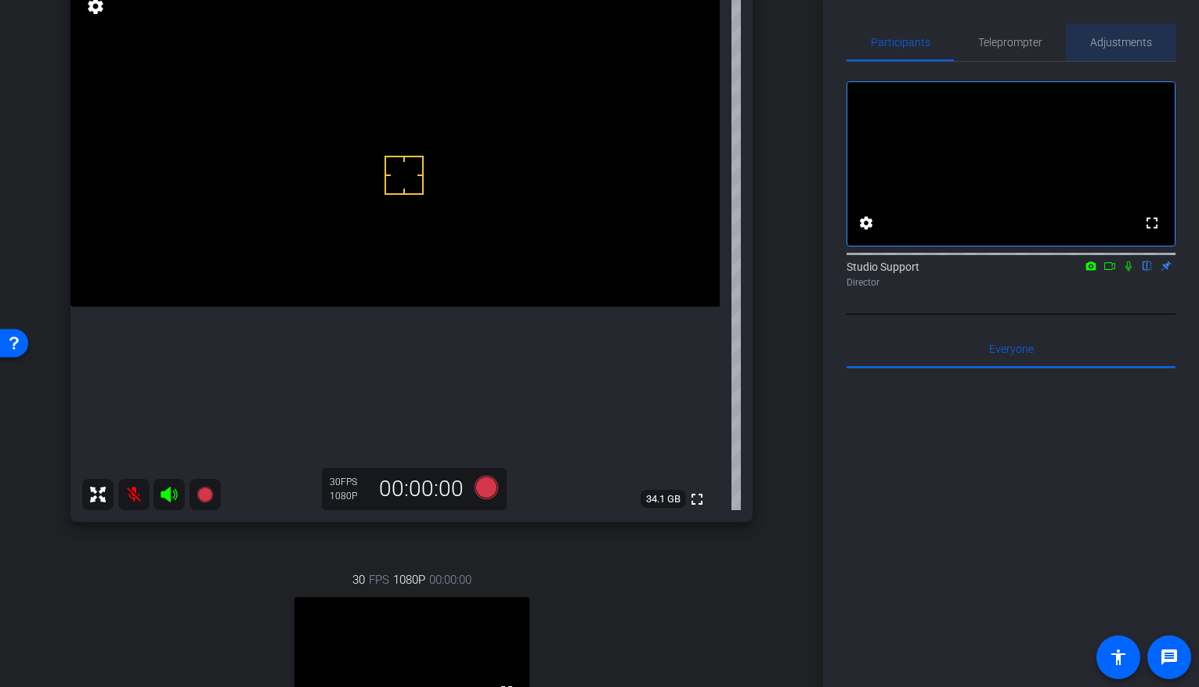
click at [957, 31] on span "Adjustments" at bounding box center [1121, 42] width 62 height 38
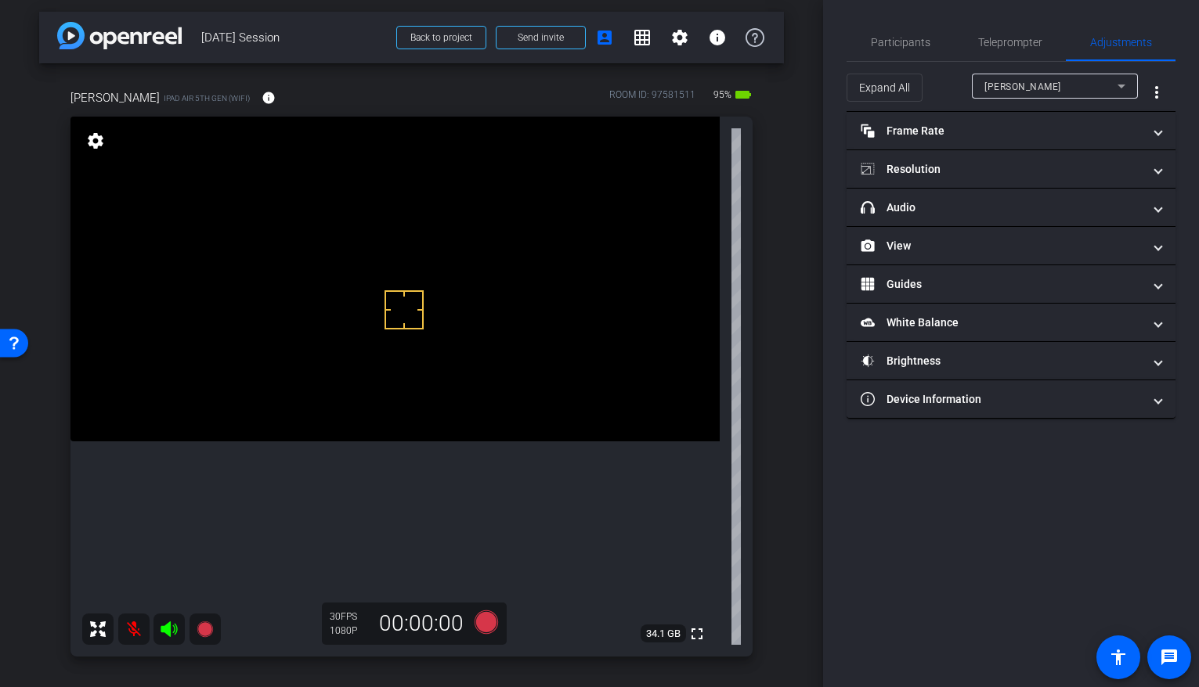
scroll to position [0, 0]
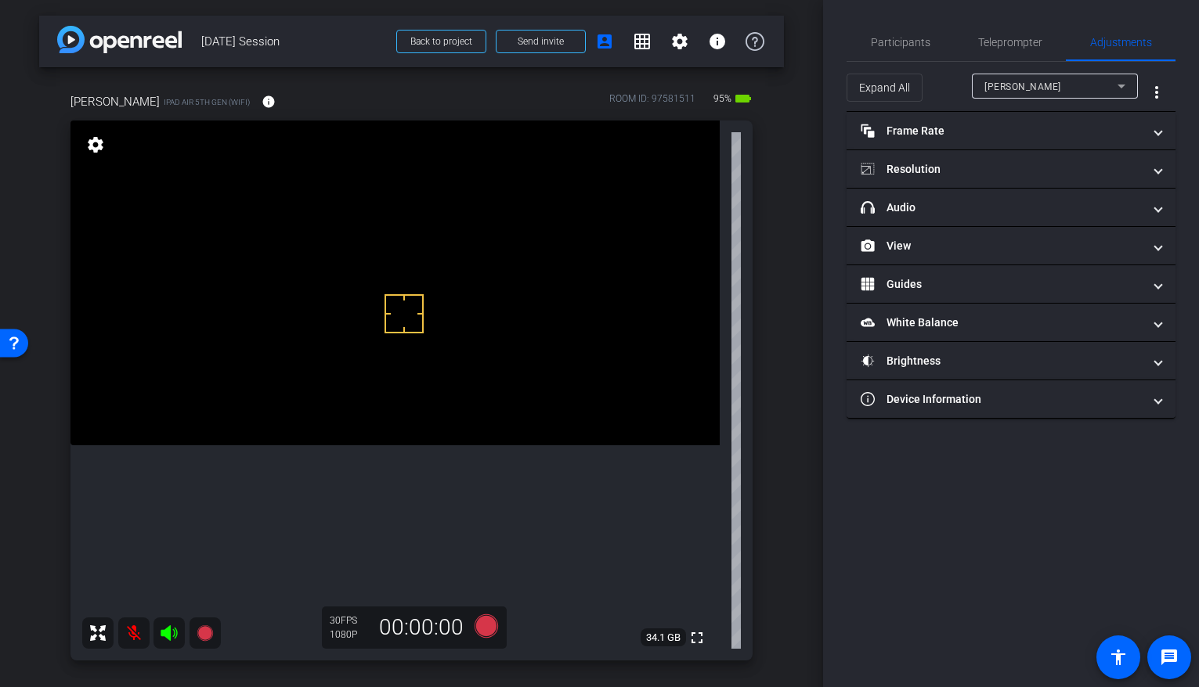
click at [957, 78] on div "[PERSON_NAME]" at bounding box center [1050, 87] width 133 height 20
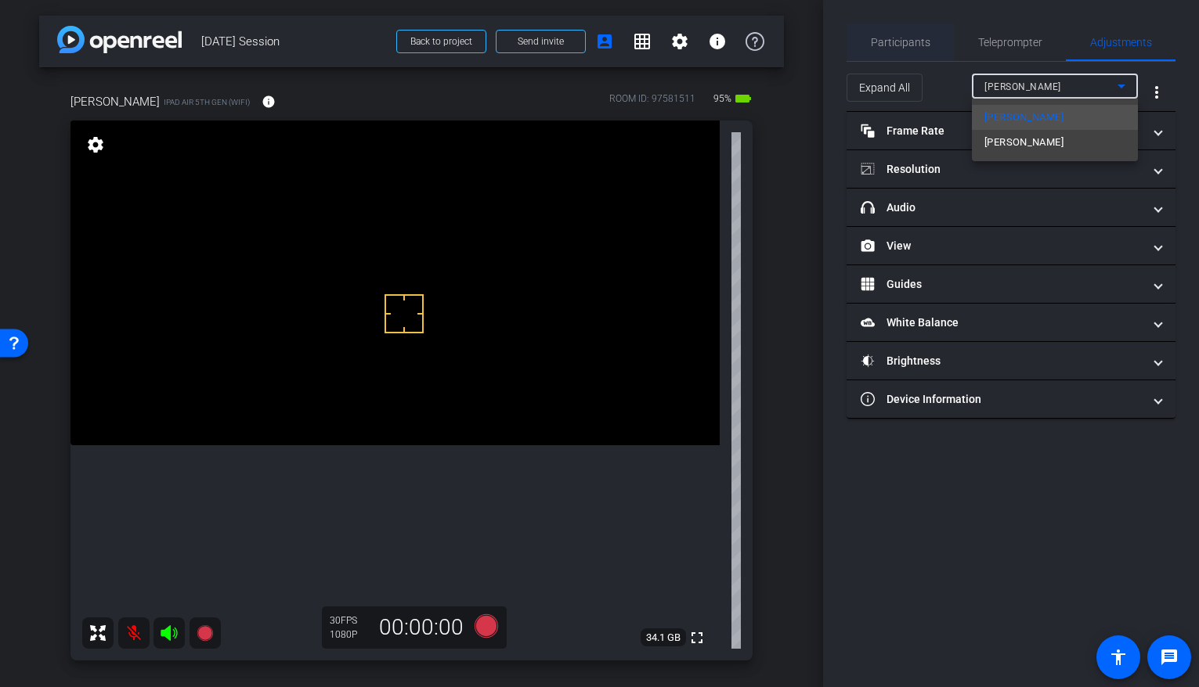
click at [877, 30] on div at bounding box center [599, 343] width 1199 height 687
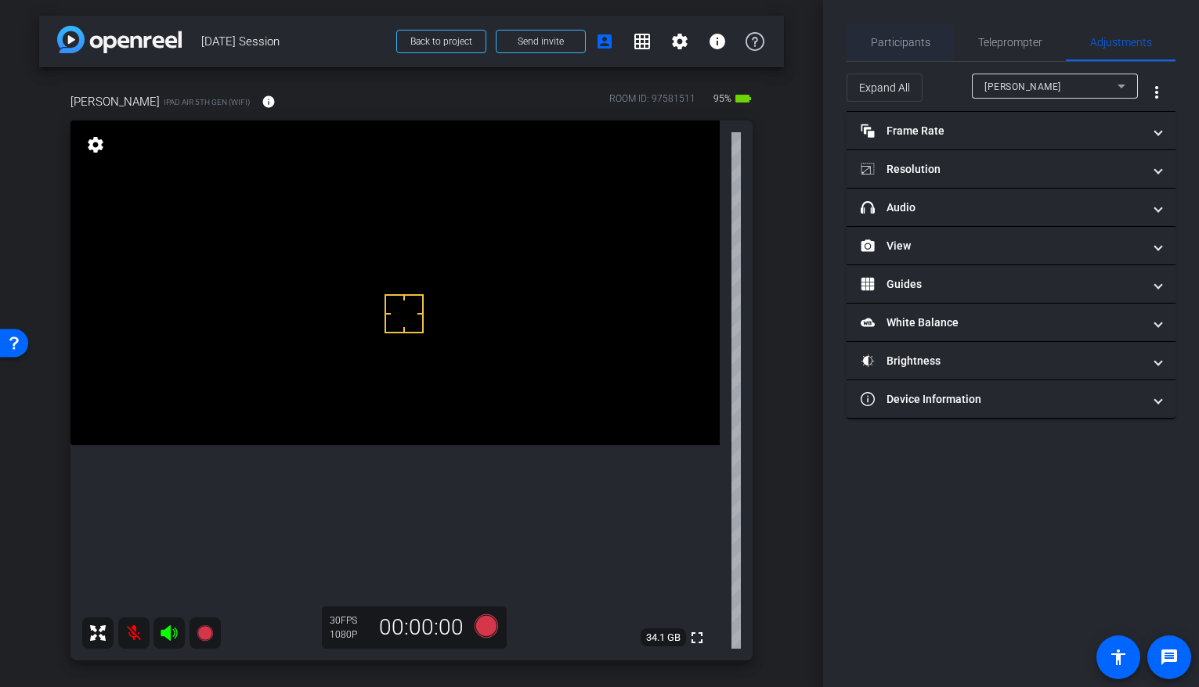
click at [886, 39] on span "Participants" at bounding box center [901, 42] width 60 height 11
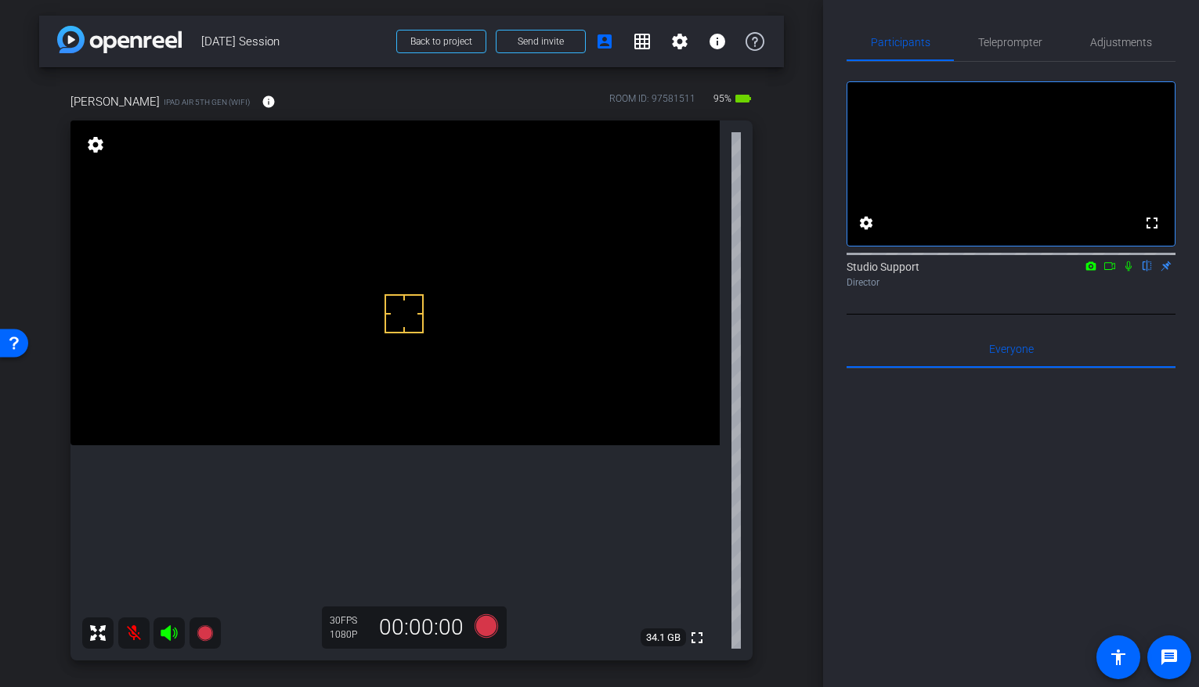
click at [957, 272] on icon at bounding box center [1128, 266] width 13 height 11
click at [957, 65] on div "fullscreen settings Studio Support flip Director" at bounding box center [1010, 178] width 329 height 233
click at [957, 34] on span "Adjustments" at bounding box center [1121, 42] width 62 height 38
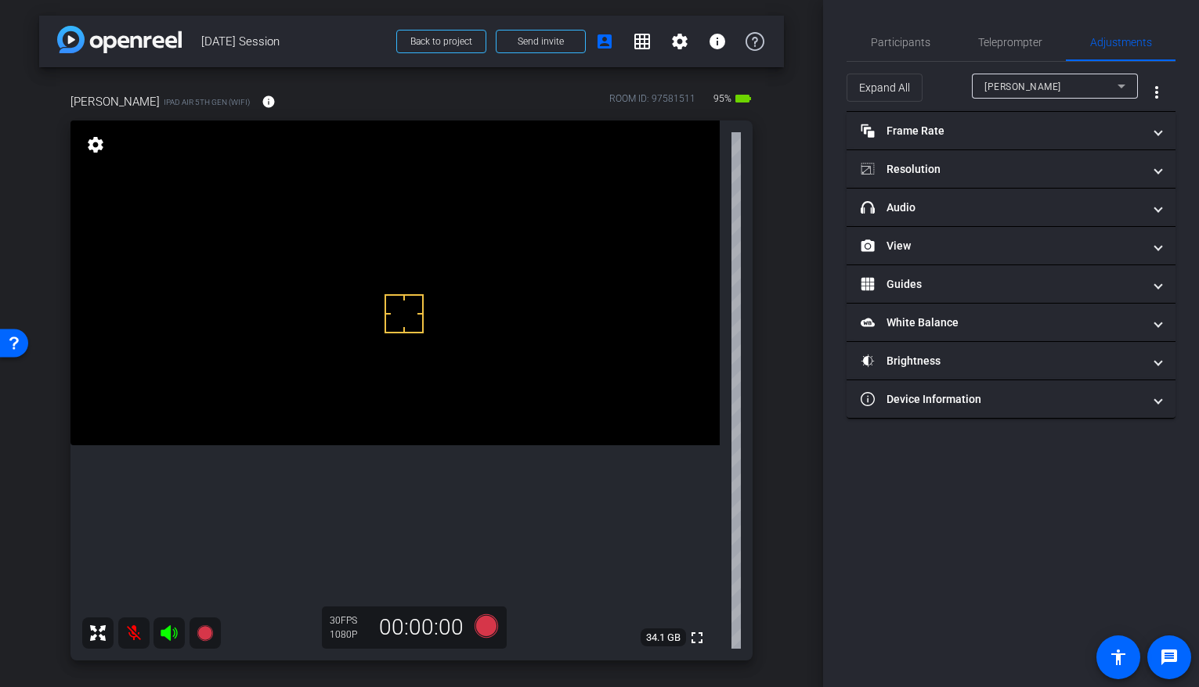
click at [957, 91] on span "[PERSON_NAME]" at bounding box center [1022, 86] width 77 height 11
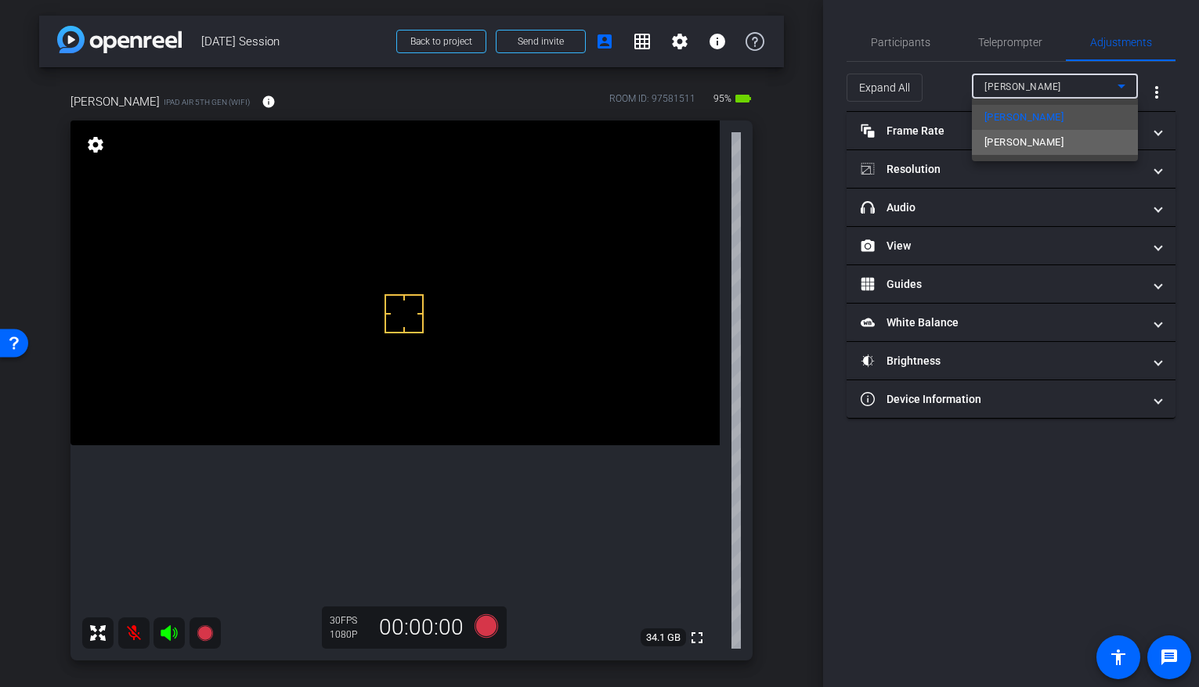
click at [957, 141] on span "[PERSON_NAME]" at bounding box center [1023, 142] width 79 height 19
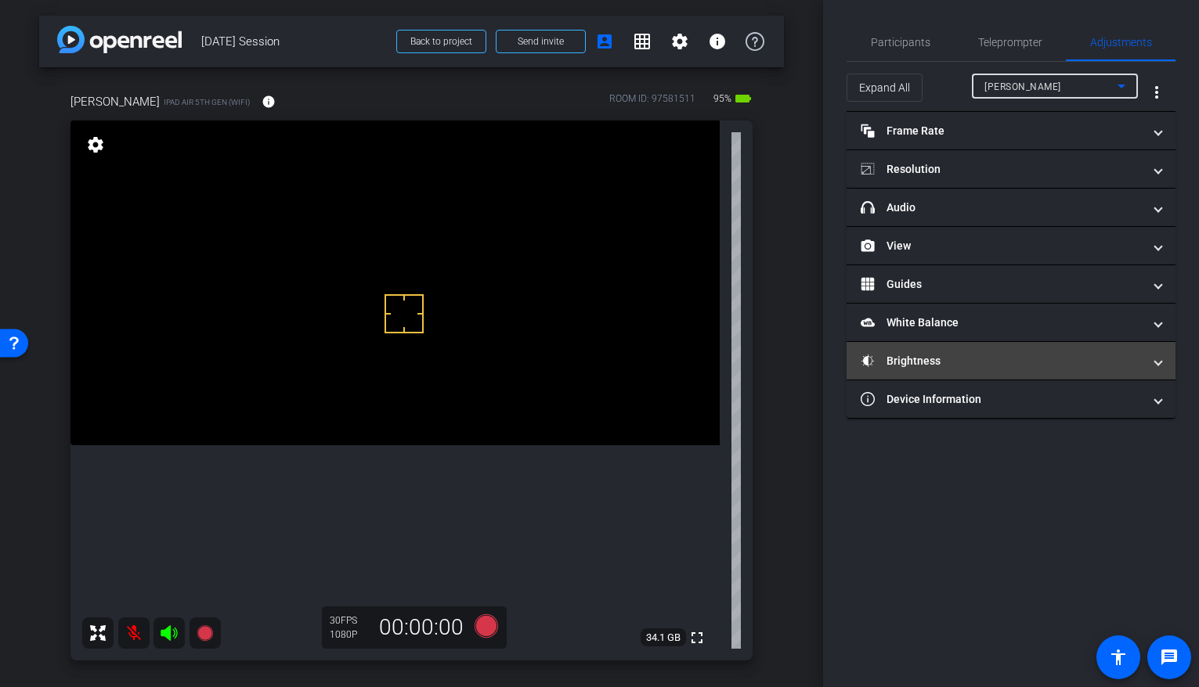
click at [957, 349] on mat-expansion-panel-header "Brightness" at bounding box center [1010, 361] width 329 height 38
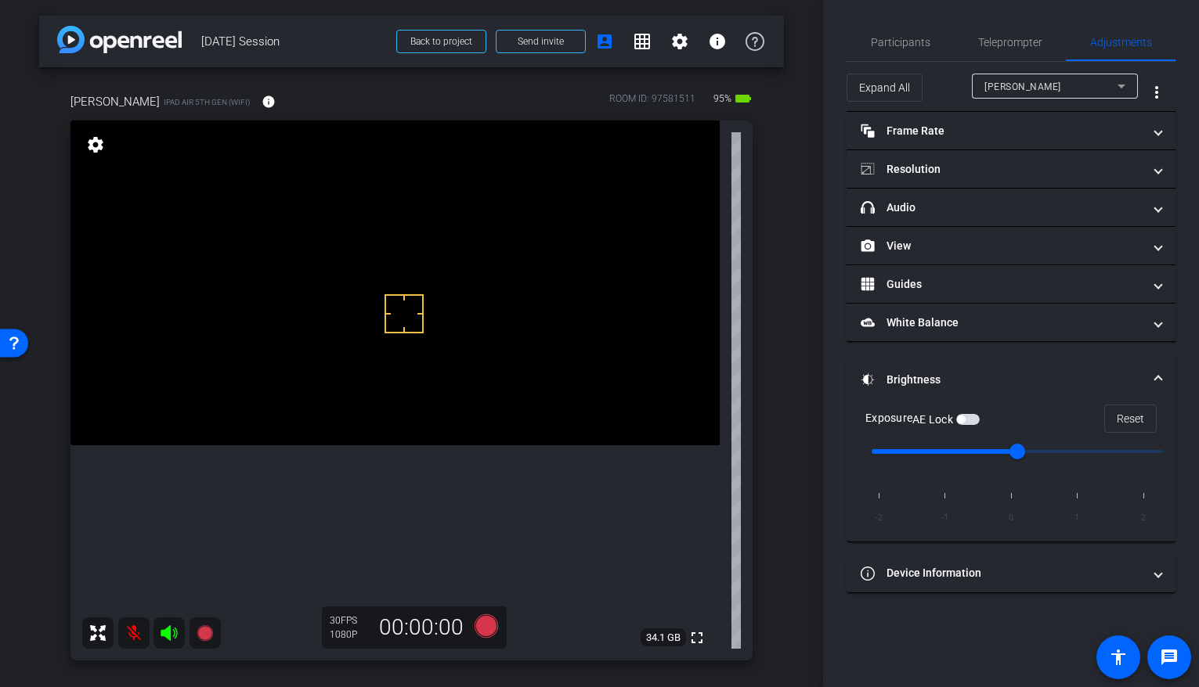
click at [957, 420] on span "button" at bounding box center [967, 419] width 23 height 11
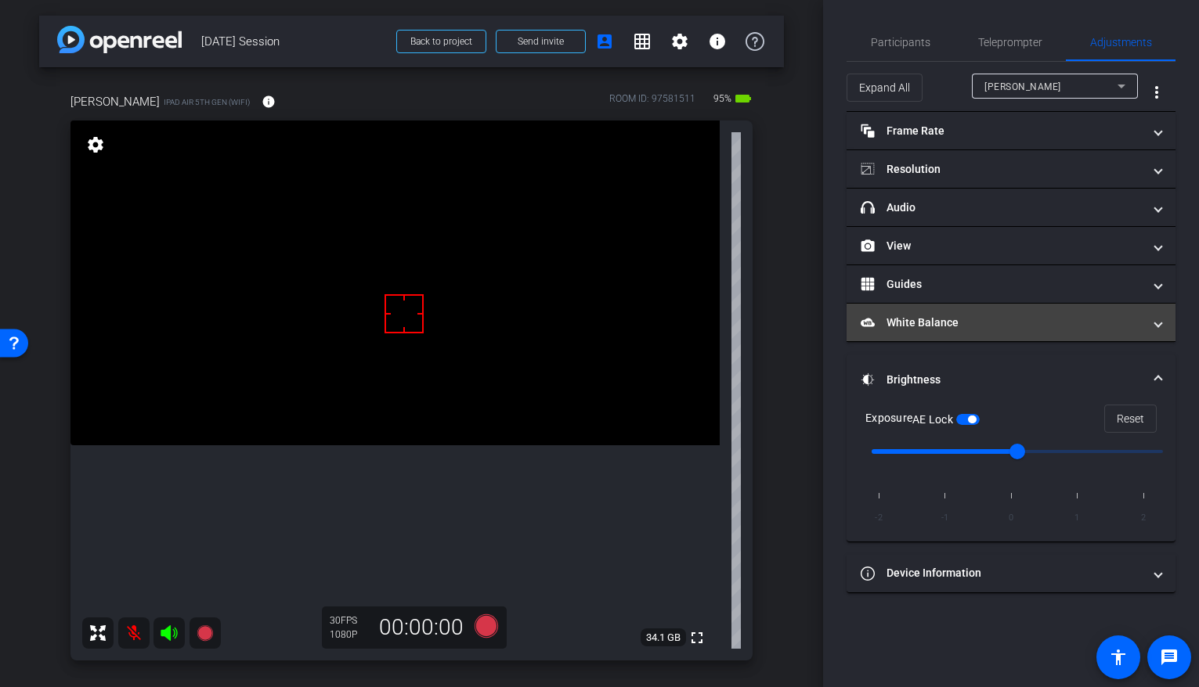
click at [926, 317] on mat-panel-title "White Balance White Balance" at bounding box center [1002, 323] width 282 height 16
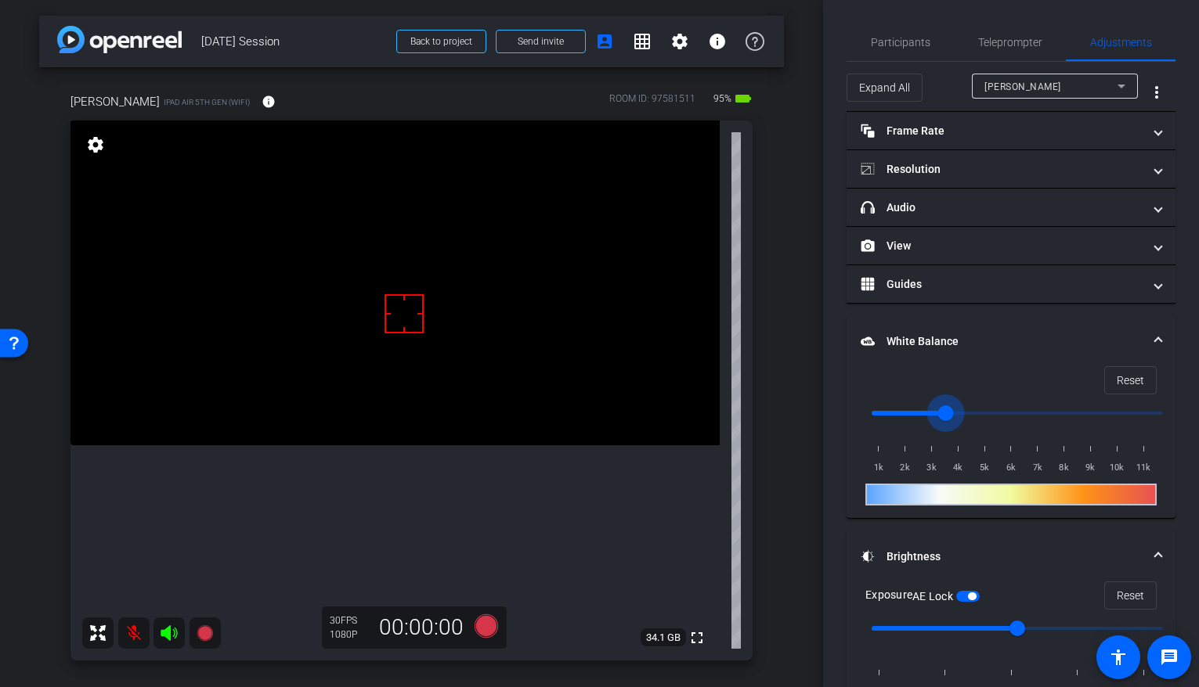
drag, startPoint x: 876, startPoint y: 411, endPoint x: 945, endPoint y: 414, distance: 69.0
click at [945, 414] on input "range" at bounding box center [1017, 413] width 324 height 34
drag, startPoint x: 945, startPoint y: 414, endPoint x: 925, endPoint y: 418, distance: 20.7
click at [925, 418] on input "range" at bounding box center [1017, 413] width 324 height 34
drag, startPoint x: 929, startPoint y: 417, endPoint x: 912, endPoint y: 415, distance: 17.4
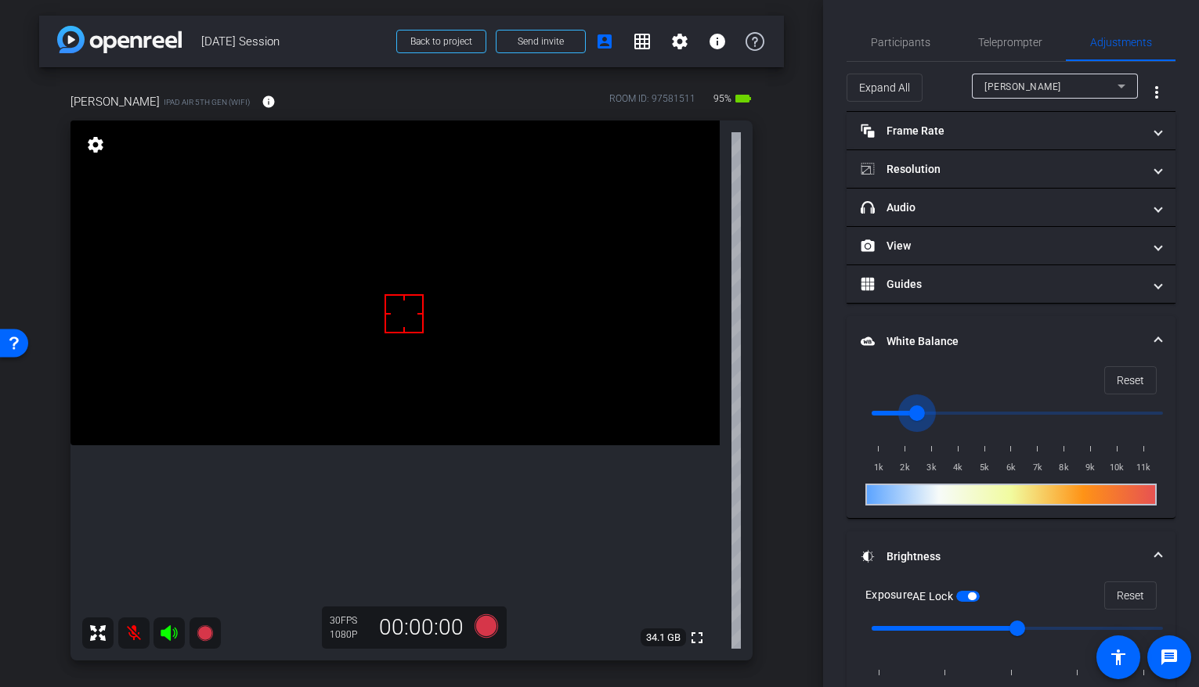
click at [912, 415] on input "range" at bounding box center [1017, 413] width 324 height 34
drag, startPoint x: 912, startPoint y: 415, endPoint x: 899, endPoint y: 413, distance: 13.4
click at [899, 413] on input "range" at bounding box center [1017, 413] width 324 height 34
drag, startPoint x: 900, startPoint y: 413, endPoint x: 915, endPoint y: 417, distance: 14.6
click at [915, 417] on input "range" at bounding box center [1017, 413] width 324 height 34
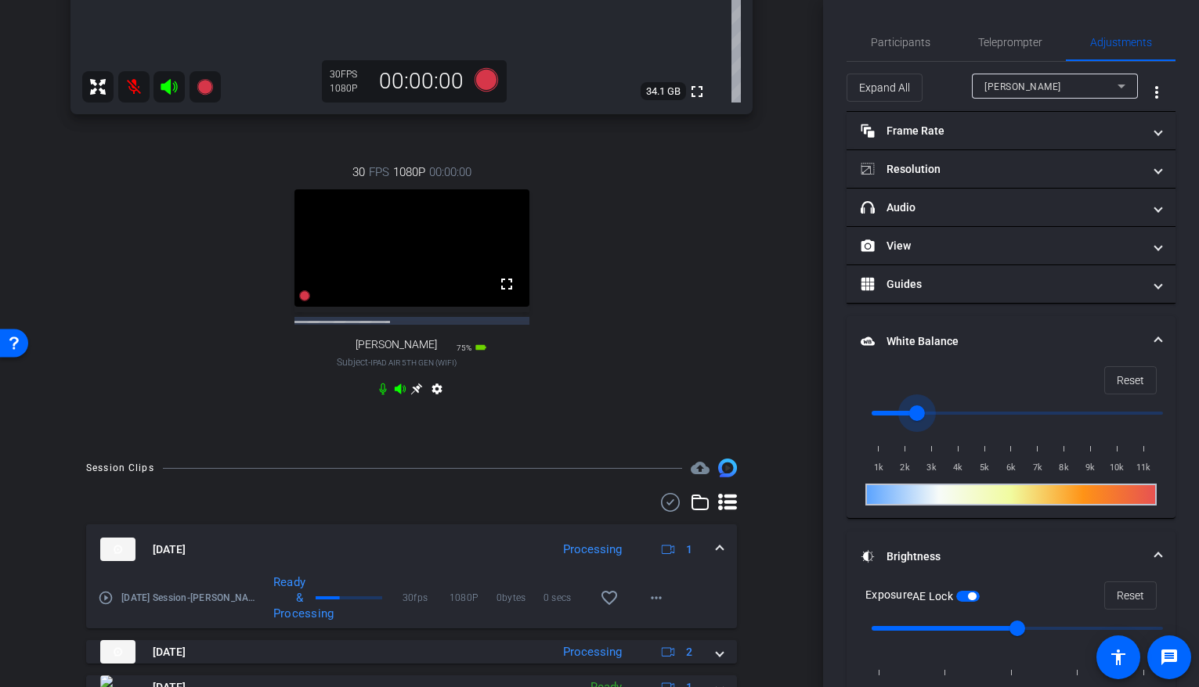
scroll to position [560, 0]
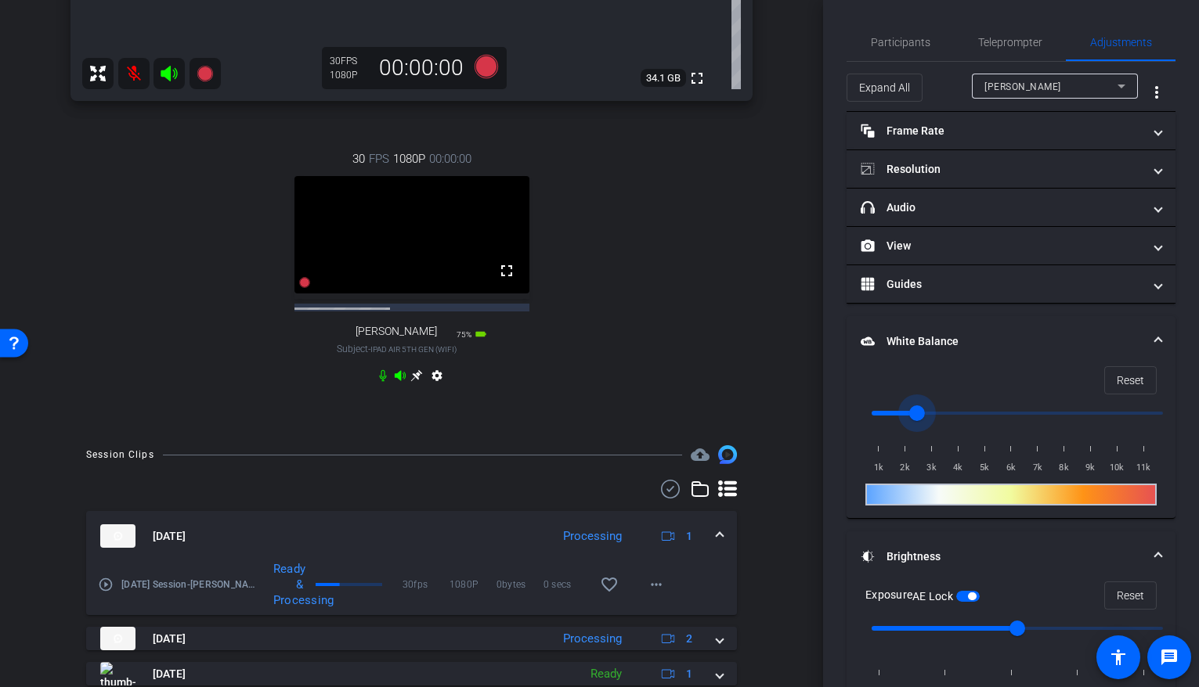
click at [415, 382] on icon at bounding box center [416, 376] width 13 height 13
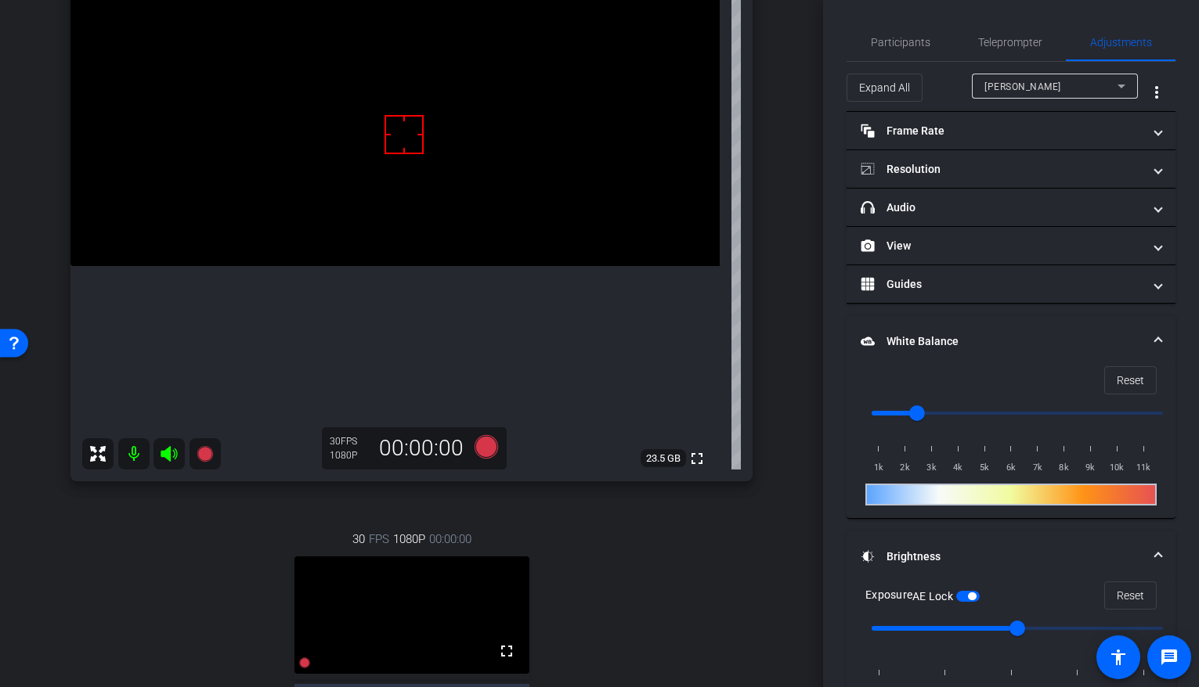
scroll to position [557, 0]
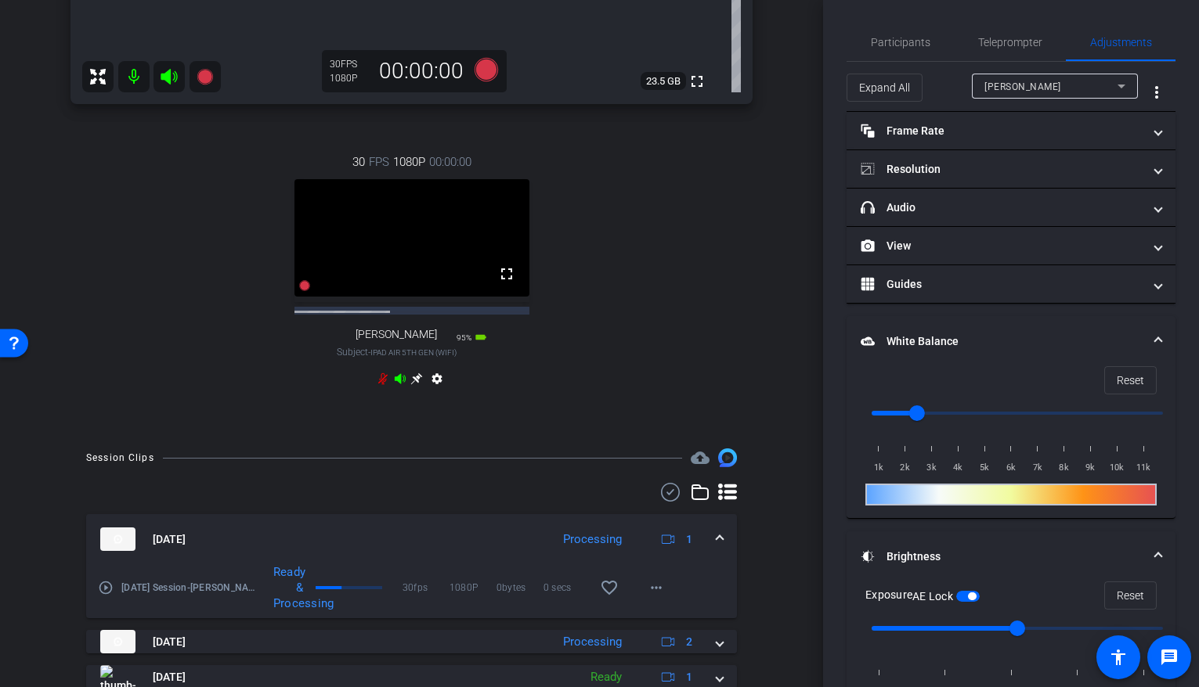
click at [957, 87] on span "[PERSON_NAME]" at bounding box center [1022, 86] width 77 height 11
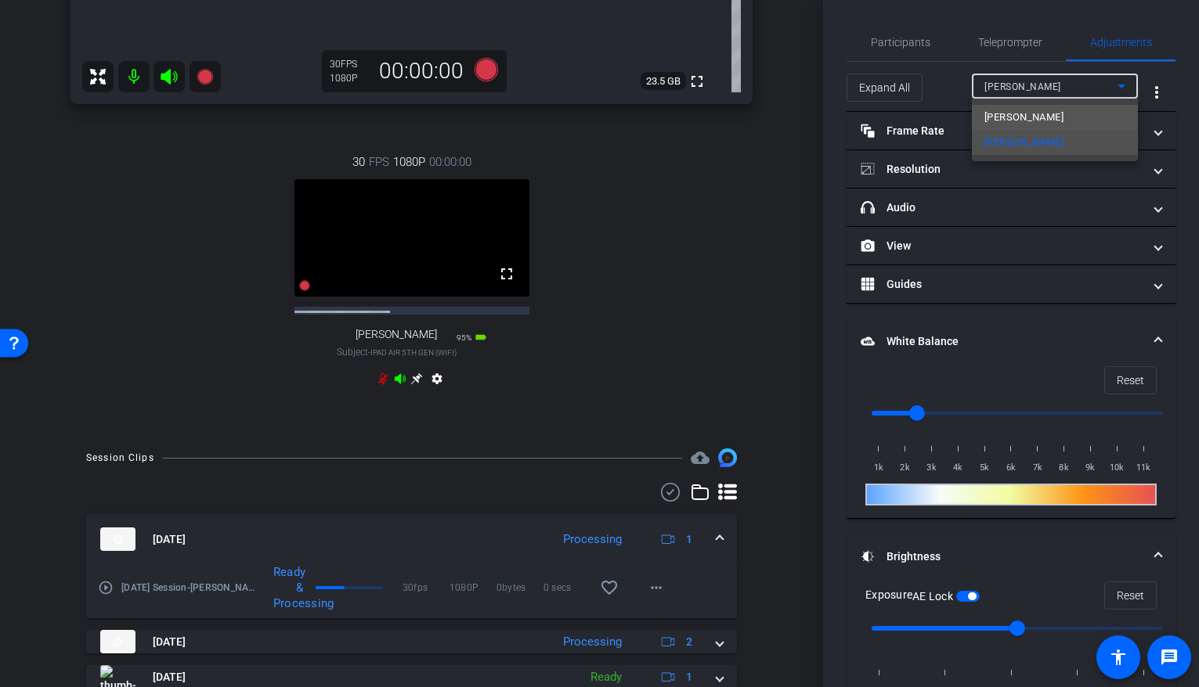
click at [957, 122] on span "[PERSON_NAME]" at bounding box center [1023, 117] width 79 height 19
type input "3000"
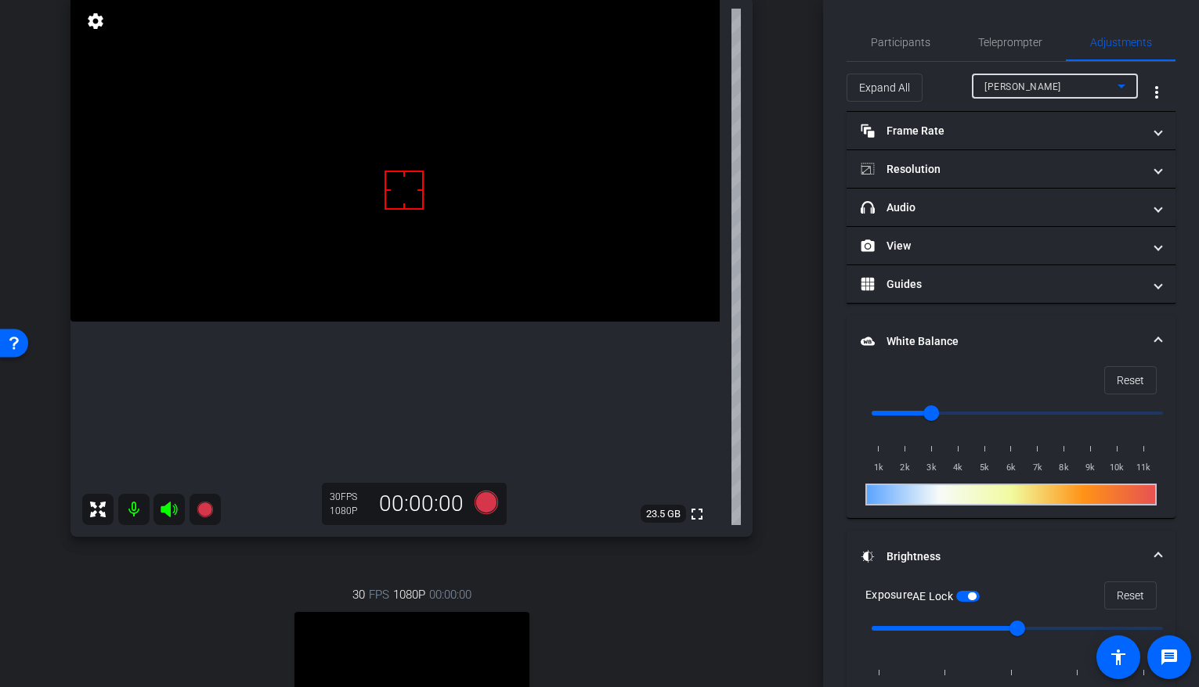
scroll to position [129, 0]
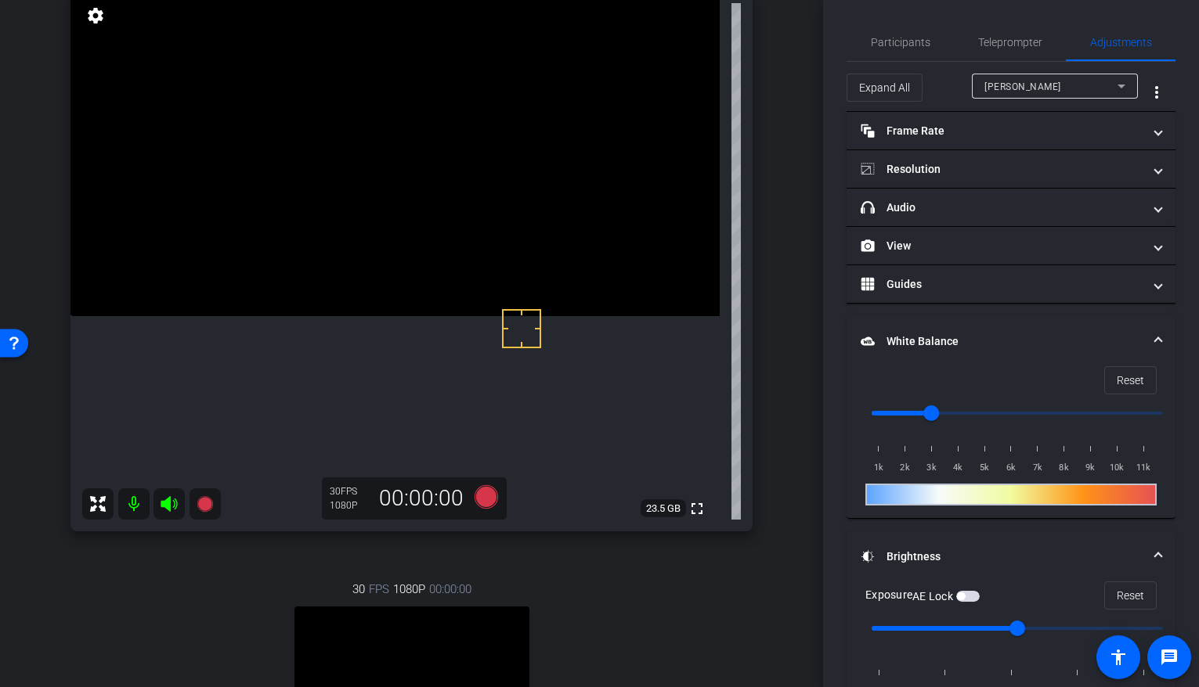
click at [957, 556] on span "button" at bounding box center [961, 597] width 8 height 8
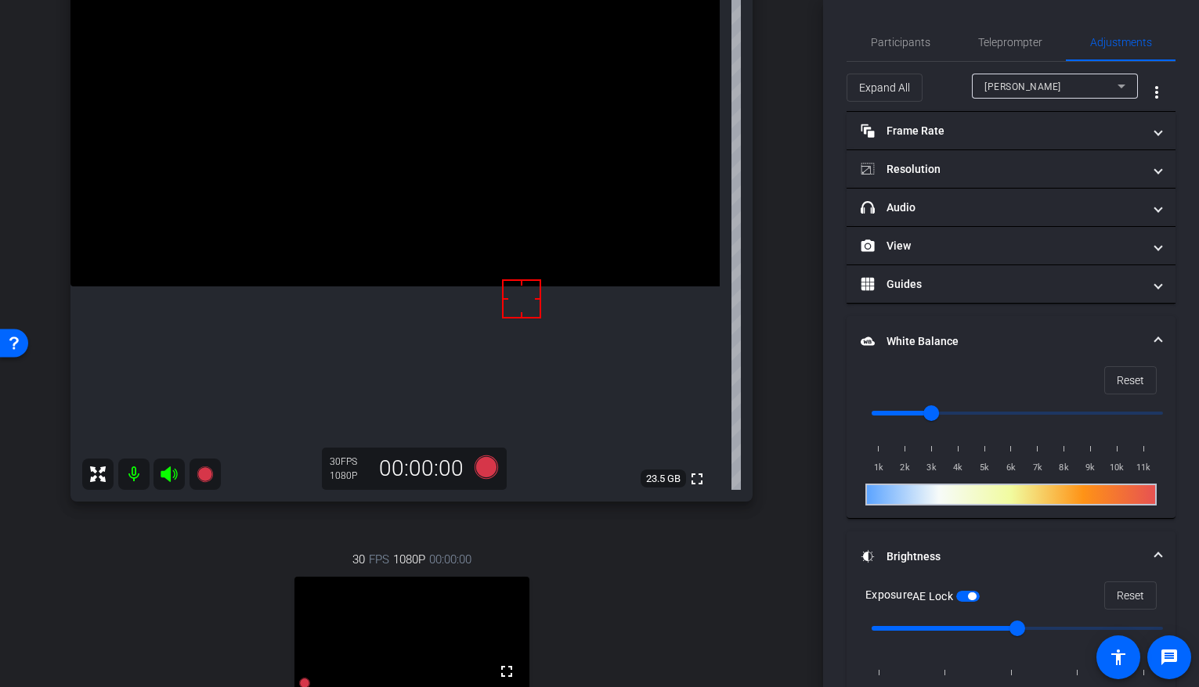
scroll to position [587, 0]
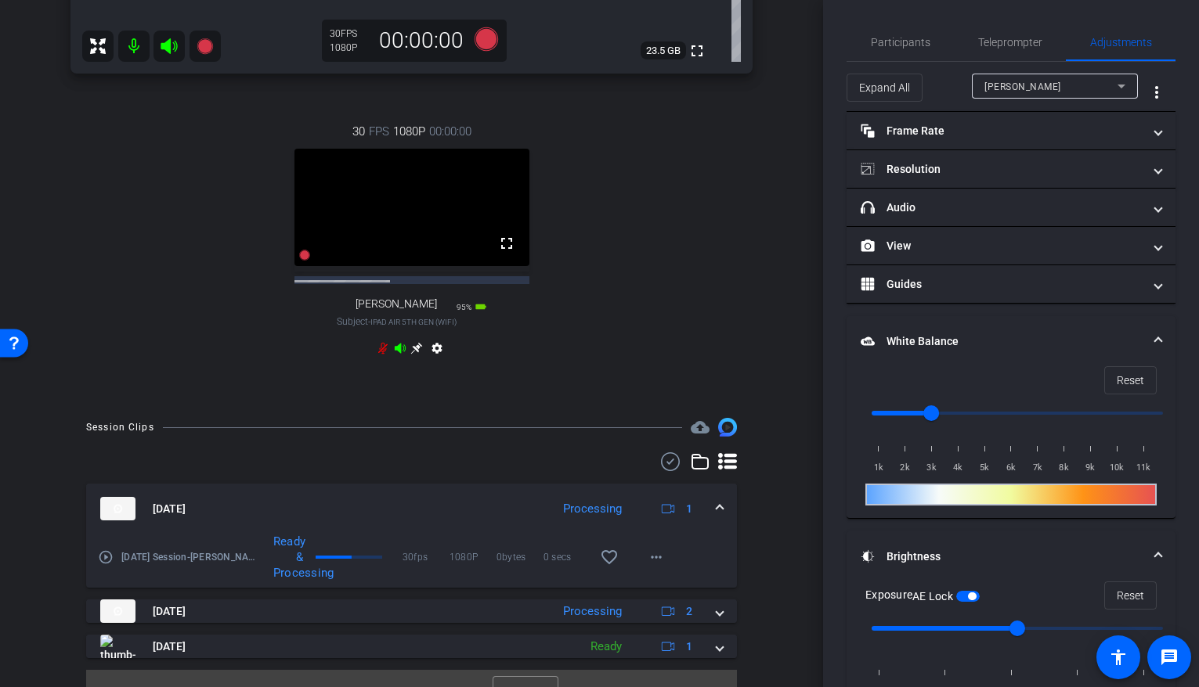
click at [382, 355] on icon at bounding box center [383, 348] width 13 height 13
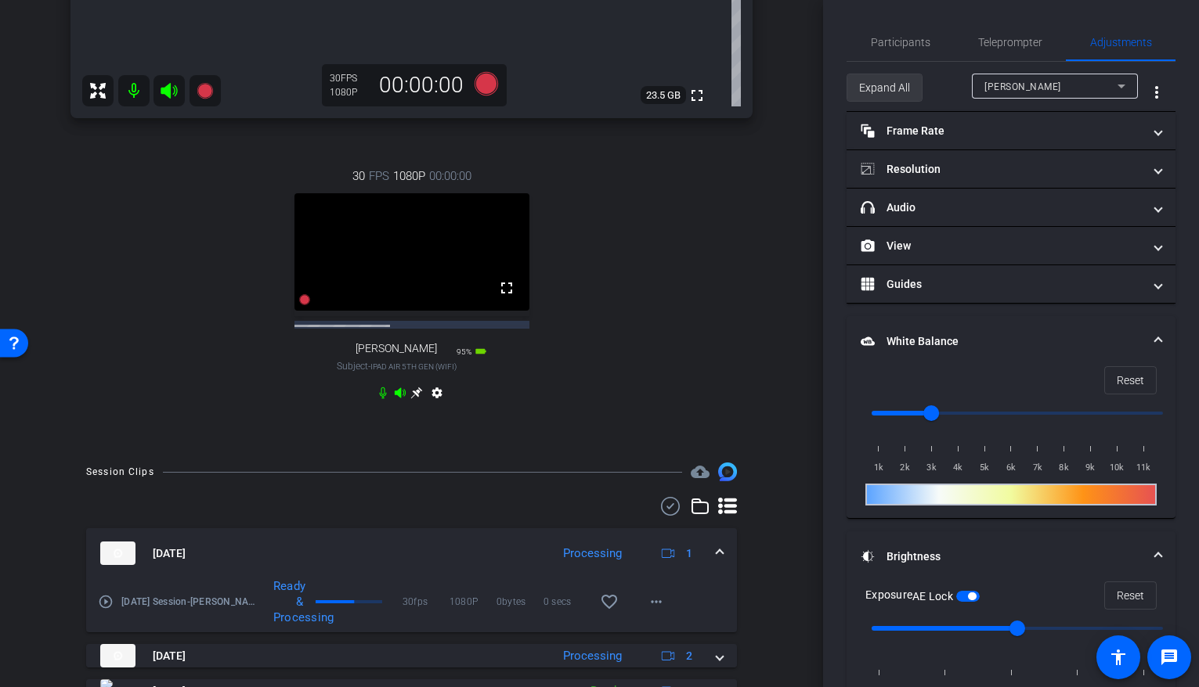
scroll to position [533, 0]
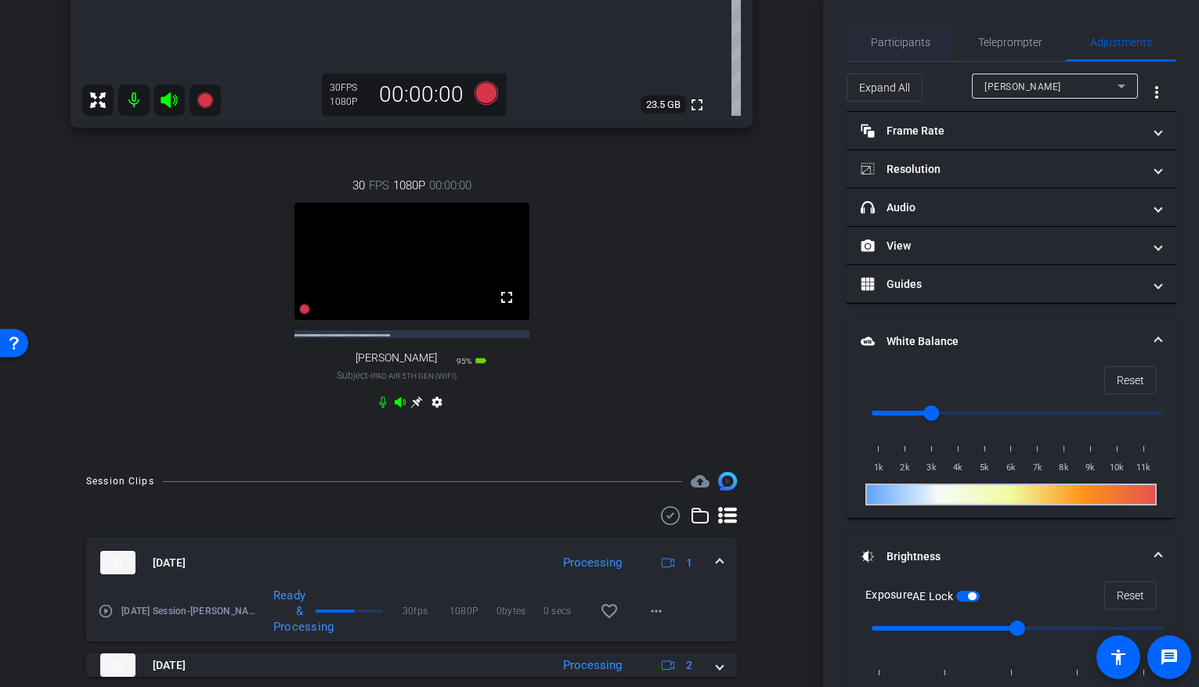
click at [890, 42] on span "Participants" at bounding box center [901, 42] width 60 height 11
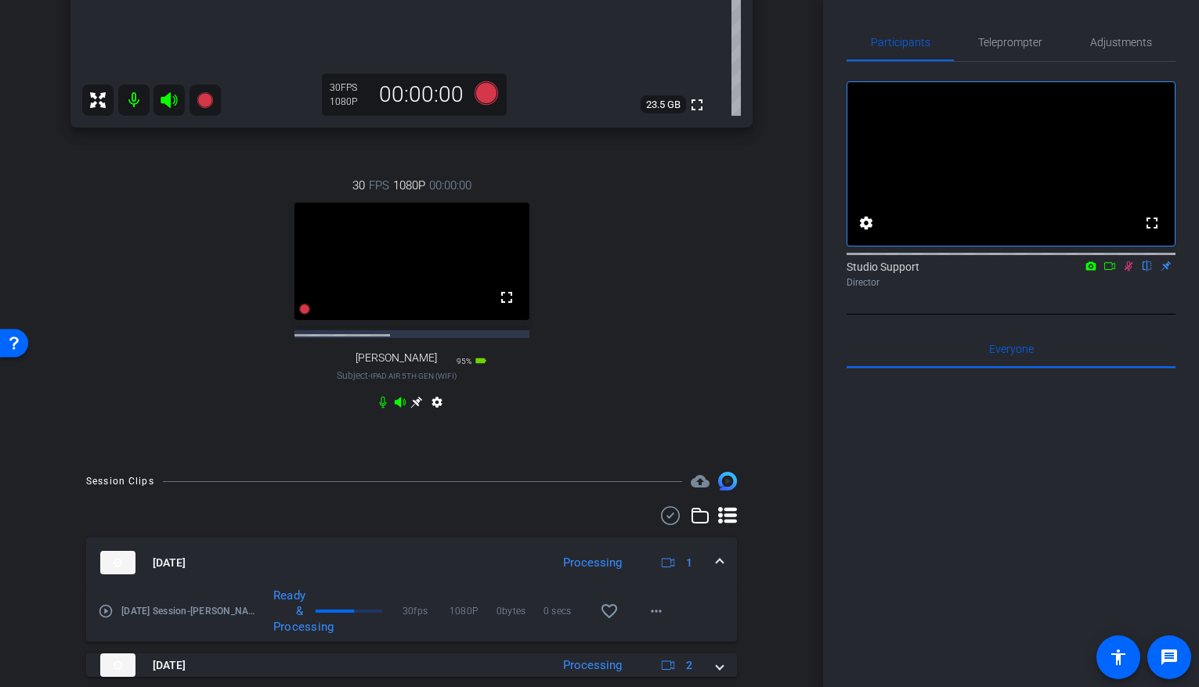
click at [957, 272] on icon at bounding box center [1128, 266] width 13 height 11
click at [384, 409] on icon at bounding box center [383, 402] width 13 height 13
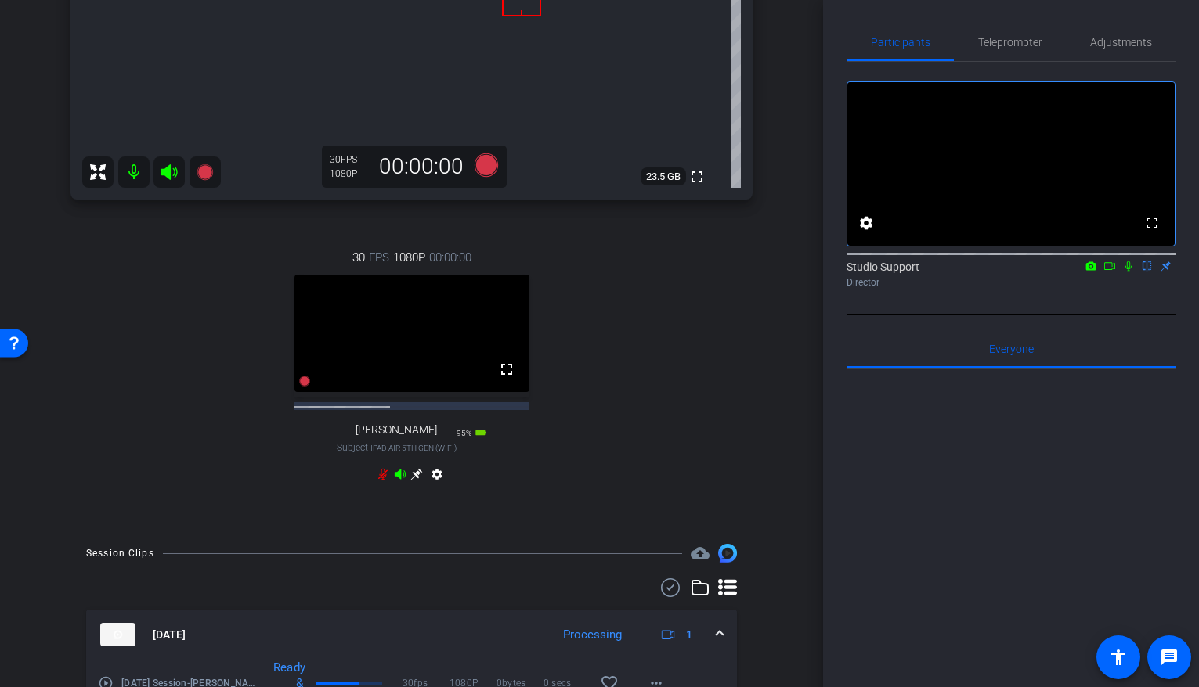
scroll to position [460, 0]
click at [957, 272] on icon at bounding box center [1128, 266] width 13 height 11
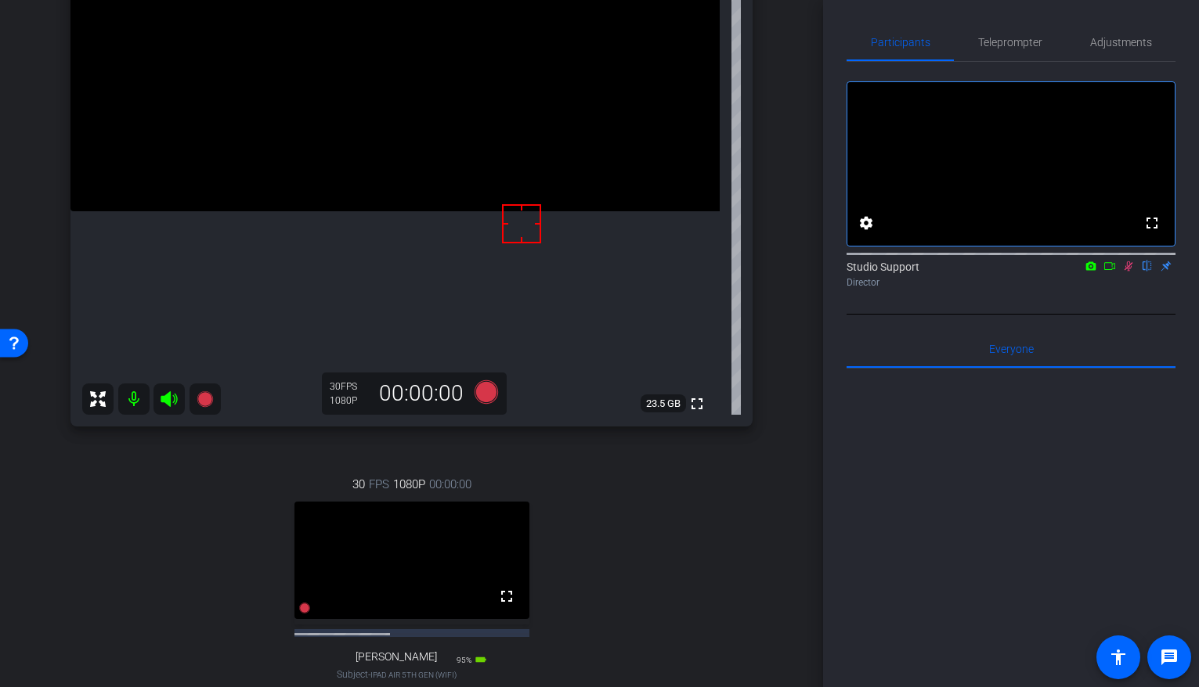
scroll to position [397, 0]
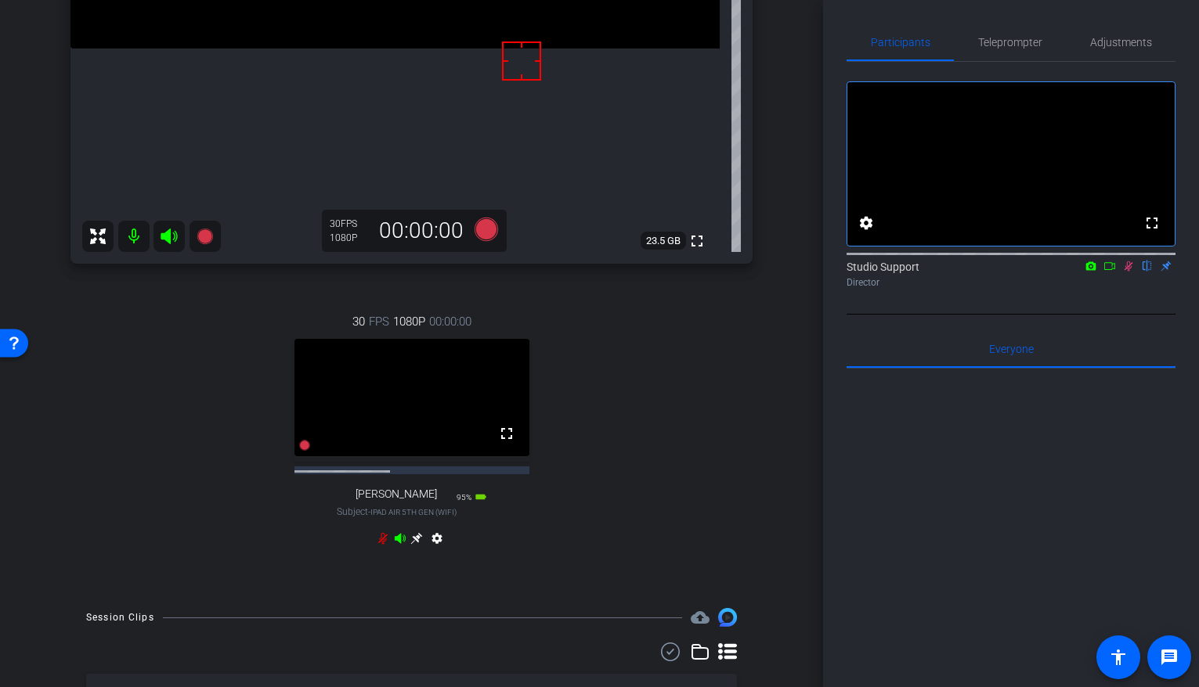
click at [957, 272] on icon at bounding box center [1128, 267] width 9 height 10
click at [418, 545] on icon at bounding box center [417, 539] width 12 height 12
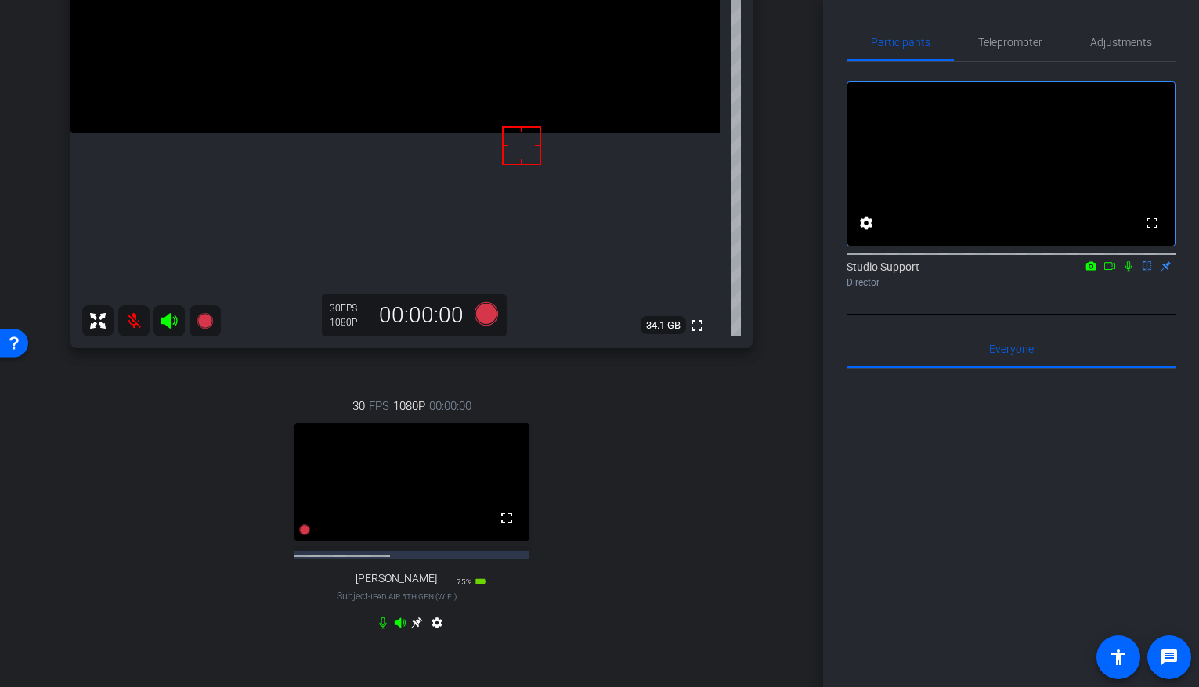
scroll to position [321, 0]
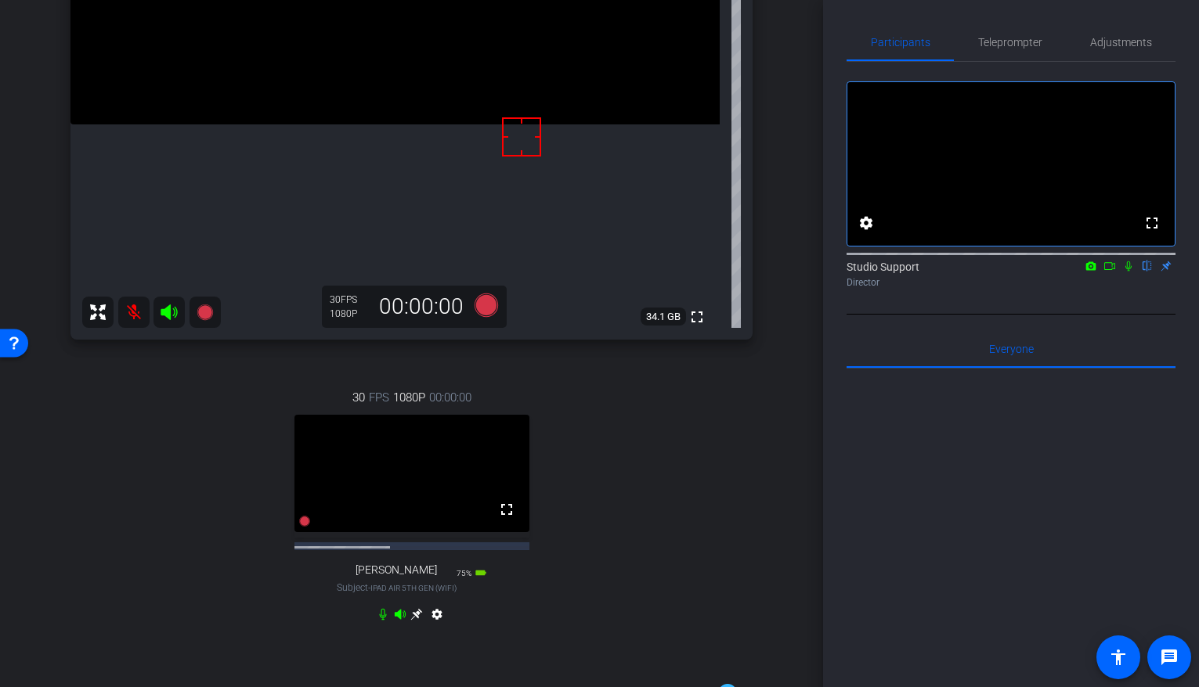
click at [417, 556] on icon at bounding box center [417, 615] width 12 height 12
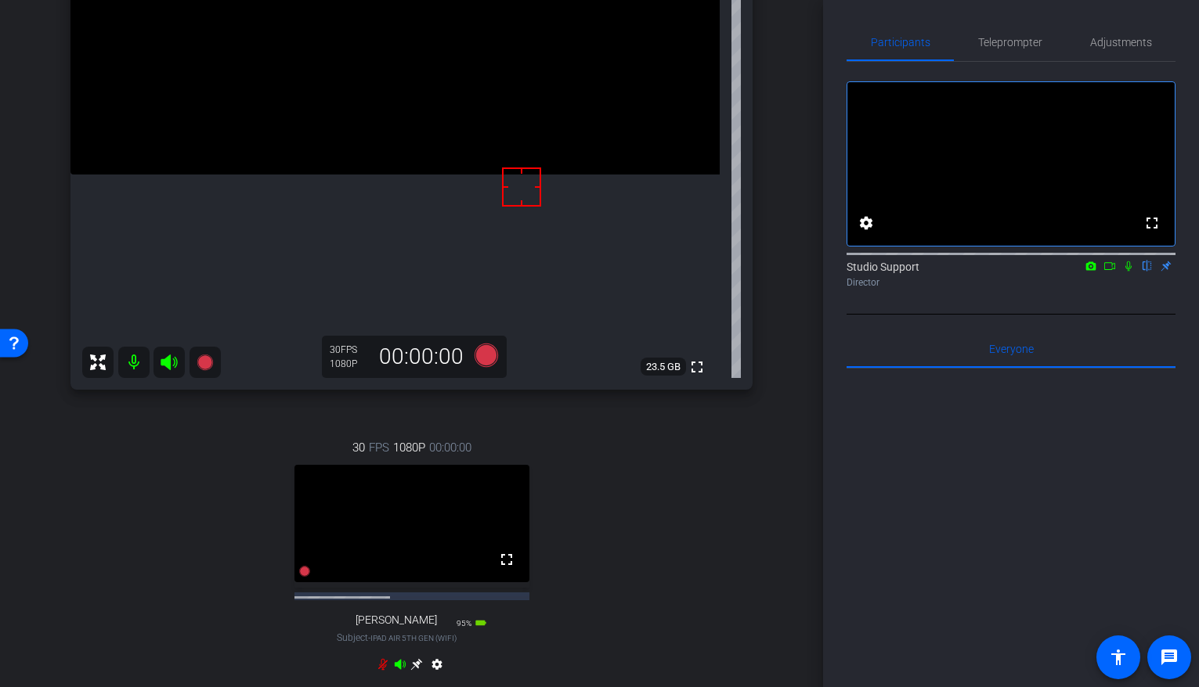
scroll to position [487, 0]
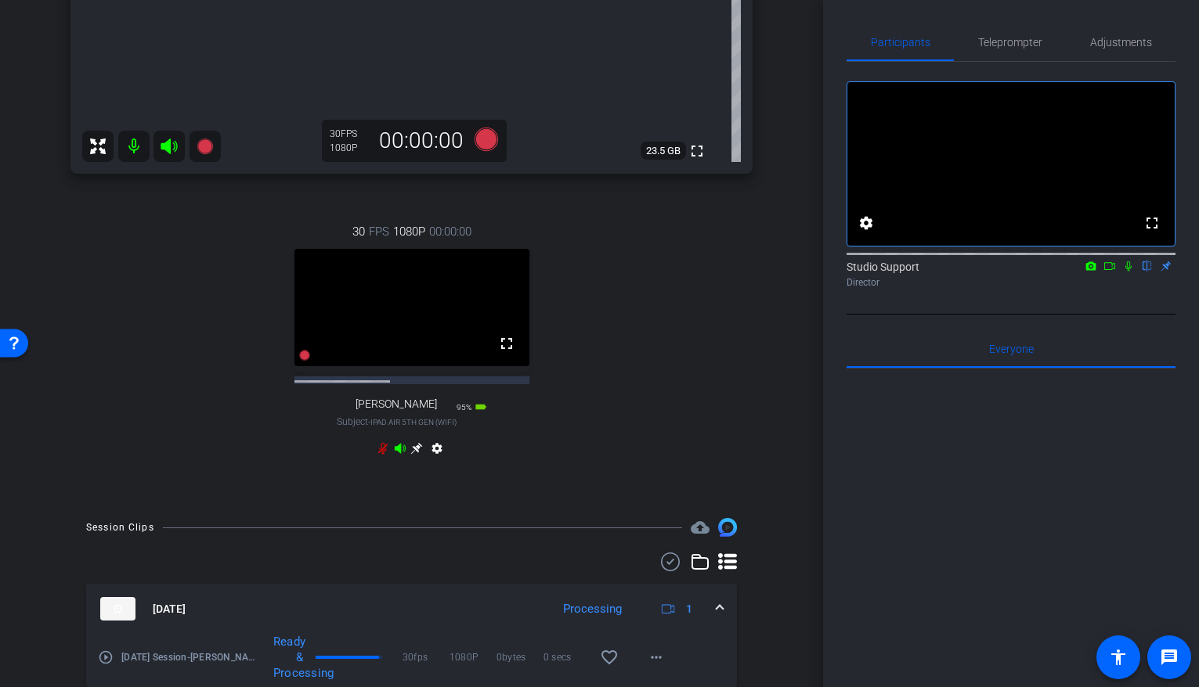
click at [417, 455] on icon at bounding box center [417, 449] width 12 height 12
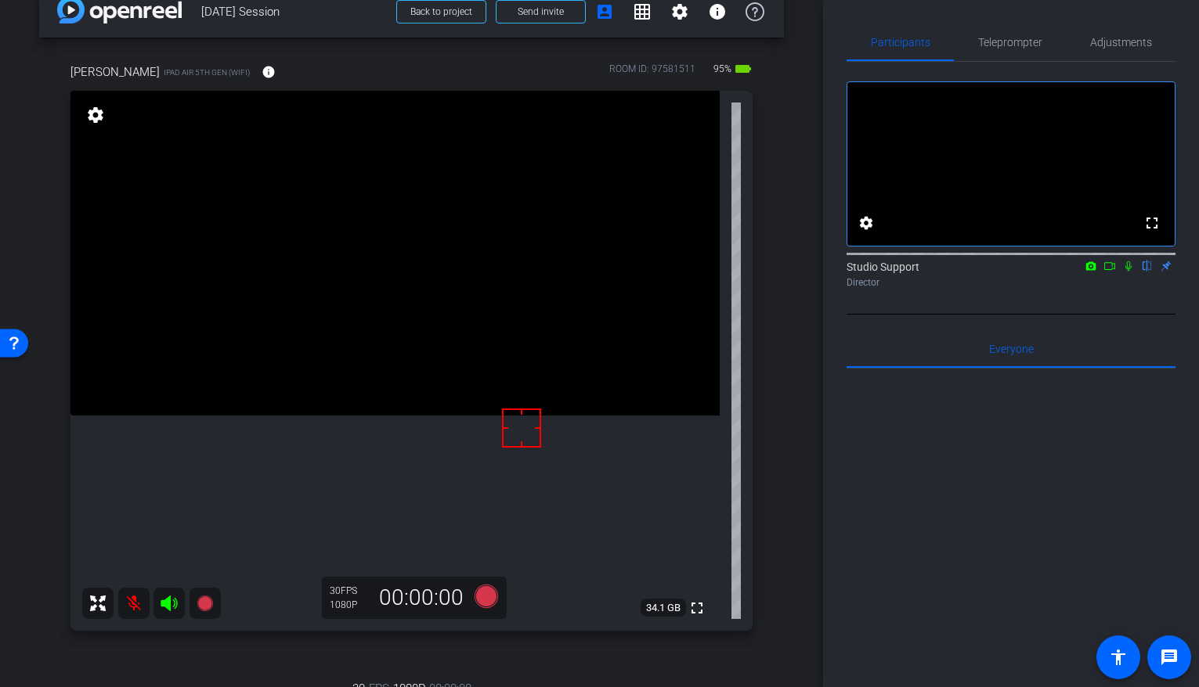
scroll to position [31, 0]
click at [136, 556] on mat-icon at bounding box center [133, 601] width 31 height 31
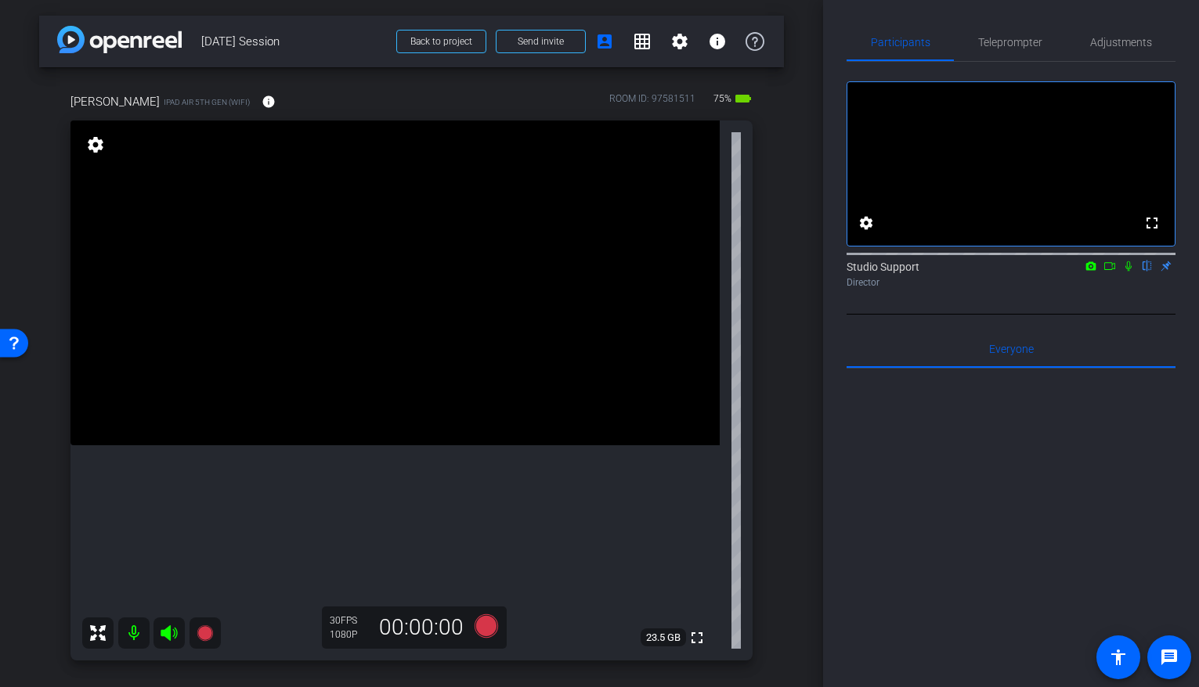
scroll to position [562, 0]
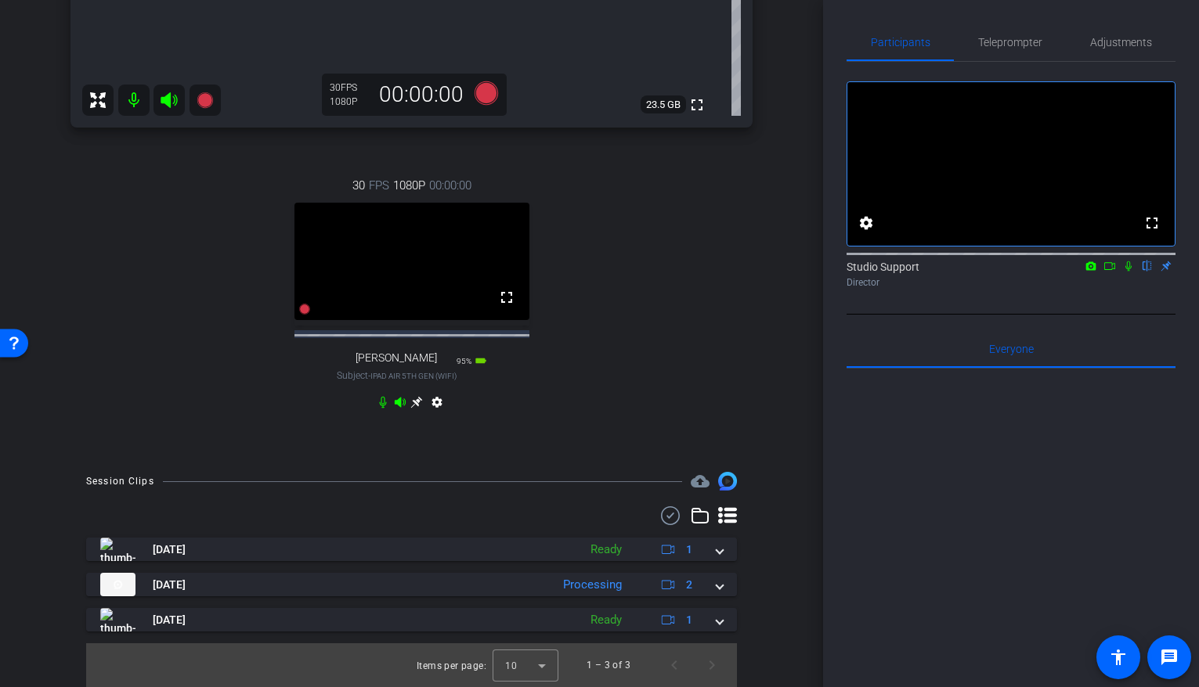
click at [417, 409] on icon at bounding box center [417, 403] width 12 height 12
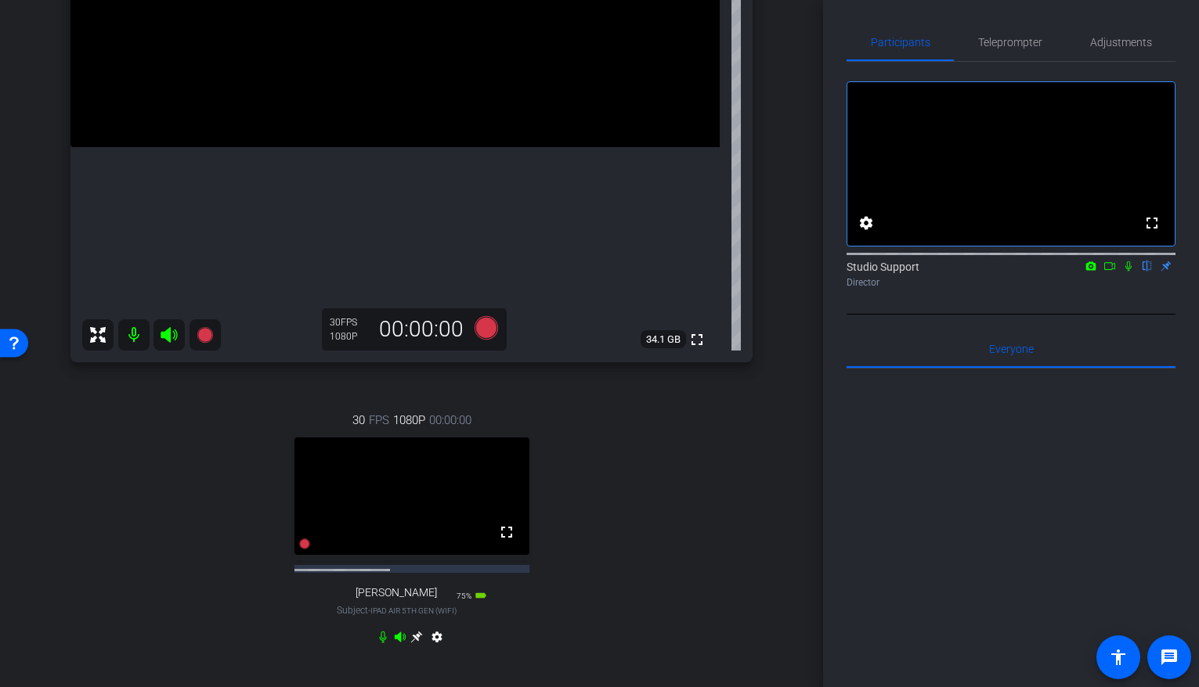
scroll to position [305, 0]
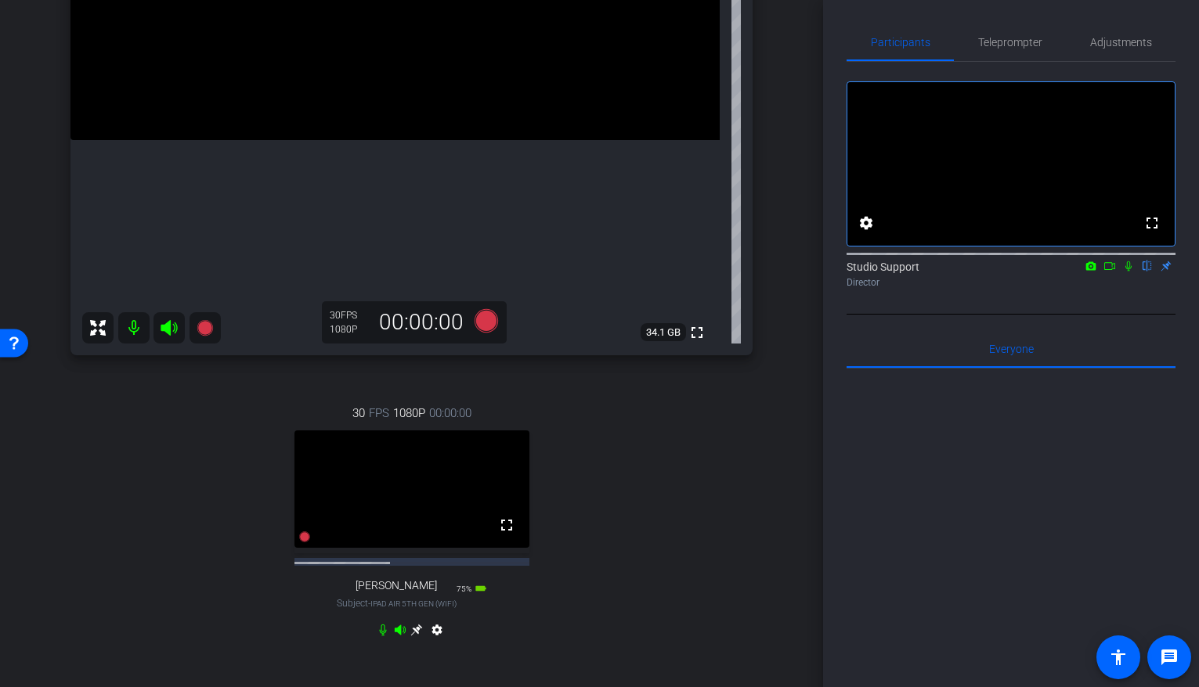
click at [414, 637] on icon at bounding box center [416, 630] width 13 height 13
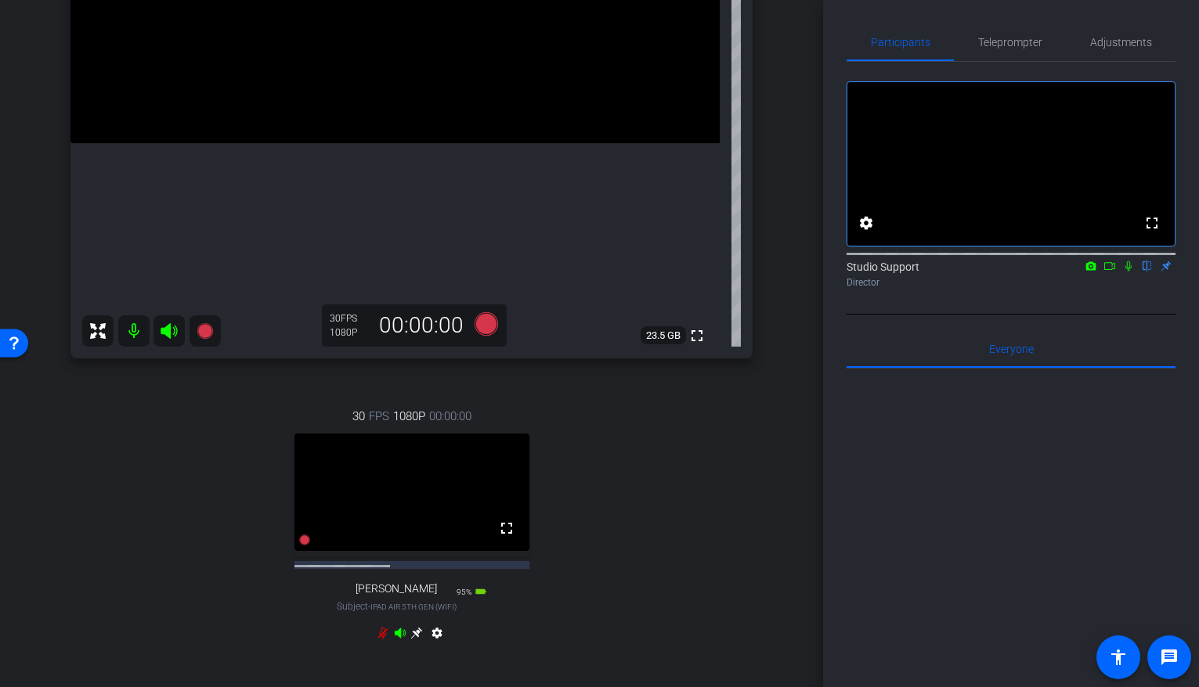
scroll to position [336, 0]
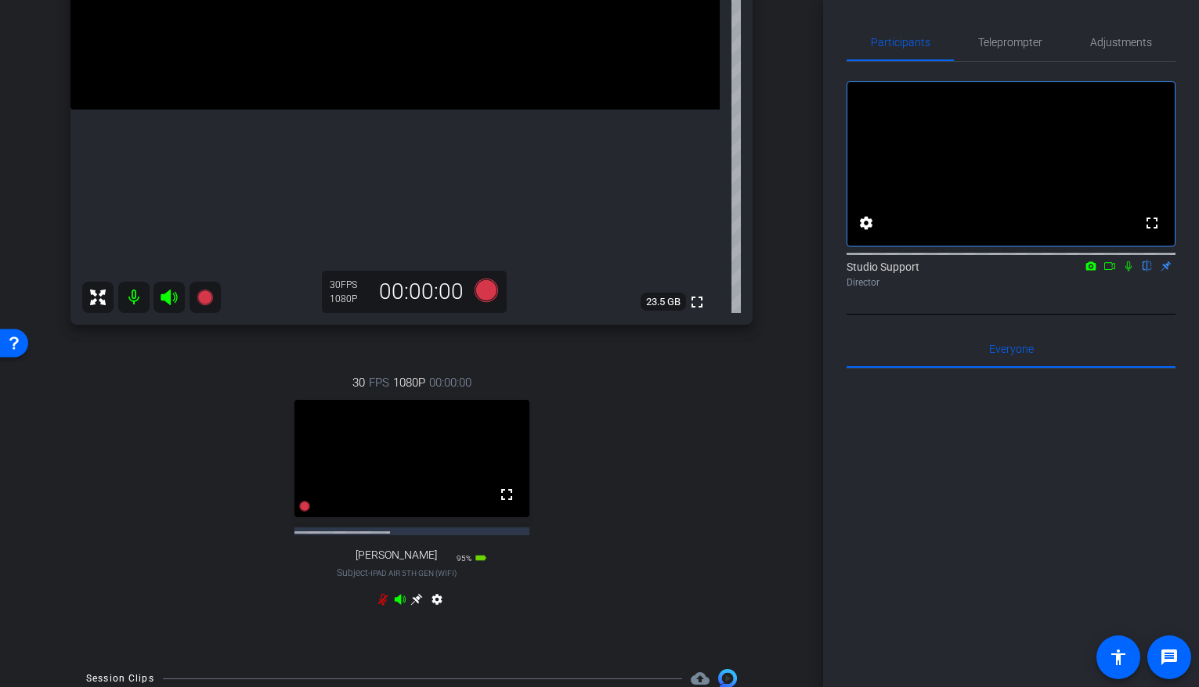
click at [417, 606] on icon at bounding box center [416, 600] width 13 height 13
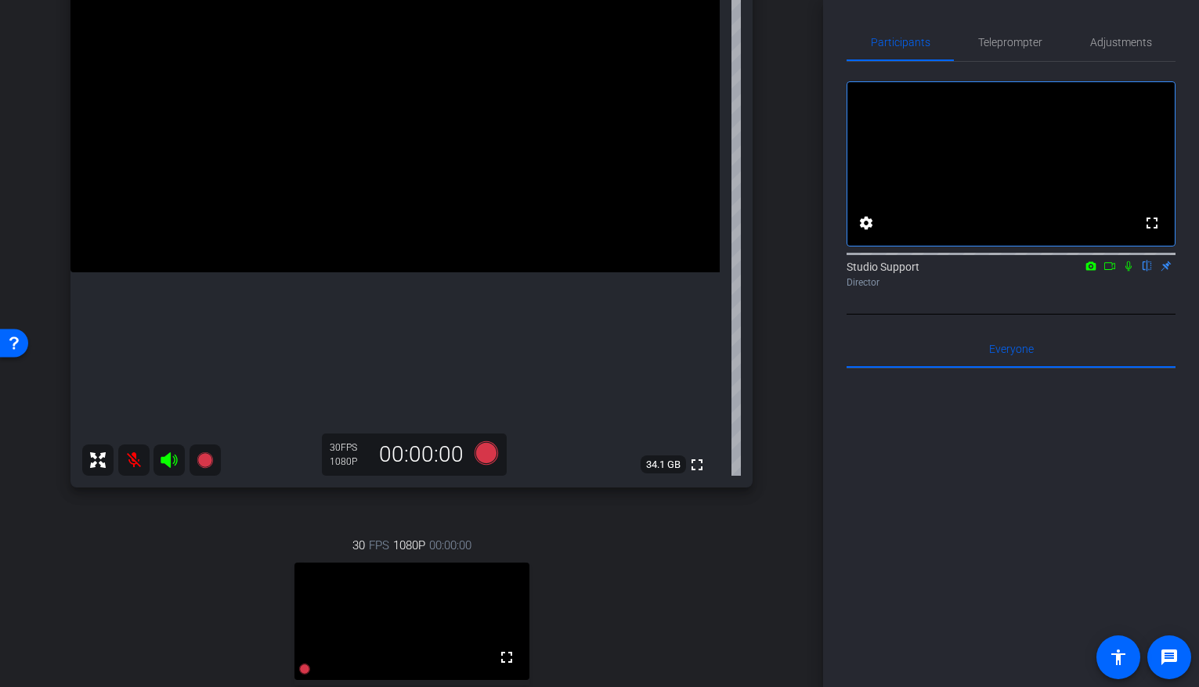
scroll to position [480, 0]
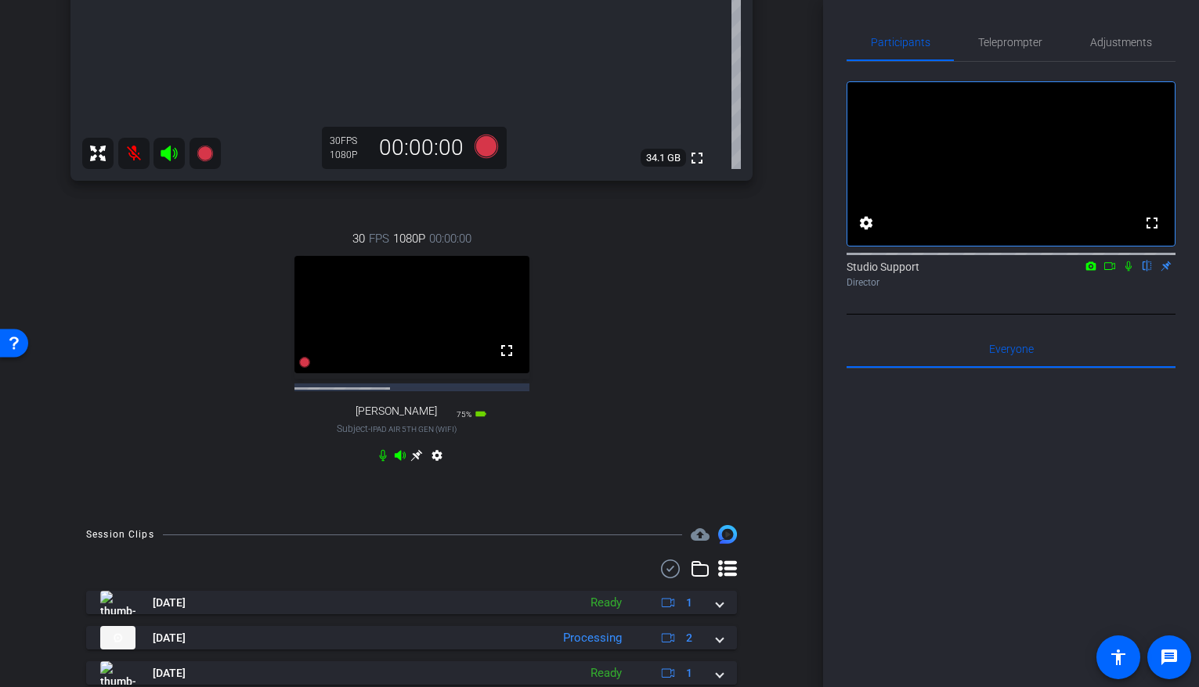
click at [414, 462] on icon at bounding box center [417, 456] width 12 height 12
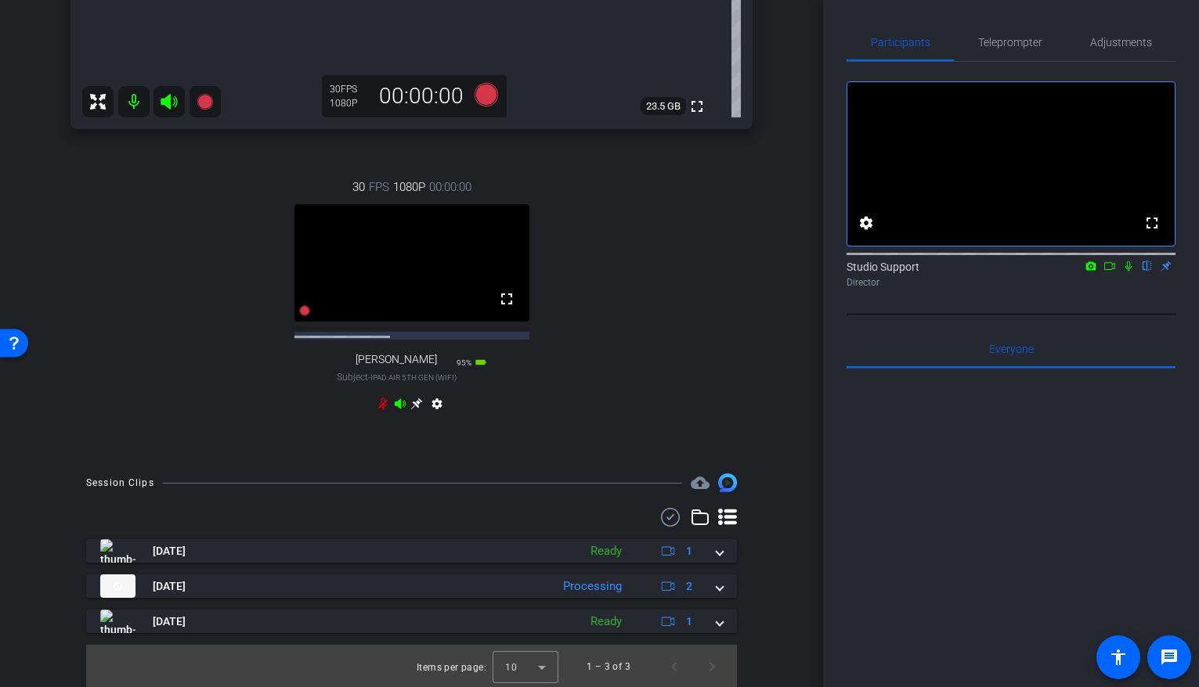
scroll to position [469, 0]
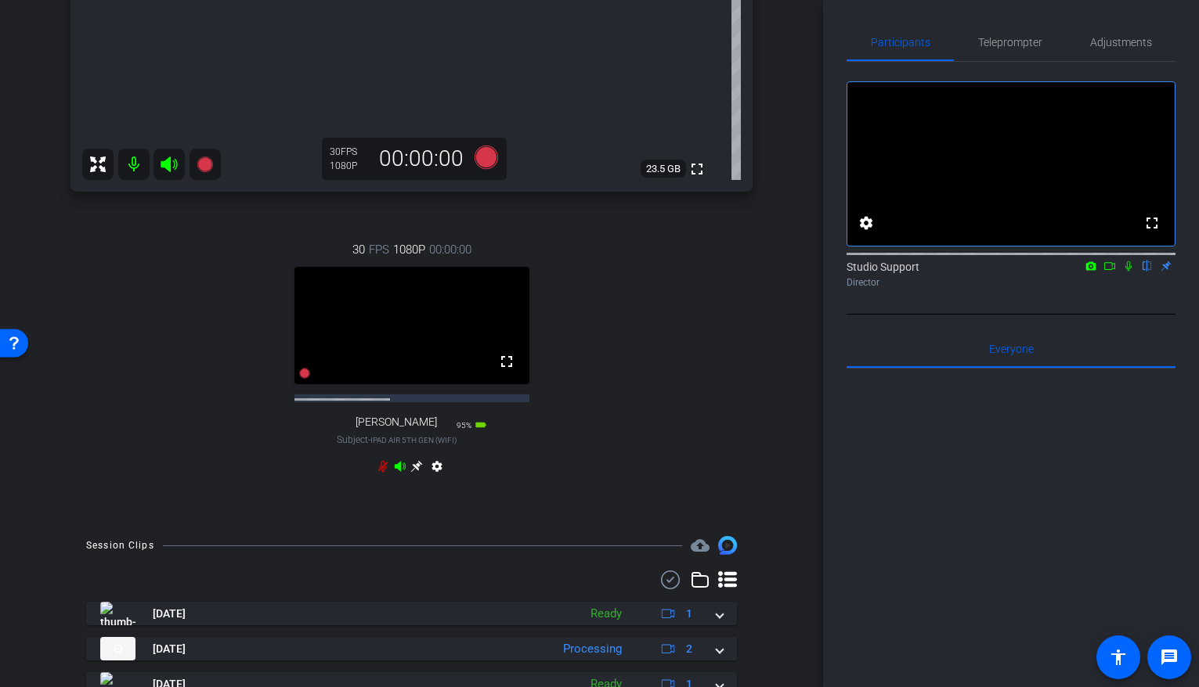
click at [414, 473] on icon at bounding box center [416, 466] width 13 height 13
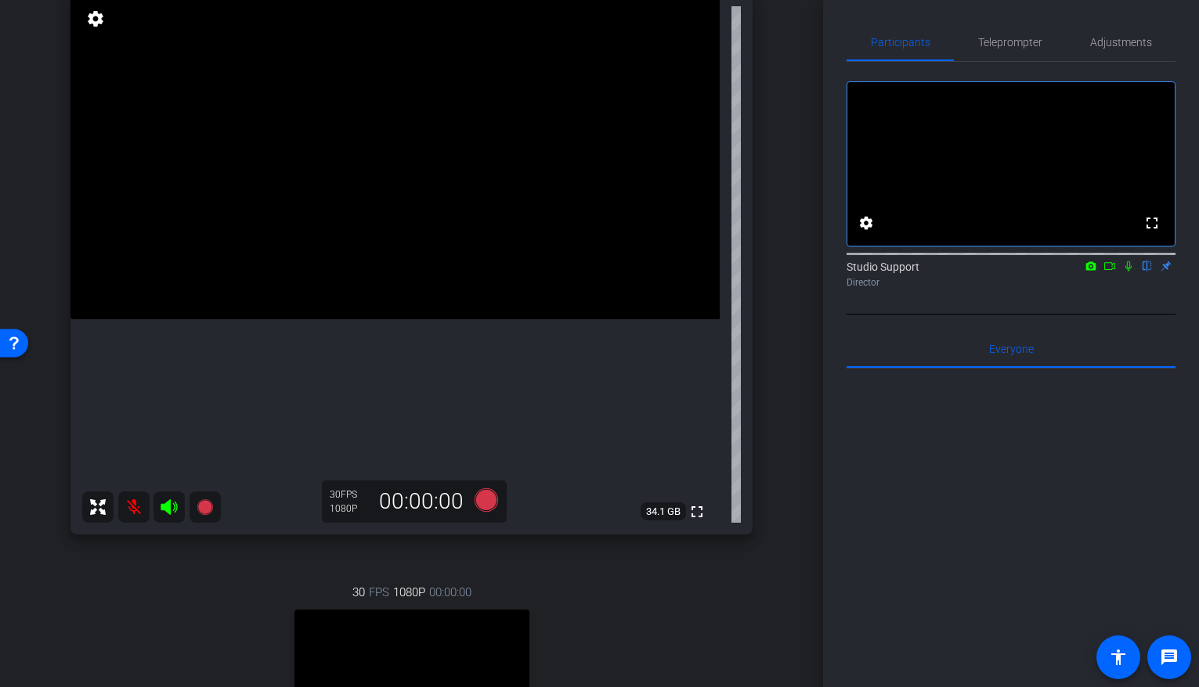
scroll to position [112, 0]
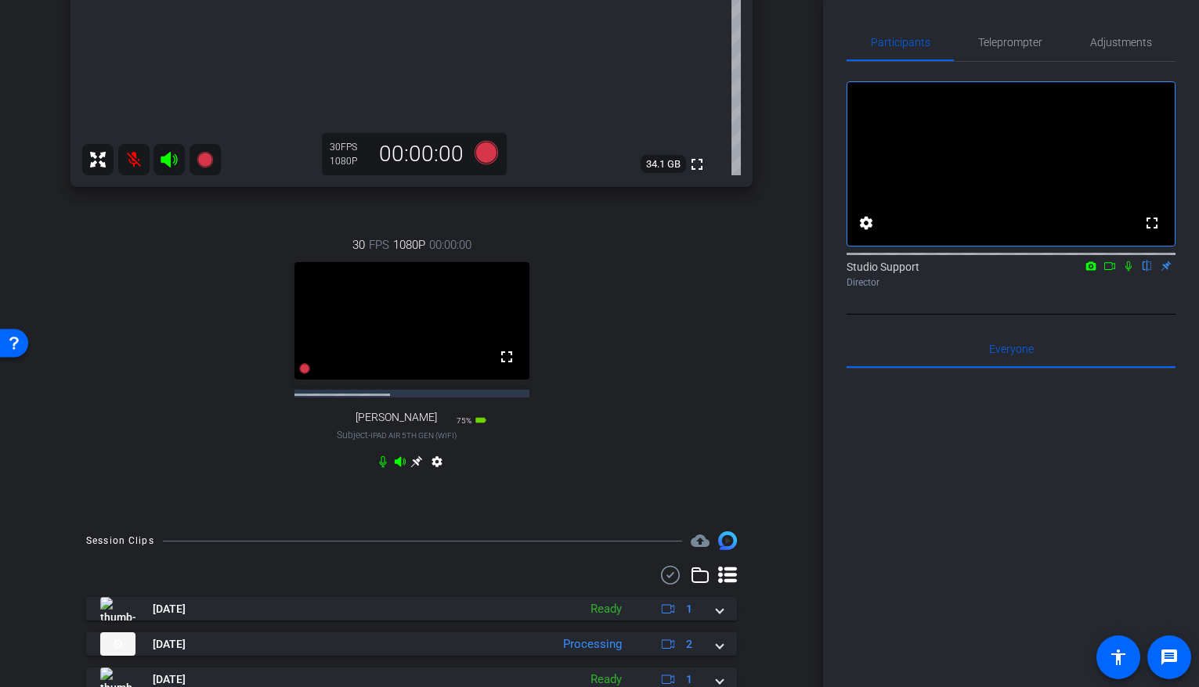
click at [416, 468] on icon at bounding box center [417, 463] width 12 height 12
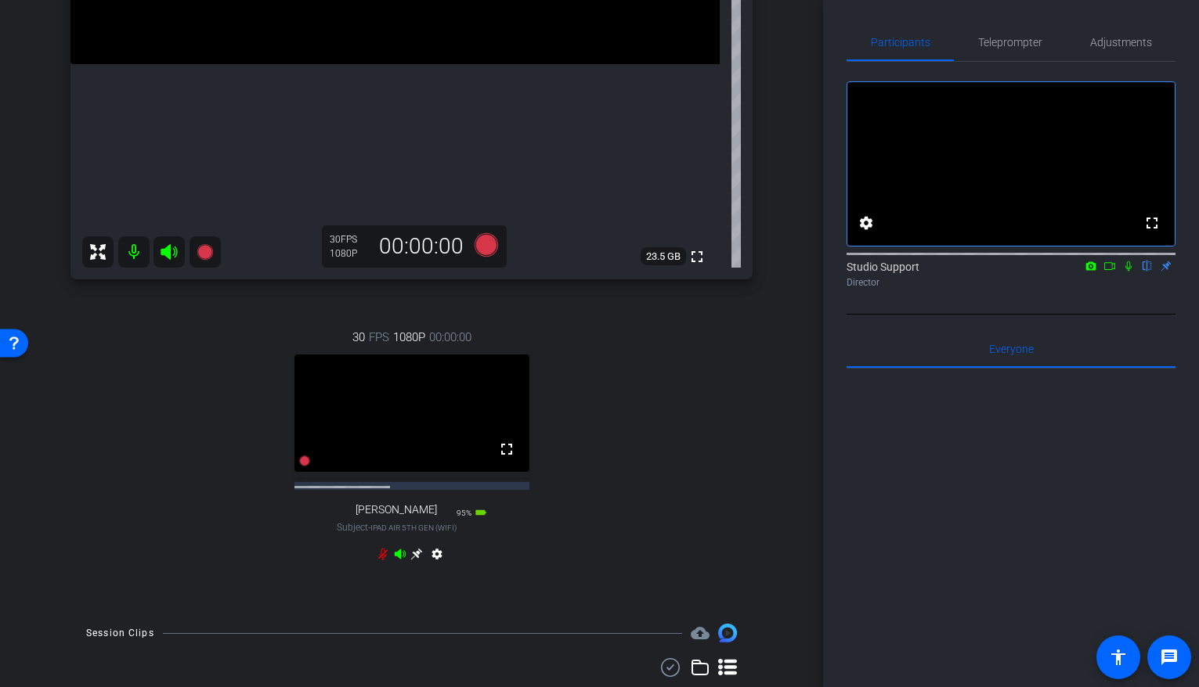
click at [415, 561] on icon at bounding box center [416, 554] width 13 height 13
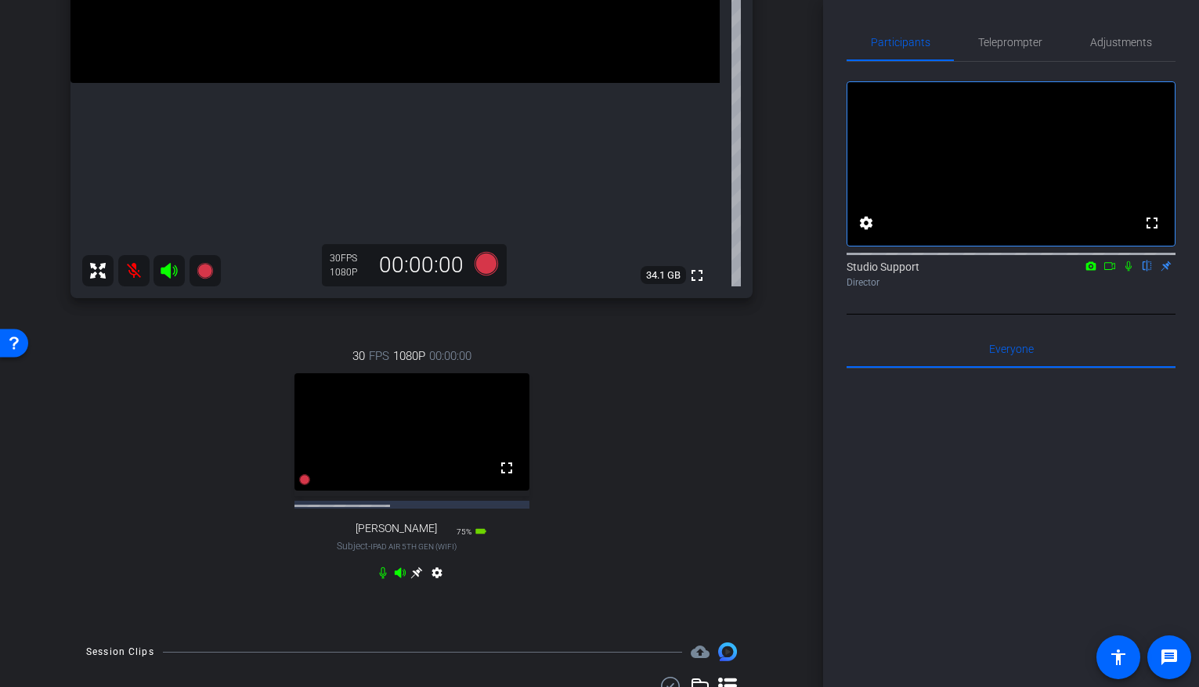
scroll to position [0, 0]
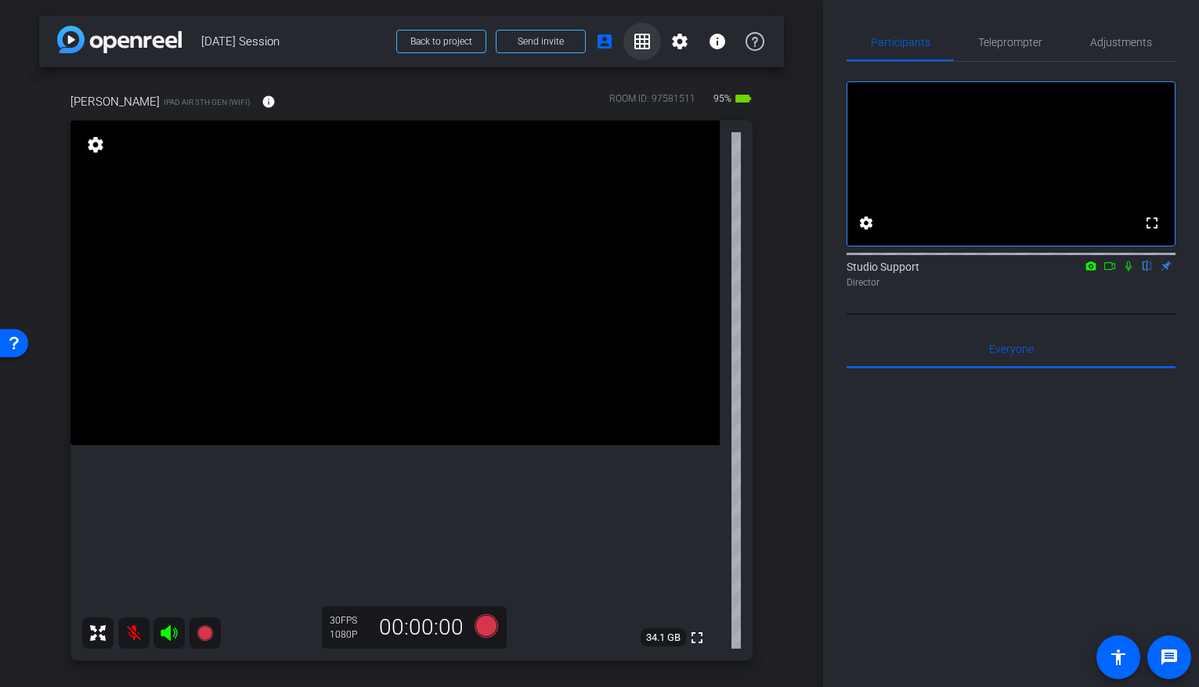
click at [635, 56] on span at bounding box center [642, 42] width 38 height 38
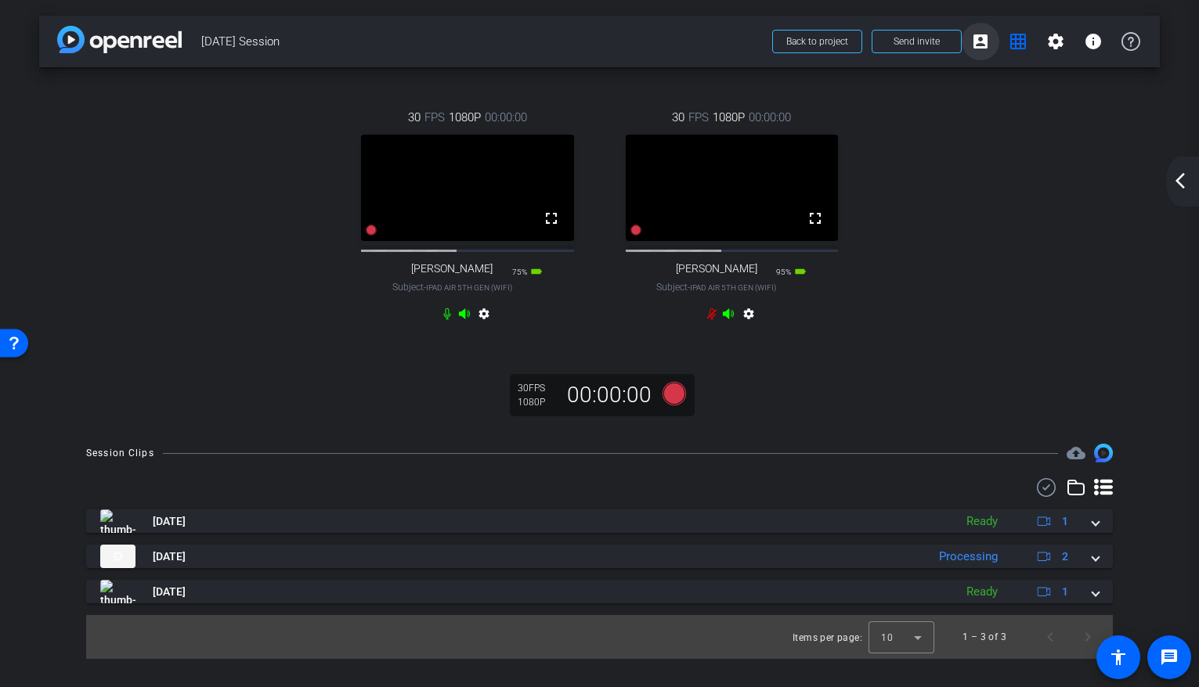
click at [980, 30] on span at bounding box center [981, 42] width 38 height 38
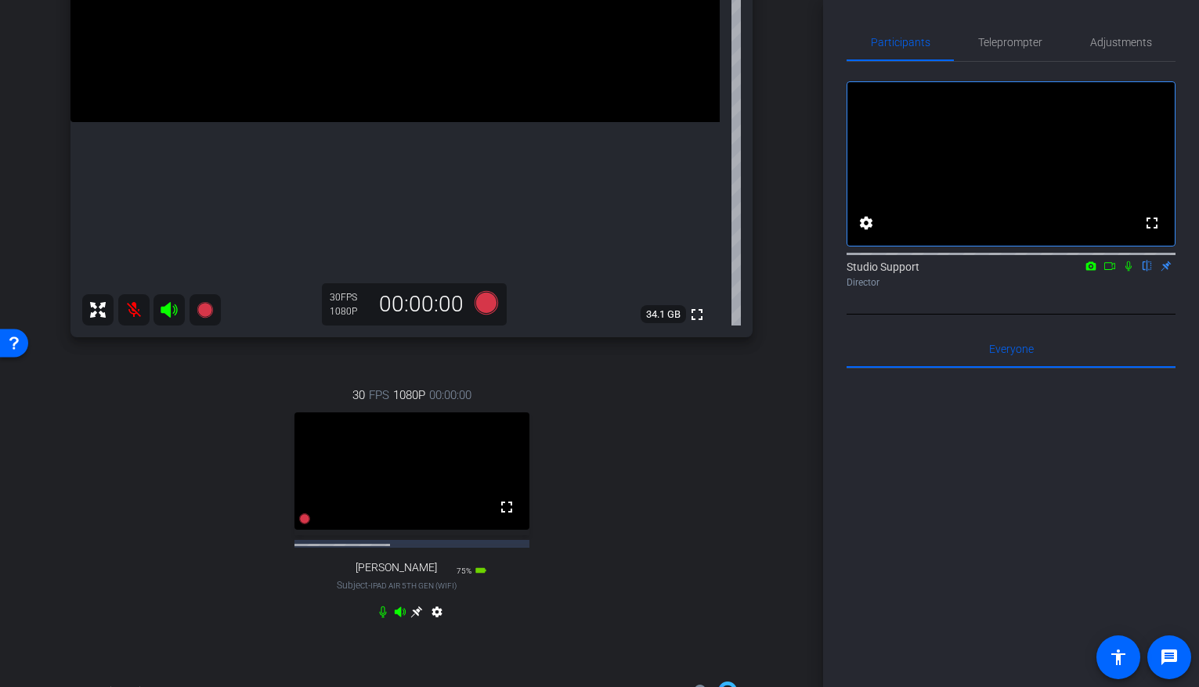
scroll to position [327, 0]
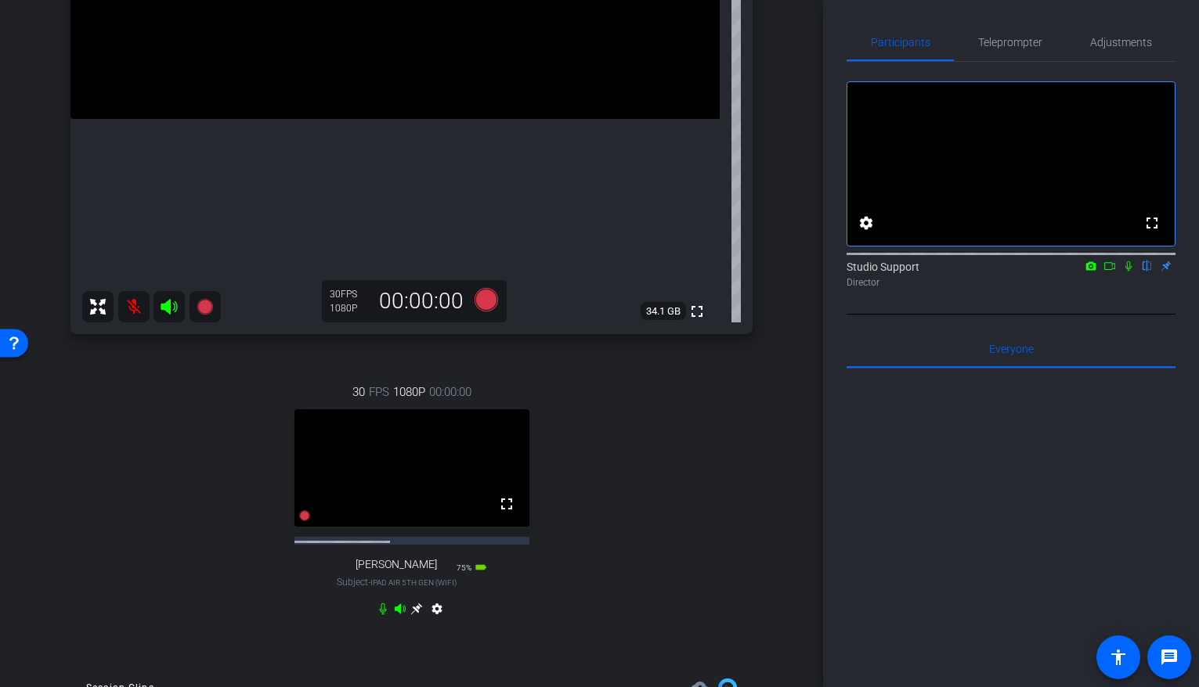
click at [412, 615] on icon at bounding box center [416, 609] width 13 height 13
click at [1125, 272] on icon at bounding box center [1128, 266] width 13 height 11
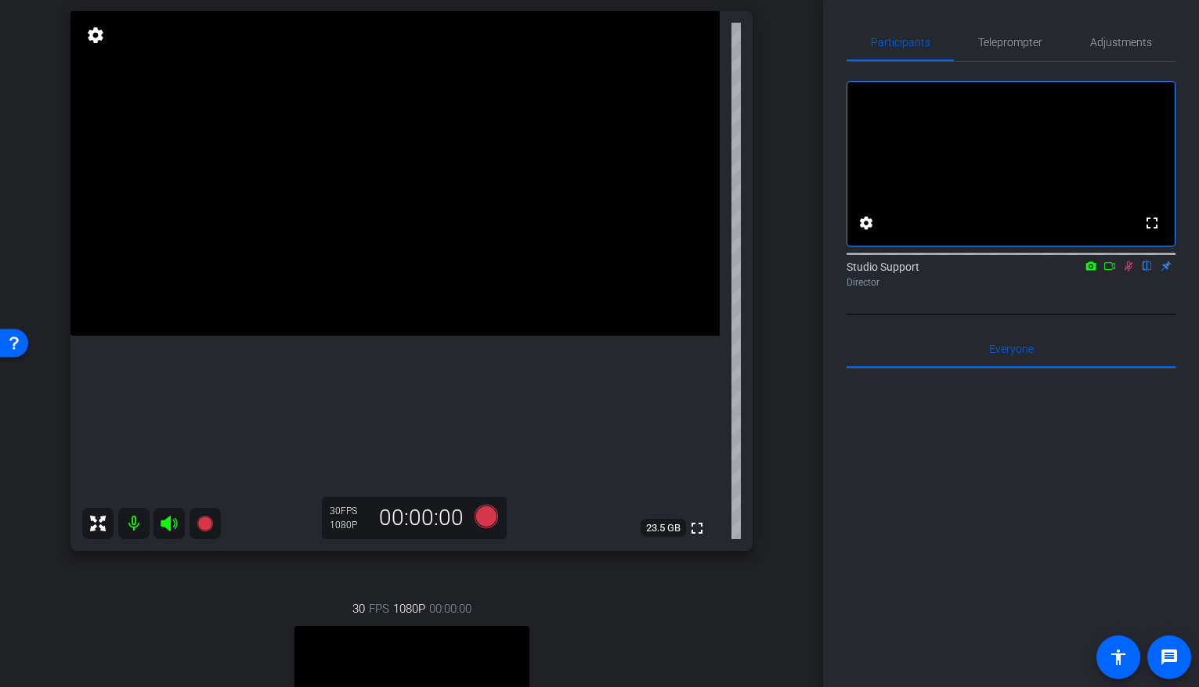
scroll to position [33, 0]
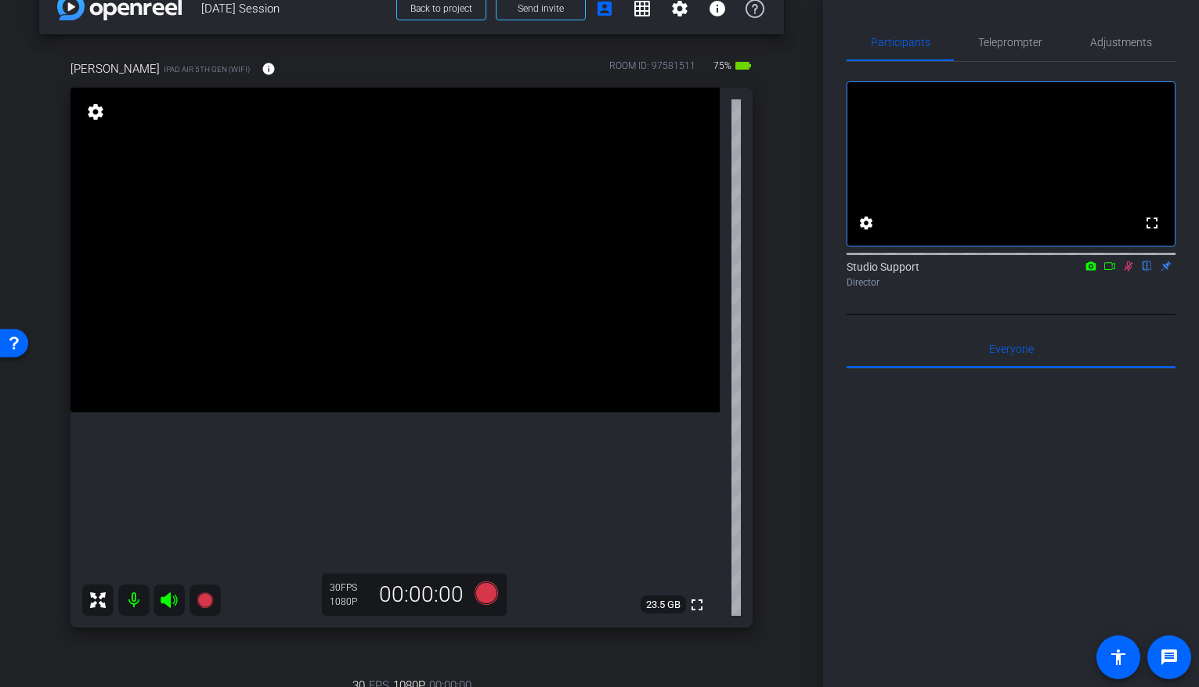
click at [98, 117] on mat-icon "settings" at bounding box center [96, 112] width 22 height 19
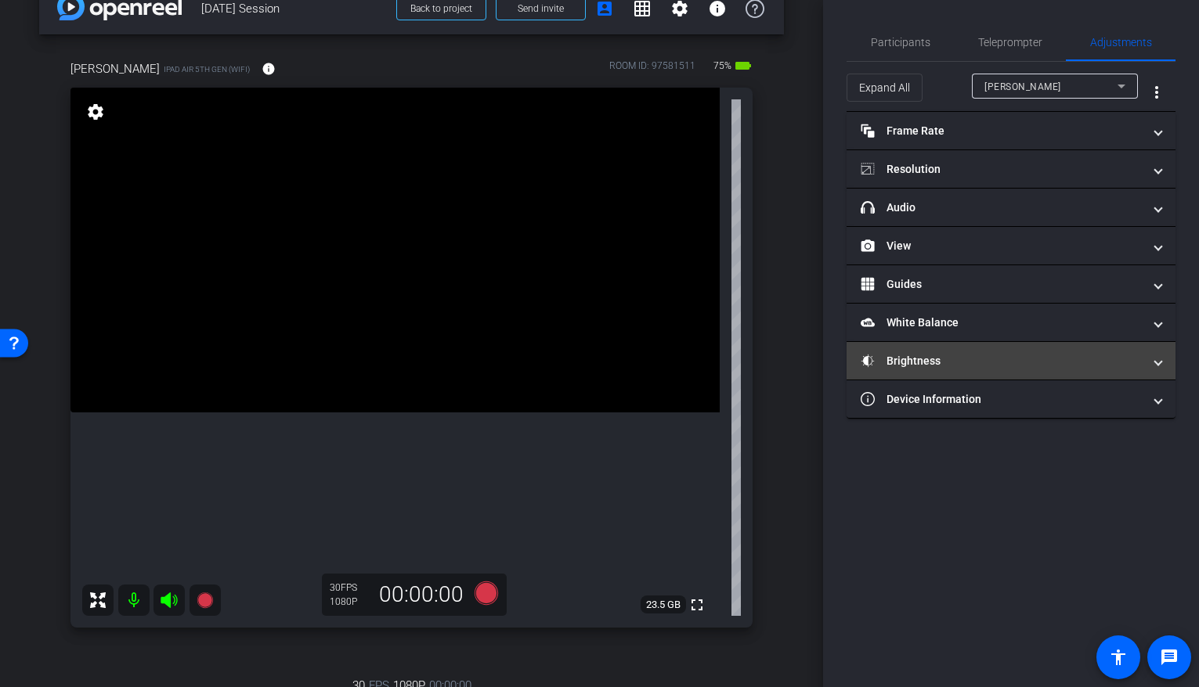
click at [936, 379] on mat-expansion-panel-header "Brightness" at bounding box center [1010, 361] width 329 height 38
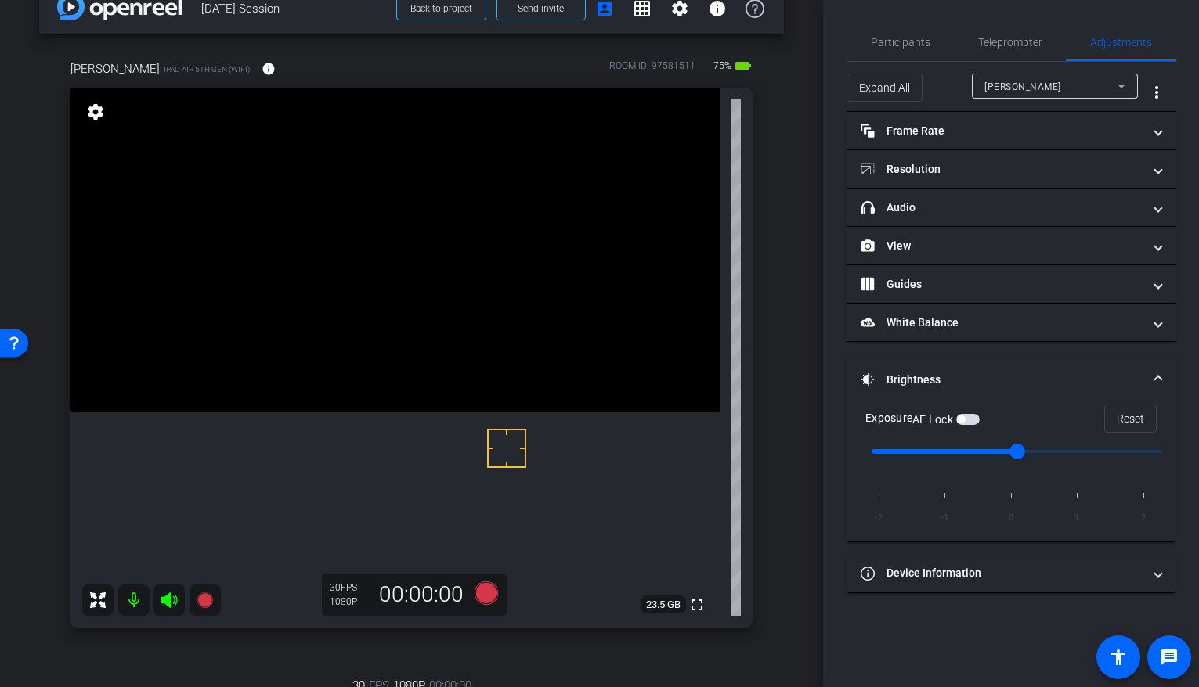
drag, startPoint x: 538, startPoint y: 431, endPoint x: 507, endPoint y: 448, distance: 34.7
drag, startPoint x: 1012, startPoint y: 452, endPoint x: 960, endPoint y: 456, distance: 51.8
click at [960, 456] on input "range" at bounding box center [1017, 452] width 324 height 34
drag, startPoint x: 956, startPoint y: 453, endPoint x: 989, endPoint y: 455, distance: 33.0
type input "0"
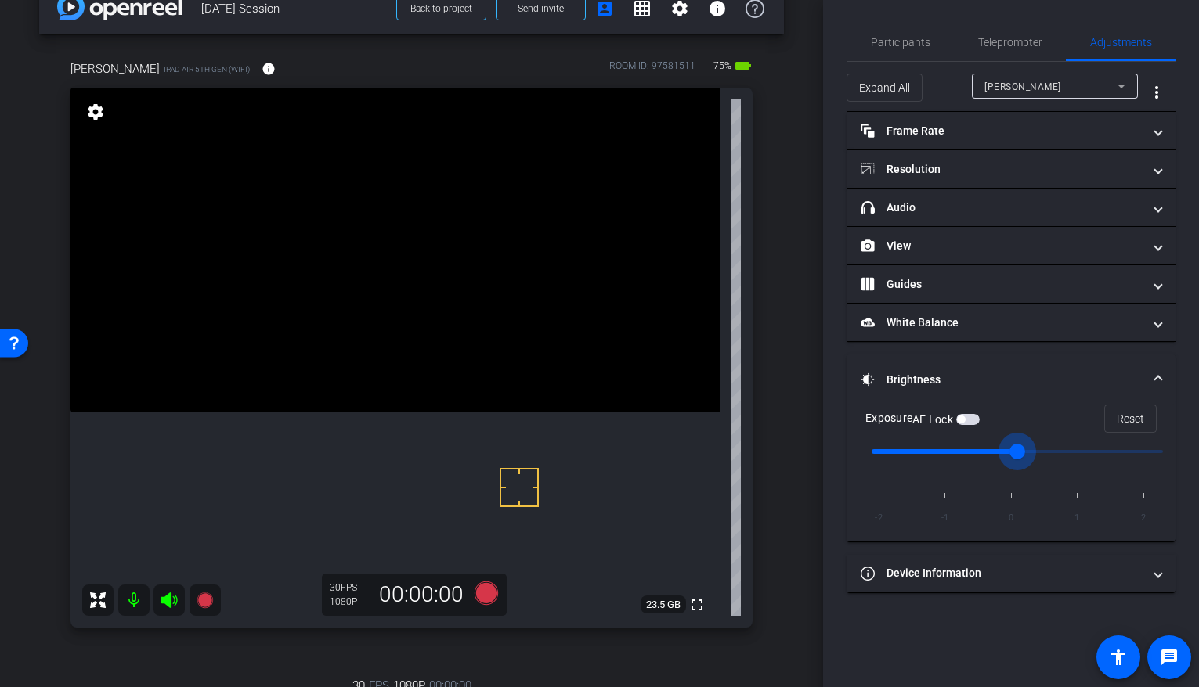
click at [989, 455] on input "range" at bounding box center [1017, 452] width 324 height 34
click at [974, 424] on span "button" at bounding box center [967, 419] width 23 height 11
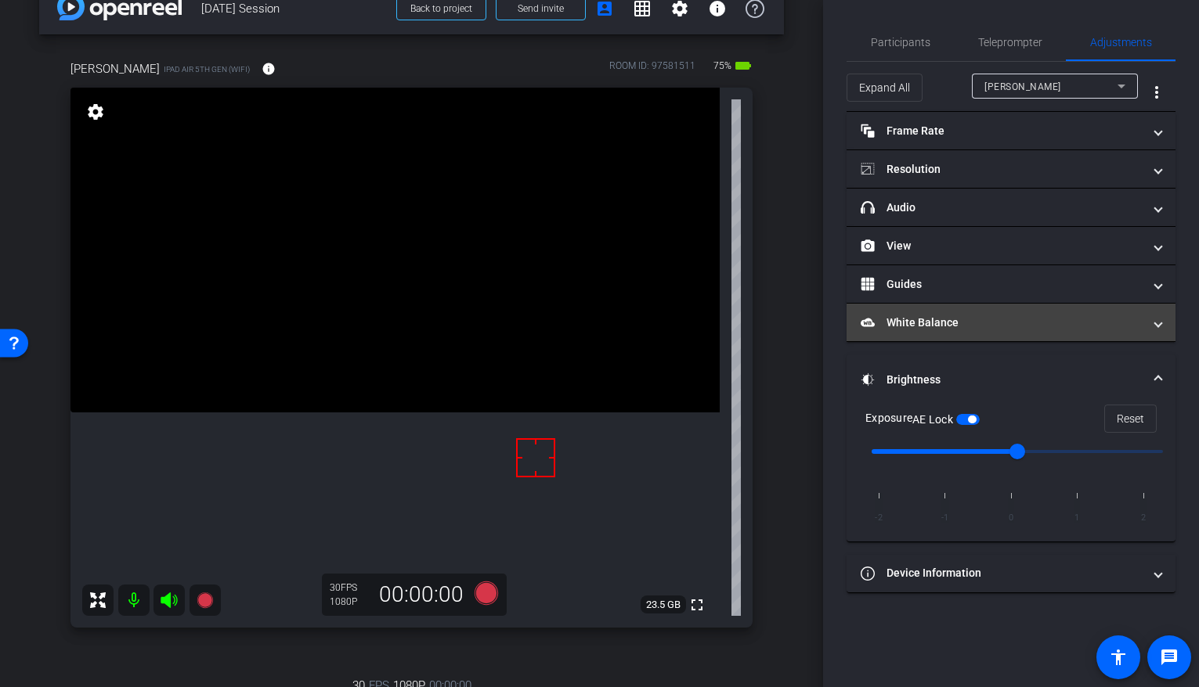
click at [952, 323] on mat-panel-title "White Balance White Balance" at bounding box center [1002, 323] width 282 height 16
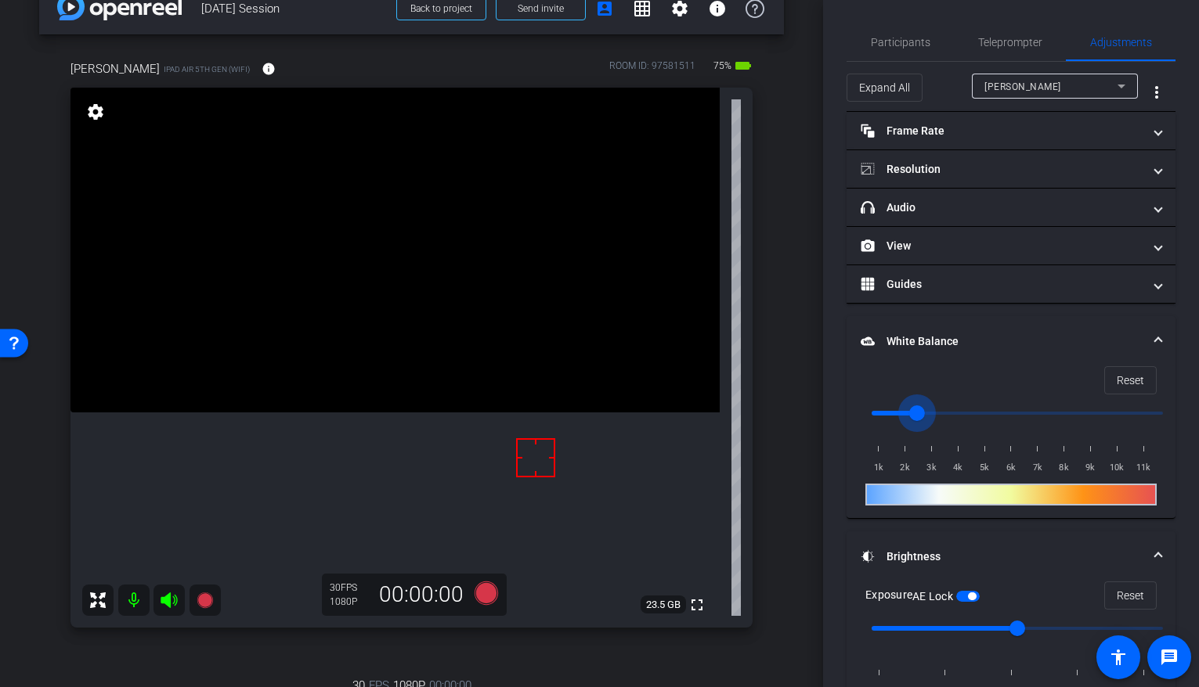
drag, startPoint x: 893, startPoint y: 408, endPoint x: 922, endPoint y: 415, distance: 30.6
click at [922, 415] on input "range" at bounding box center [1017, 413] width 324 height 34
drag, startPoint x: 917, startPoint y: 419, endPoint x: 937, endPoint y: 419, distance: 20.4
click at [937, 419] on input "range" at bounding box center [1017, 413] width 324 height 34
drag, startPoint x: 934, startPoint y: 418, endPoint x: 917, endPoint y: 415, distance: 17.5
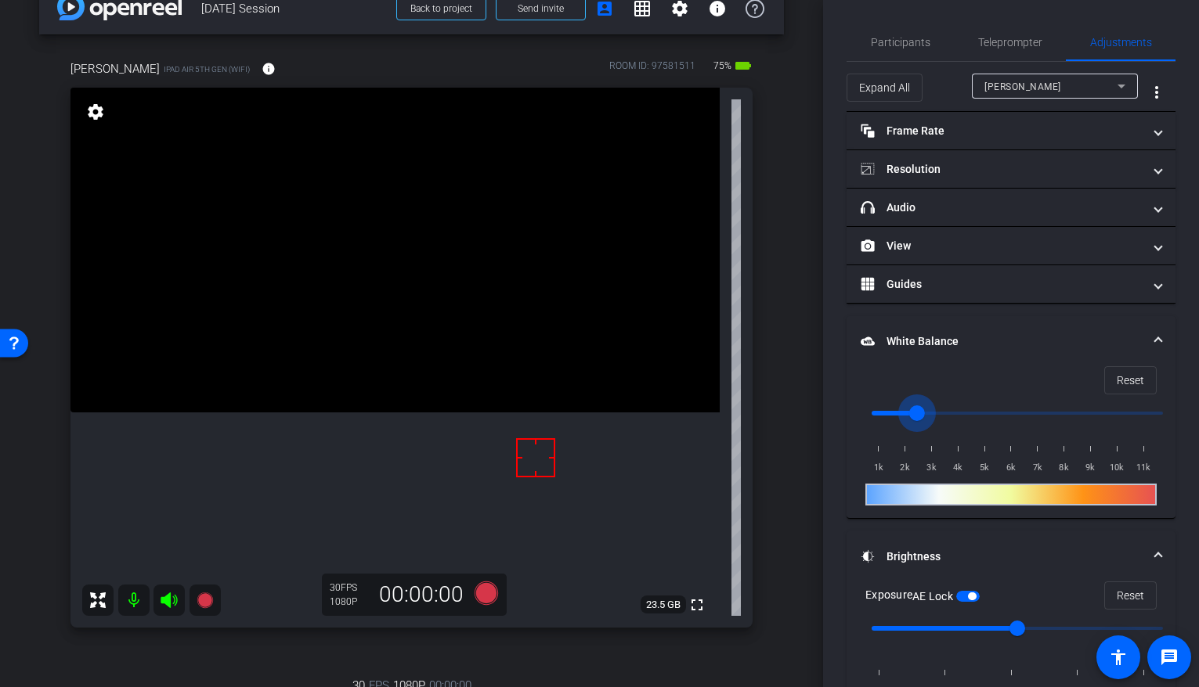
click at [917, 415] on input "range" at bounding box center [1017, 413] width 324 height 34
drag, startPoint x: 917, startPoint y: 415, endPoint x: 930, endPoint y: 416, distance: 13.3
click at [930, 416] on input "range" at bounding box center [1017, 413] width 324 height 34
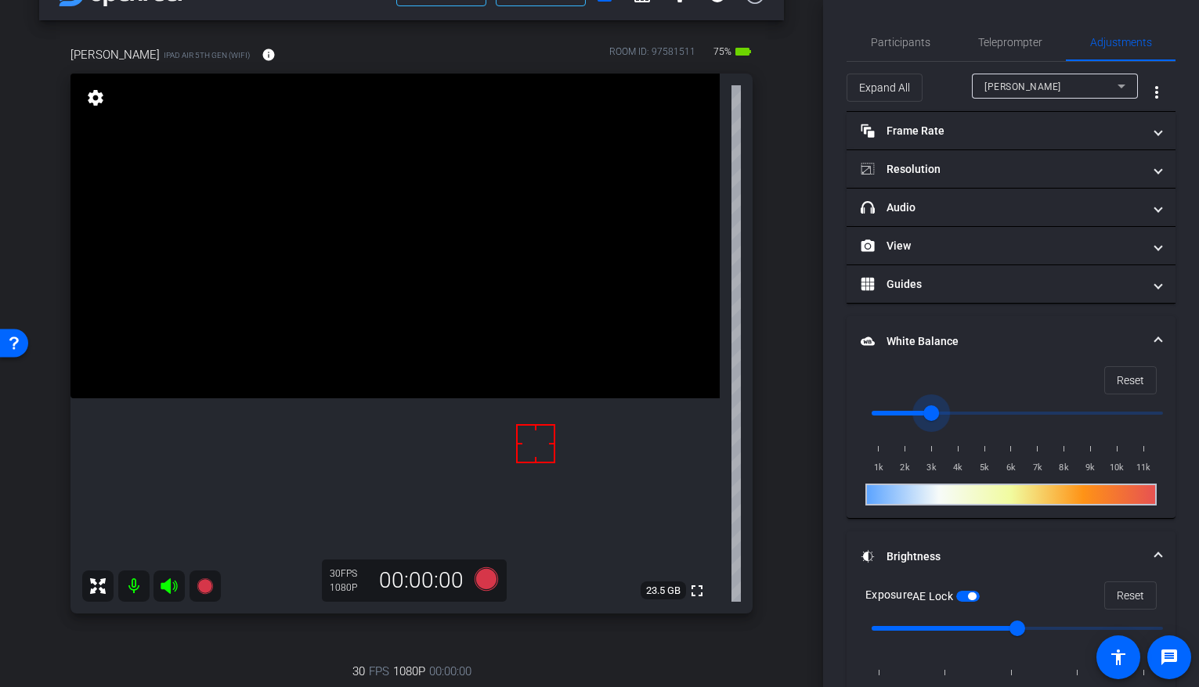
scroll to position [304, 0]
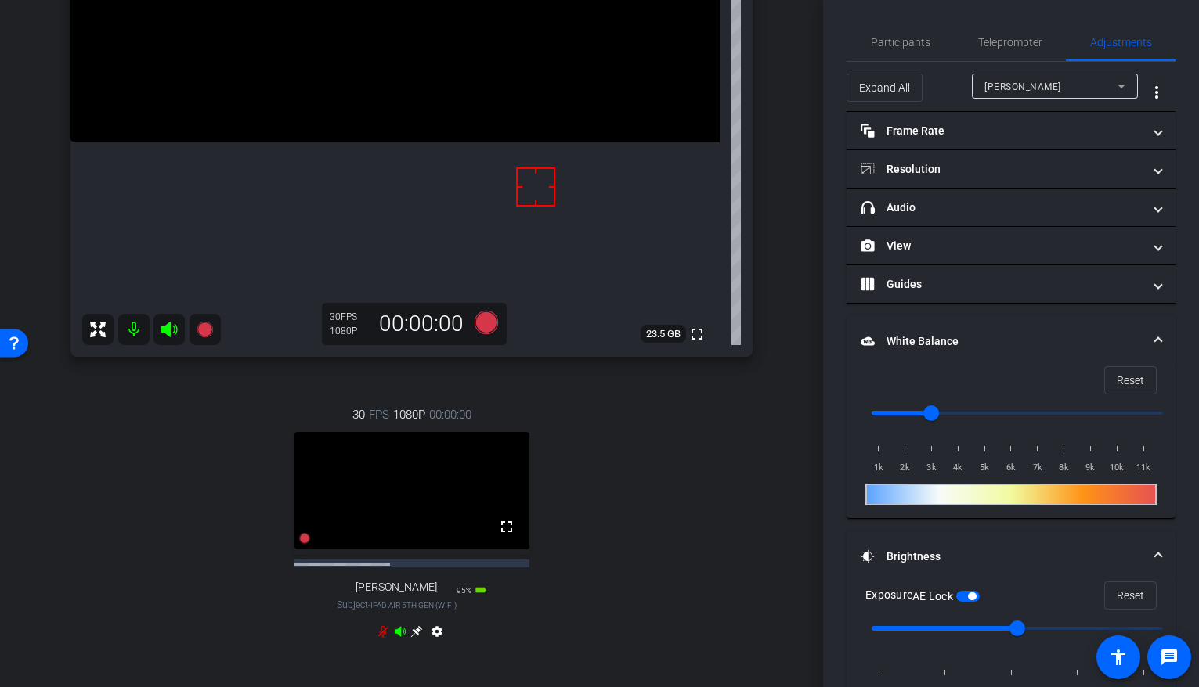
click at [420, 638] on icon at bounding box center [416, 632] width 13 height 13
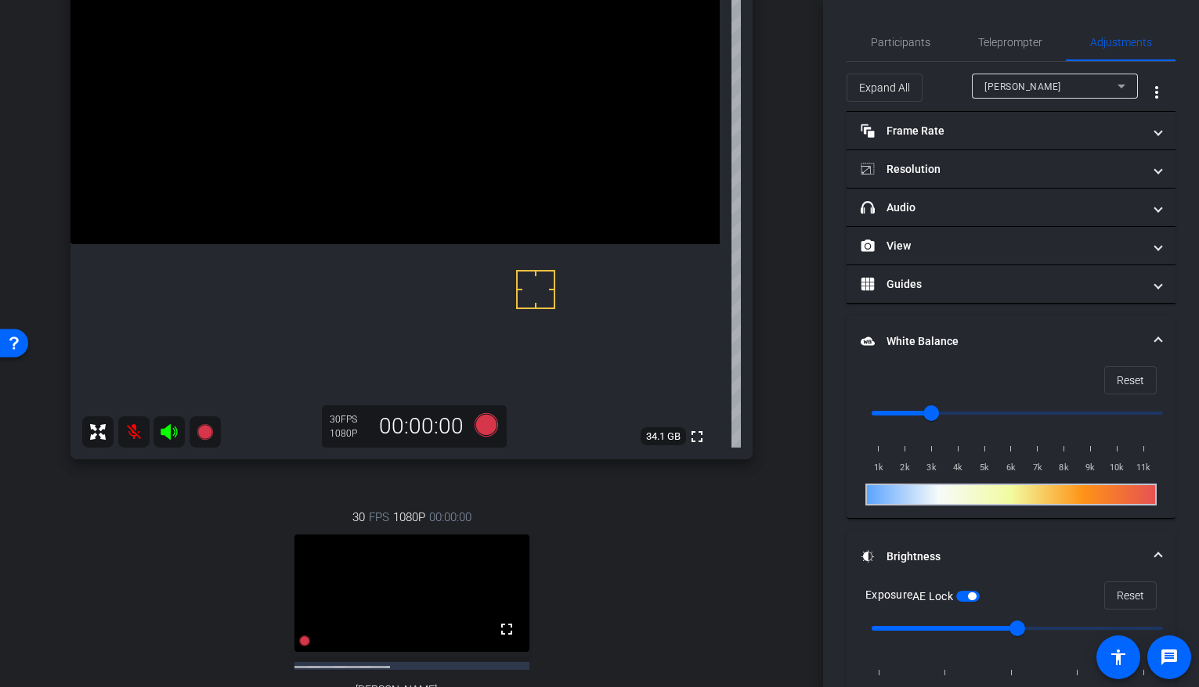
scroll to position [155, 0]
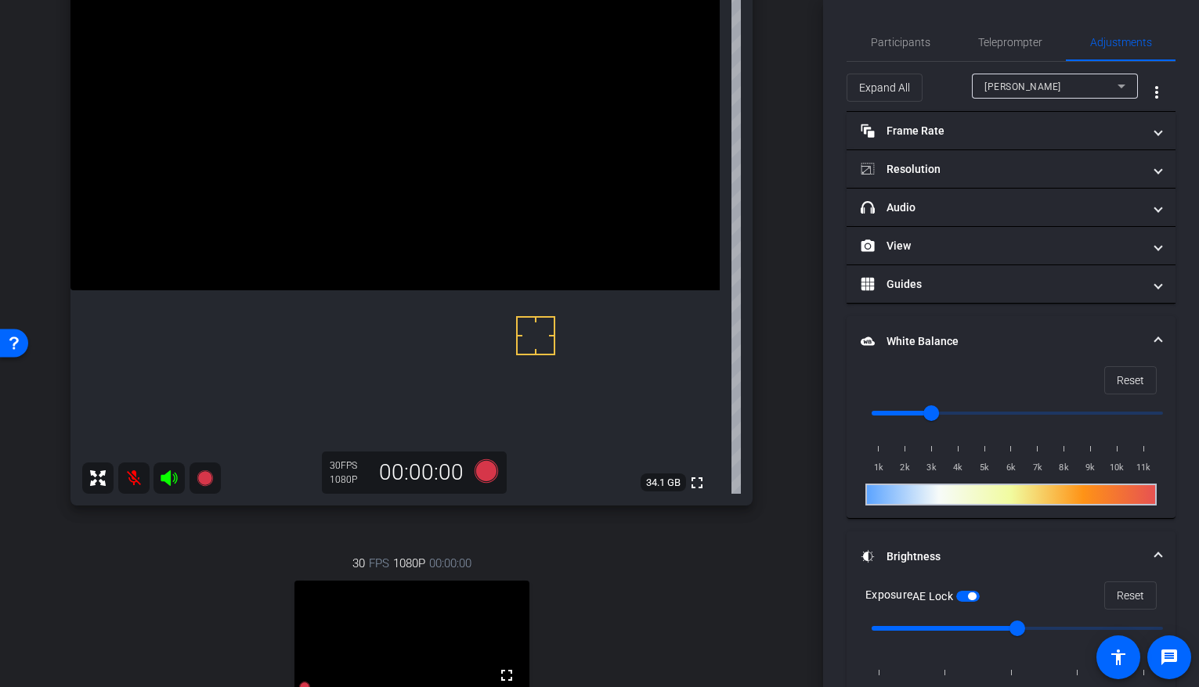
click at [1052, 92] on div "[PERSON_NAME]" at bounding box center [1050, 87] width 133 height 20
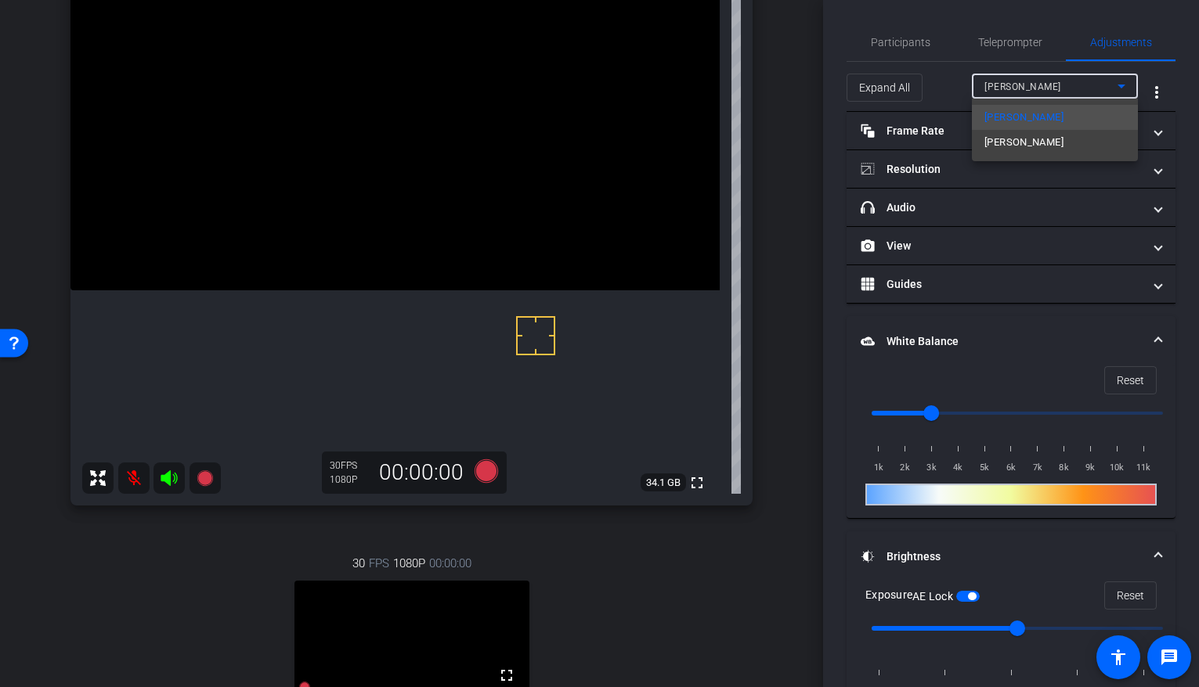
click at [1026, 139] on span "[PERSON_NAME]" at bounding box center [1023, 142] width 79 height 19
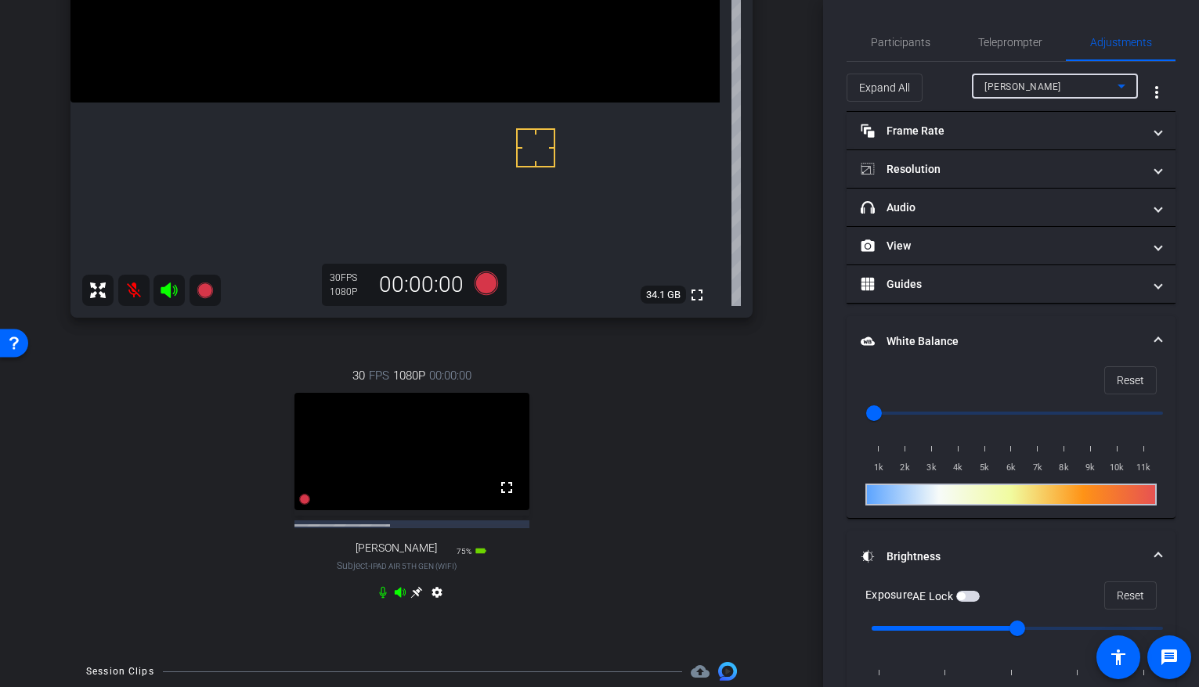
scroll to position [21, 0]
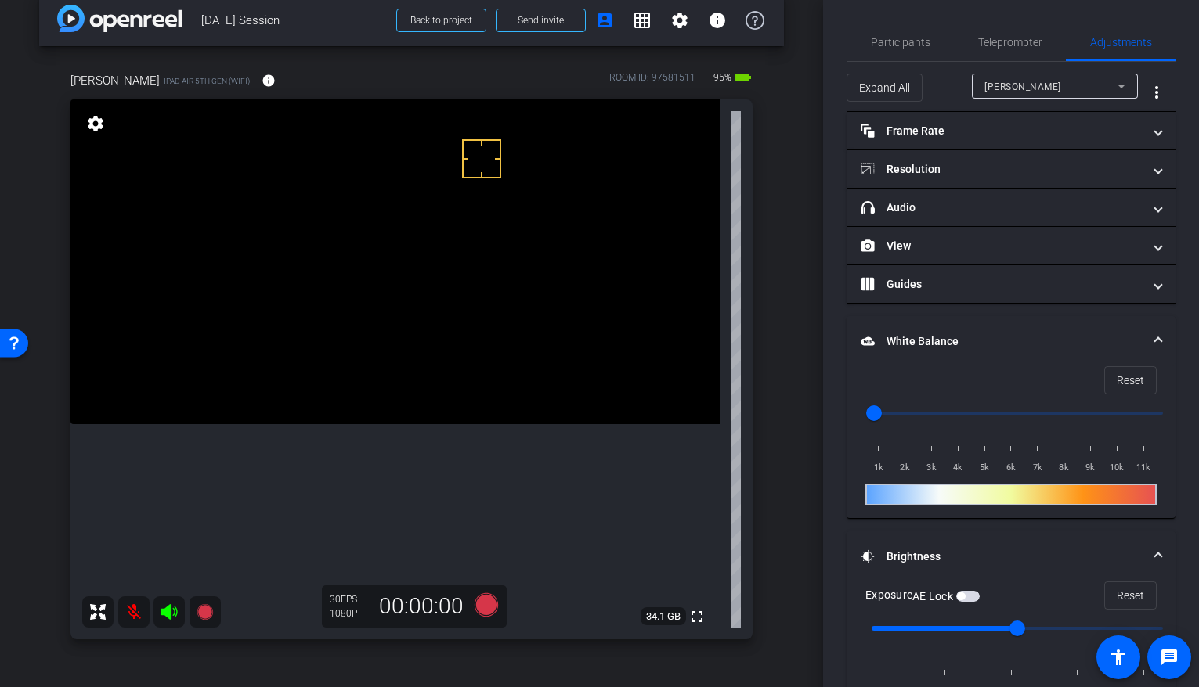
click at [965, 589] on div "AE Lock" at bounding box center [945, 597] width 67 height 16
click at [964, 594] on span "button" at bounding box center [961, 597] width 8 height 8
drag, startPoint x: 874, startPoint y: 410, endPoint x: 918, endPoint y: 413, distance: 44.0
type input "2500"
click at [918, 413] on input "range" at bounding box center [1017, 413] width 324 height 34
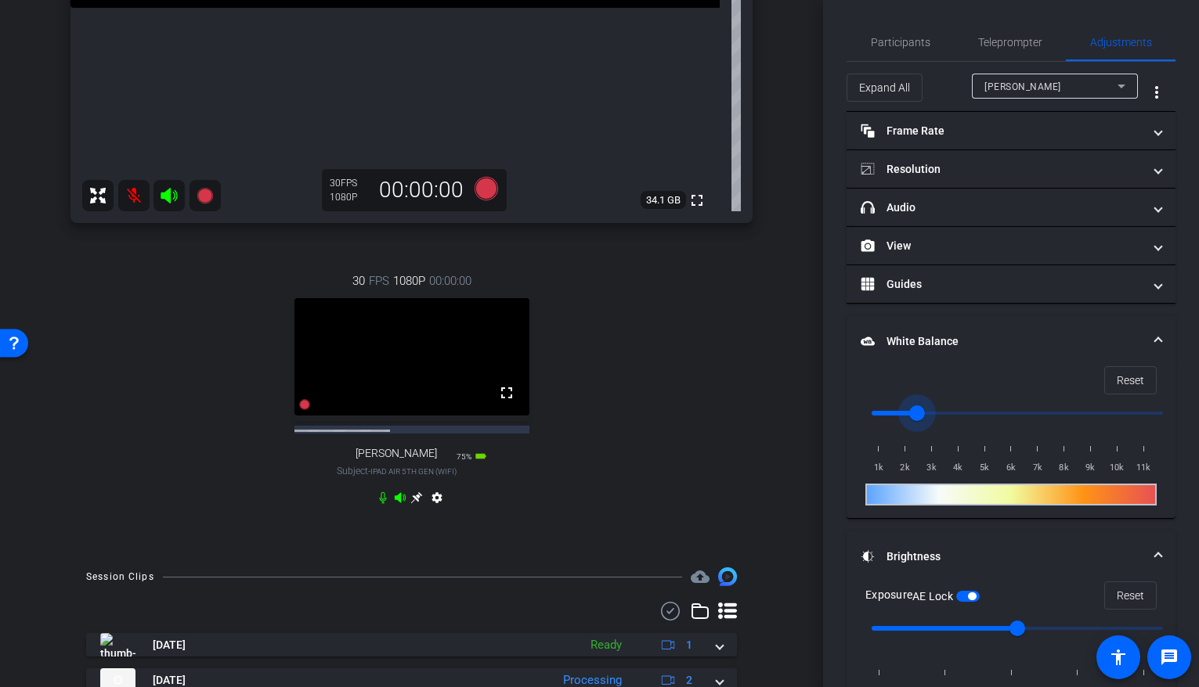
scroll to position [463, 0]
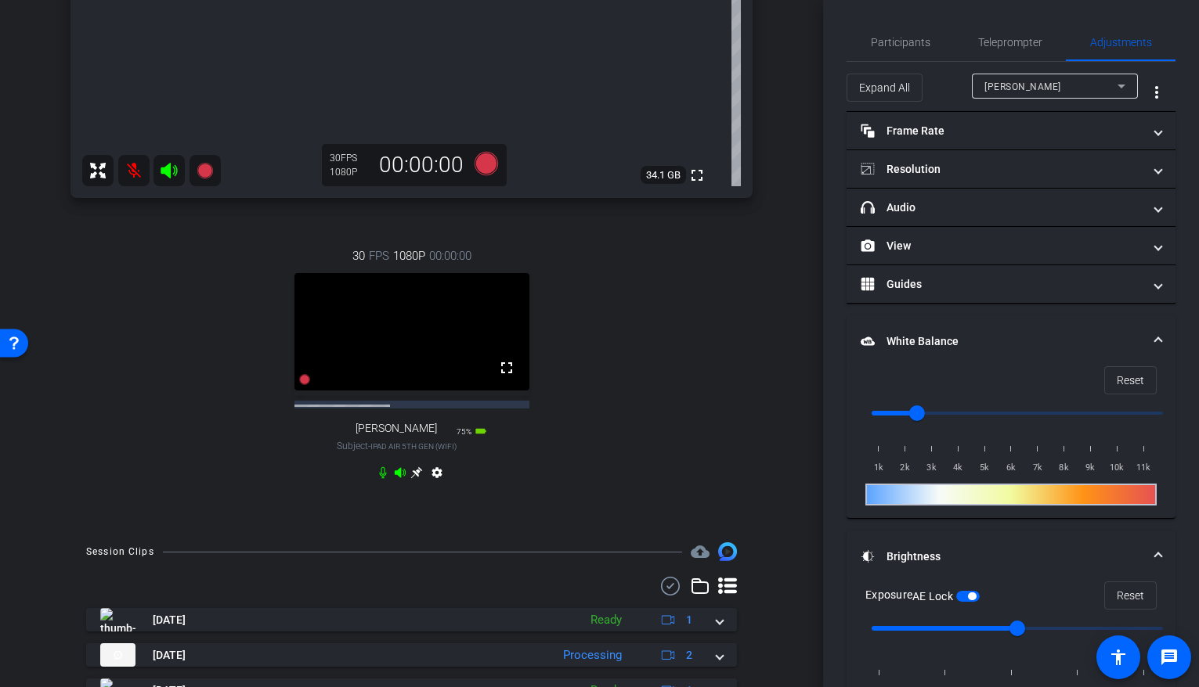
click at [419, 479] on icon at bounding box center [416, 473] width 13 height 13
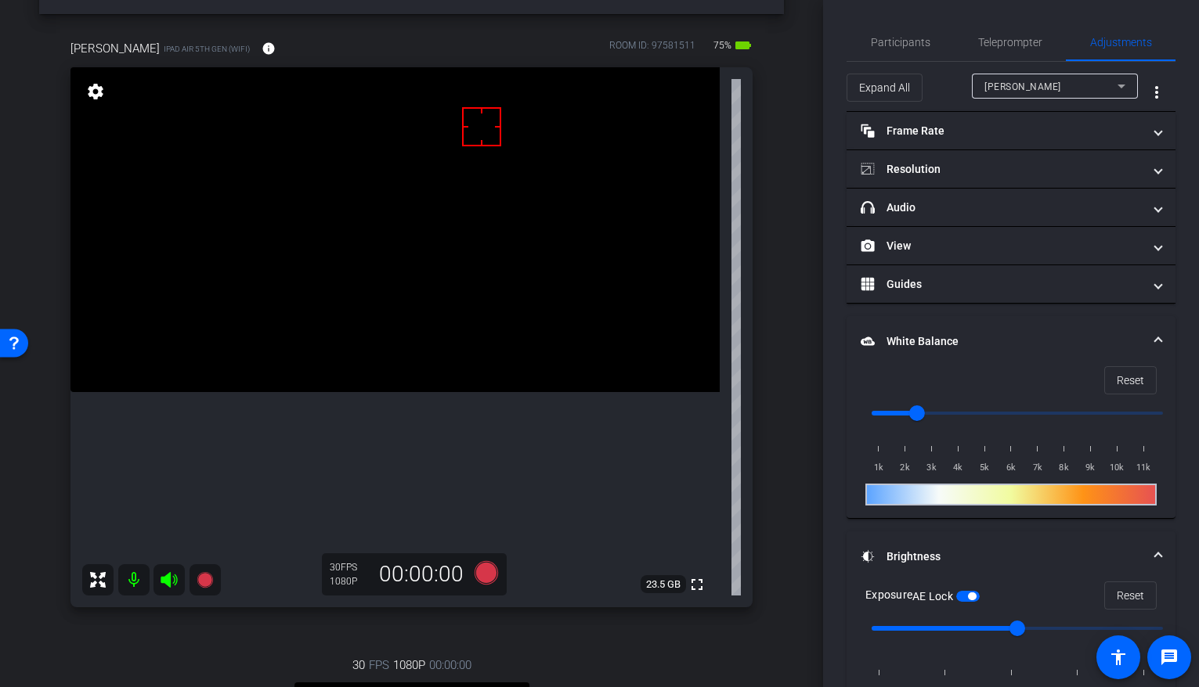
scroll to position [0, 0]
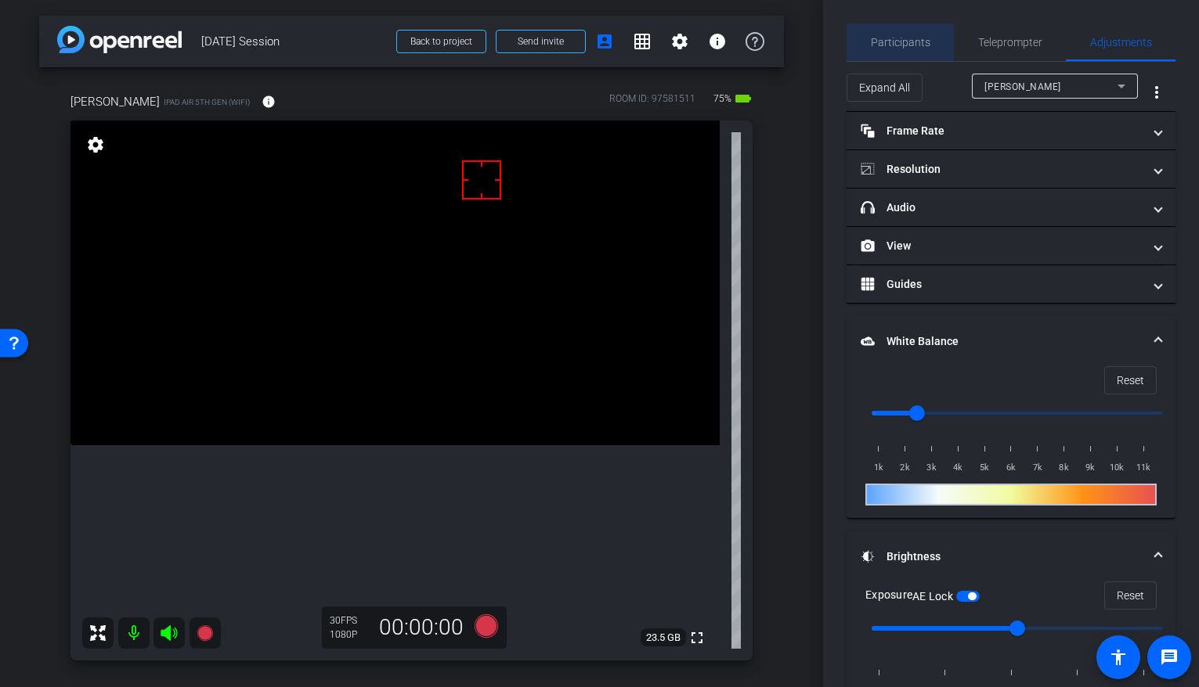
click at [919, 39] on span "Participants" at bounding box center [901, 42] width 60 height 11
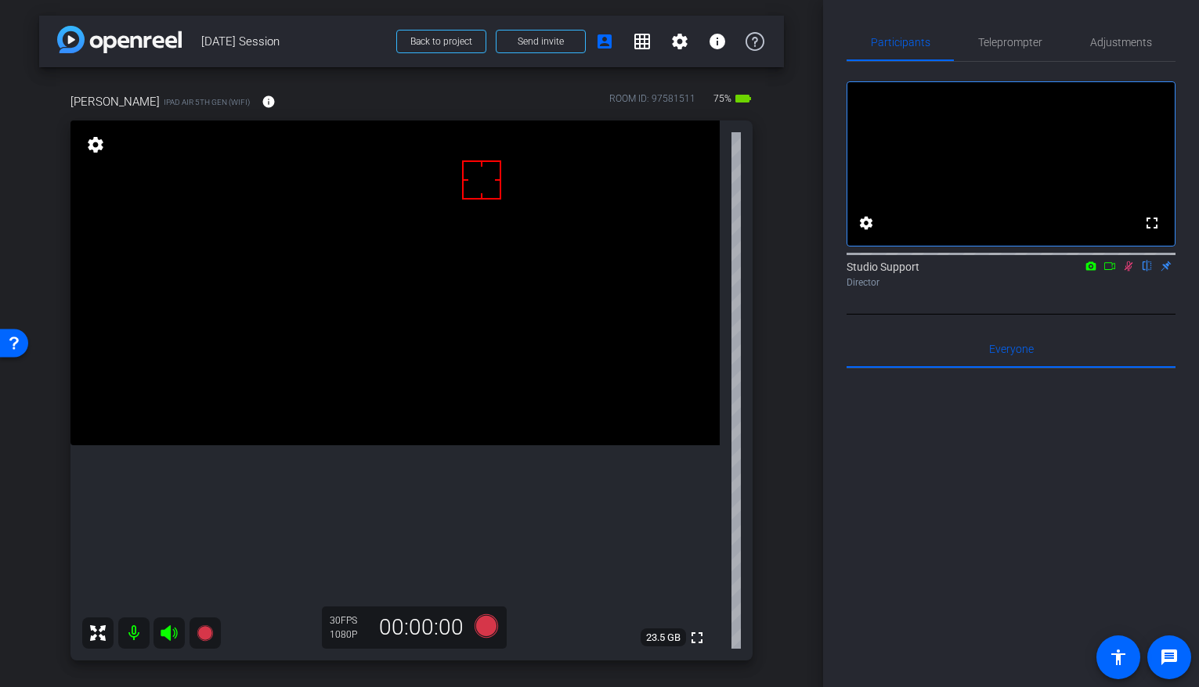
click at [1110, 272] on icon at bounding box center [1109, 266] width 13 height 11
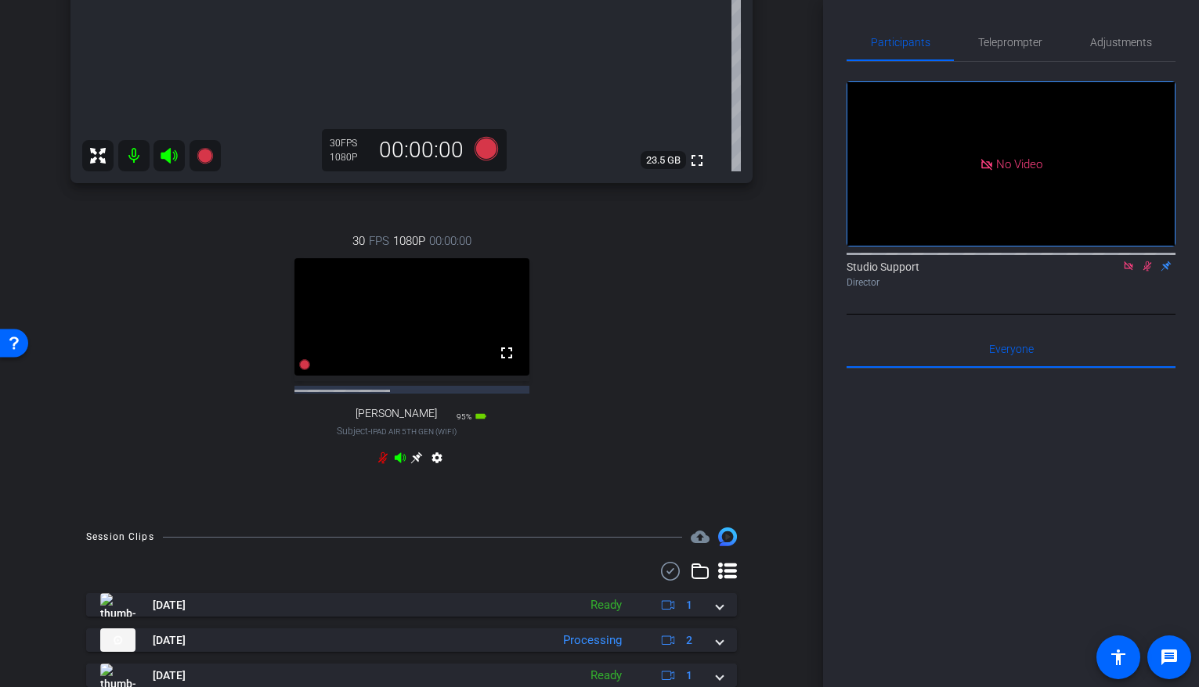
scroll to position [528, 0]
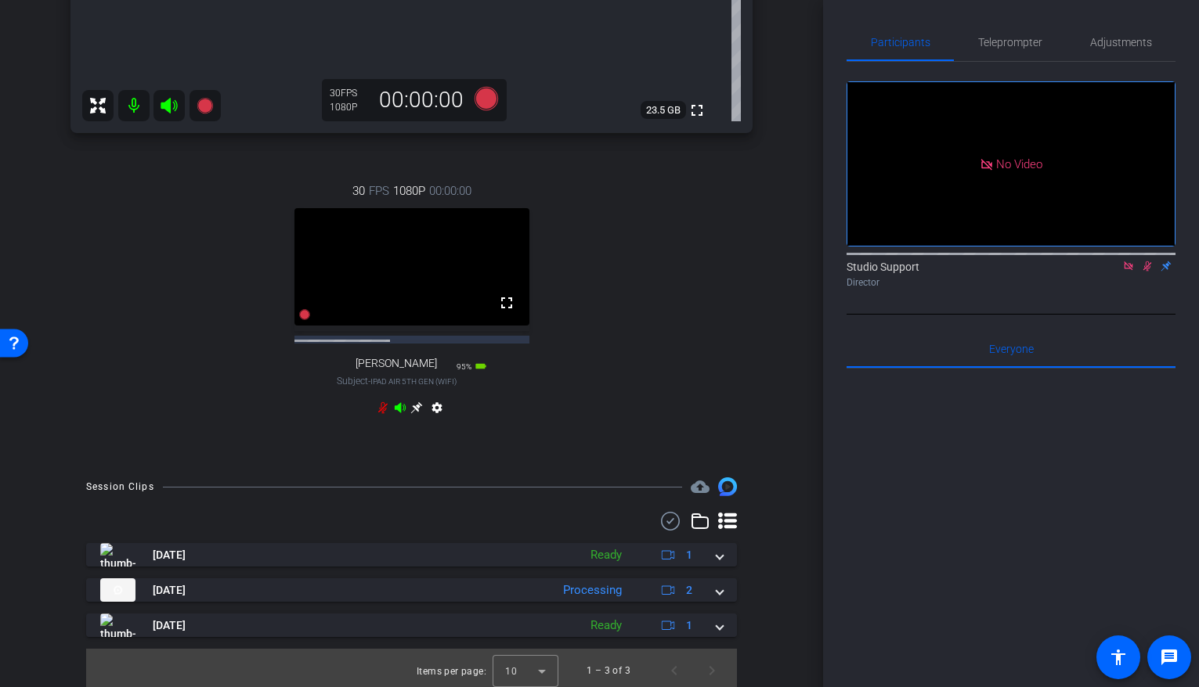
click at [413, 414] on icon at bounding box center [416, 408] width 13 height 13
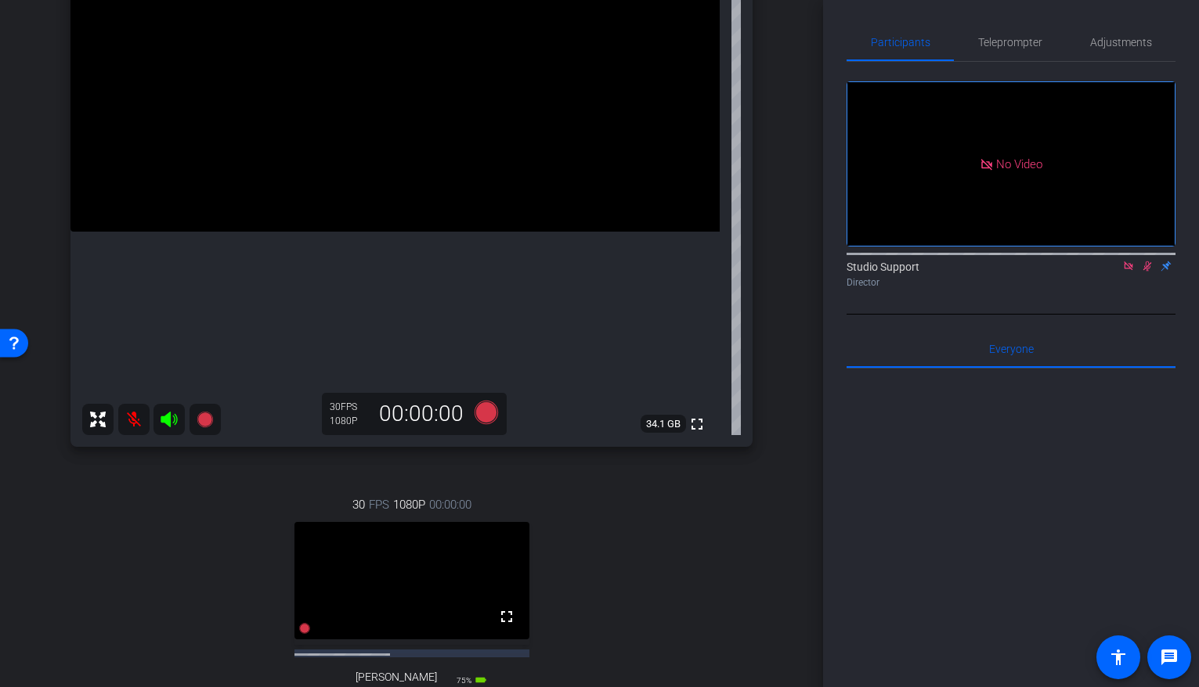
scroll to position [211, 0]
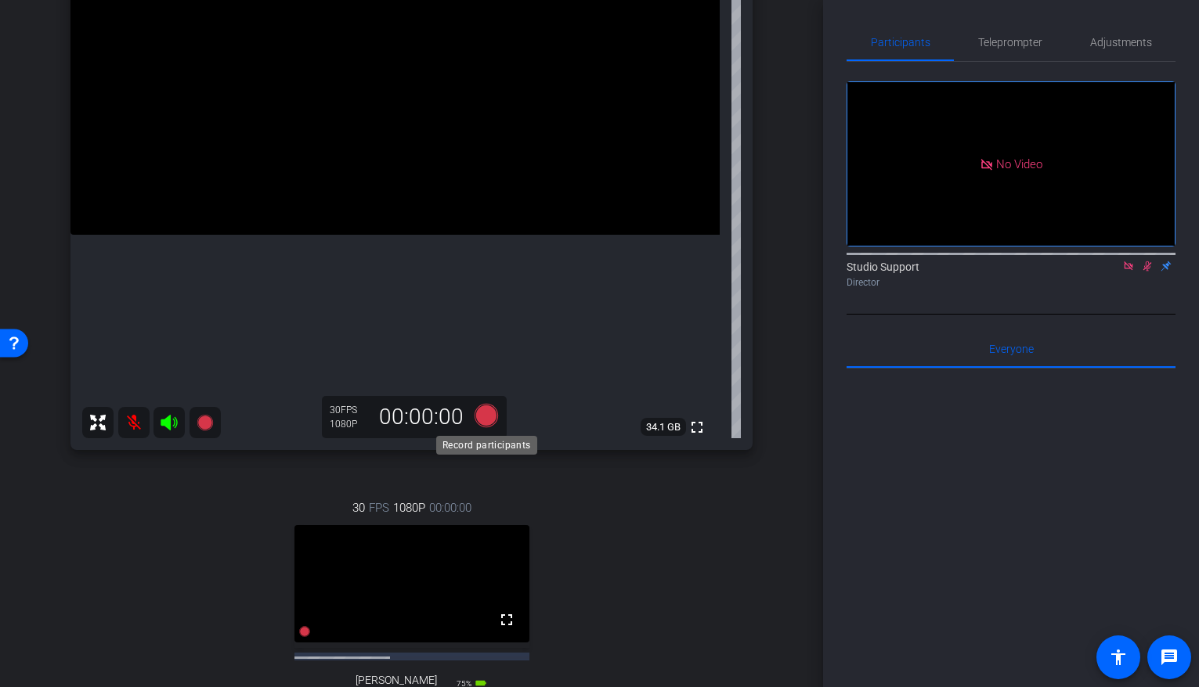
click at [478, 413] on icon at bounding box center [485, 415] width 23 height 23
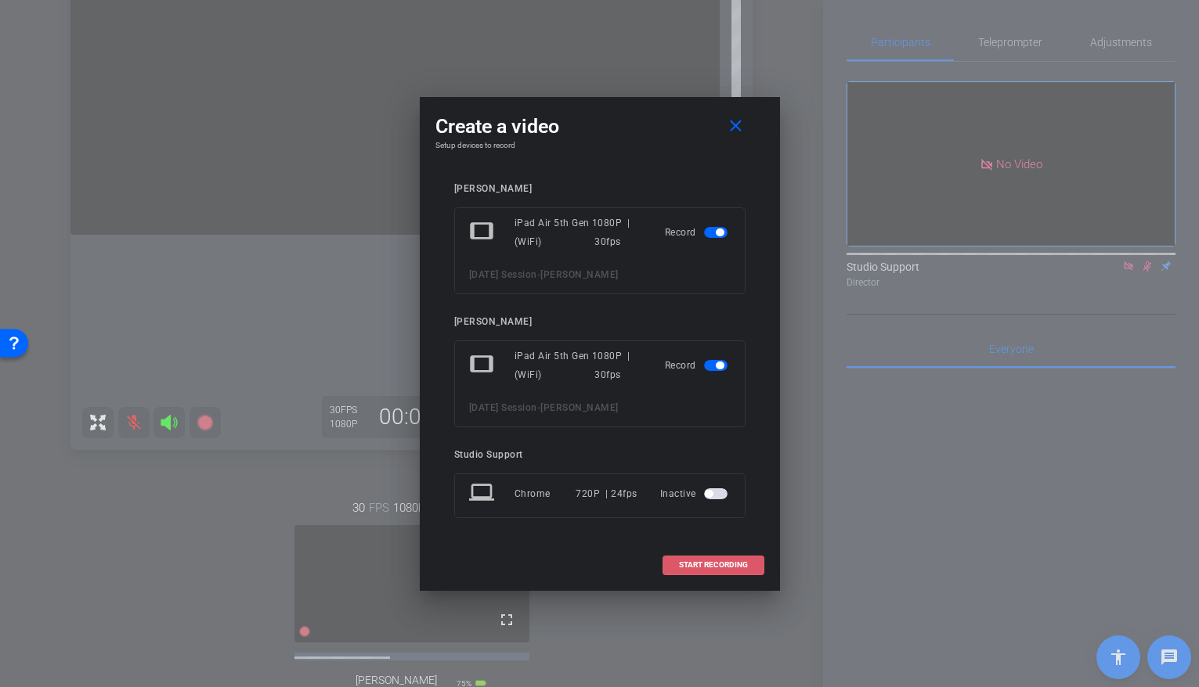
click at [679, 567] on span "START RECORDING" at bounding box center [713, 565] width 69 height 8
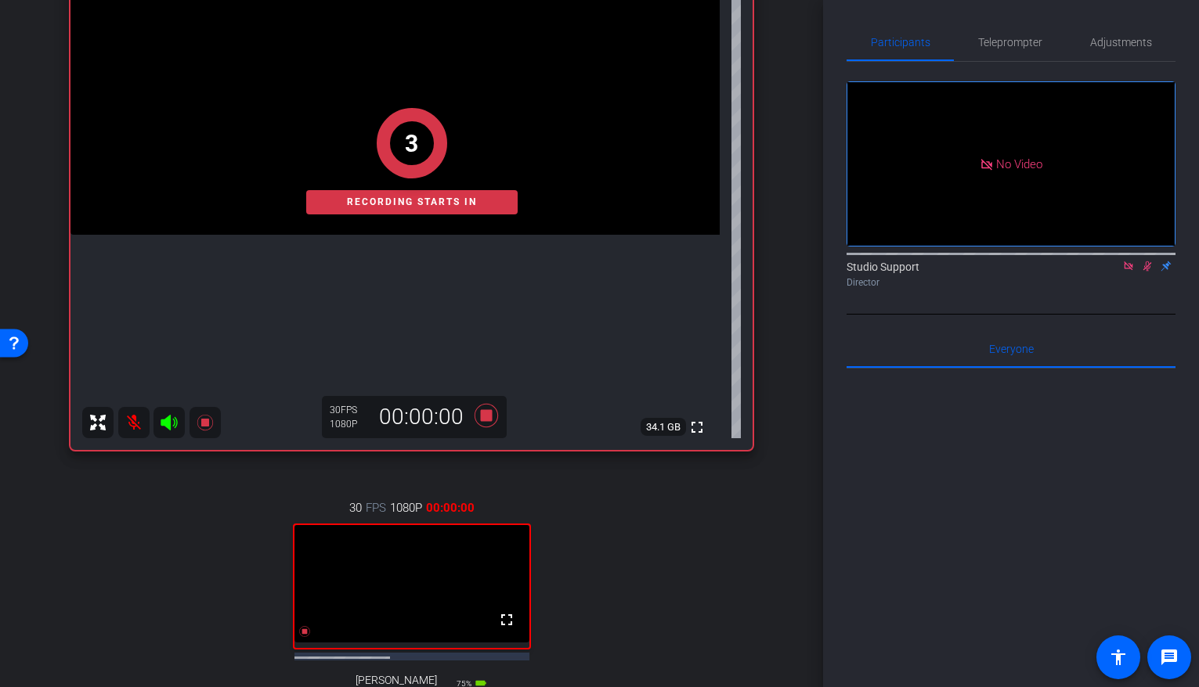
click at [1142, 272] on icon at bounding box center [1147, 266] width 13 height 11
click at [1148, 272] on icon at bounding box center [1147, 266] width 13 height 11
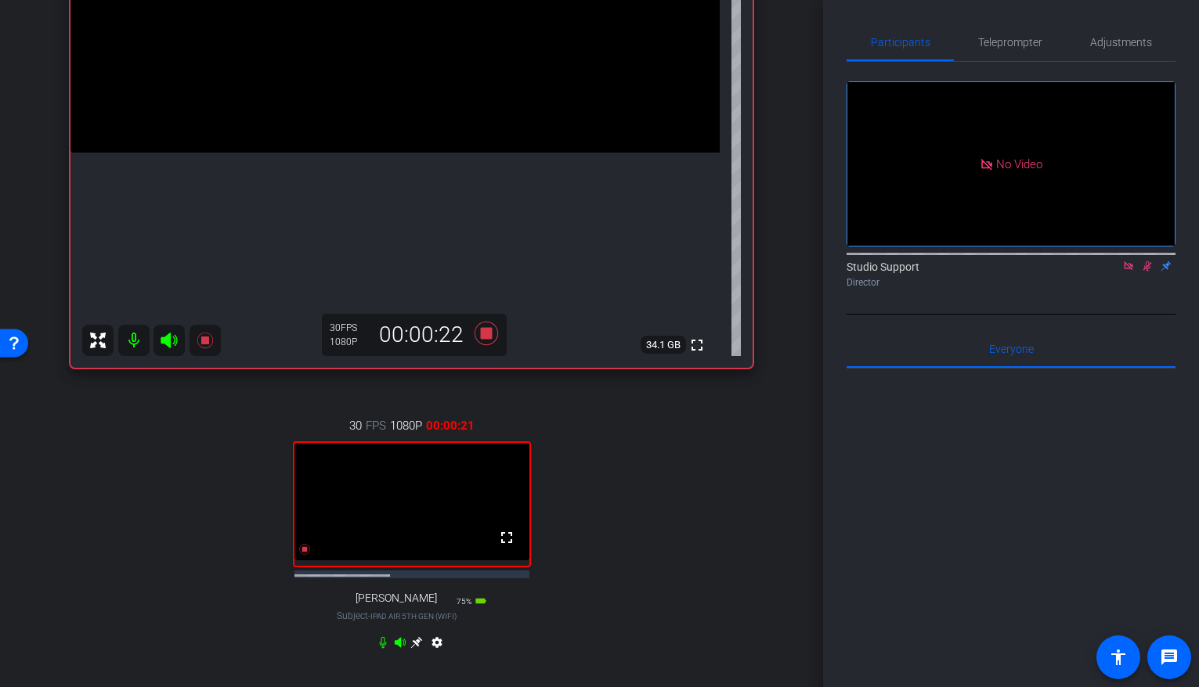
scroll to position [293, 0]
click at [1149, 272] on icon at bounding box center [1147, 266] width 13 height 11
click at [1150, 272] on icon at bounding box center [1147, 266] width 13 height 11
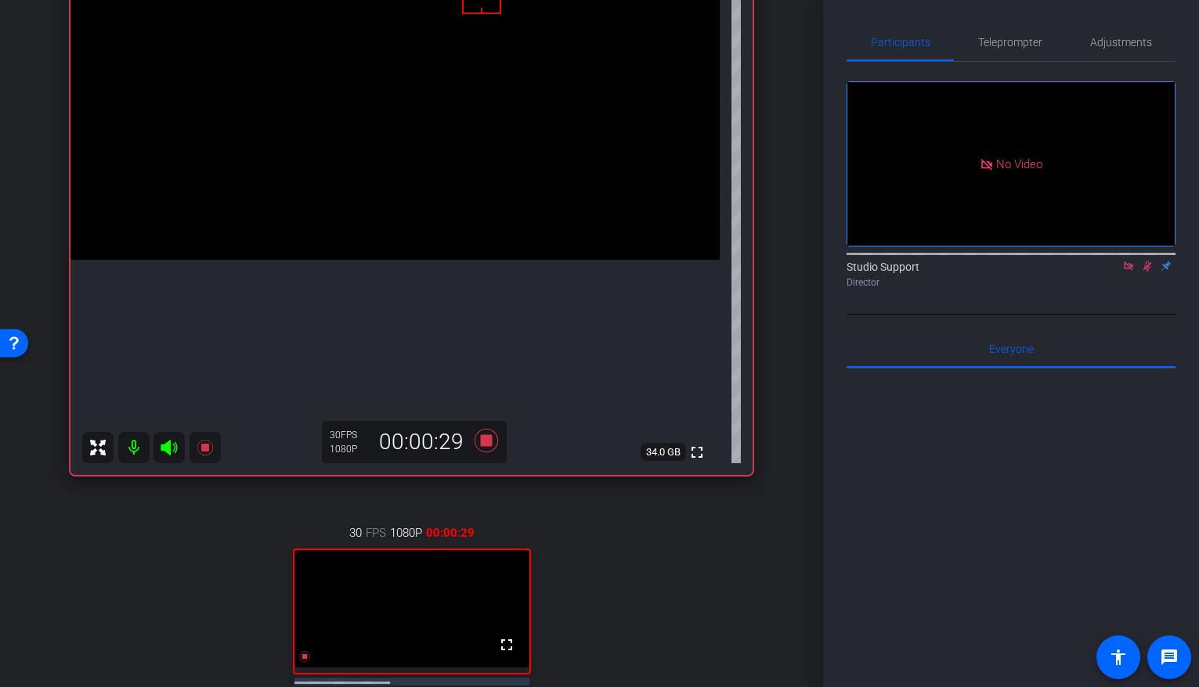
scroll to position [164, 0]
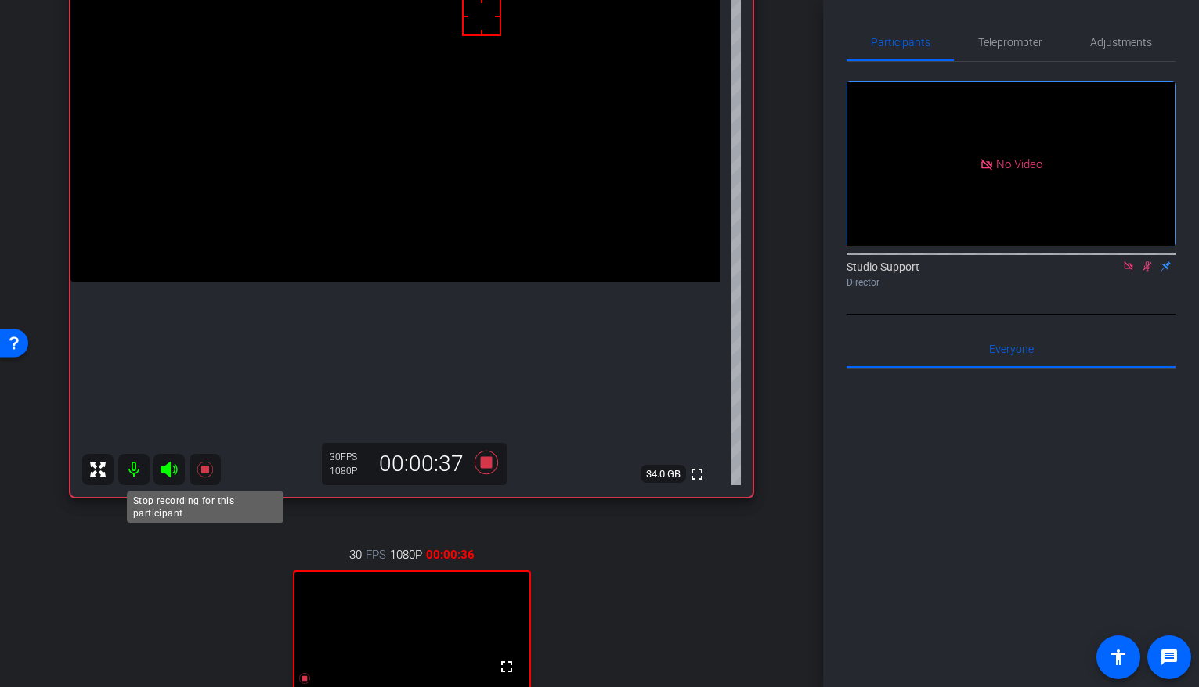
click at [209, 471] on icon at bounding box center [205, 469] width 19 height 19
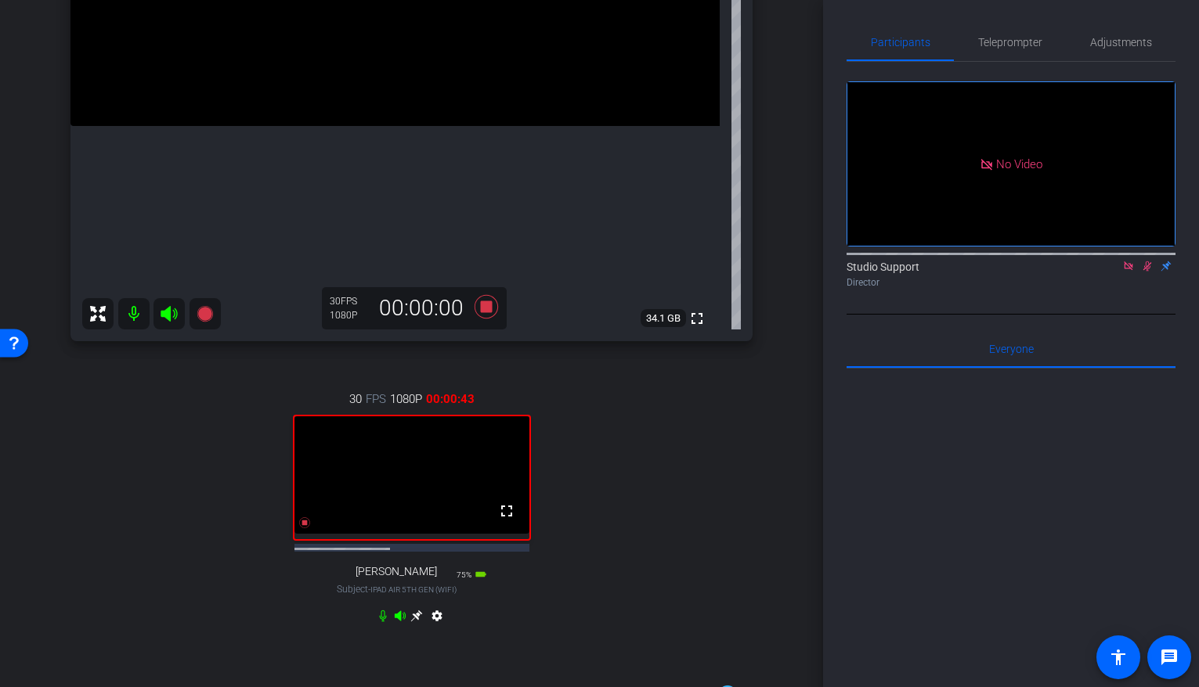
scroll to position [359, 0]
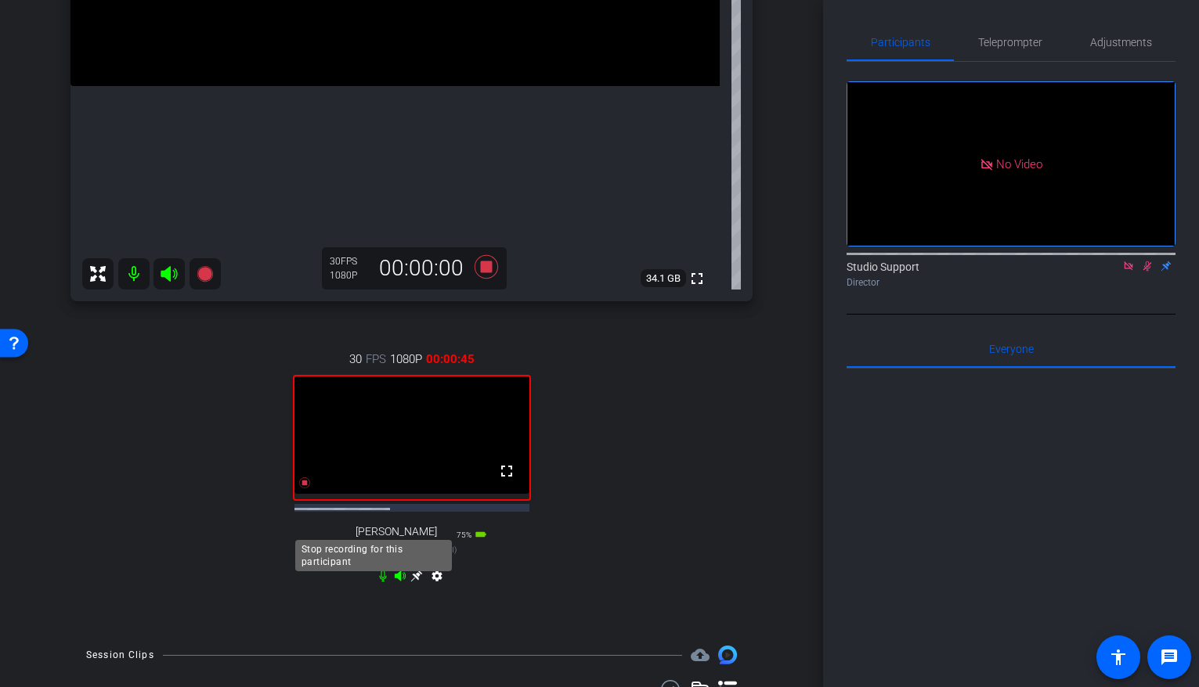
click at [311, 489] on icon at bounding box center [304, 483] width 13 height 13
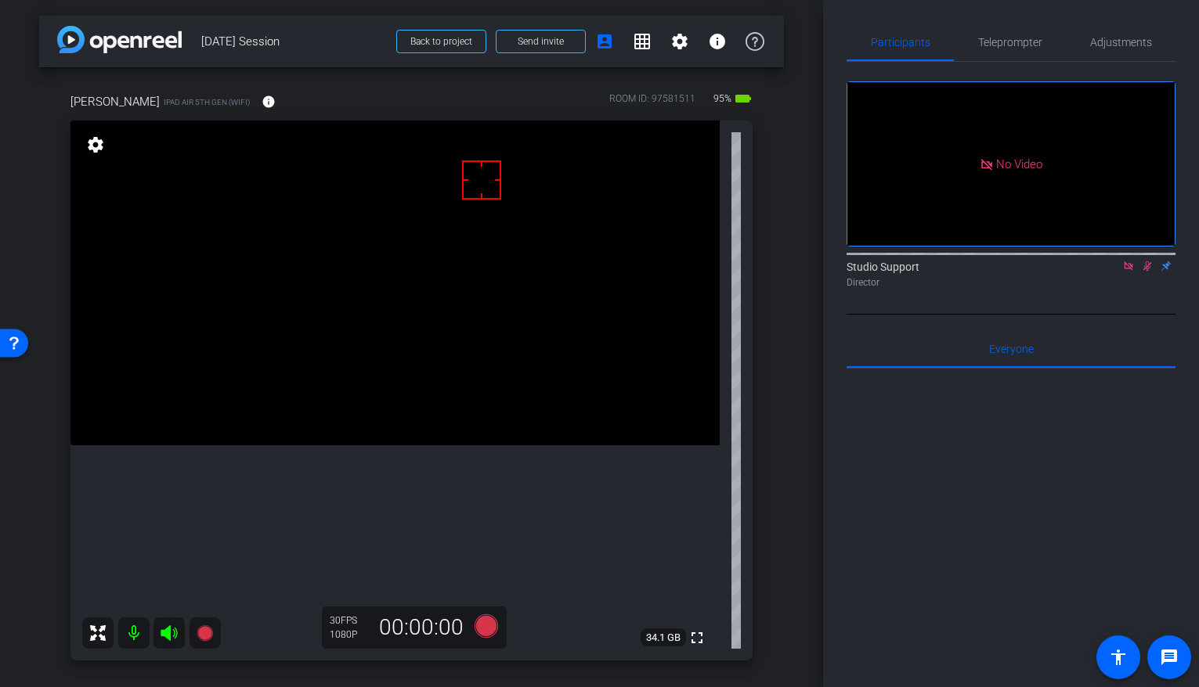
scroll to position [0, 0]
click at [1130, 270] on icon at bounding box center [1128, 266] width 9 height 9
click at [1128, 272] on icon at bounding box center [1128, 266] width 13 height 11
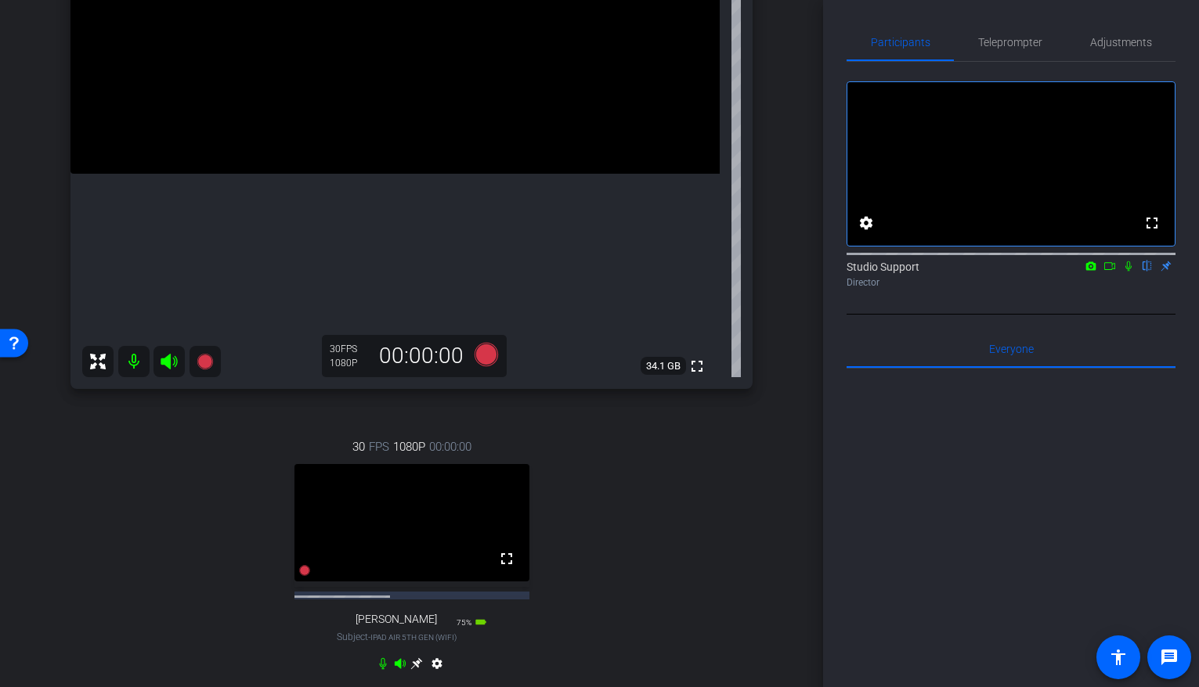
scroll to position [301, 0]
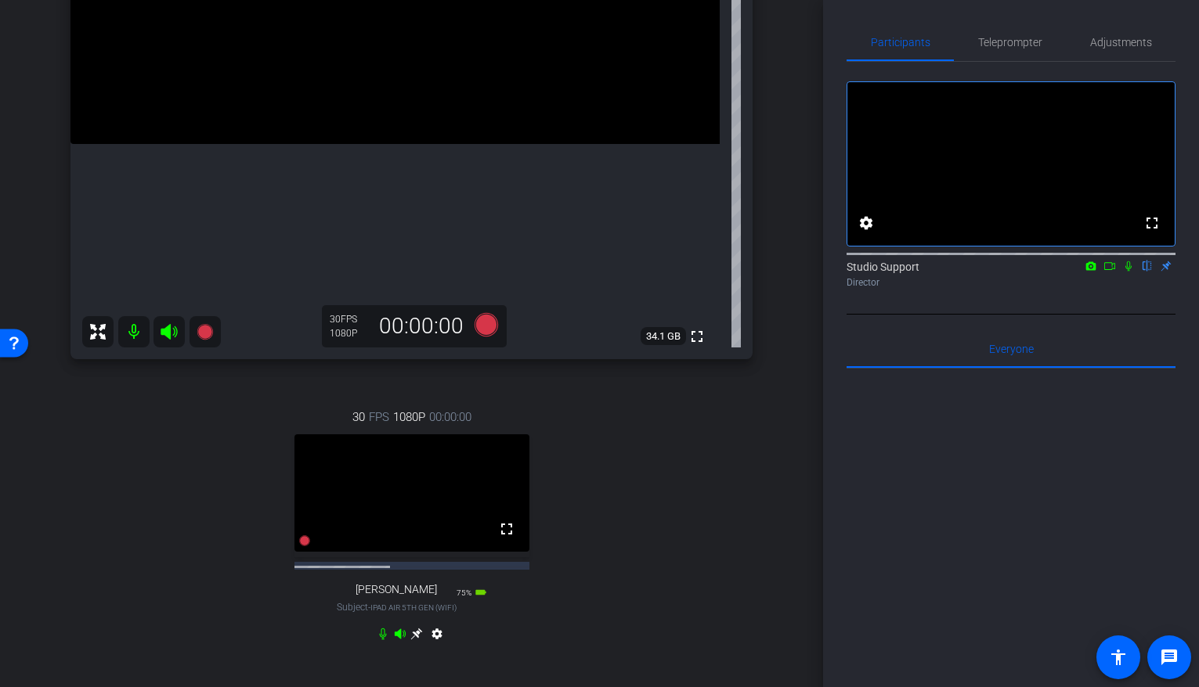
click at [416, 641] on icon at bounding box center [416, 634] width 13 height 13
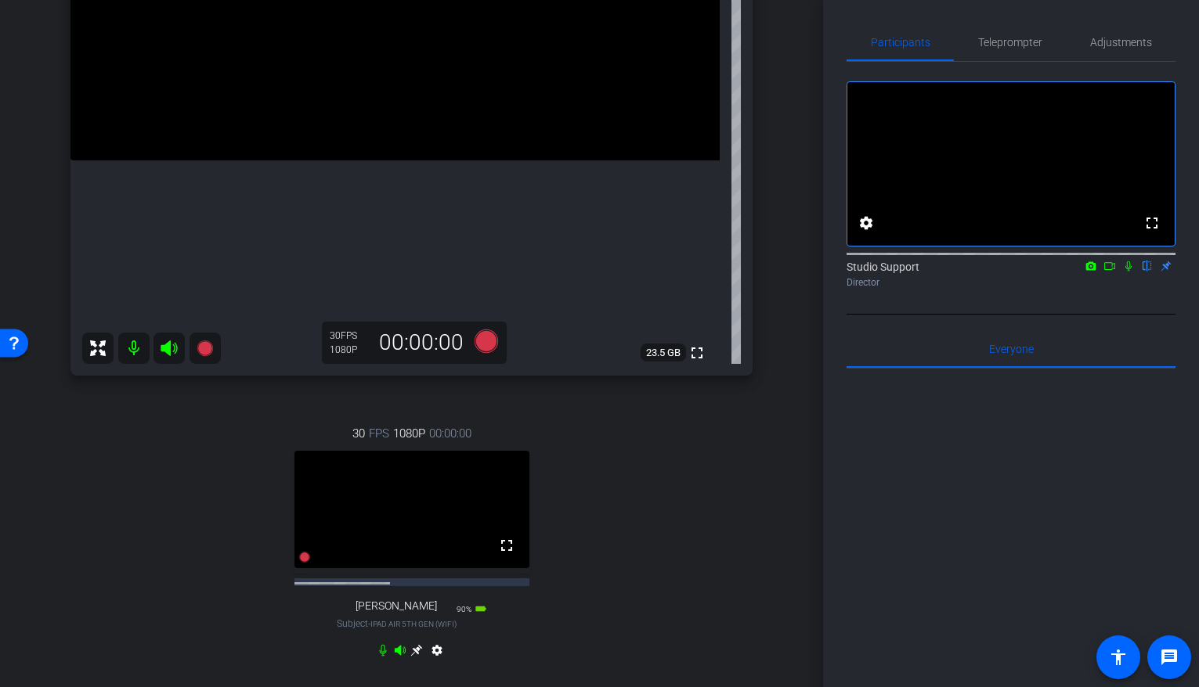
scroll to position [298, 0]
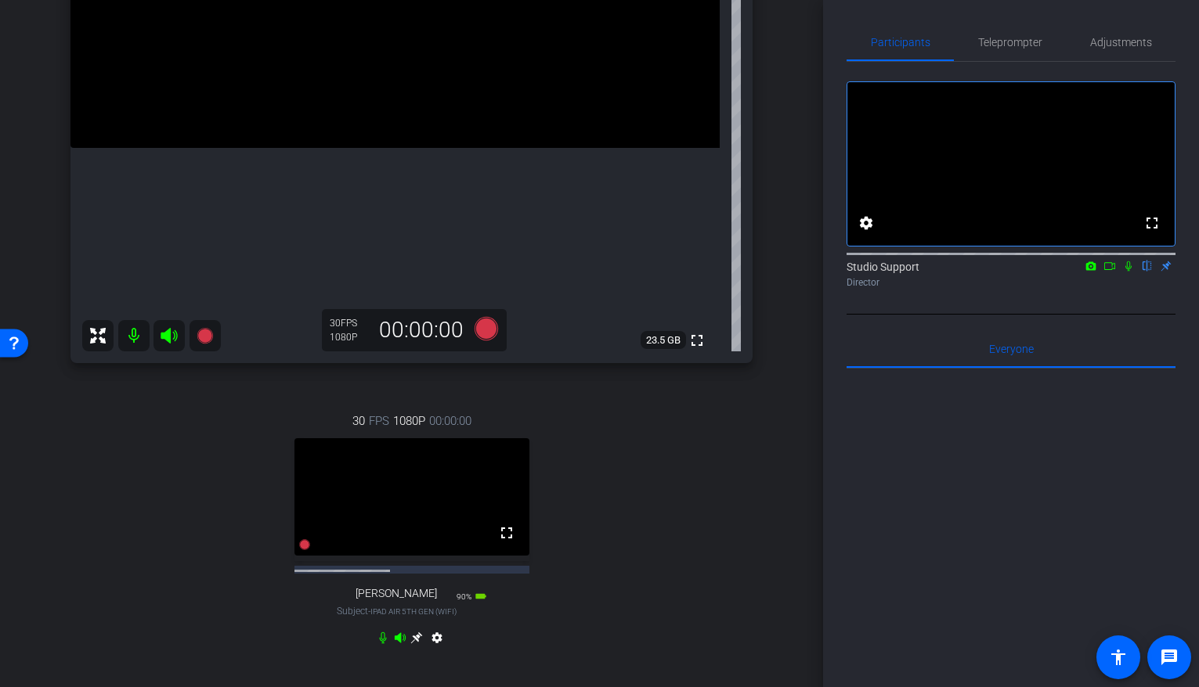
click at [1111, 272] on icon at bounding box center [1109, 266] width 13 height 11
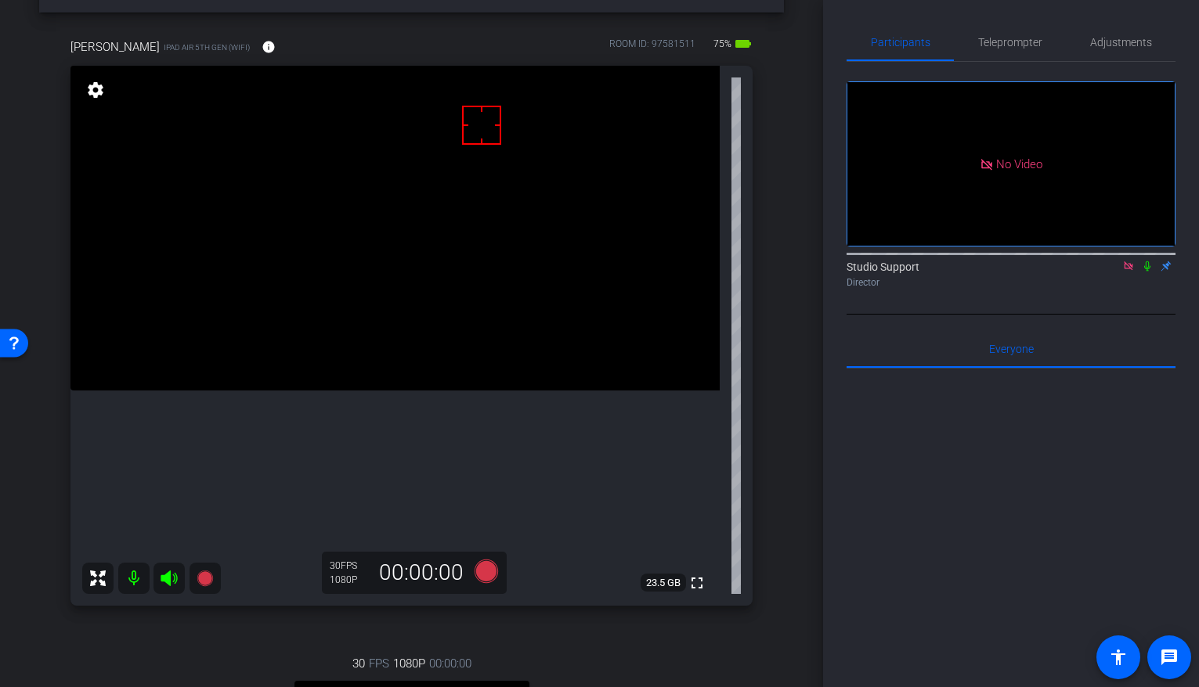
scroll to position [612, 0]
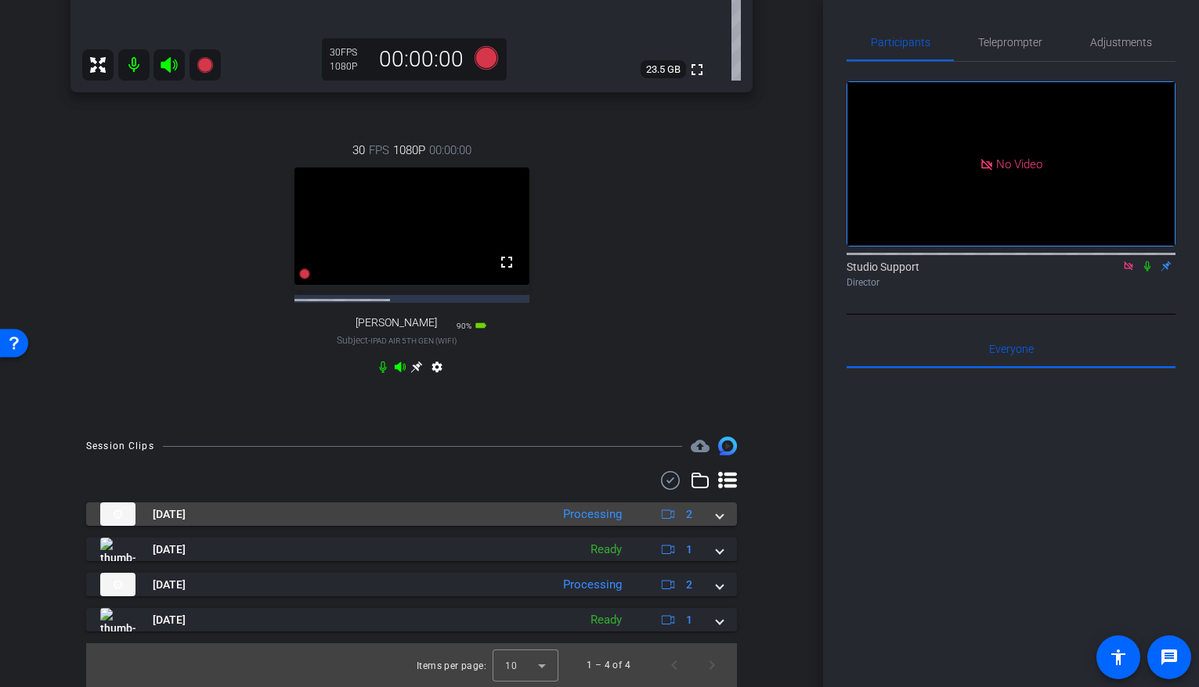
click at [555, 517] on div "Processing" at bounding box center [592, 515] width 74 height 18
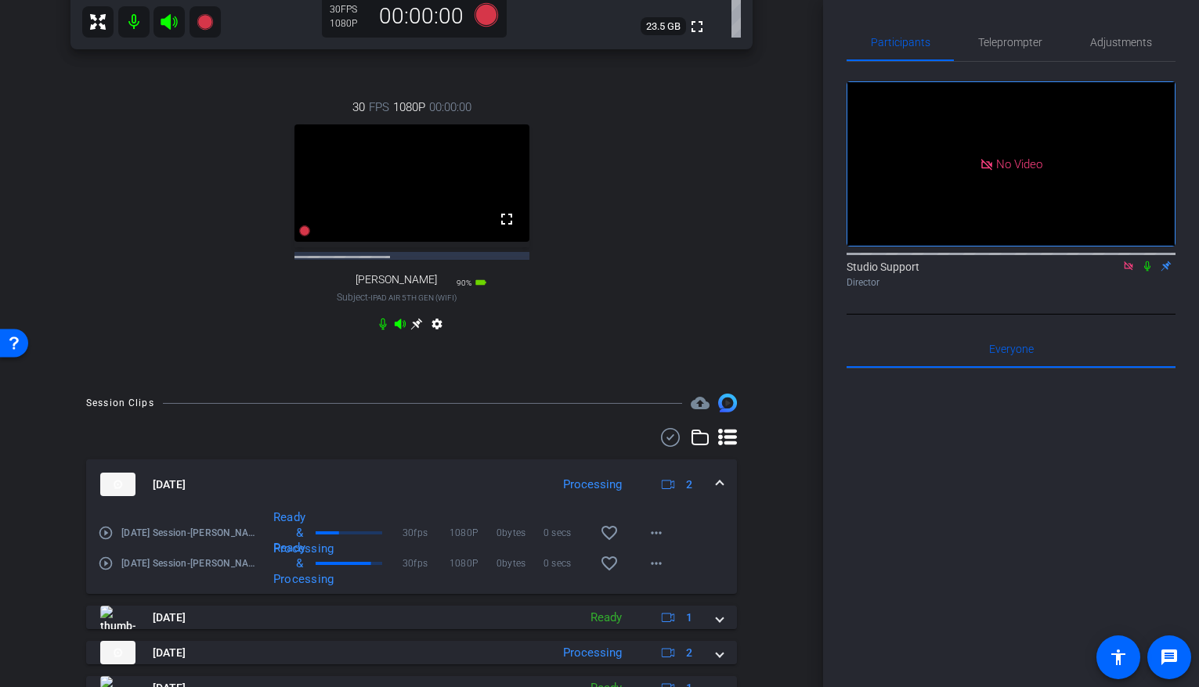
click at [106, 541] on mat-icon "play_circle_outline" at bounding box center [106, 533] width 16 height 16
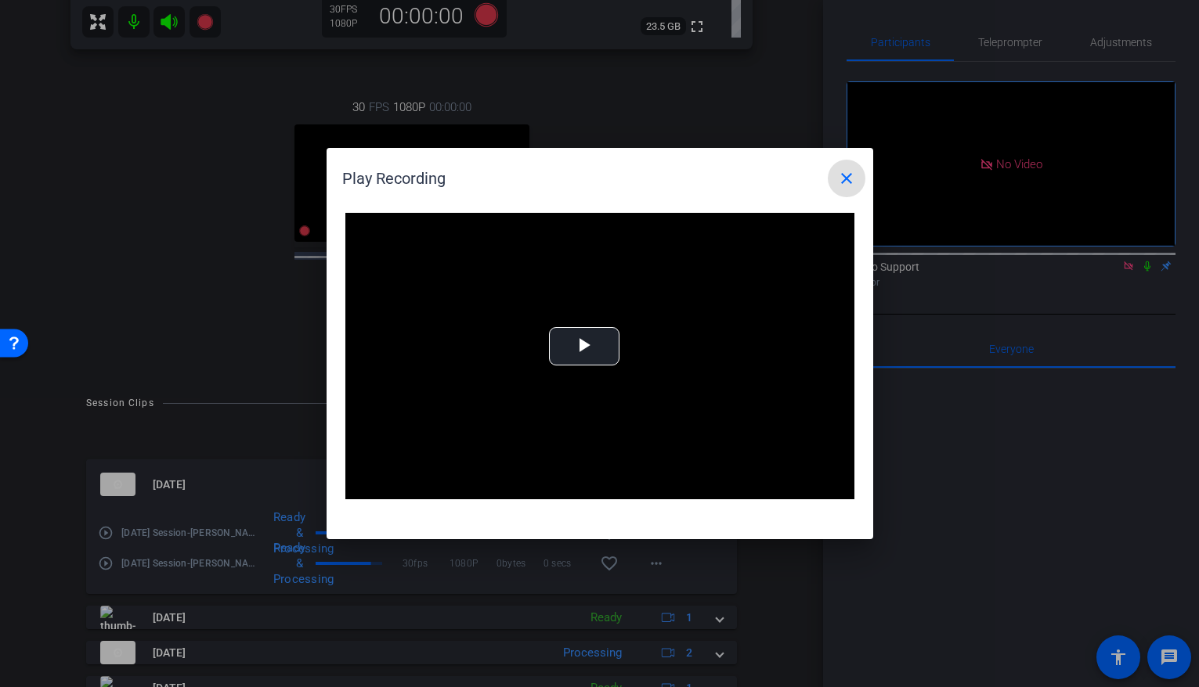
click at [834, 175] on span at bounding box center [847, 179] width 38 height 38
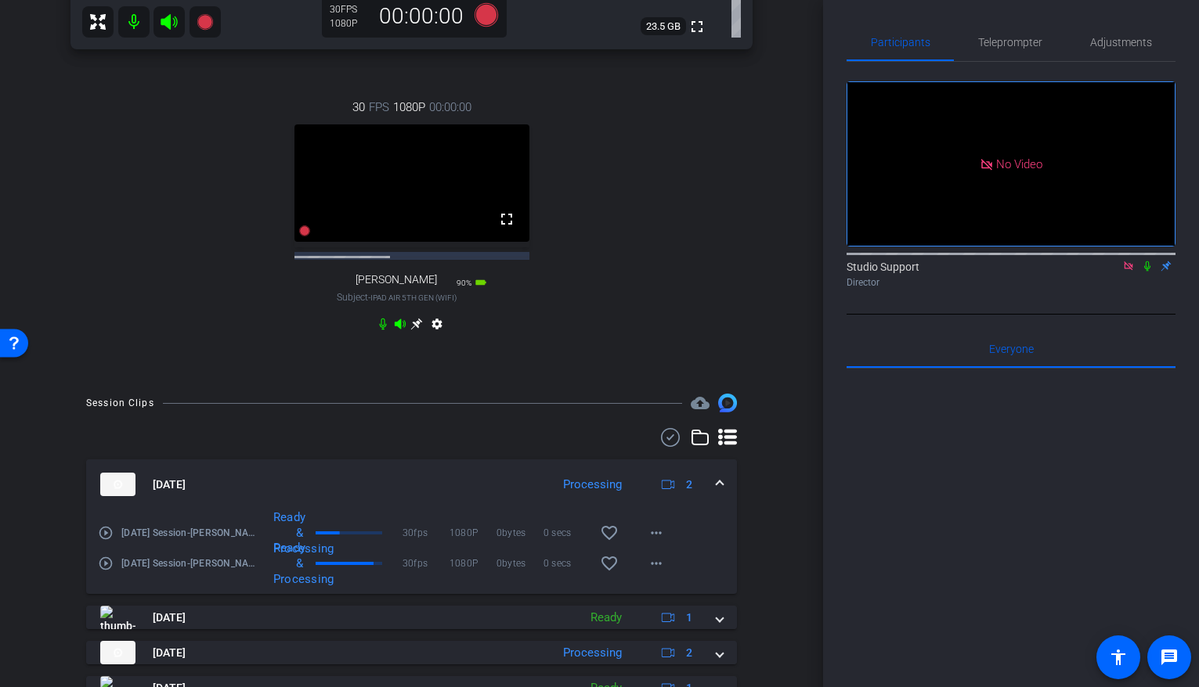
click at [98, 541] on mat-icon "play_circle_outline" at bounding box center [106, 533] width 16 height 16
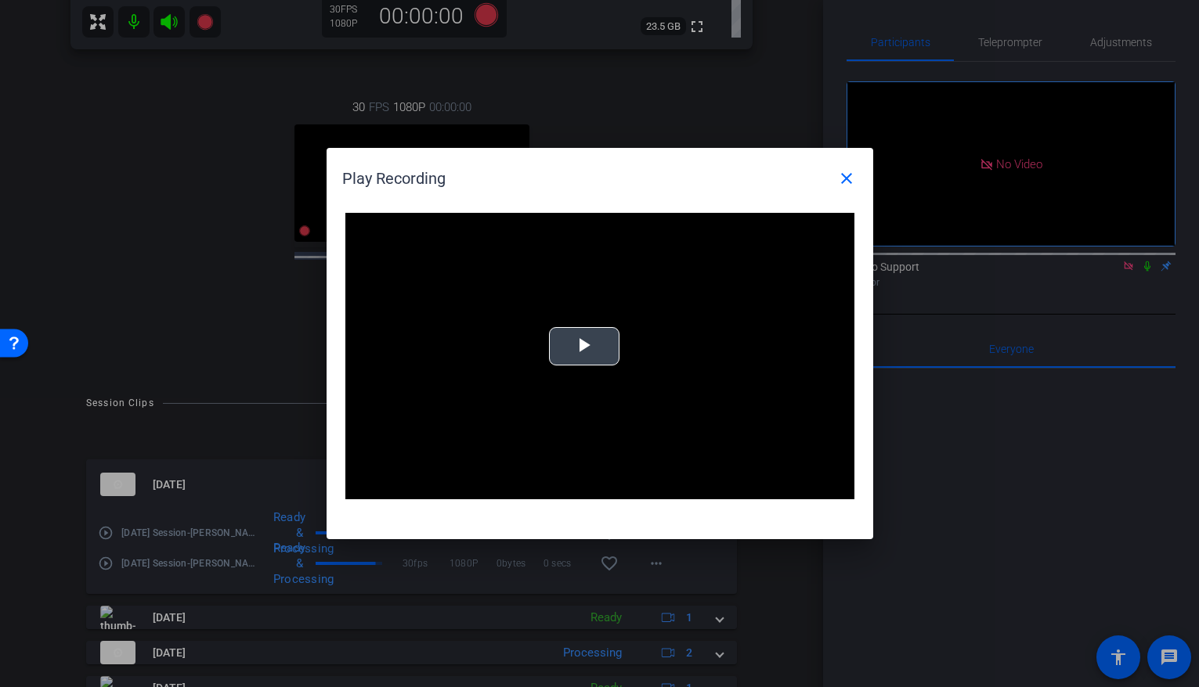
click at [613, 367] on video "Video Player" at bounding box center [599, 356] width 509 height 287
click at [835, 174] on span at bounding box center [847, 179] width 38 height 38
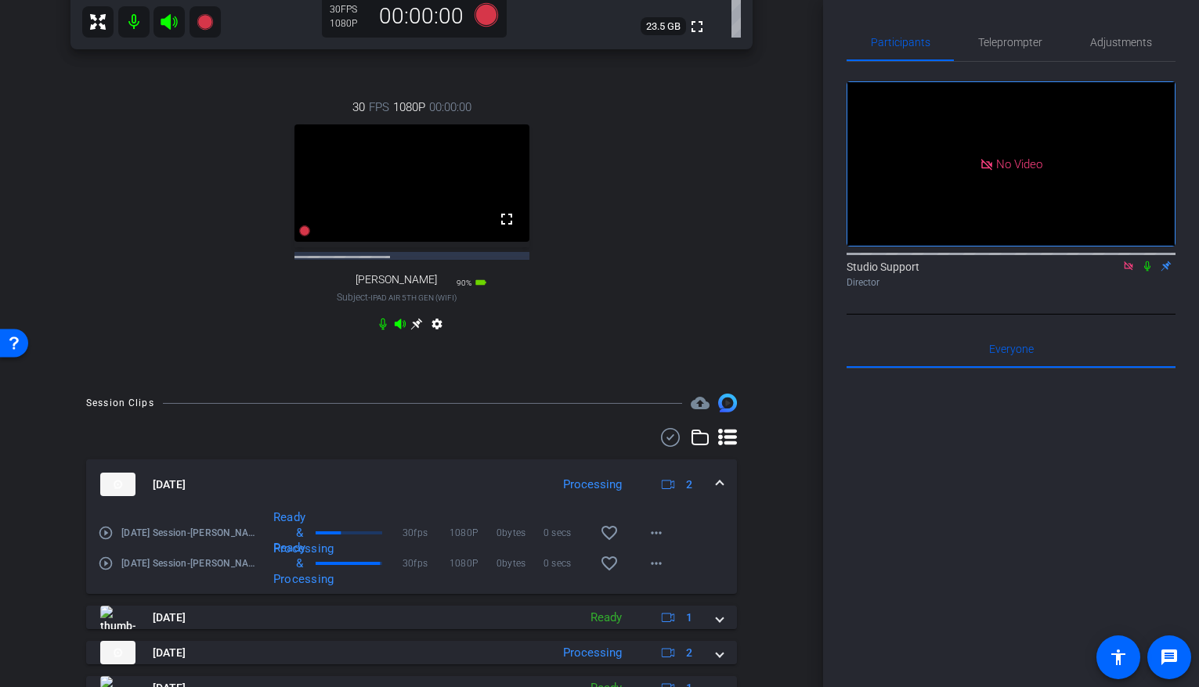
click at [109, 572] on mat-icon "play_circle_outline" at bounding box center [106, 564] width 16 height 16
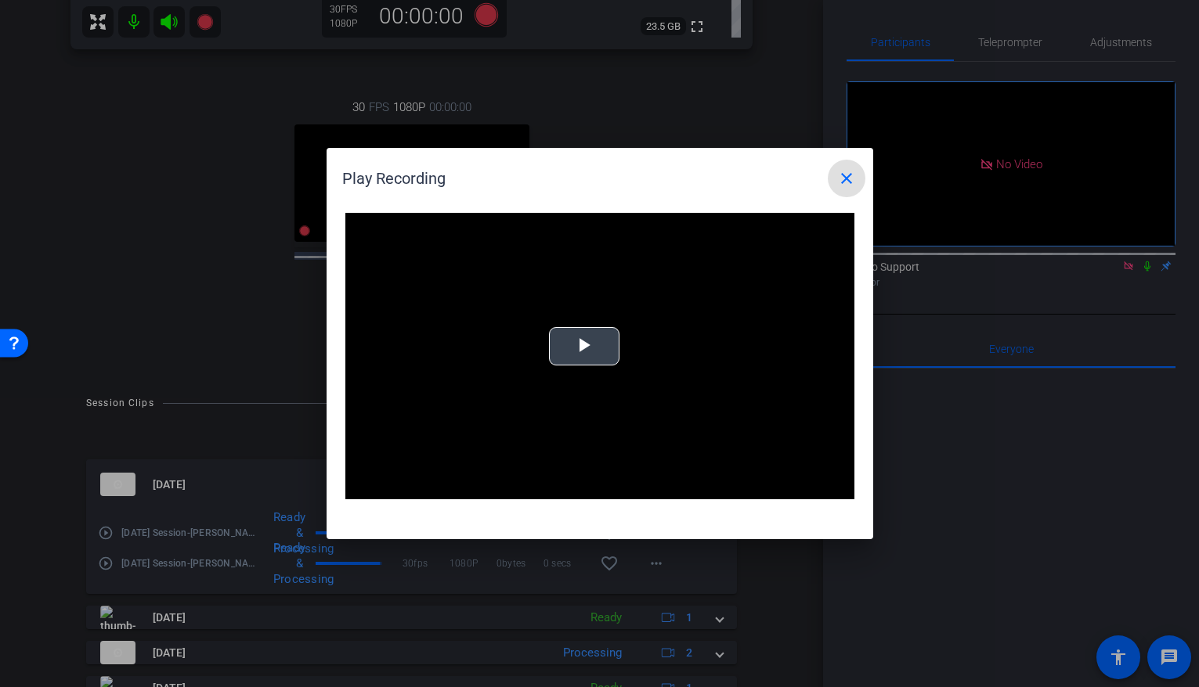
click at [584, 347] on span "Video Player" at bounding box center [584, 347] width 0 height 0
click at [853, 181] on mat-icon "close" at bounding box center [846, 178] width 19 height 19
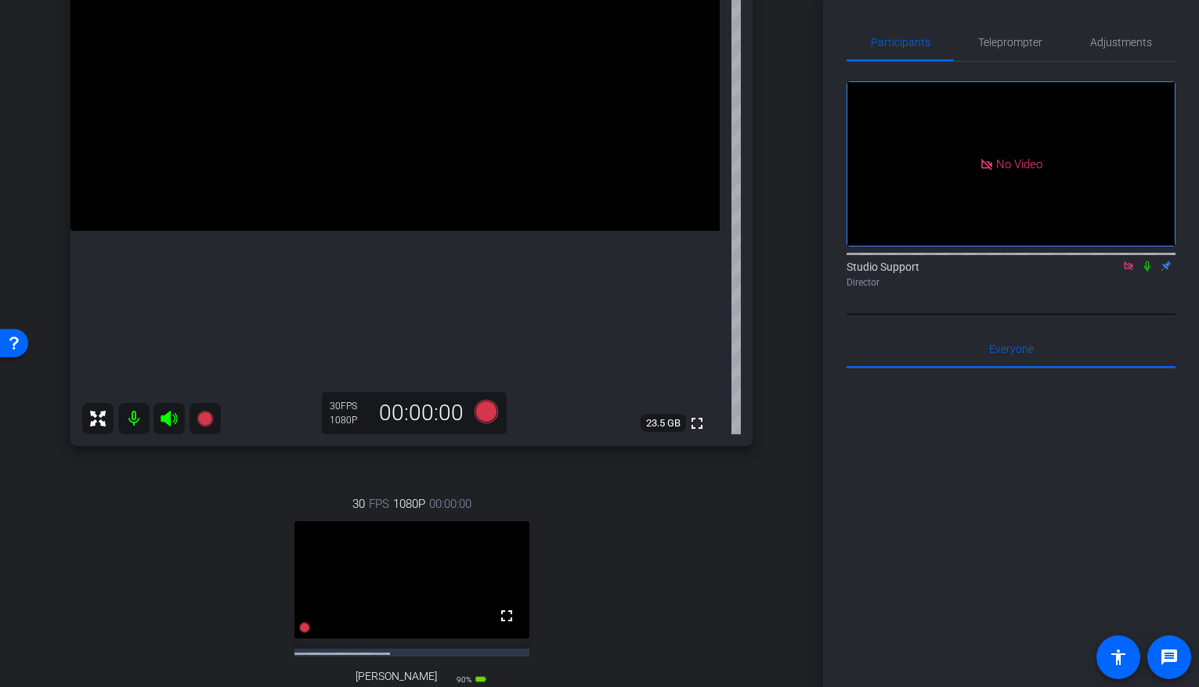
scroll to position [46, 0]
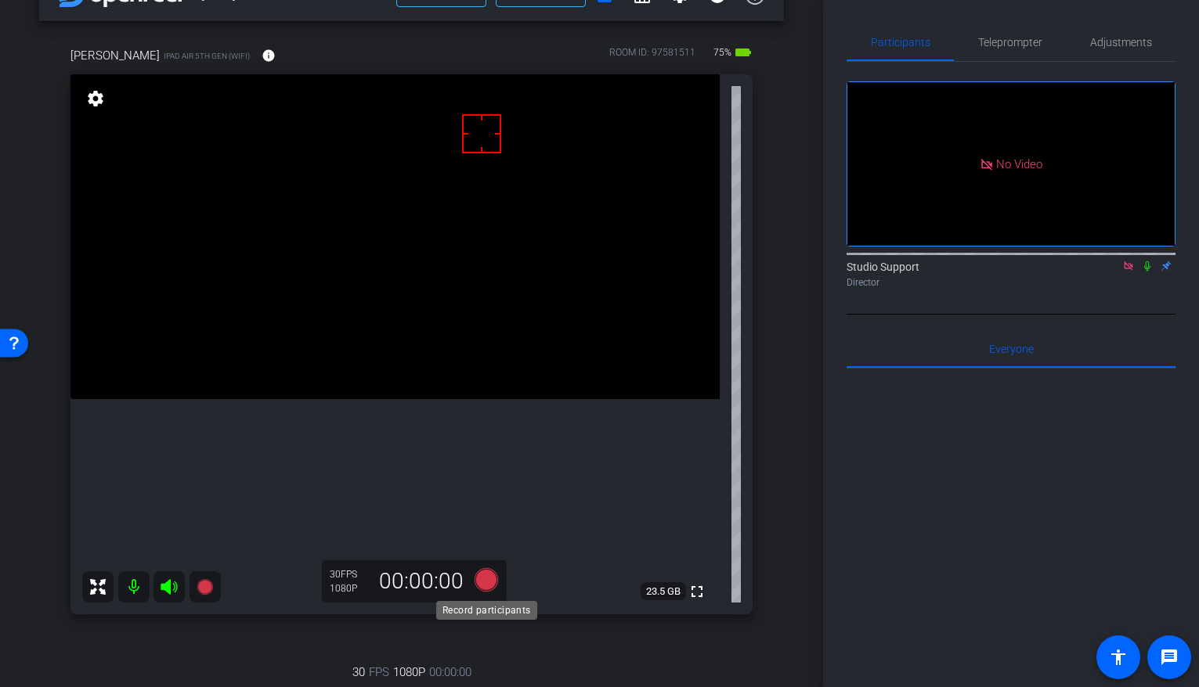
click at [483, 583] on icon at bounding box center [485, 579] width 23 height 23
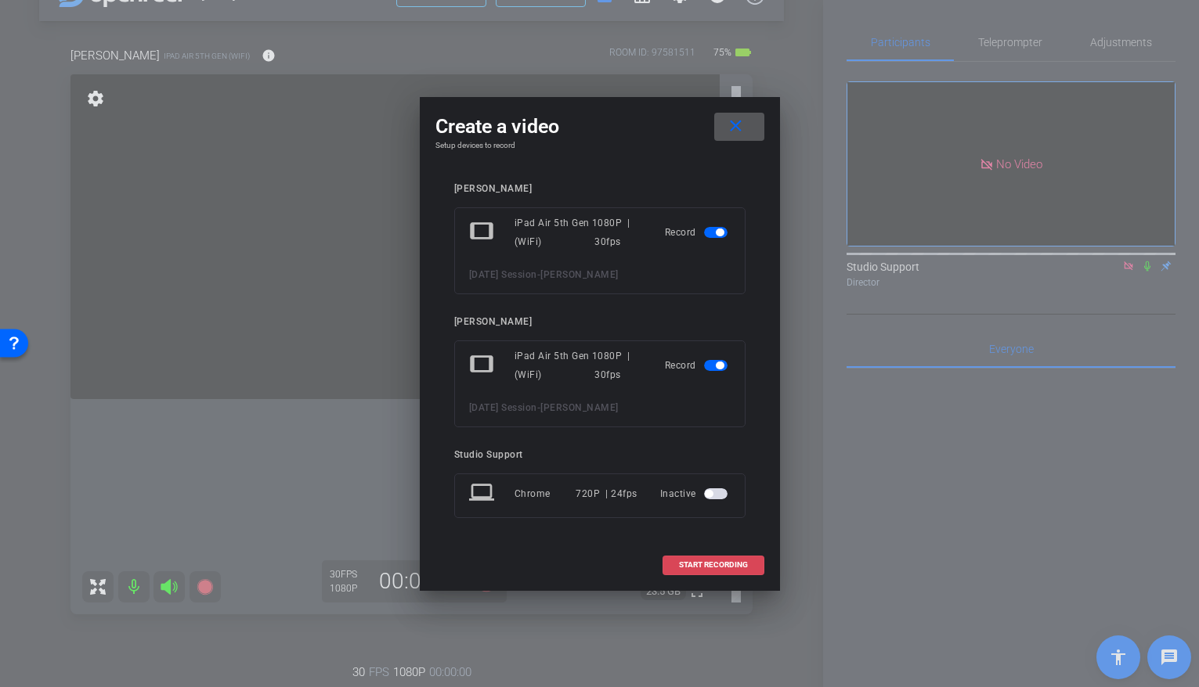
click at [719, 562] on span "START RECORDING" at bounding box center [713, 565] width 69 height 8
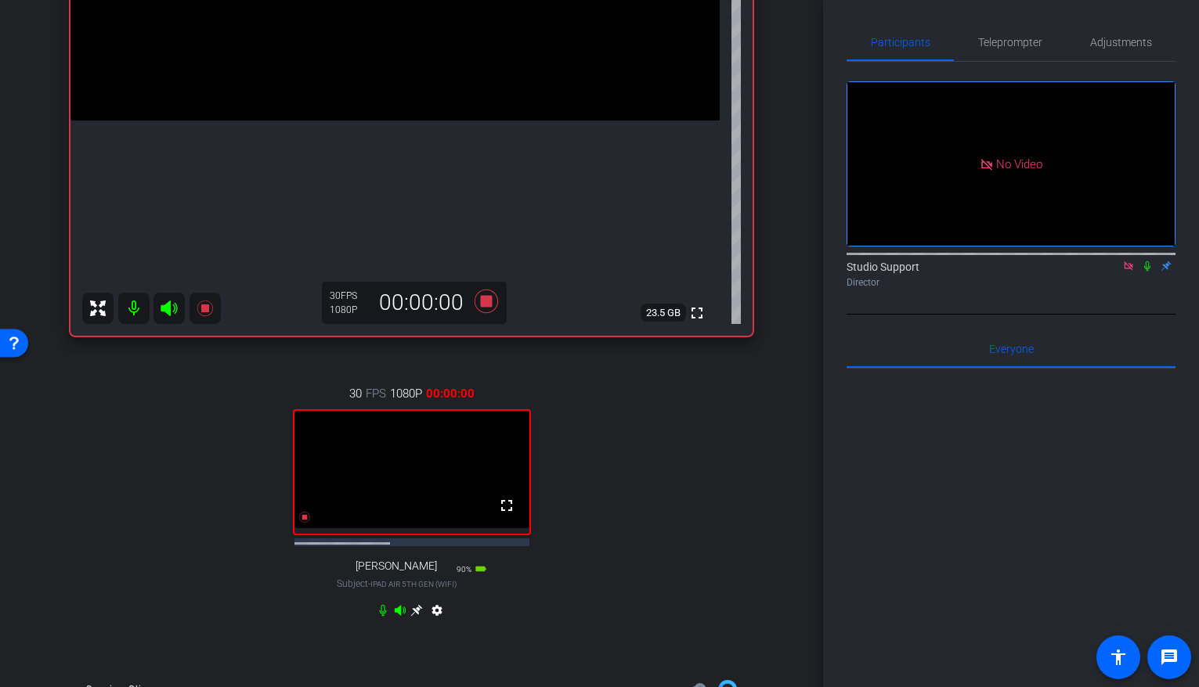
scroll to position [328, 0]
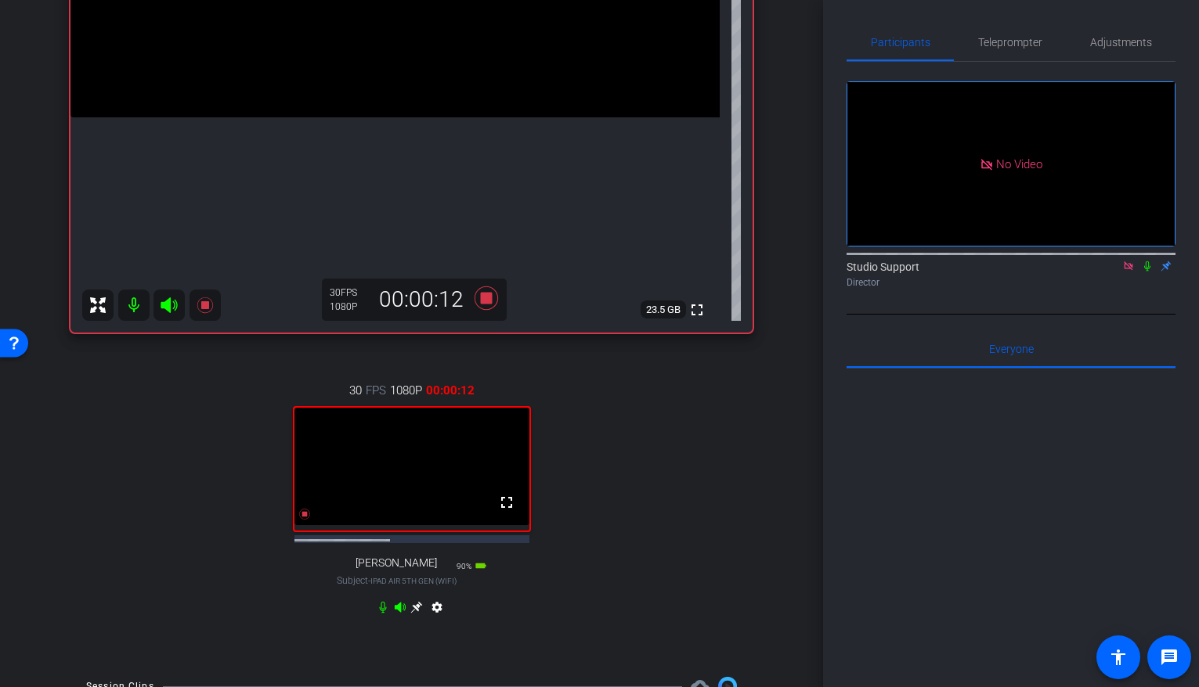
click at [1147, 272] on icon at bounding box center [1147, 266] width 13 height 11
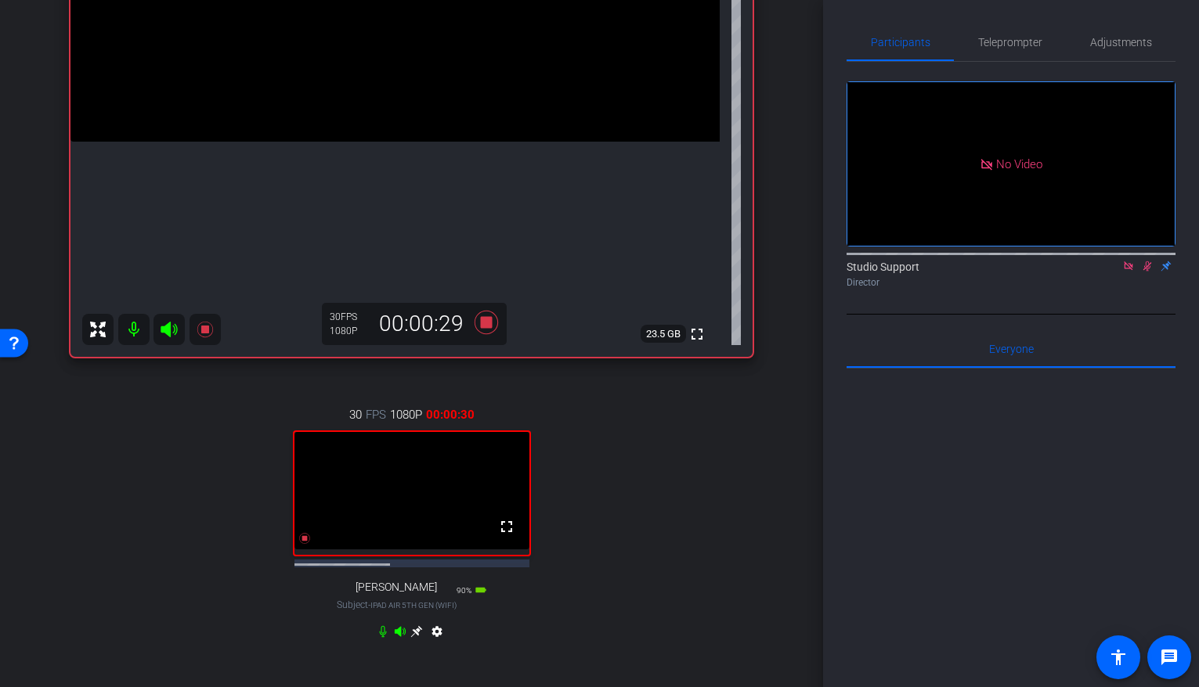
scroll to position [307, 0]
click at [419, 635] on icon at bounding box center [417, 629] width 12 height 12
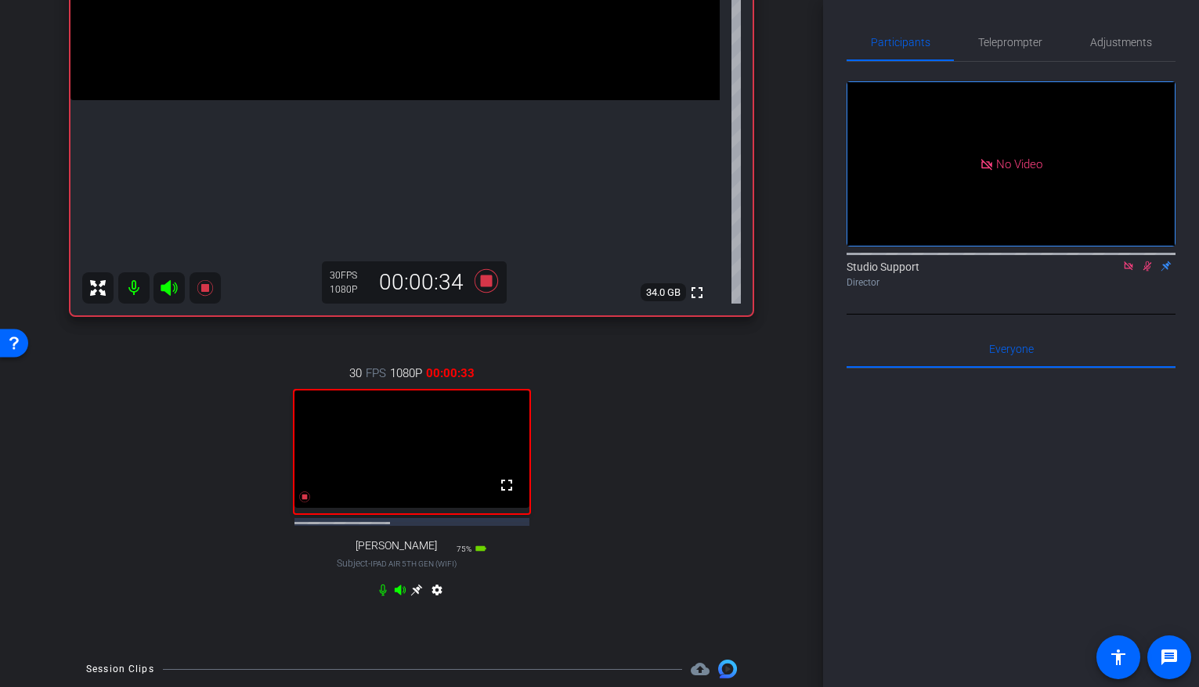
scroll to position [348, 0]
click at [414, 594] on icon at bounding box center [417, 588] width 12 height 12
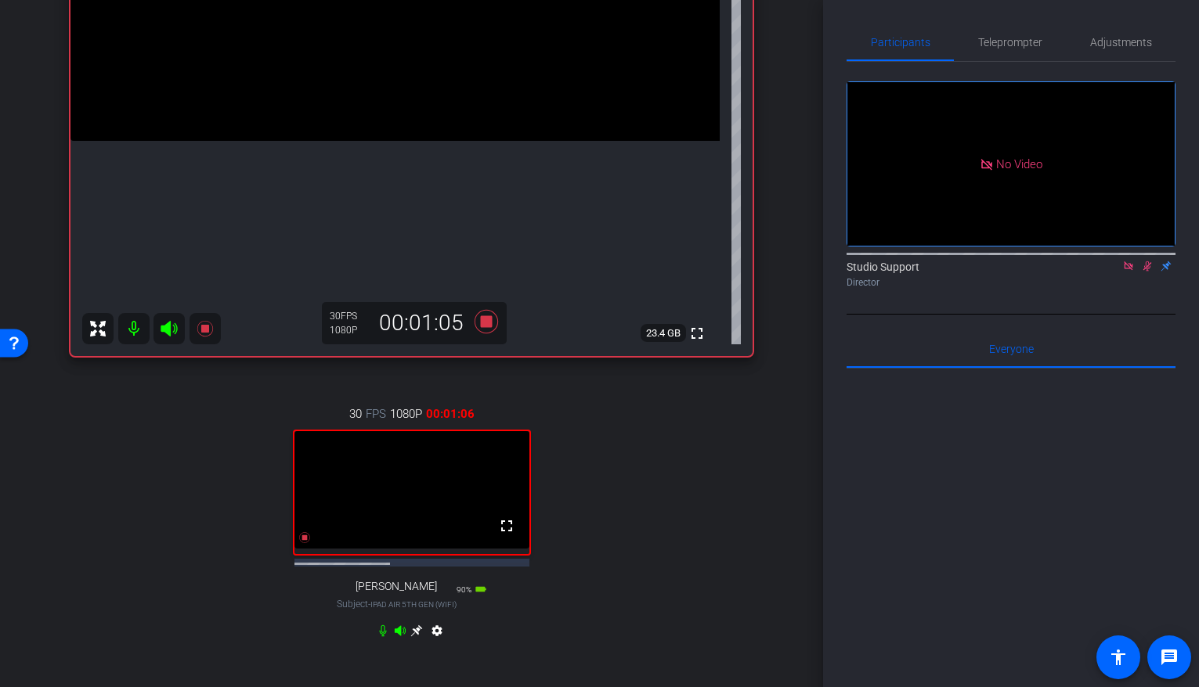
scroll to position [383, 0]
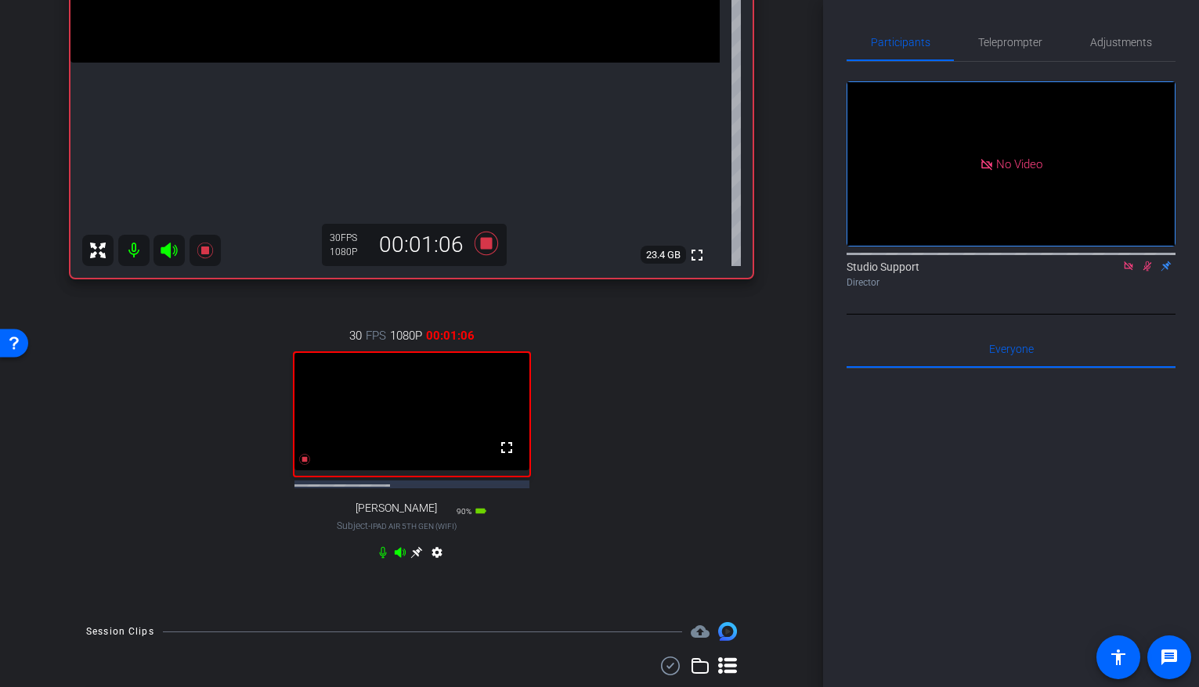
click at [417, 559] on icon at bounding box center [417, 553] width 12 height 12
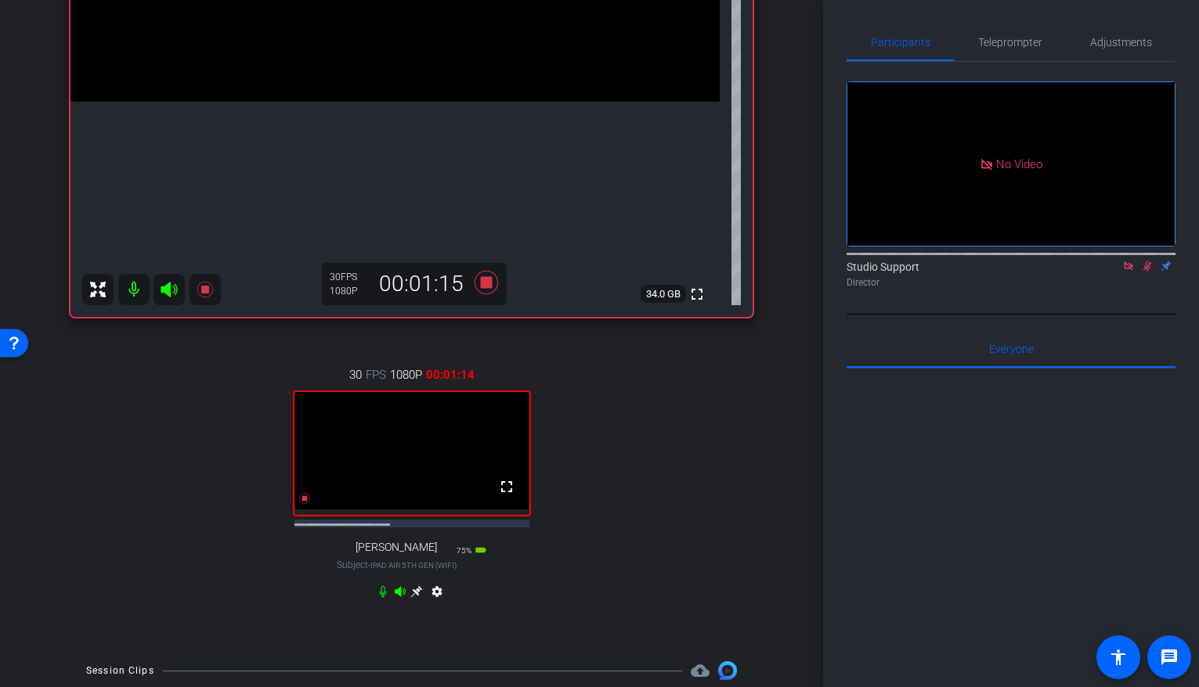
scroll to position [381, 0]
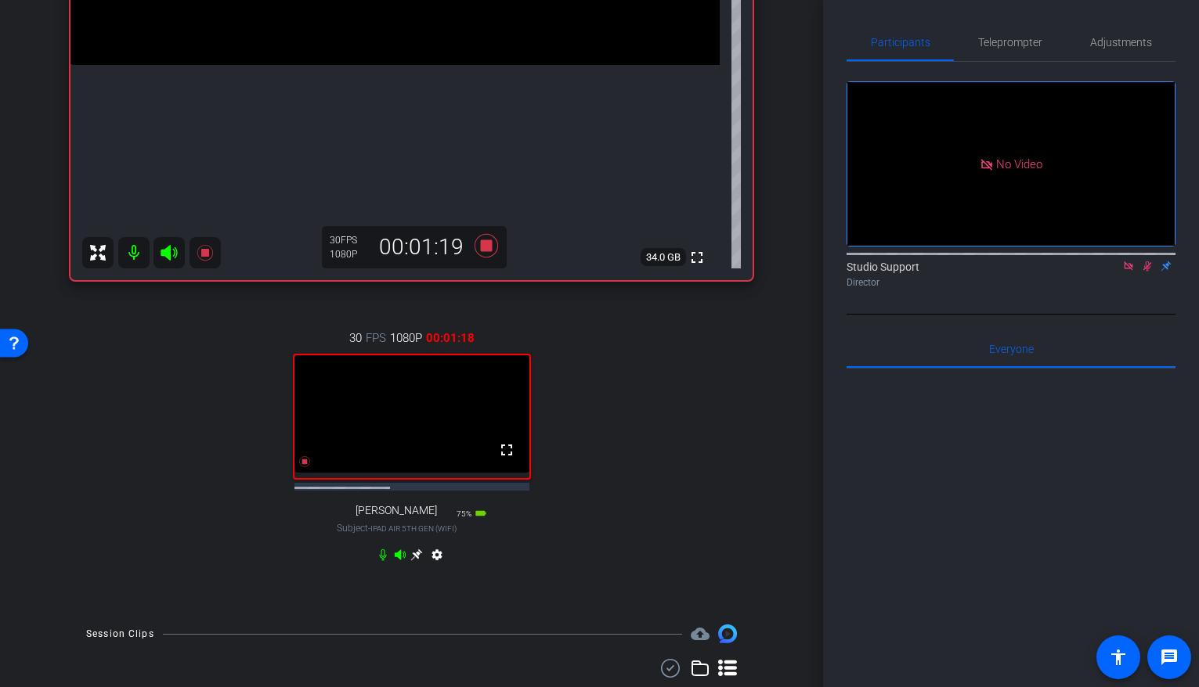
click at [416, 561] on icon at bounding box center [416, 555] width 13 height 13
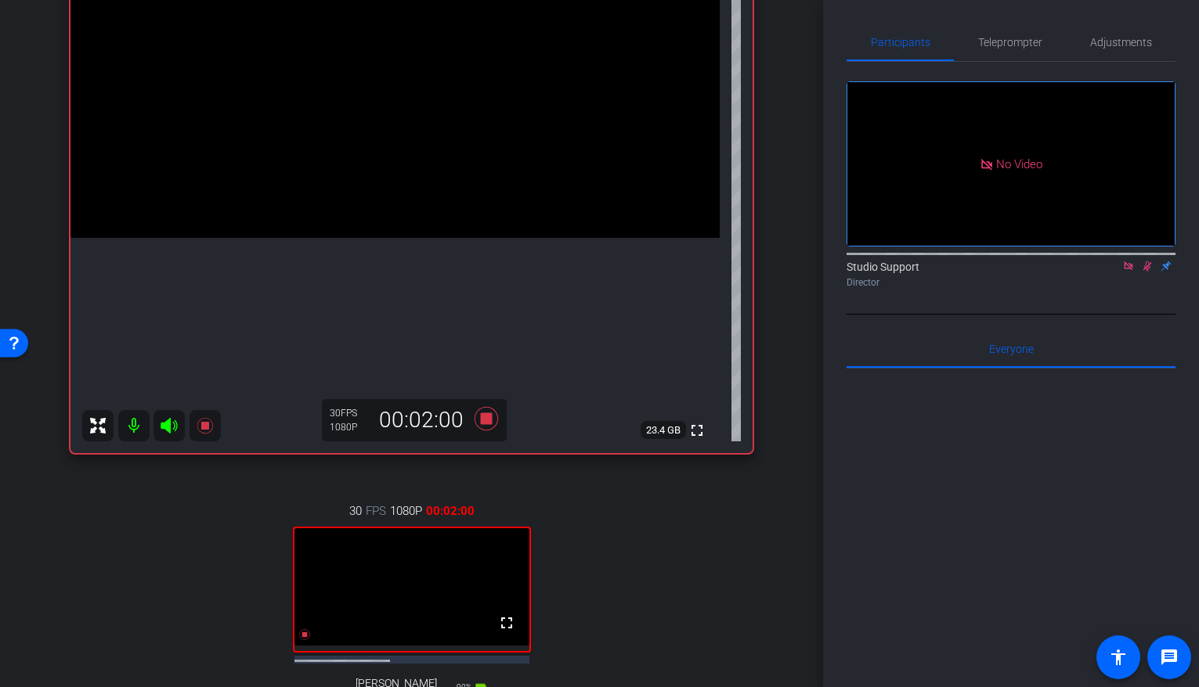
scroll to position [499, 0]
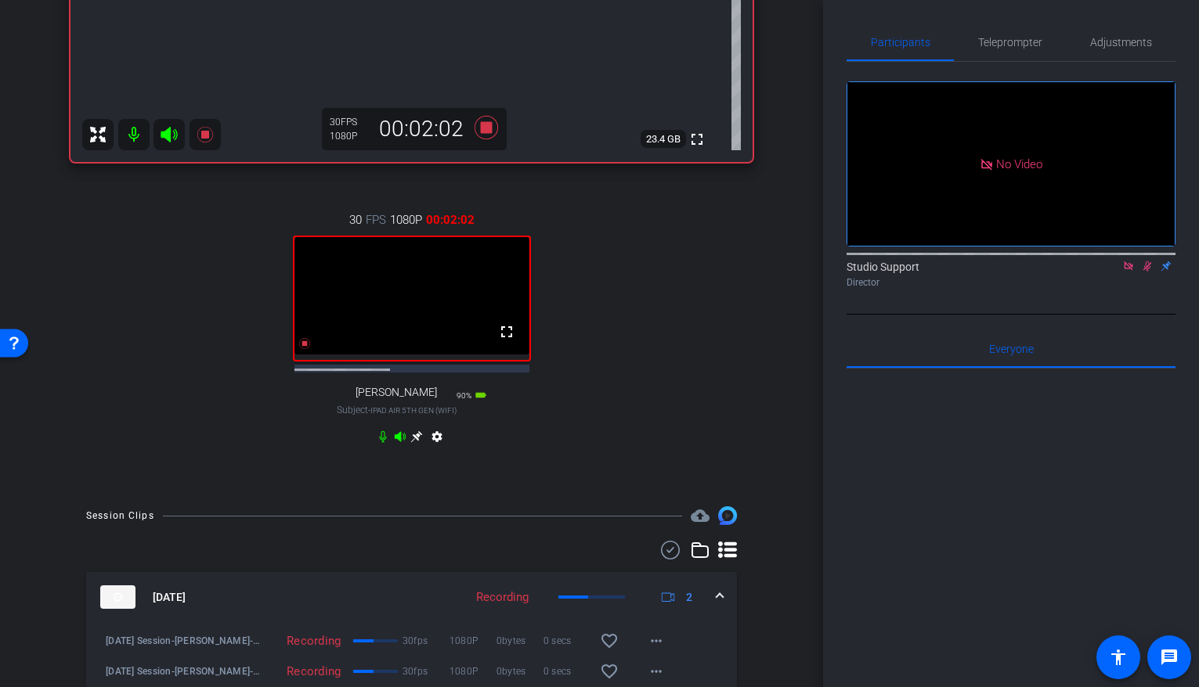
click at [415, 443] on icon at bounding box center [416, 437] width 13 height 13
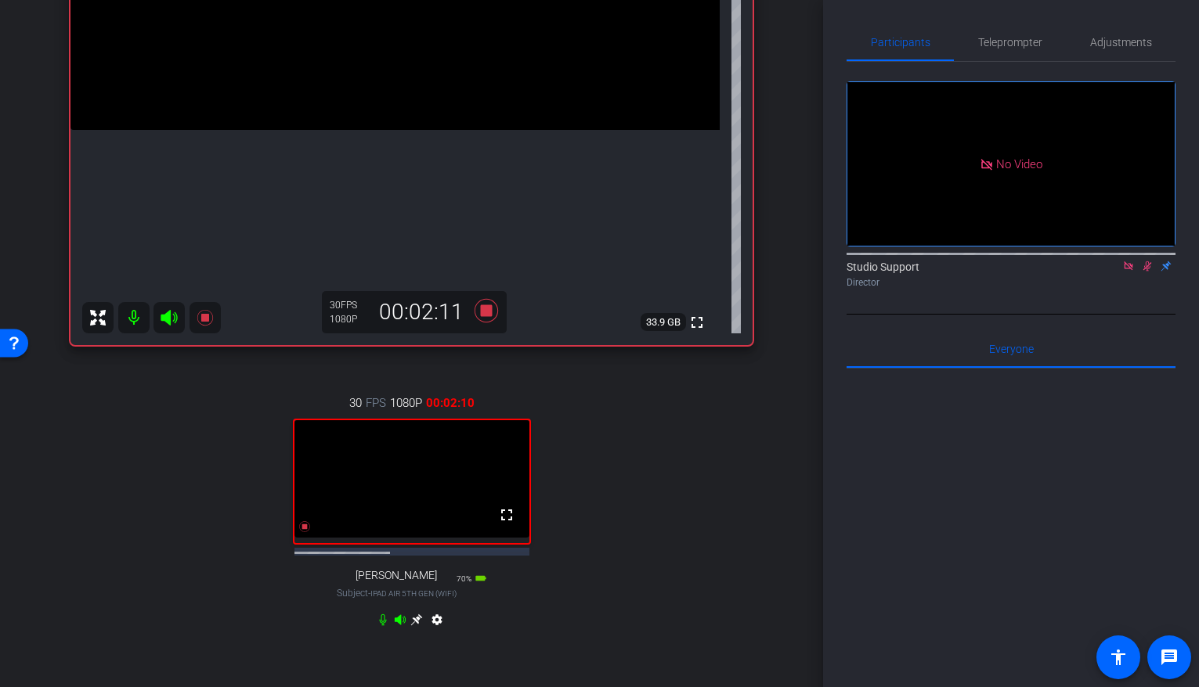
scroll to position [355, 0]
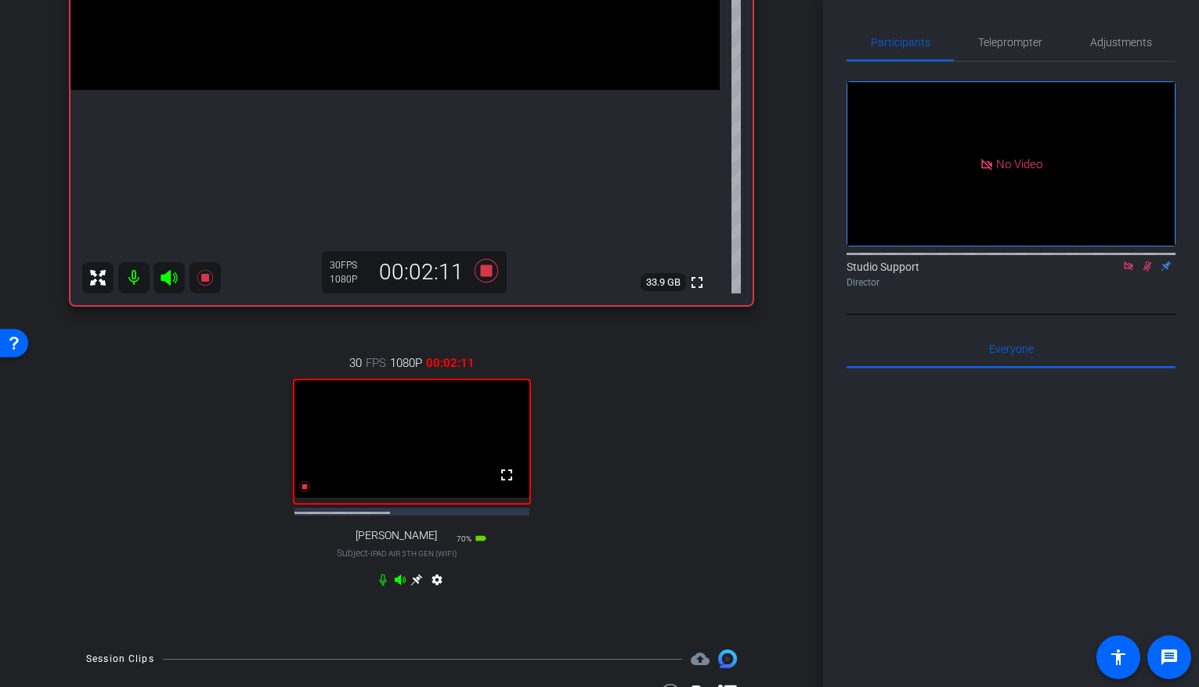
click at [413, 586] on icon at bounding box center [416, 580] width 13 height 13
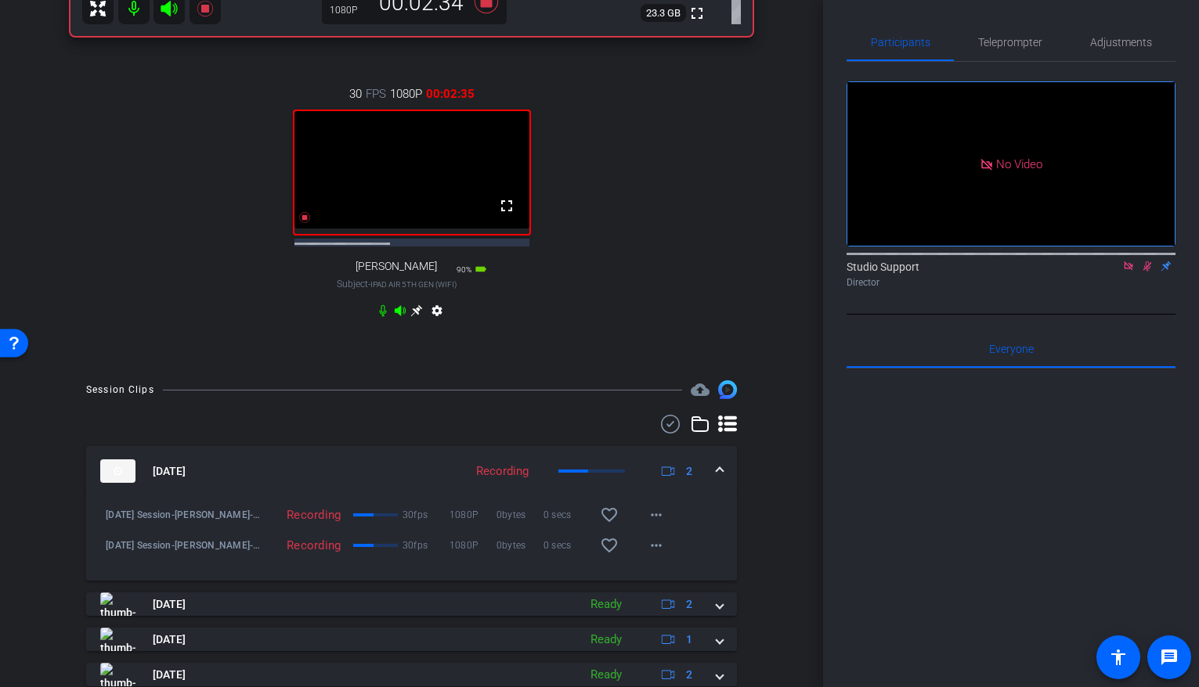
scroll to position [757, 0]
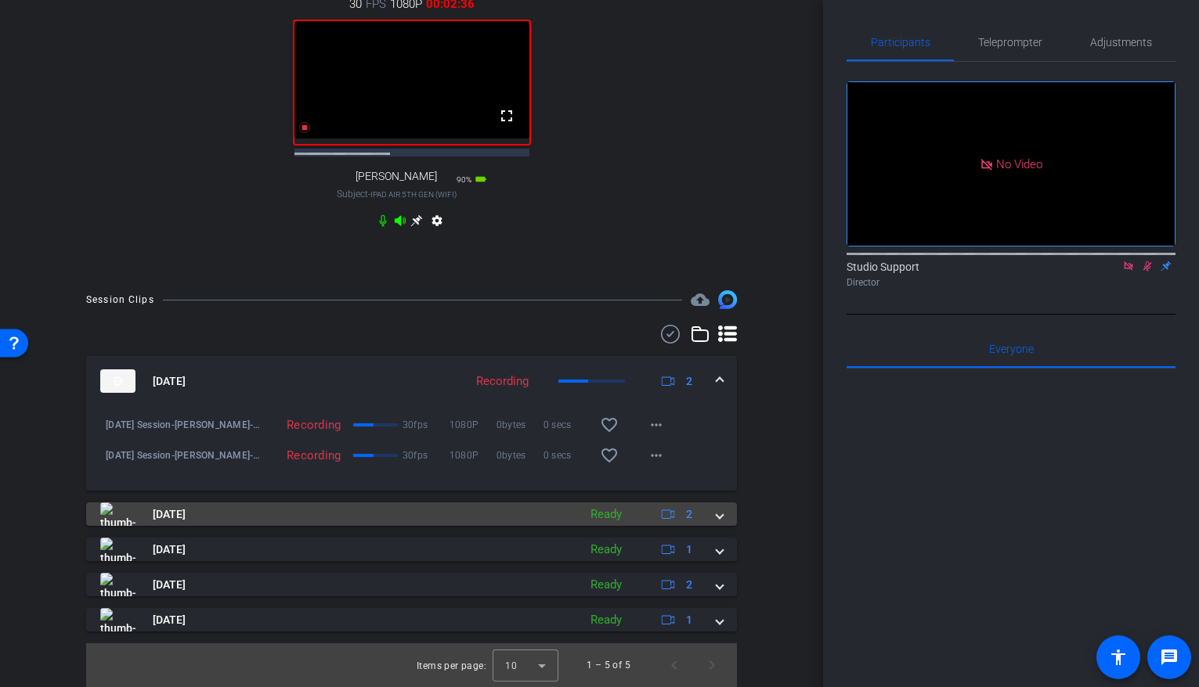
click at [525, 515] on mat-panel-title "[DATE]" at bounding box center [335, 514] width 470 height 23
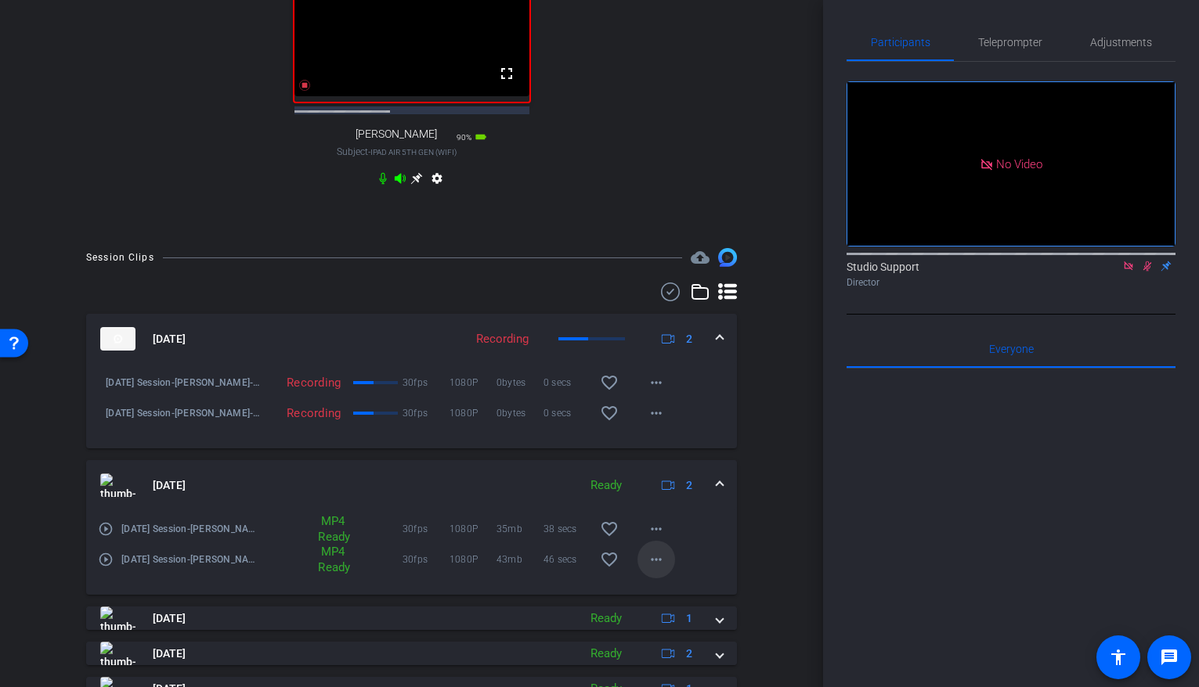
click at [651, 569] on mat-icon "more_horiz" at bounding box center [656, 559] width 19 height 19
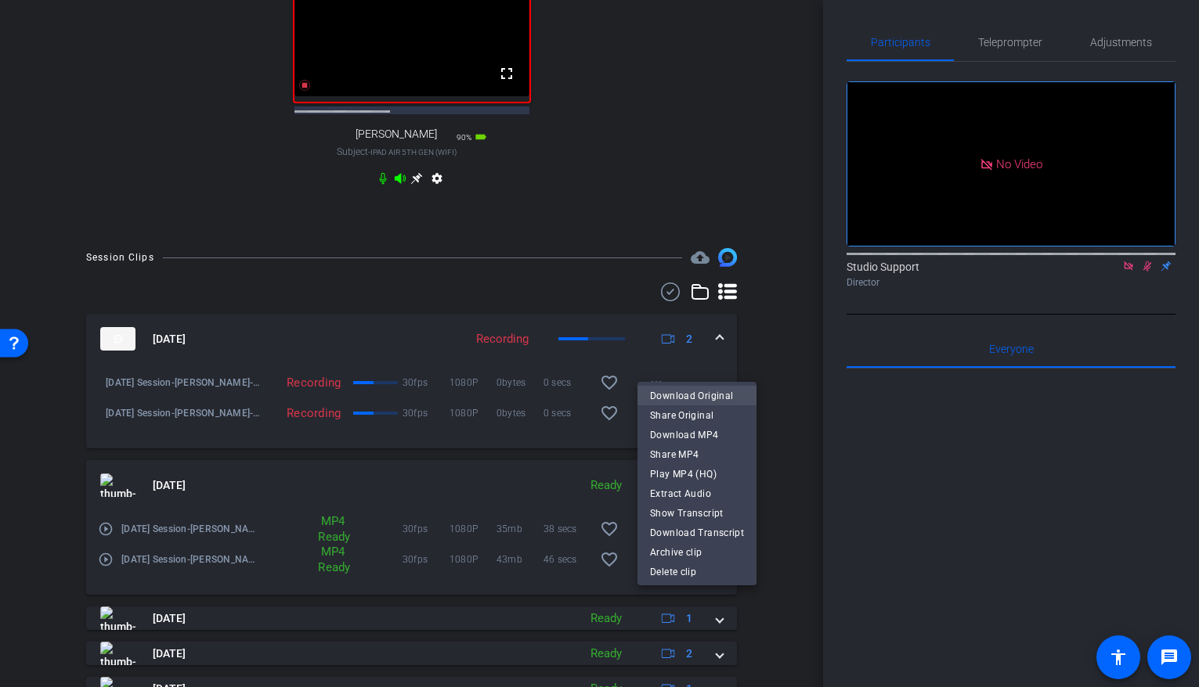
click at [716, 392] on span "Download Original" at bounding box center [697, 396] width 94 height 19
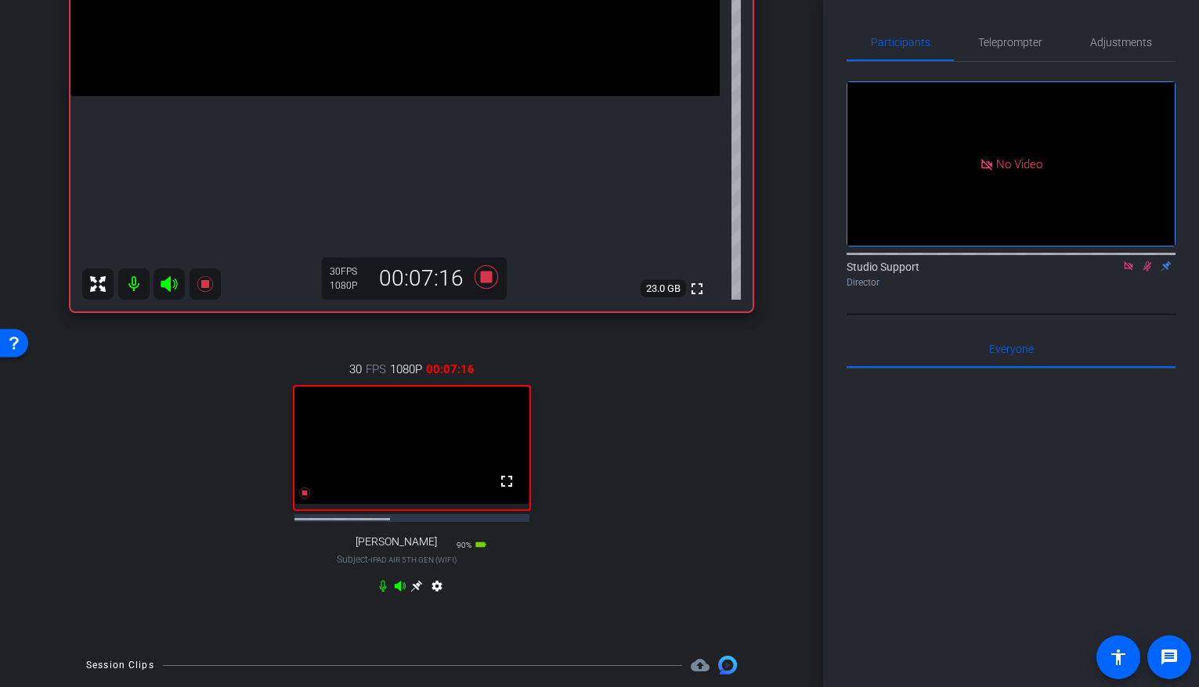
scroll to position [353, 0]
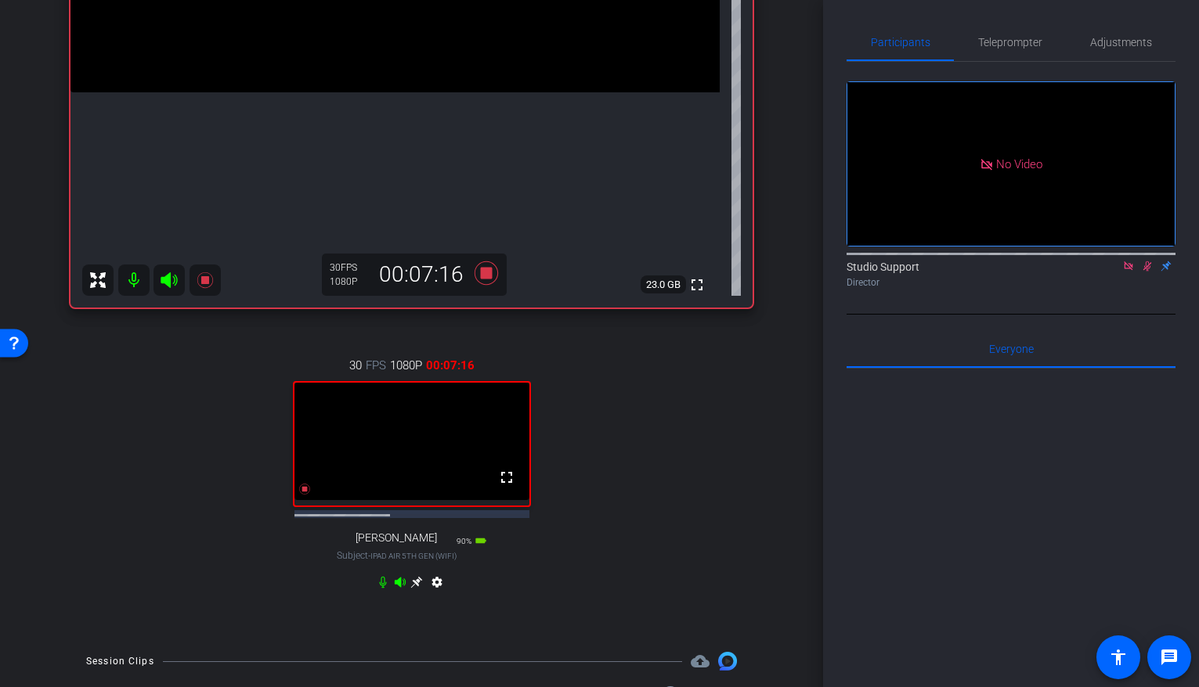
click at [415, 589] on icon at bounding box center [416, 582] width 13 height 13
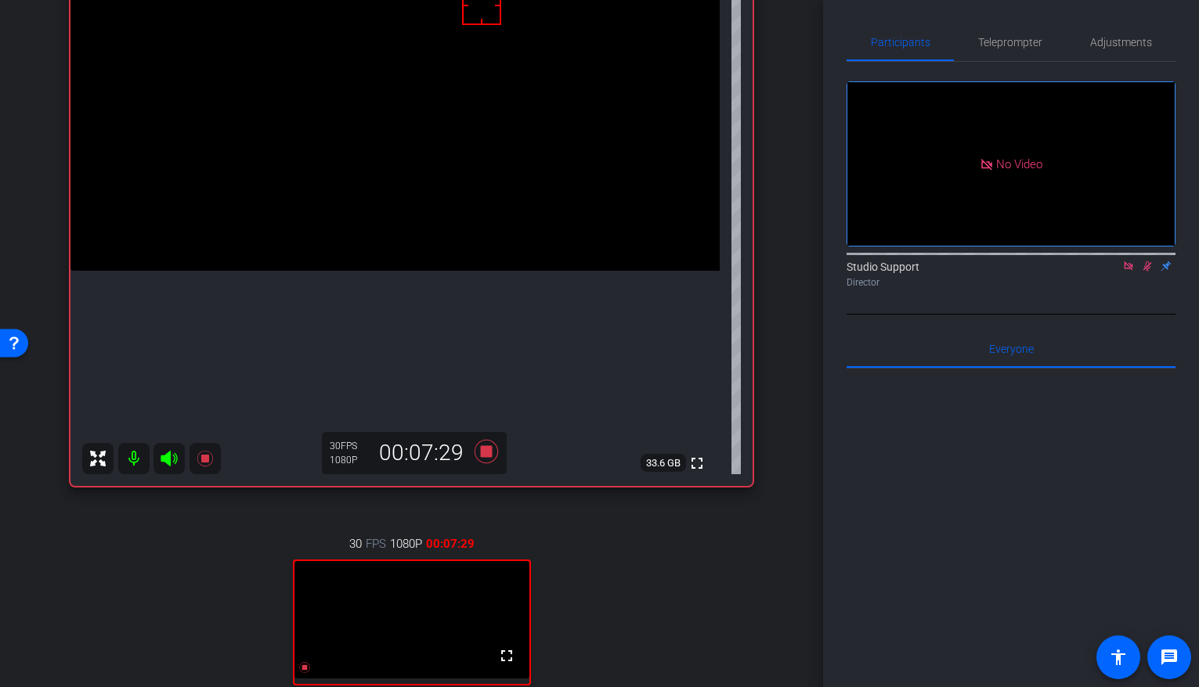
scroll to position [603, 0]
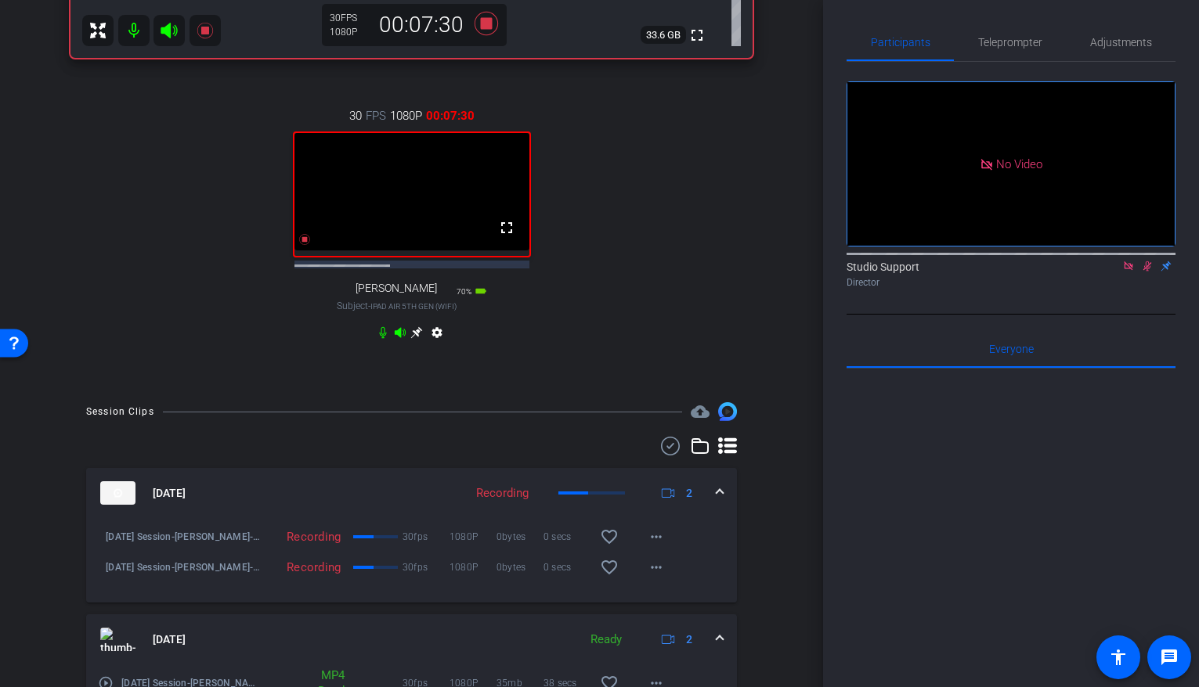
click at [419, 339] on icon at bounding box center [416, 333] width 13 height 13
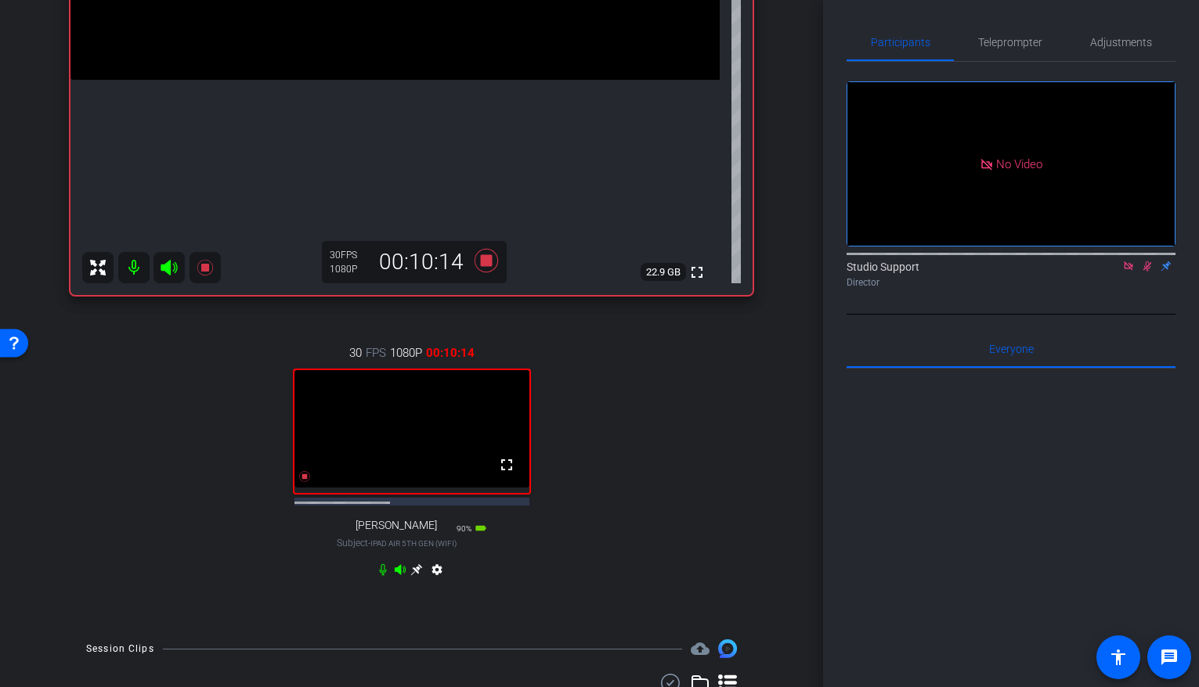
scroll to position [362, 0]
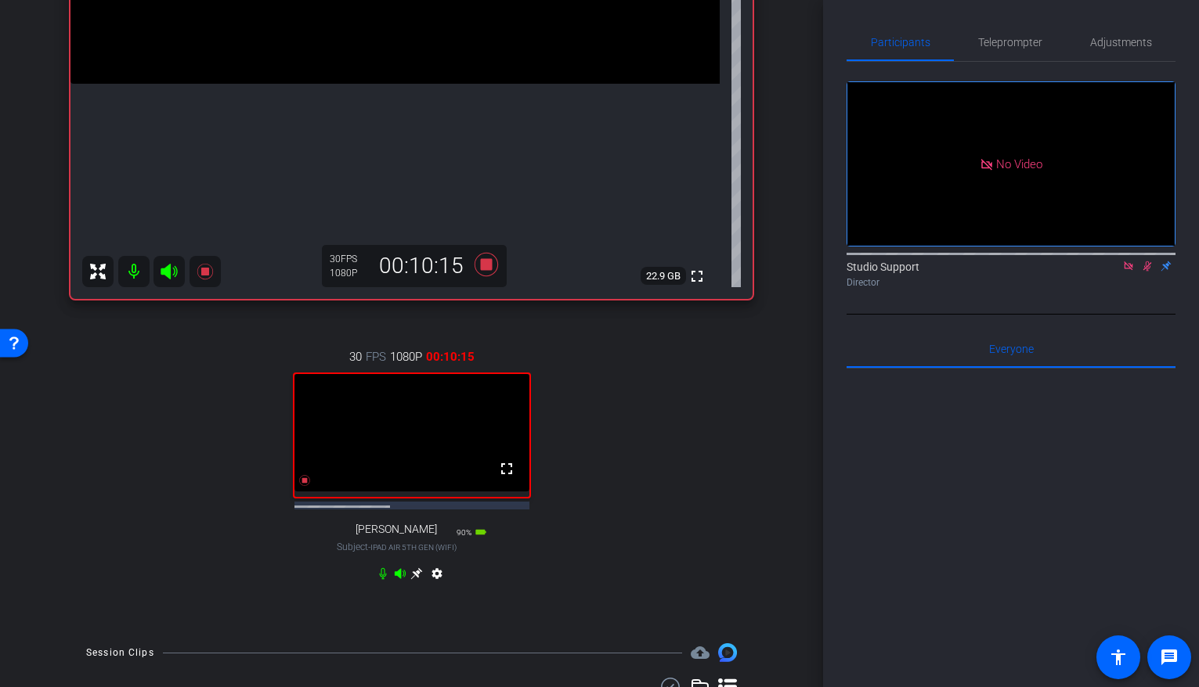
click at [578, 612] on div "30 FPS 1080P 00:10:15 fullscreen [PERSON_NAME] Subject - iPad Air 5th Gen (WiFi…" at bounding box center [411, 468] width 682 height 290
click at [418, 580] on icon at bounding box center [416, 574] width 13 height 13
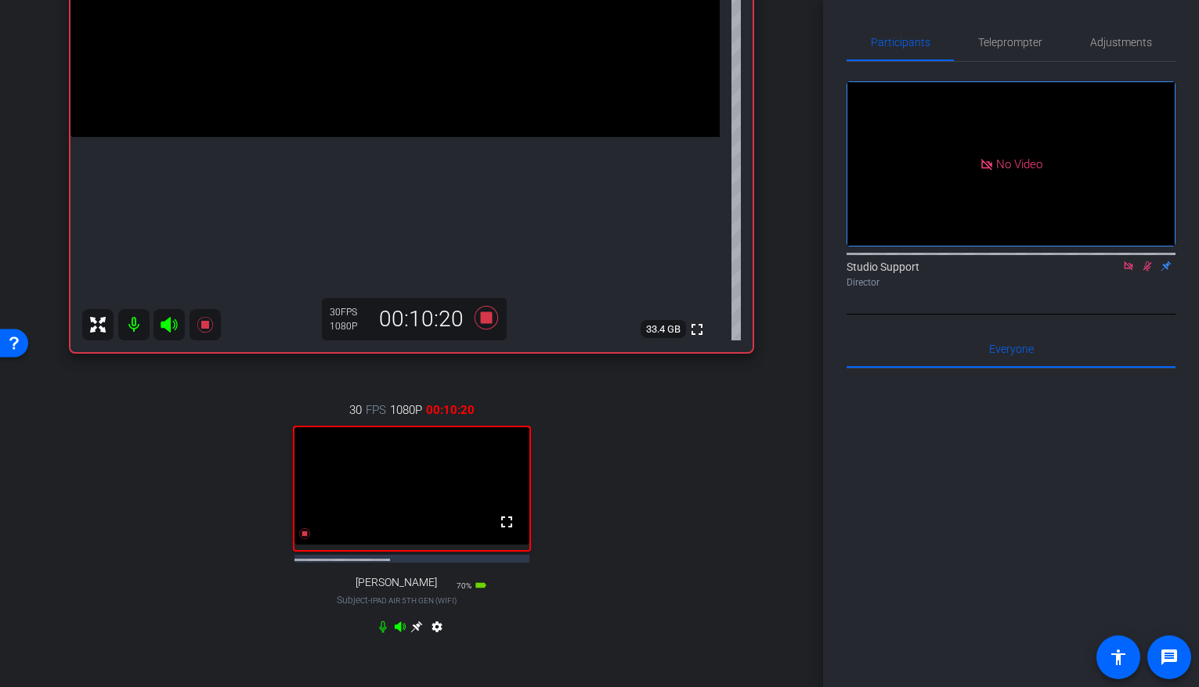
scroll to position [432, 0]
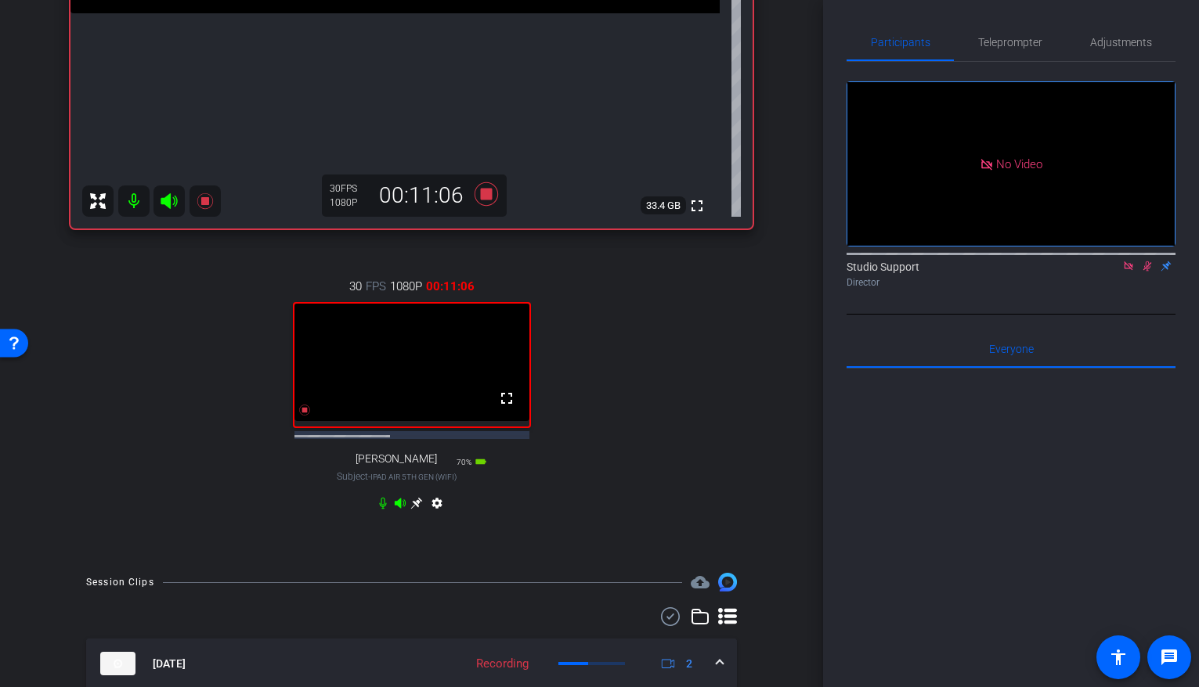
click at [417, 510] on icon at bounding box center [416, 503] width 13 height 13
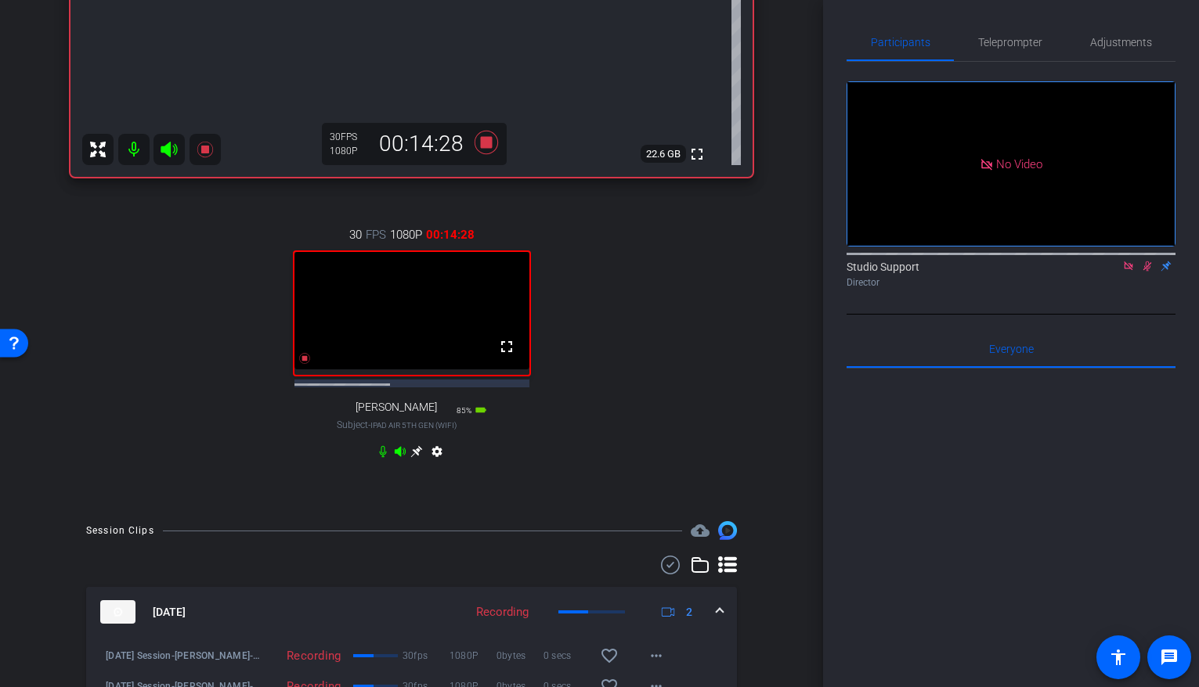
scroll to position [632, 0]
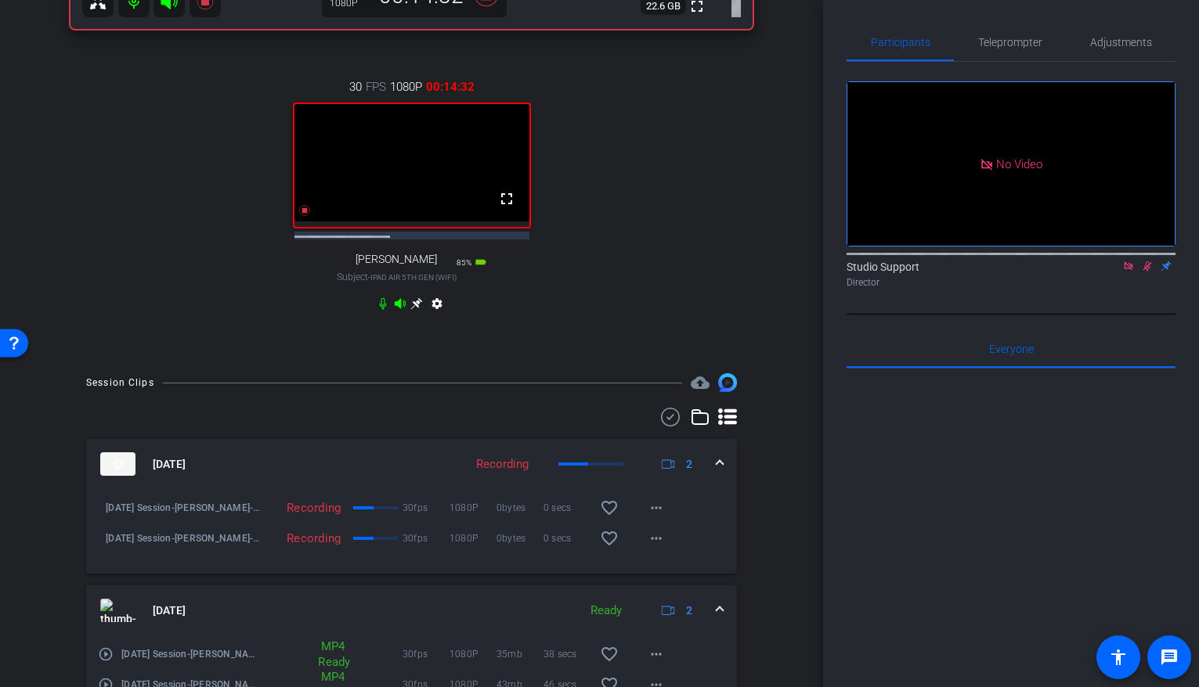
click at [417, 310] on icon at bounding box center [417, 304] width 12 height 12
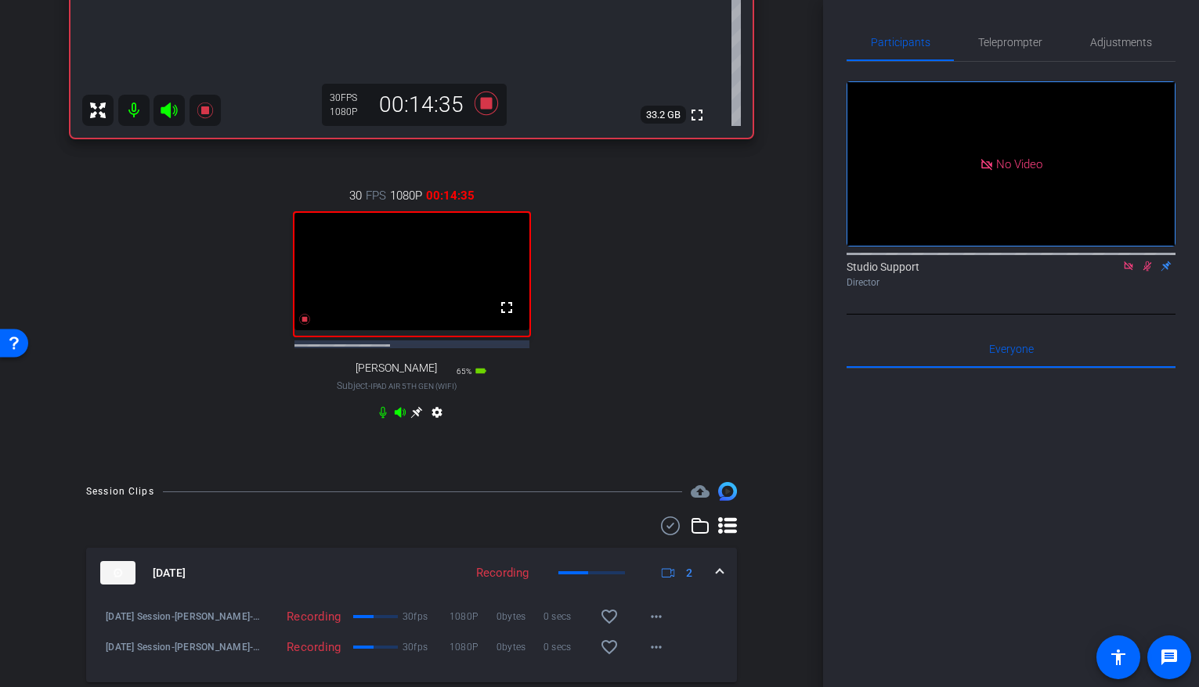
scroll to position [631, 0]
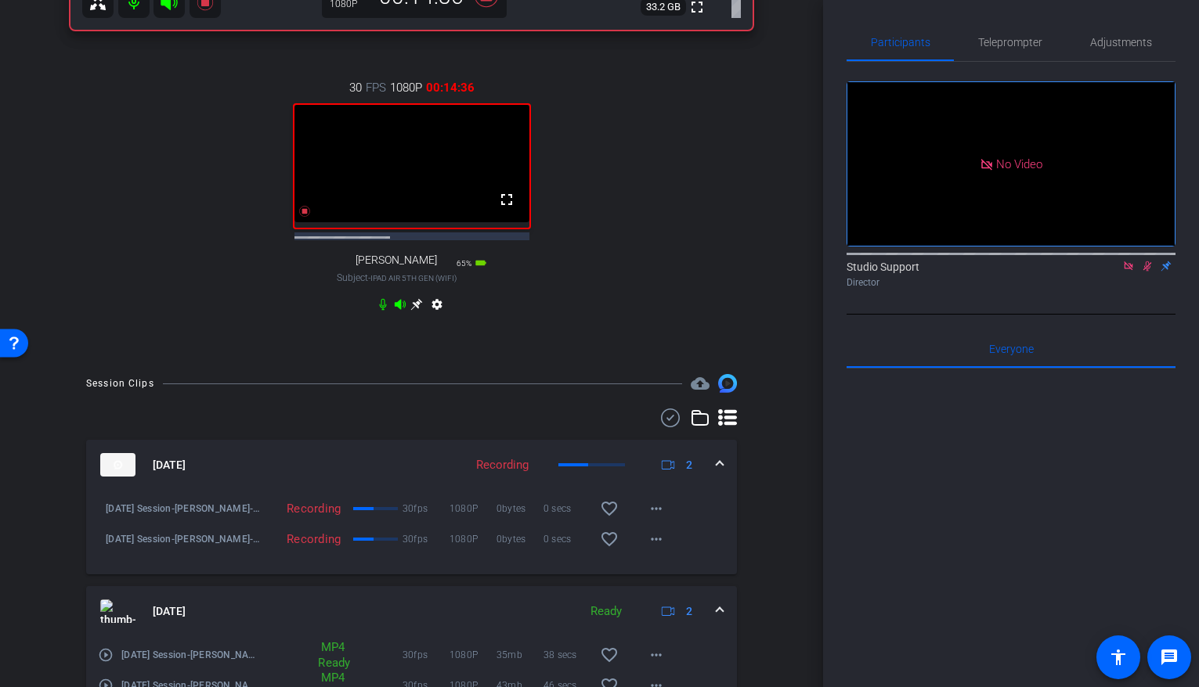
click at [418, 311] on icon at bounding box center [416, 304] width 13 height 13
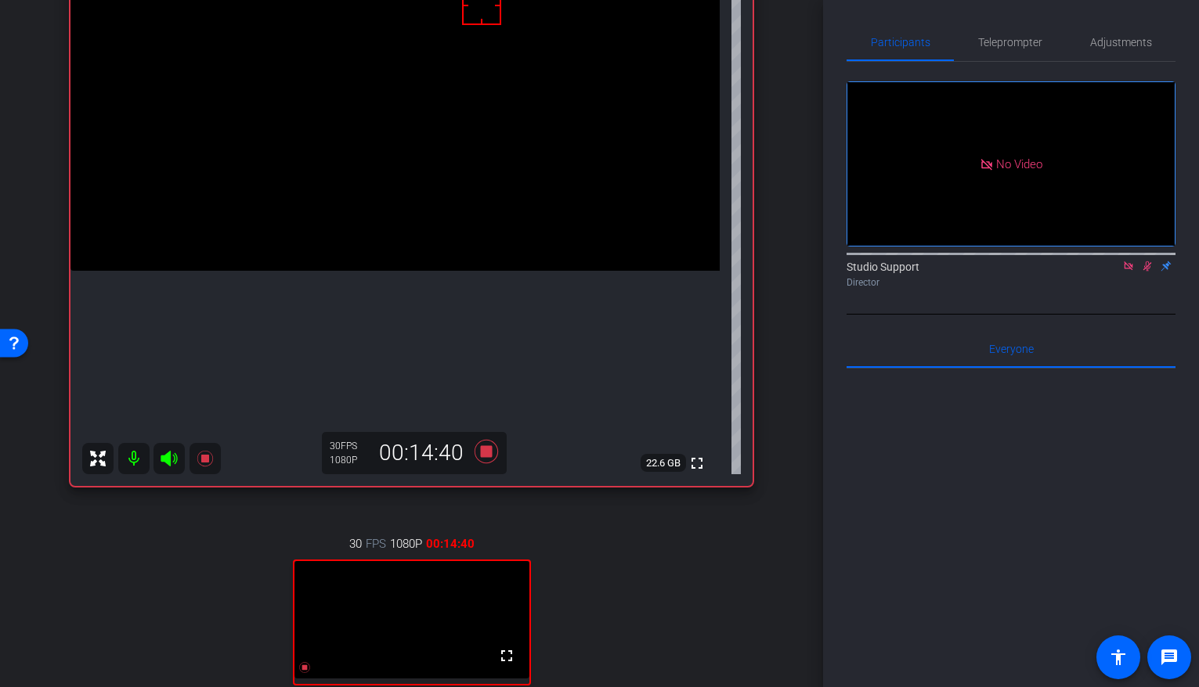
scroll to position [216, 0]
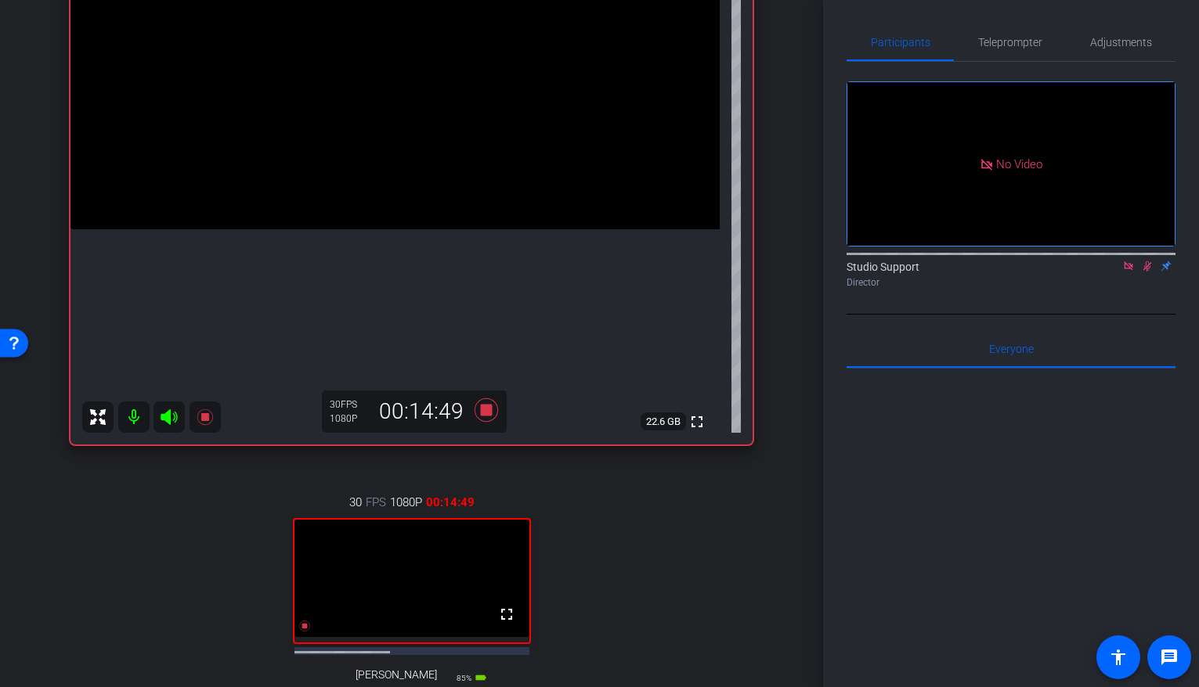
click at [530, 524] on div "30 FPS 1080P 00:14:49 fullscreen [PERSON_NAME] Subject - iPad Air 5th Gen (WiFi…" at bounding box center [411, 613] width 682 height 290
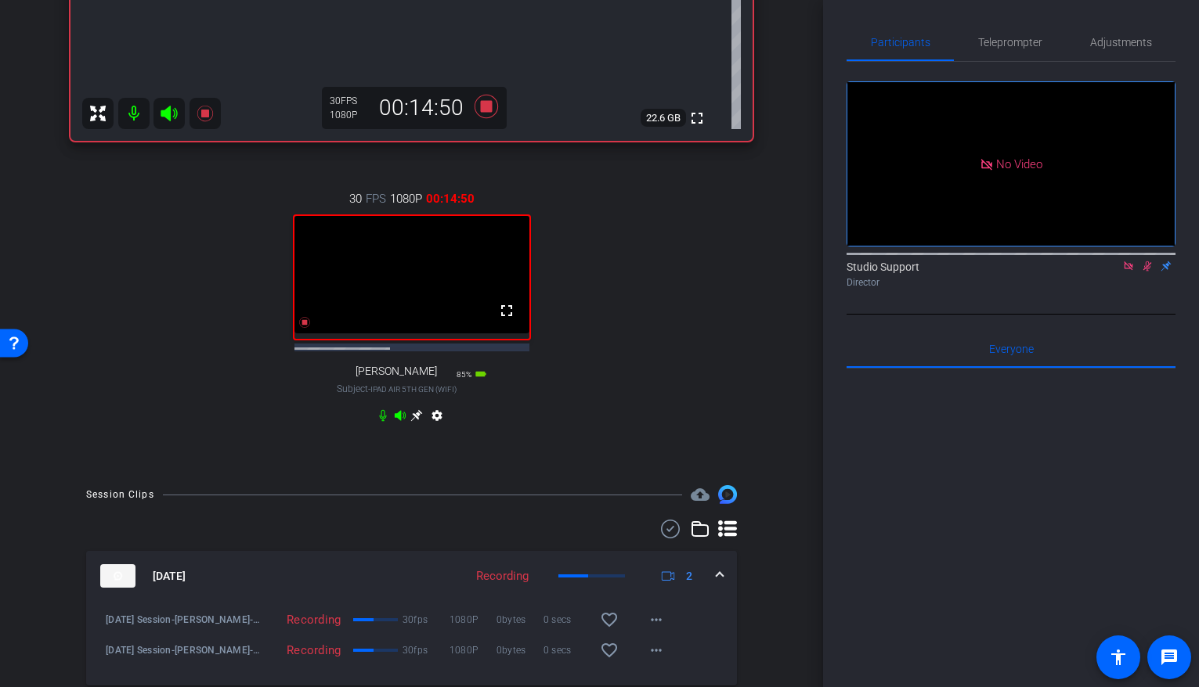
scroll to position [547, 0]
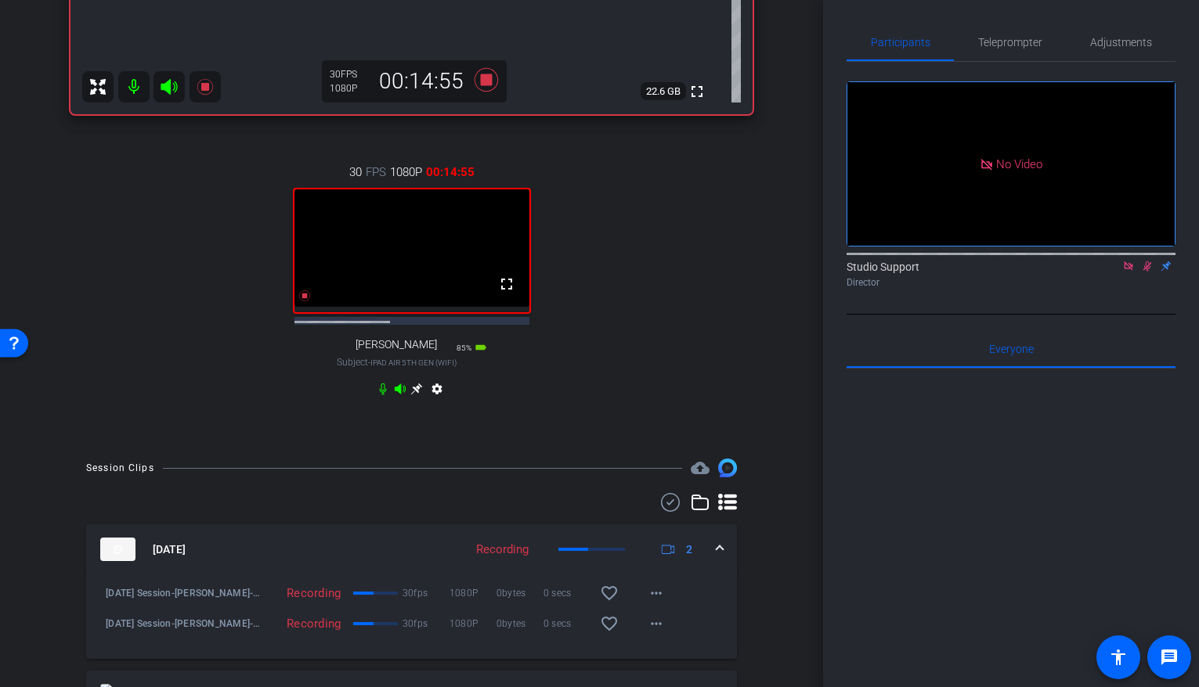
click at [414, 395] on icon at bounding box center [416, 389] width 13 height 13
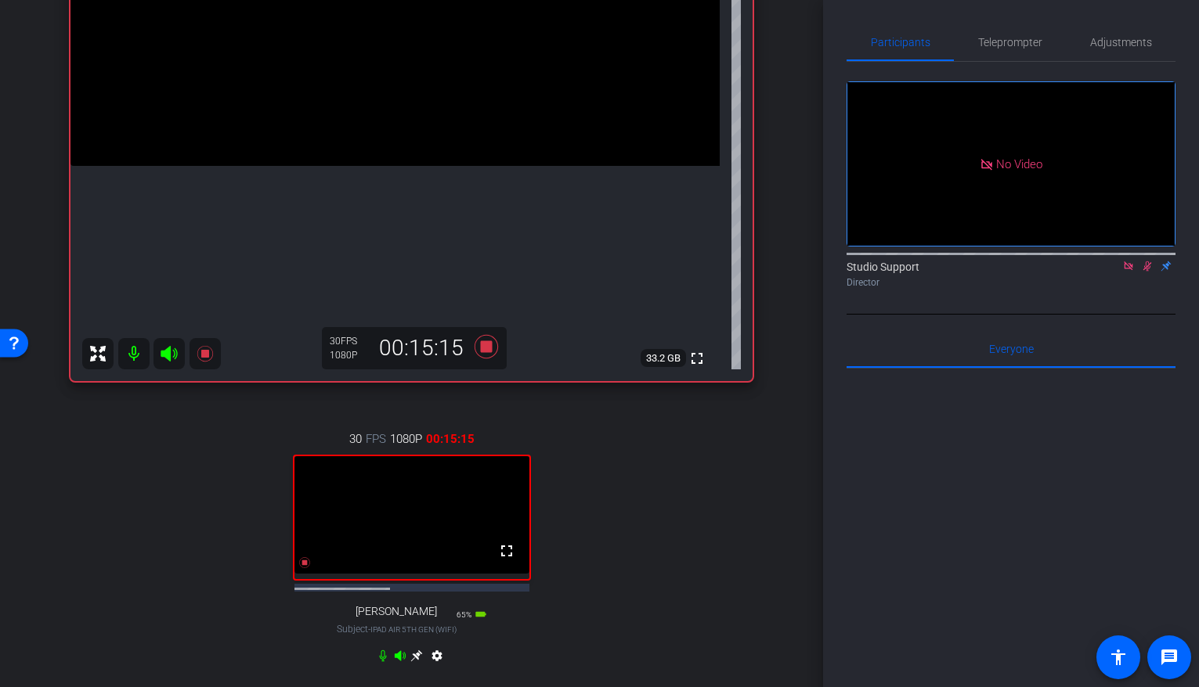
scroll to position [353, 0]
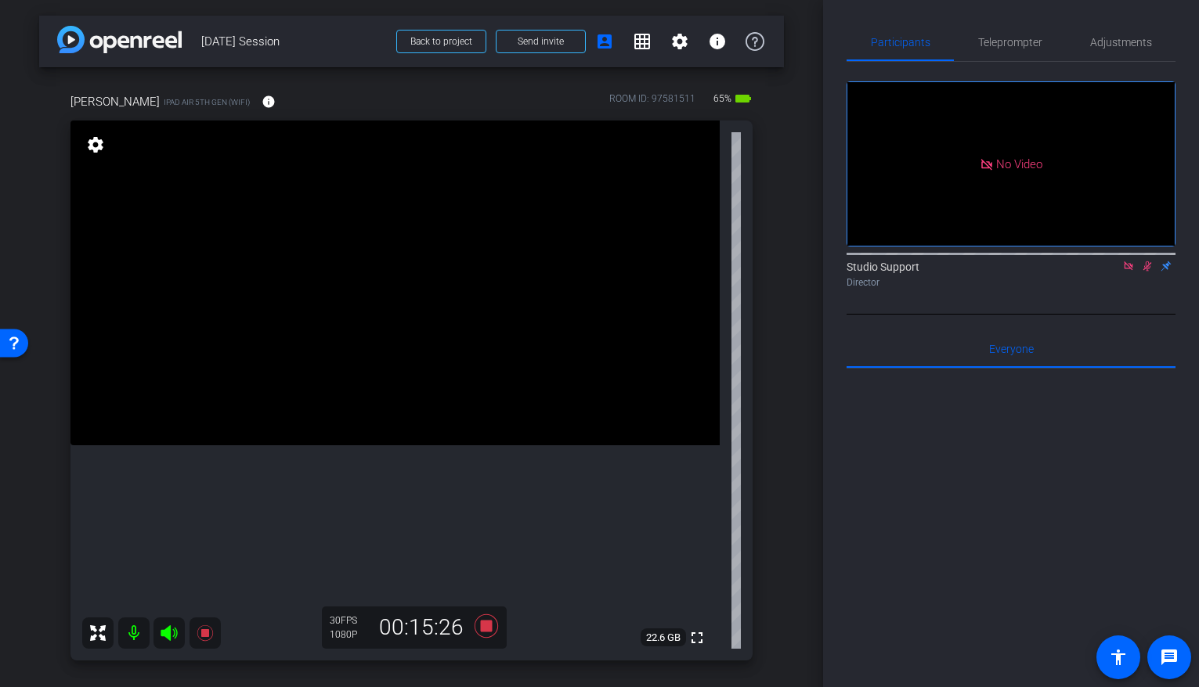
click at [1092, 290] on div "Director" at bounding box center [1010, 283] width 329 height 14
click at [1189, 164] on div "Participants Teleprompter Adjustments No Video Studio Support Director Everyone…" at bounding box center [1011, 343] width 376 height 687
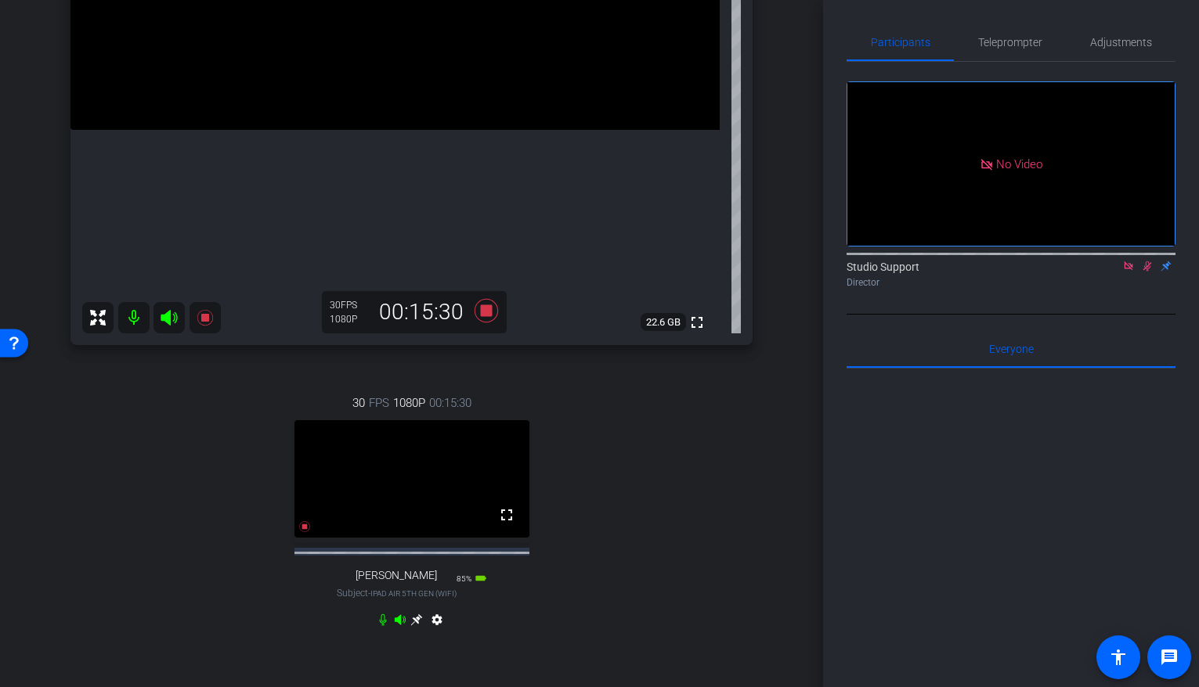
scroll to position [319, 0]
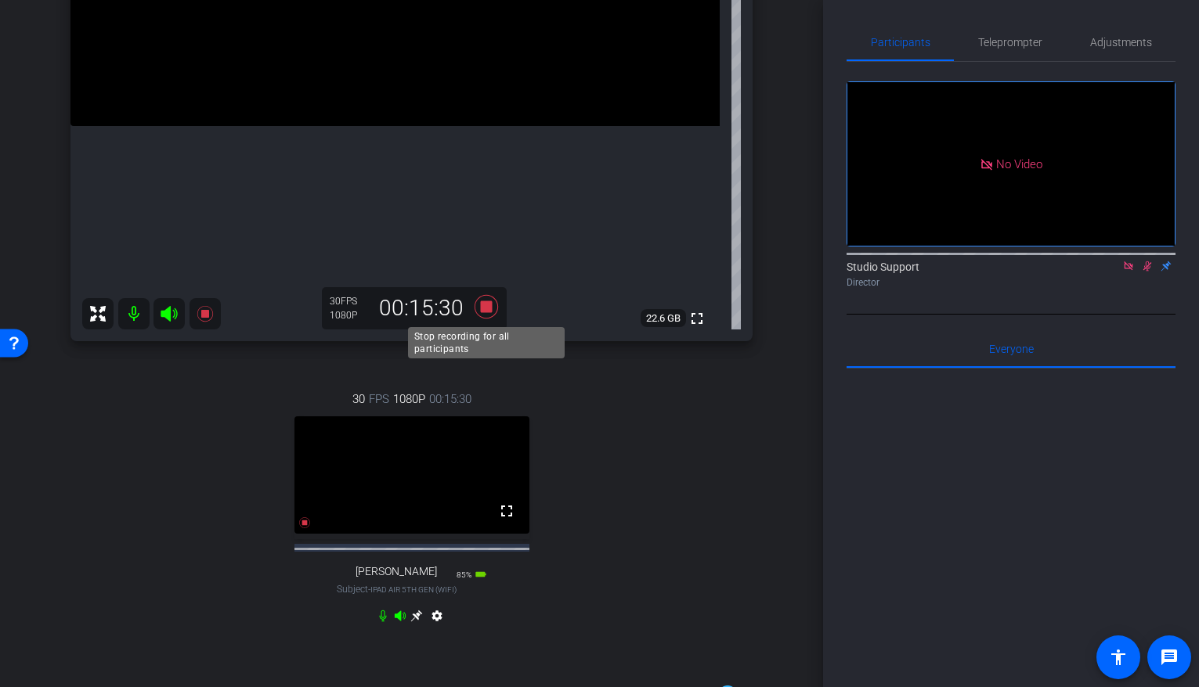
click at [493, 306] on icon at bounding box center [486, 307] width 38 height 28
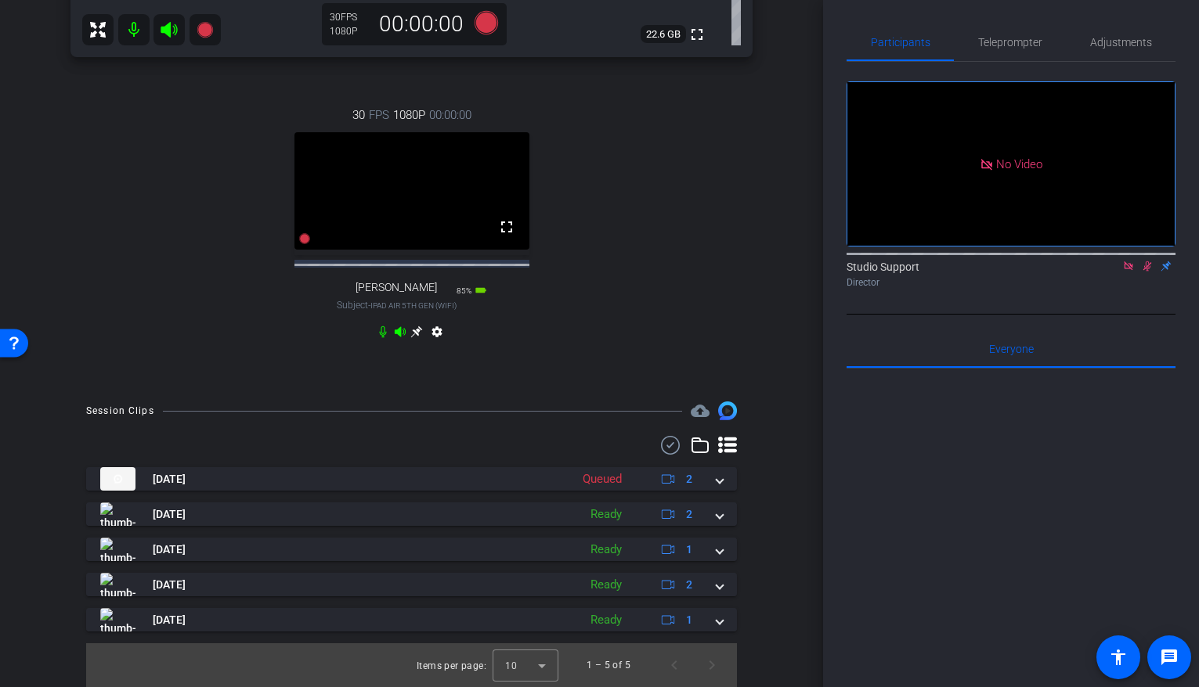
scroll to position [416, 0]
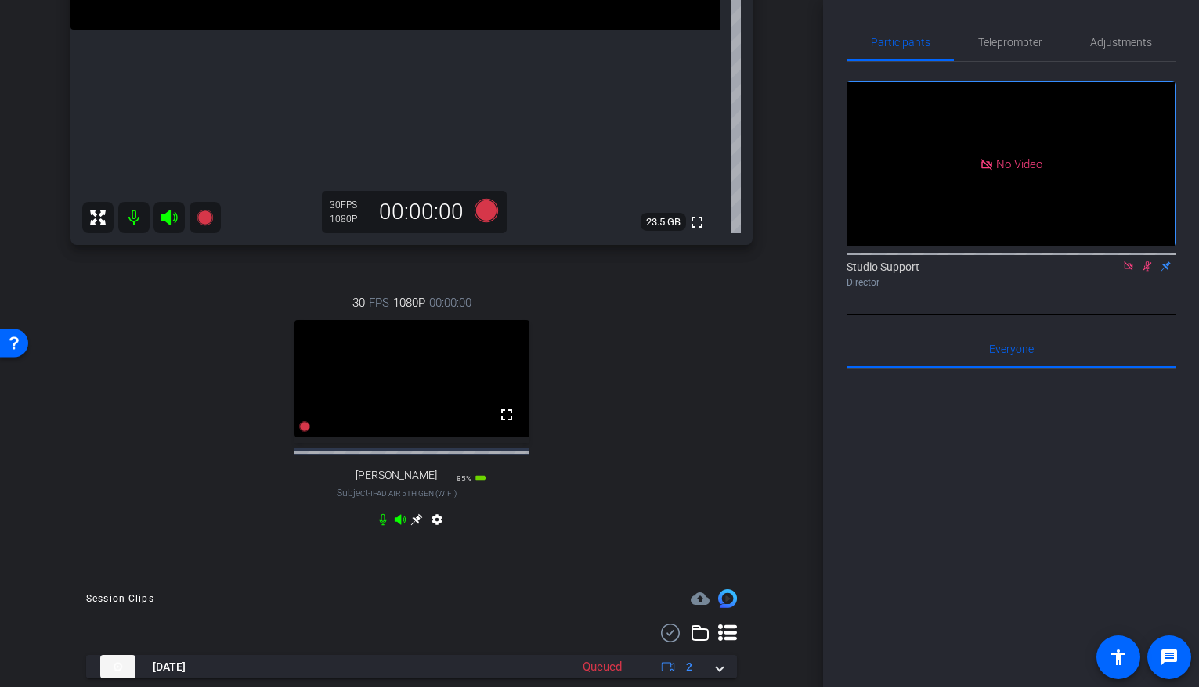
click at [1147, 272] on icon at bounding box center [1147, 266] width 13 height 11
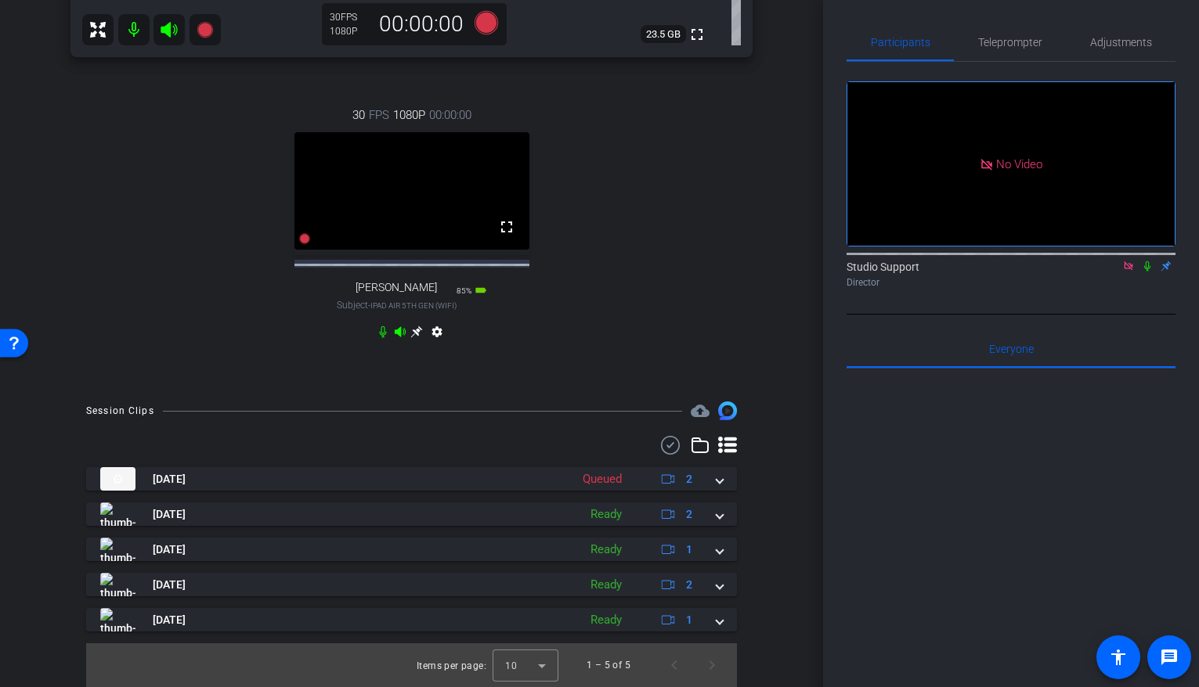
scroll to position [651, 0]
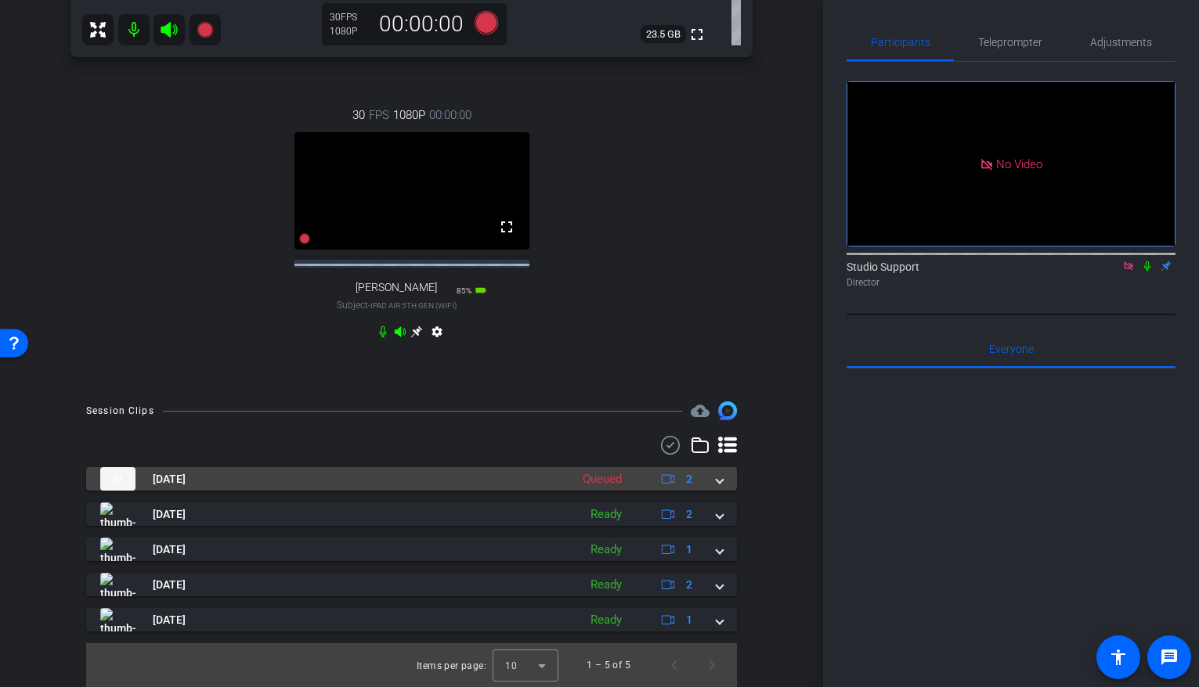
click at [504, 477] on mat-panel-title "Aug 13, 2025" at bounding box center [331, 478] width 462 height 23
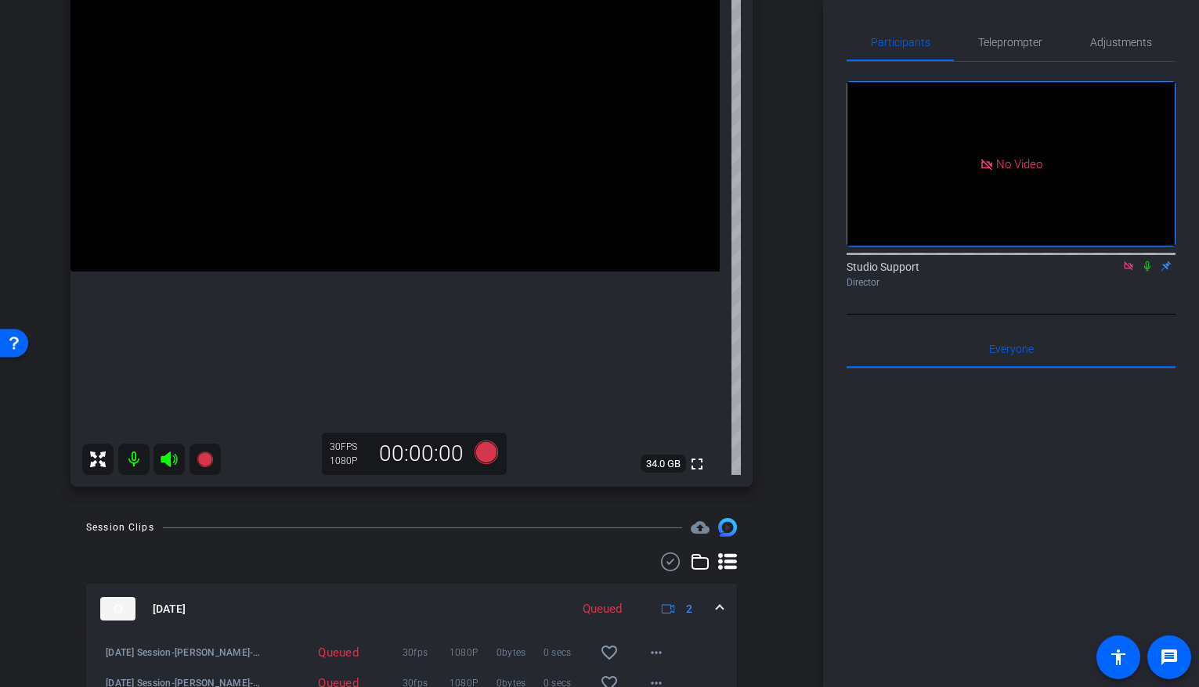
scroll to position [66, 0]
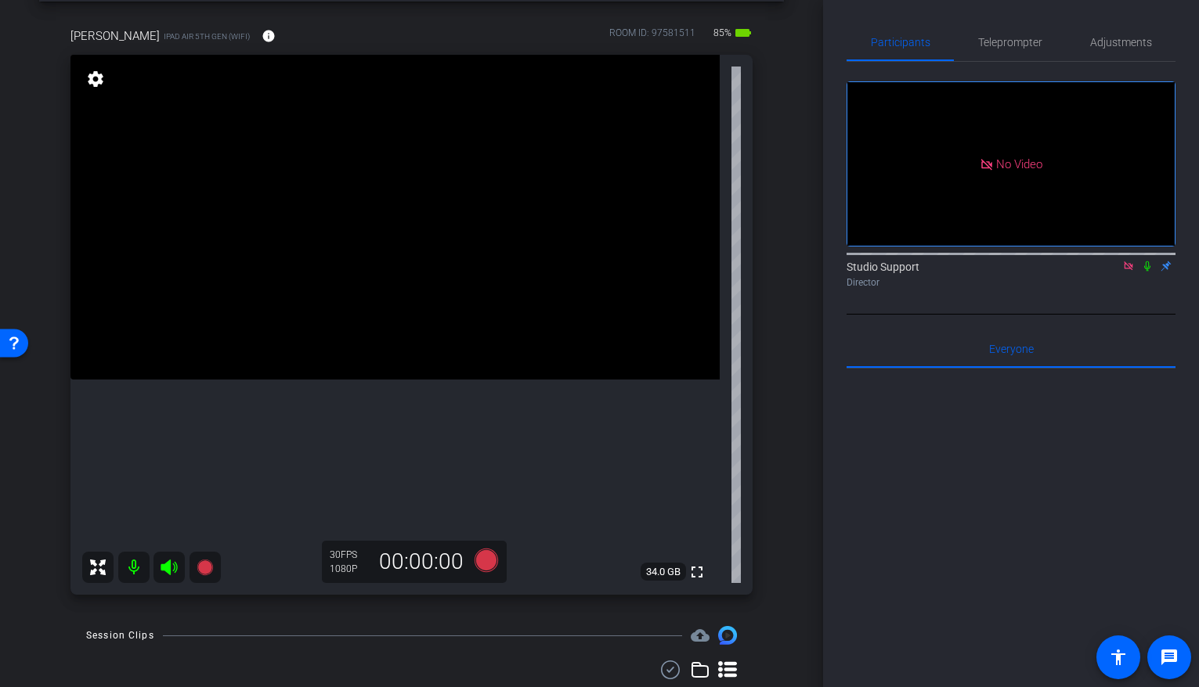
click at [1131, 270] on icon at bounding box center [1128, 266] width 9 height 9
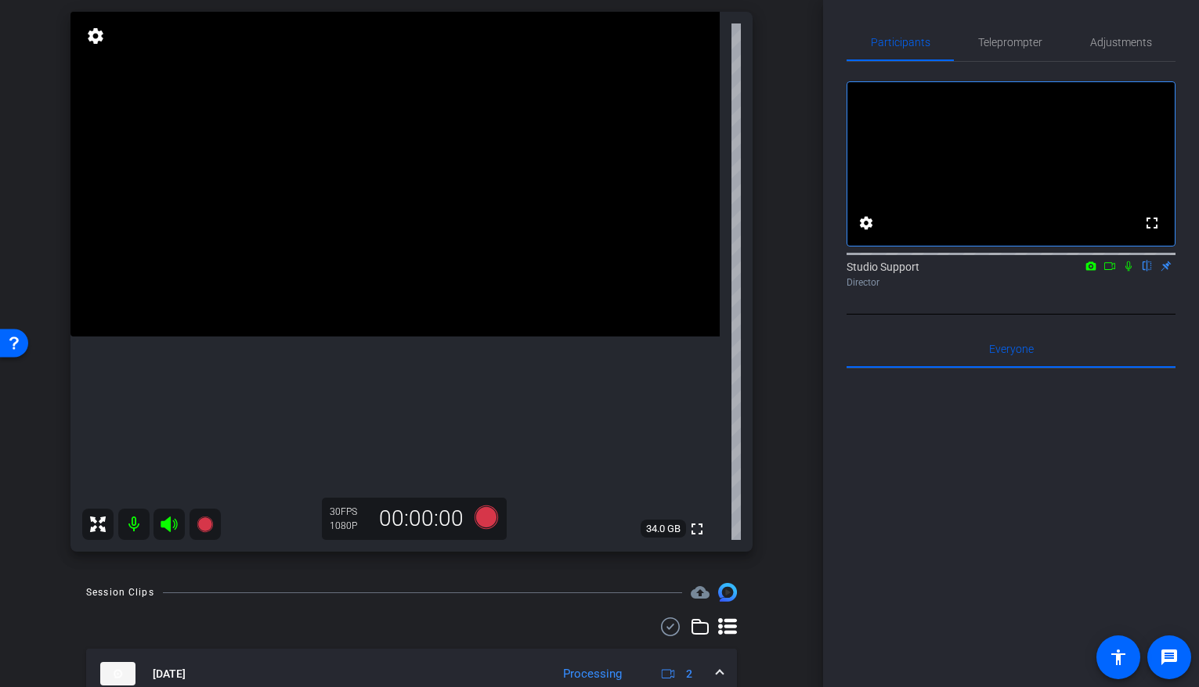
scroll to position [117, 0]
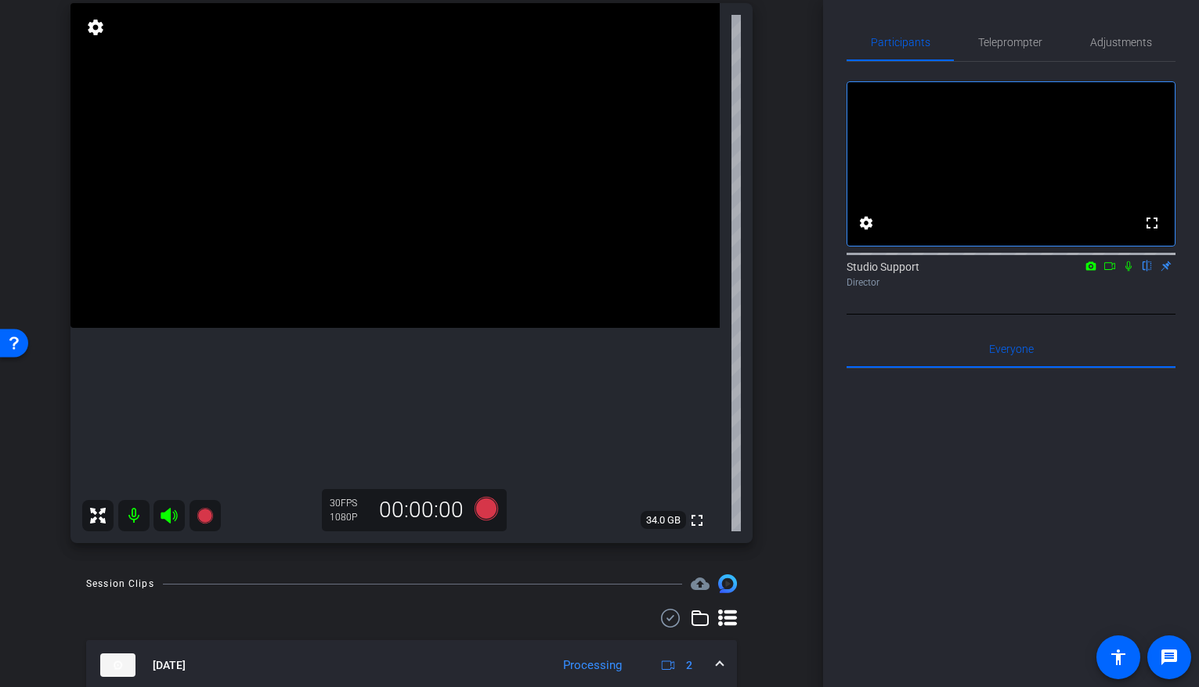
click at [604, 593] on div "Session Clips cloud_upload" at bounding box center [411, 584] width 651 height 19
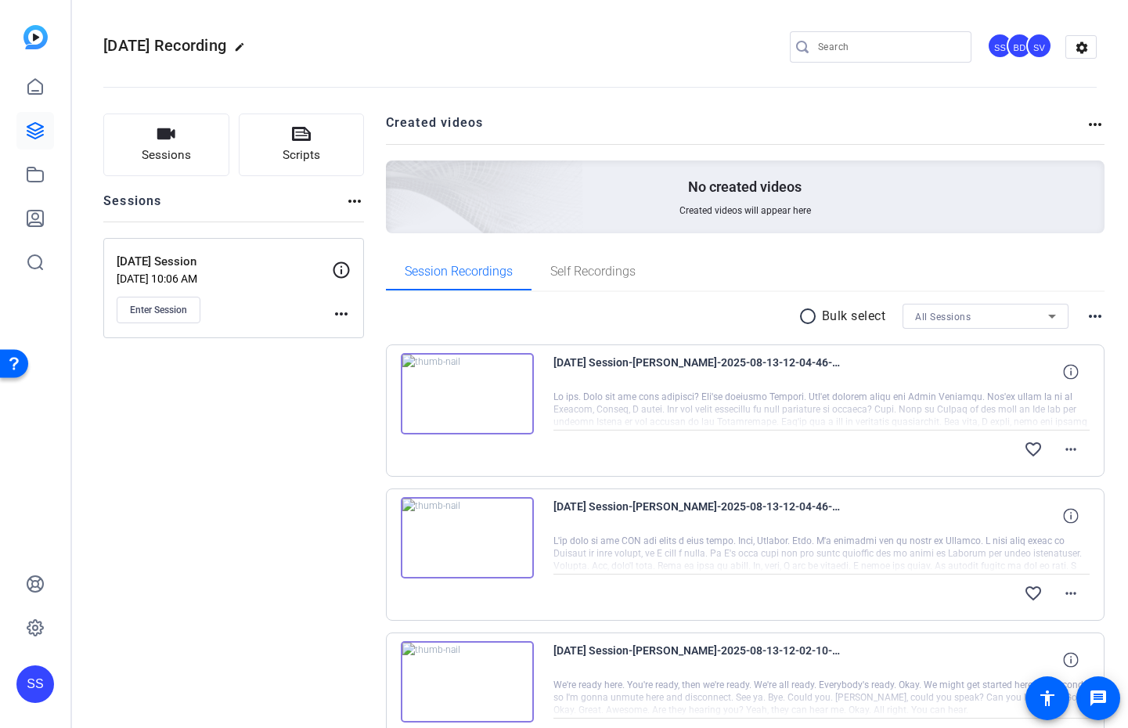
click at [500, 392] on img at bounding box center [467, 393] width 133 height 81
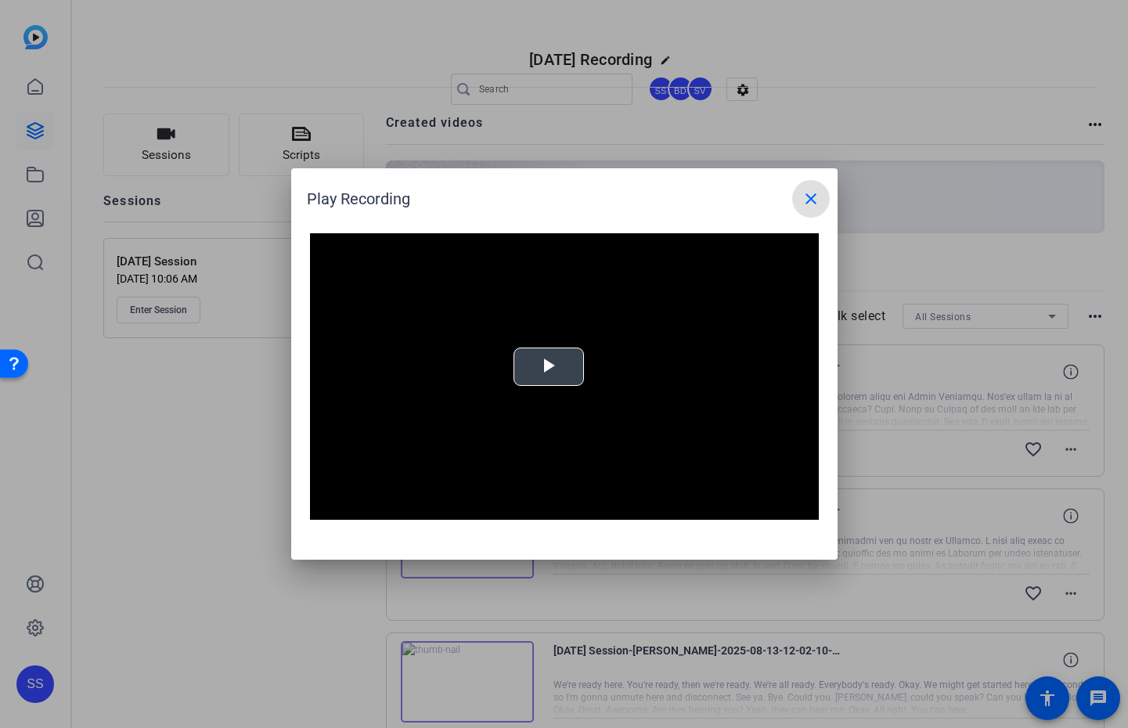
click at [549, 367] on span "Video Player" at bounding box center [549, 367] width 0 height 0
click at [815, 200] on mat-icon "close" at bounding box center [811, 198] width 19 height 19
